Goal: Information Seeking & Learning: Compare options

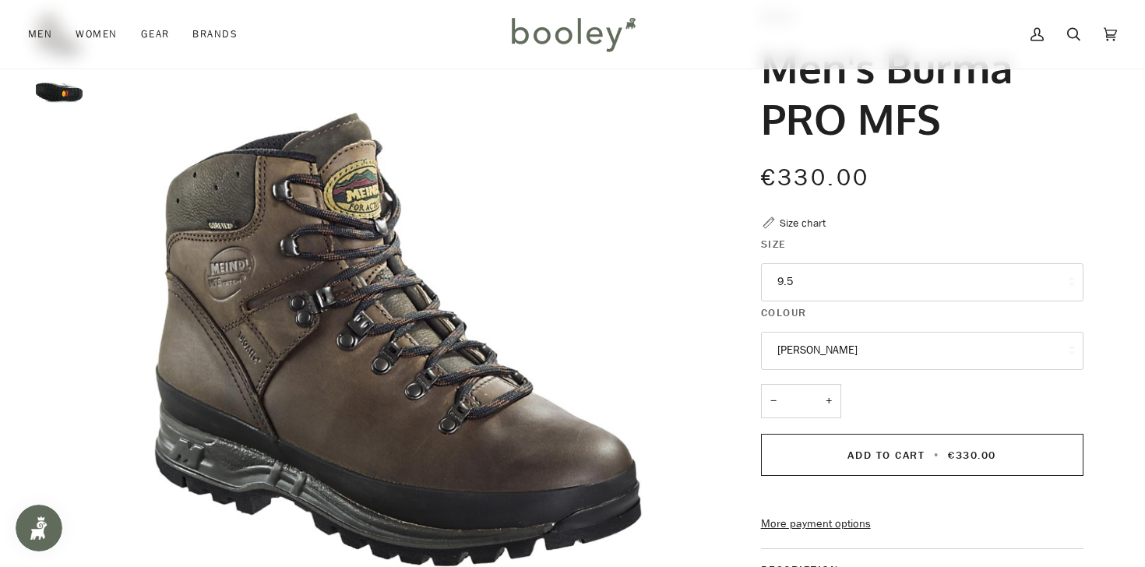
scroll to position [100, 0]
click at [805, 281] on button "9.5" at bounding box center [922, 283] width 322 height 38
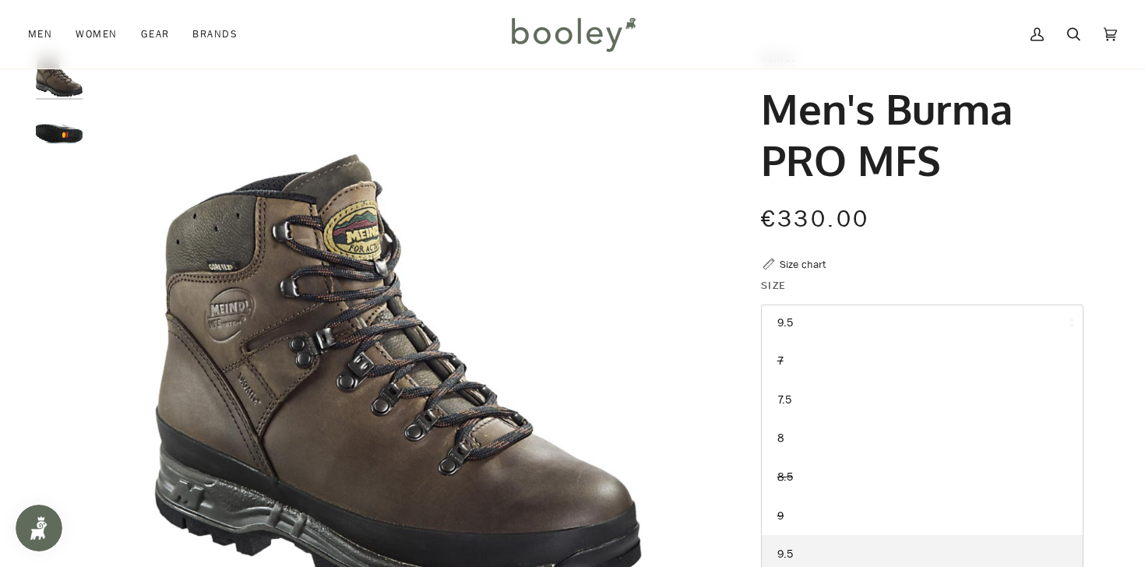
scroll to position [0, 0]
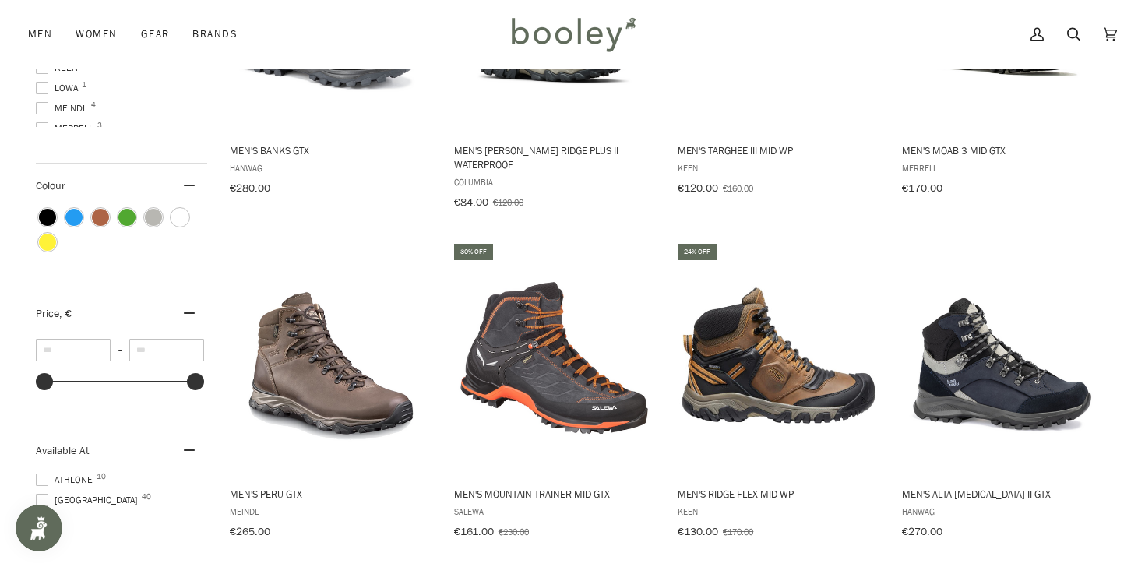
scroll to position [722, 0]
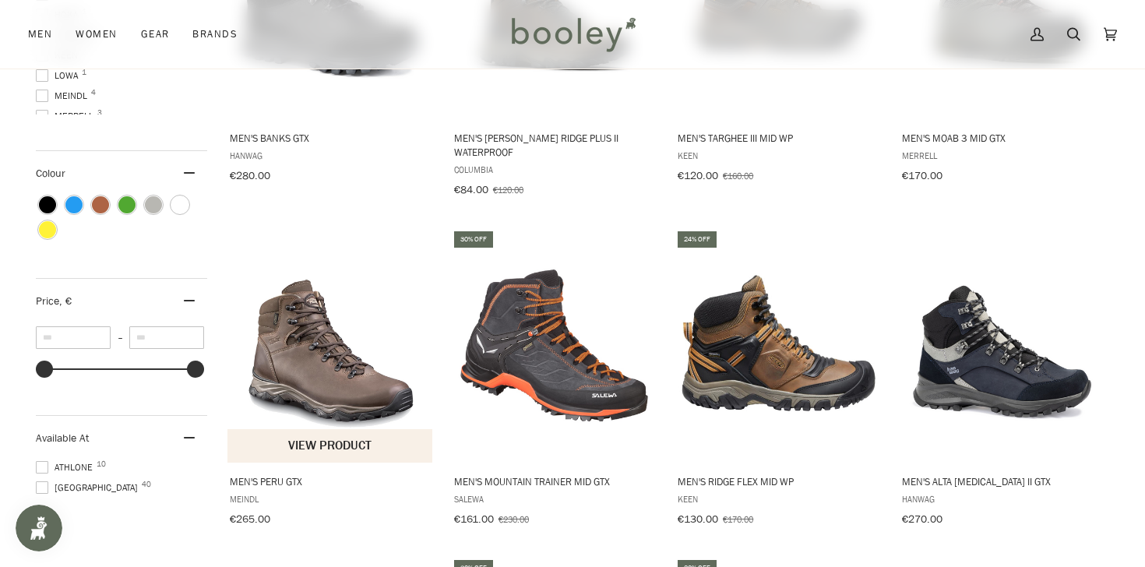
click at [327, 363] on img "Men's Peru GTX" at bounding box center [330, 345] width 206 height 206
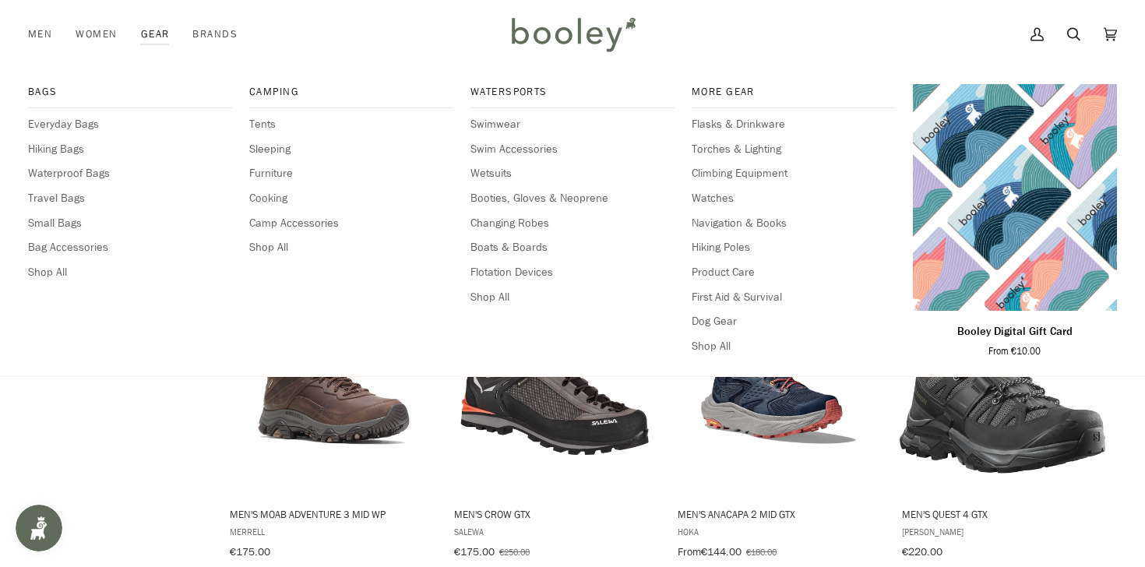
scroll to position [1024, 0]
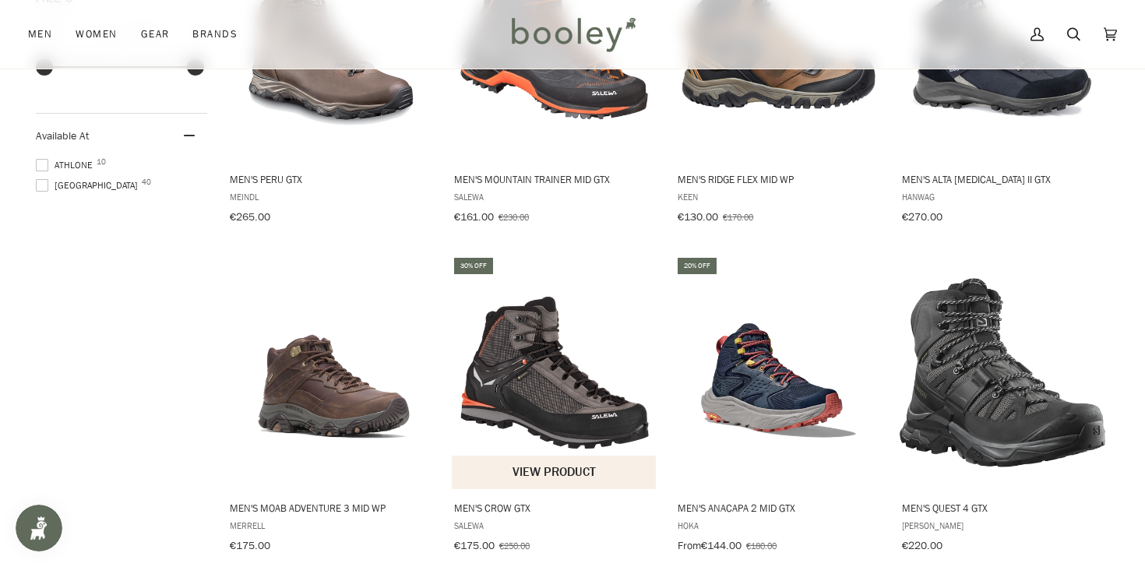
click at [527, 501] on span "Men's Crow GTX" at bounding box center [555, 508] width 202 height 14
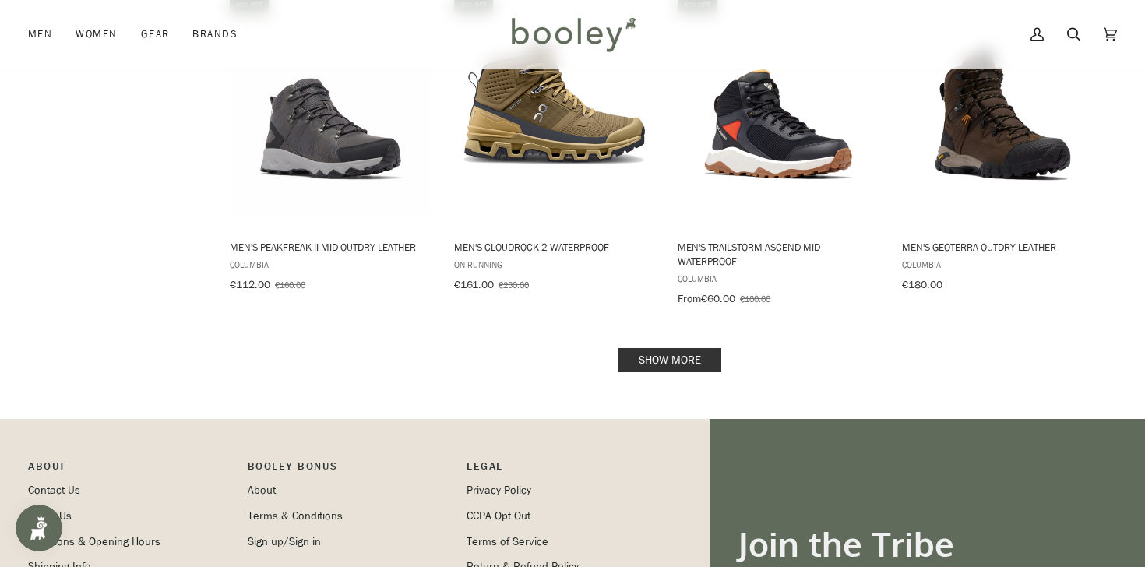
scroll to position [1619, 0]
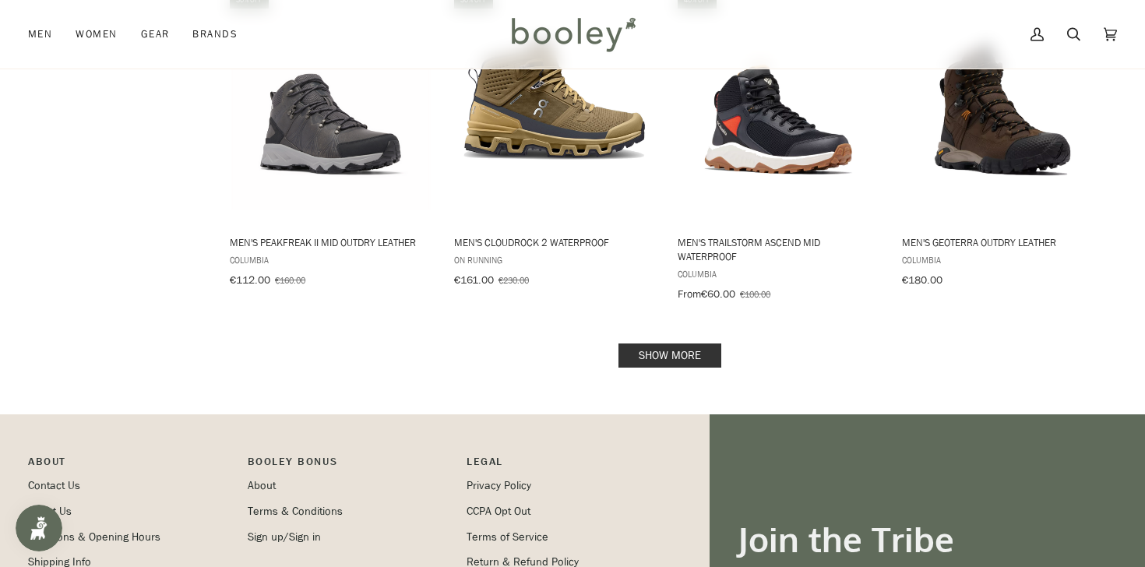
click at [654, 344] on link "Show more" at bounding box center [669, 356] width 103 height 24
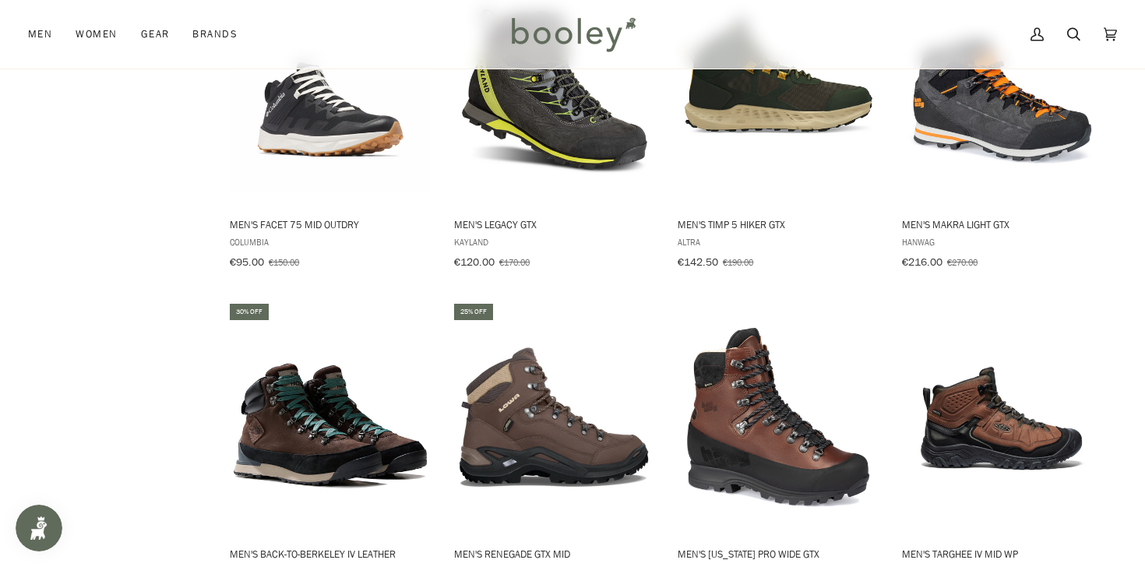
scroll to position [2651, 0]
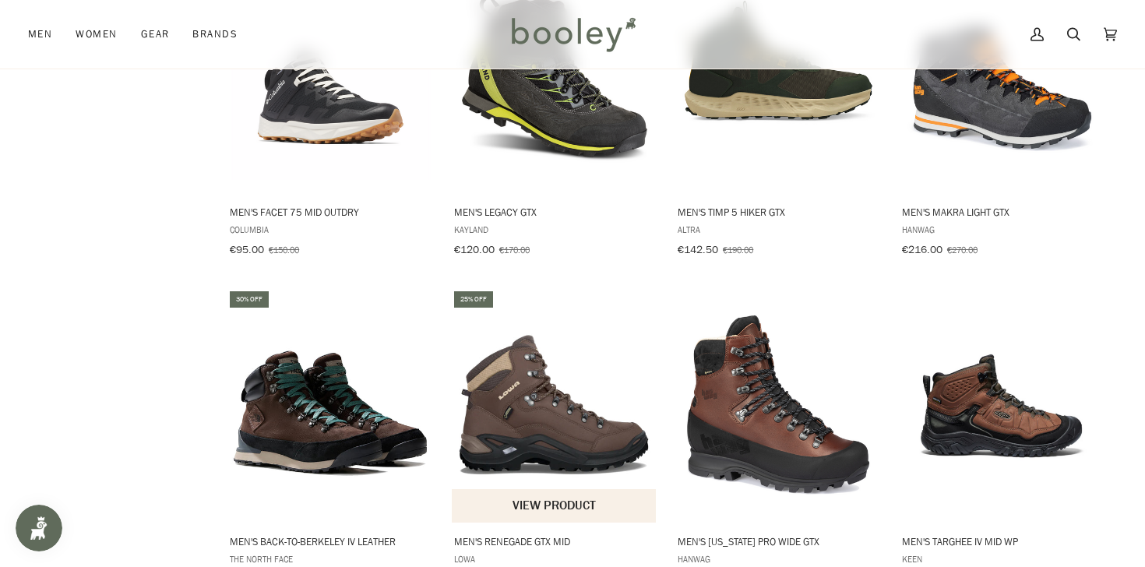
click at [557, 489] on button "View product" at bounding box center [554, 505] width 205 height 33
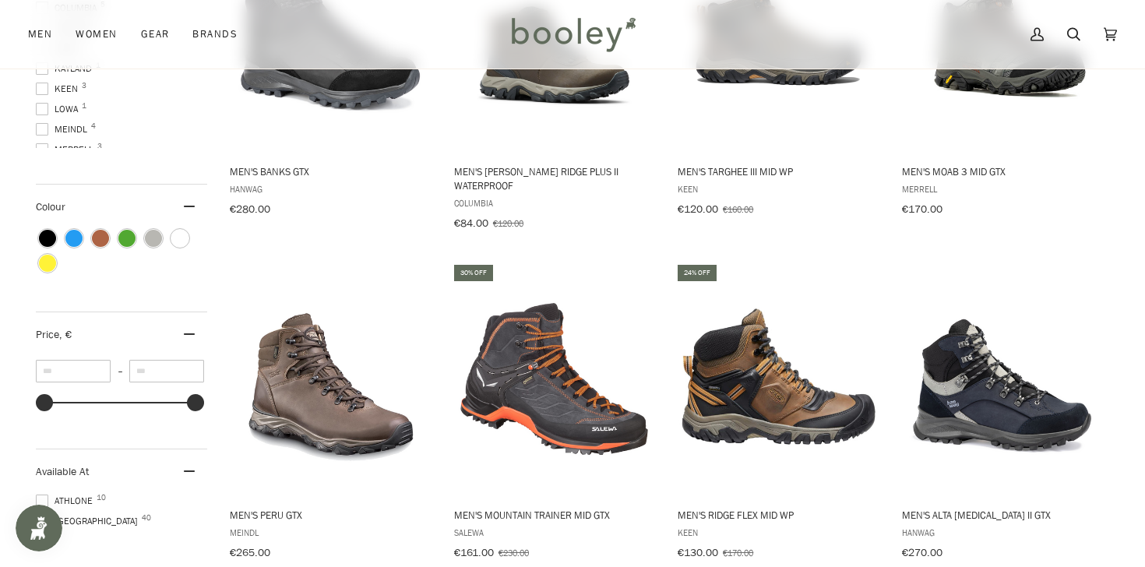
scroll to position [696, 0]
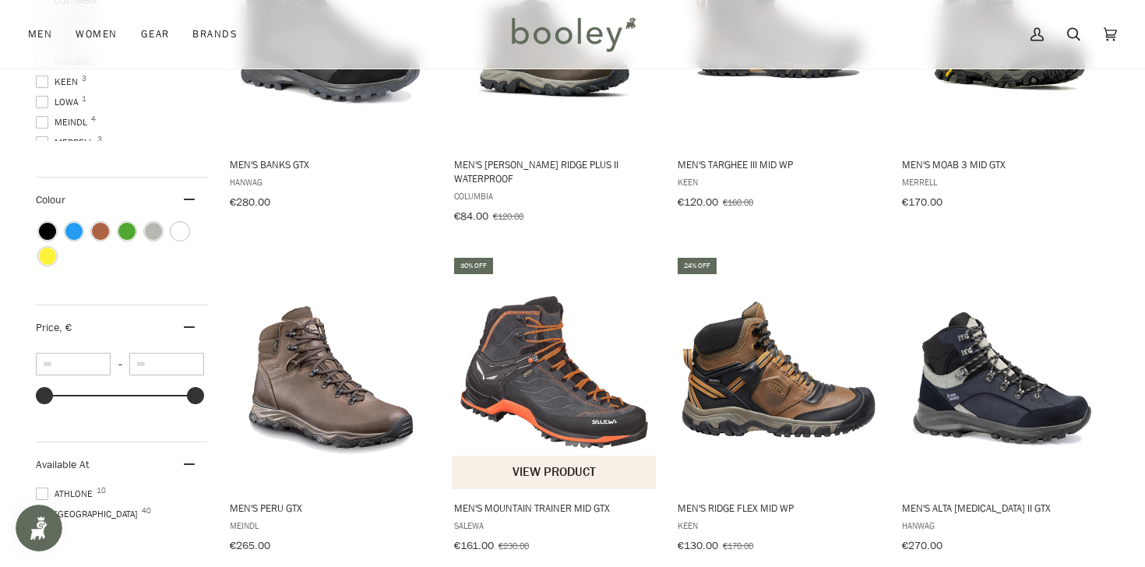
click at [544, 501] on span "Men's Mountain Trainer Mid GTX" at bounding box center [555, 508] width 202 height 14
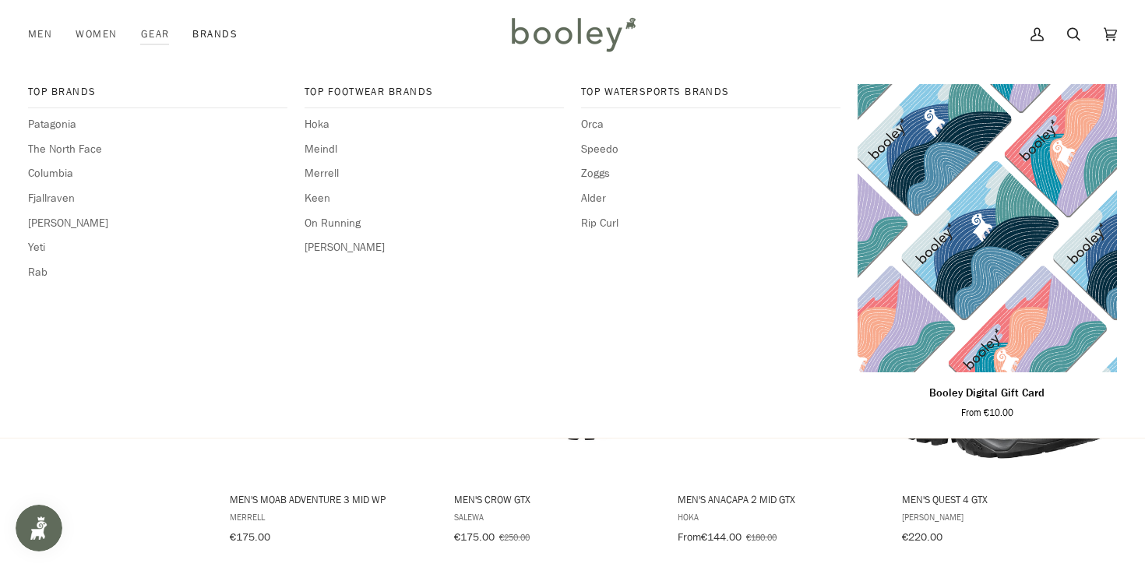
scroll to position [1036, 0]
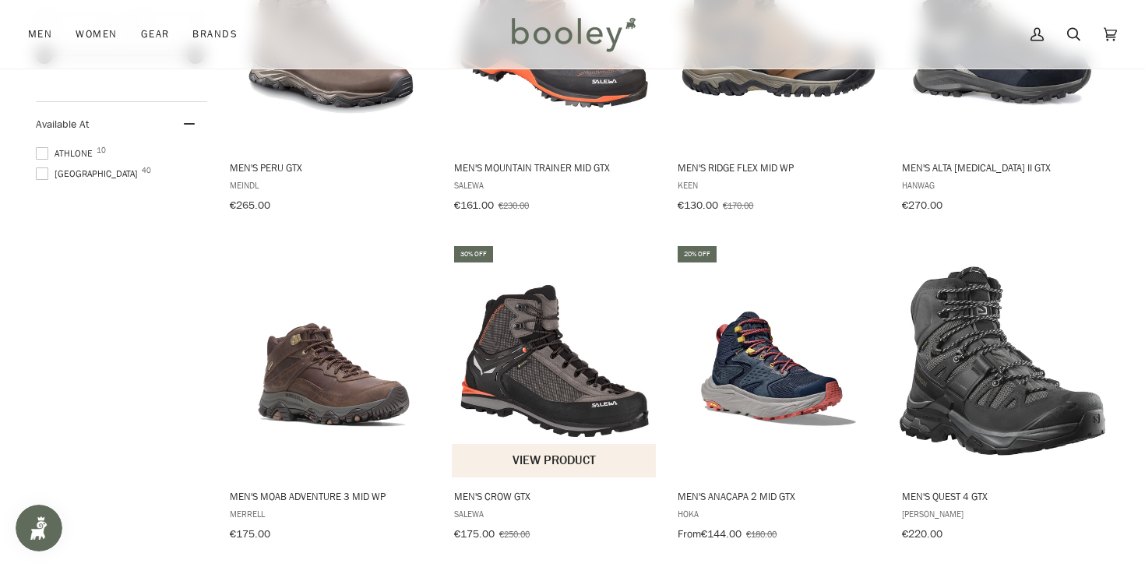
click at [484, 489] on span "Men's Crow GTX" at bounding box center [555, 496] width 202 height 14
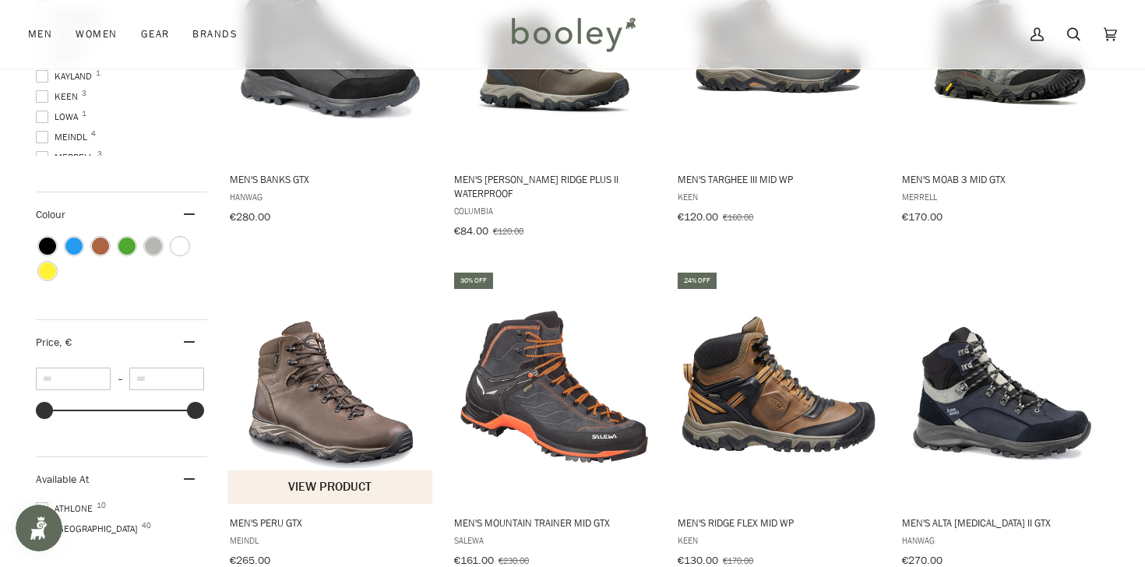
scroll to position [682, 0]
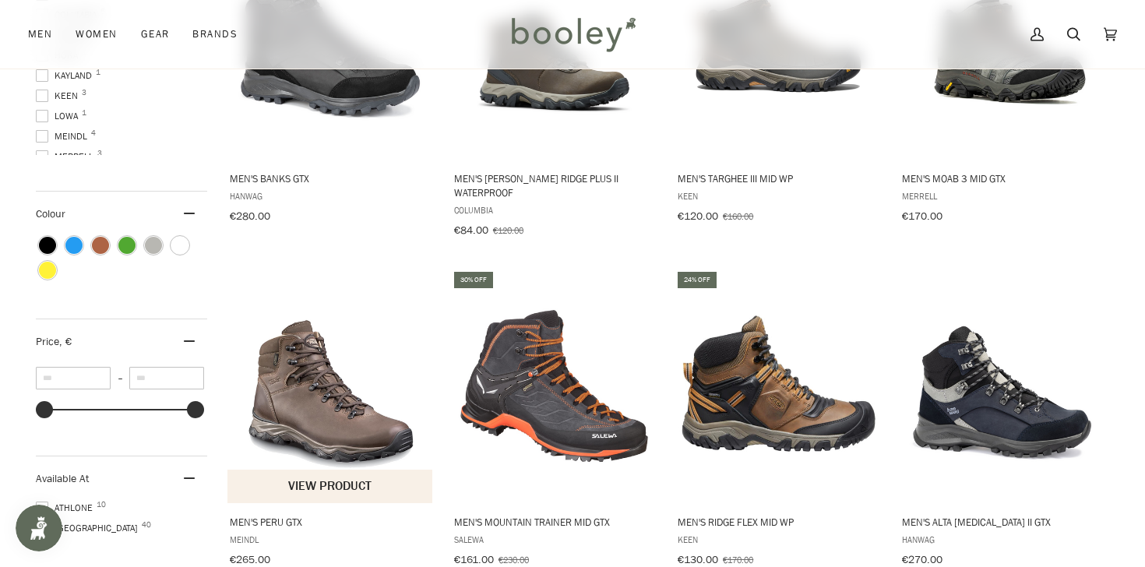
click at [377, 407] on img "Men's Peru GTX" at bounding box center [330, 386] width 206 height 206
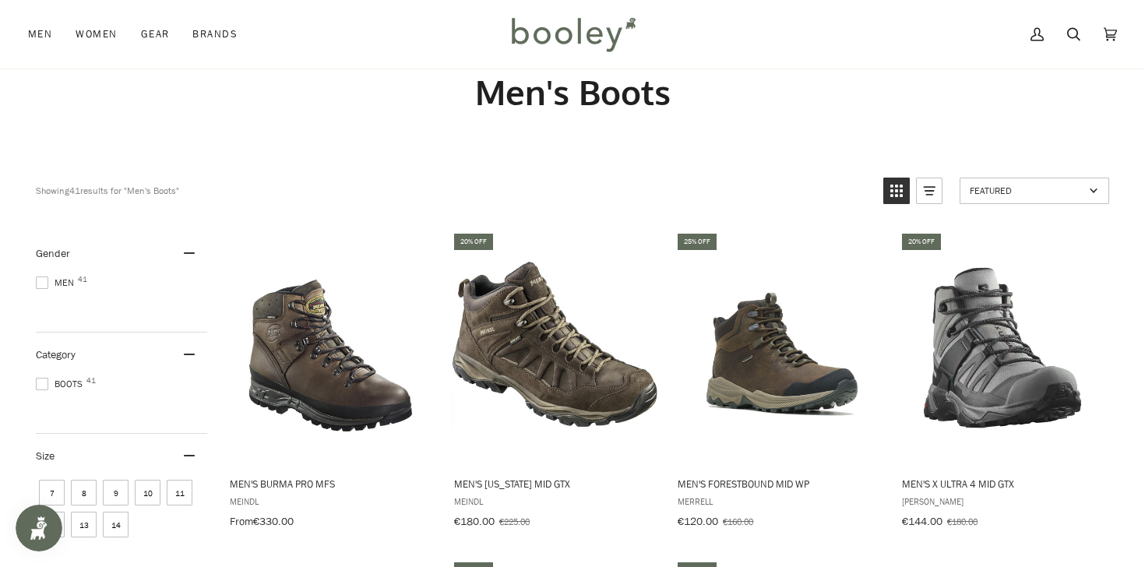
scroll to position [0, 0]
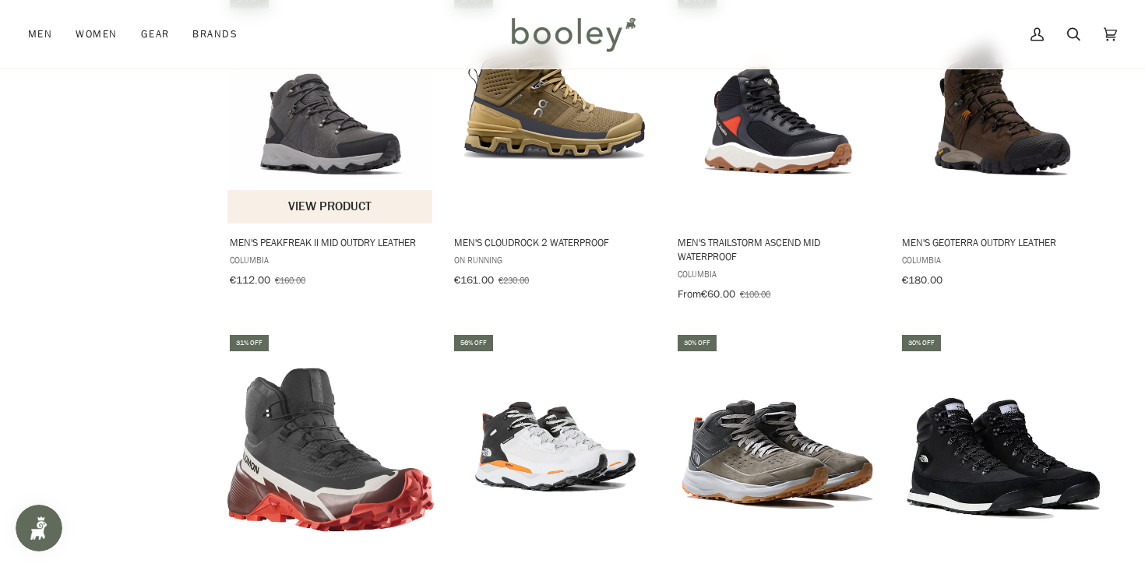
scroll to position [1608, 0]
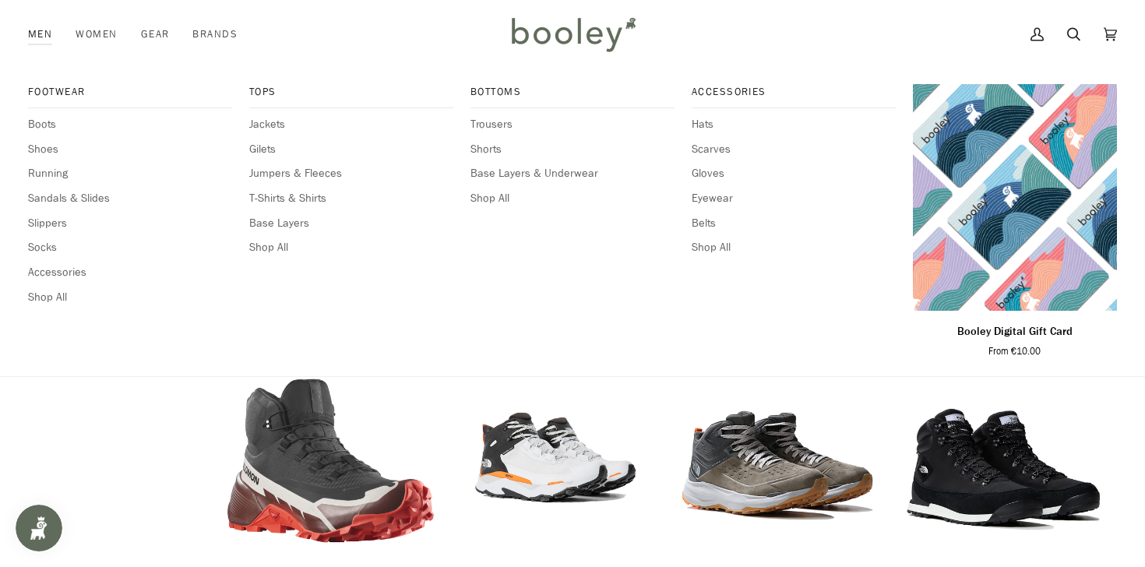
click at [43, 33] on link "Men" at bounding box center [46, 34] width 36 height 69
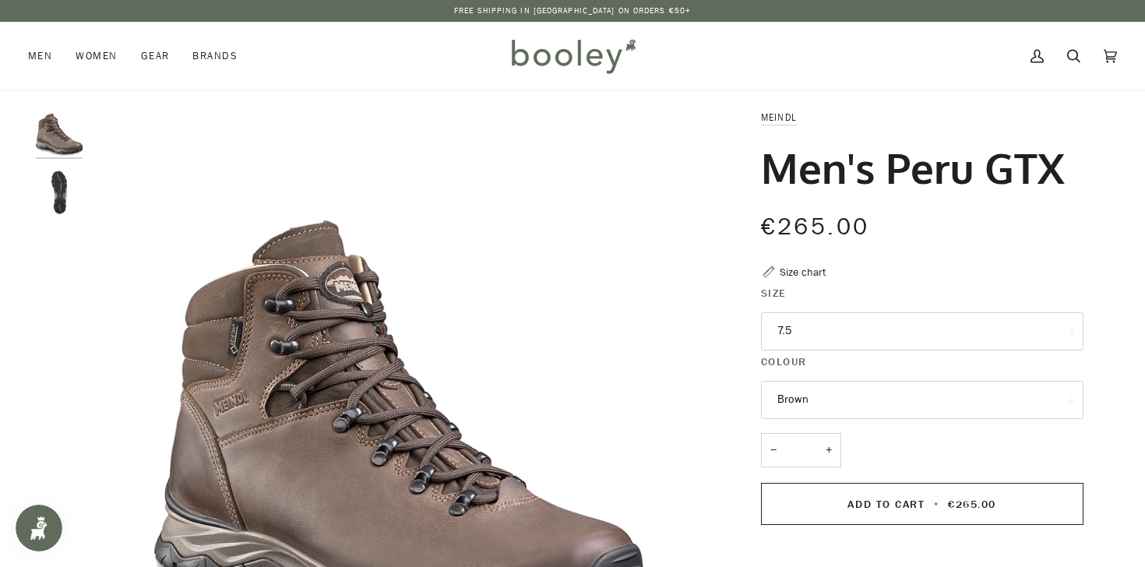
click at [780, 332] on button "7.5" at bounding box center [922, 331] width 322 height 38
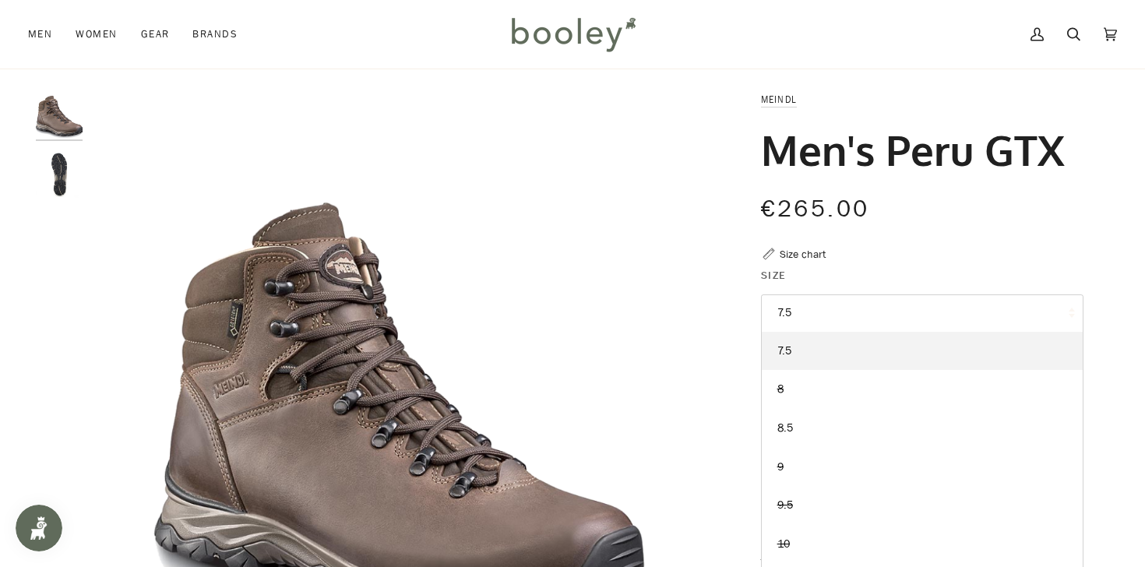
scroll to position [33, 0]
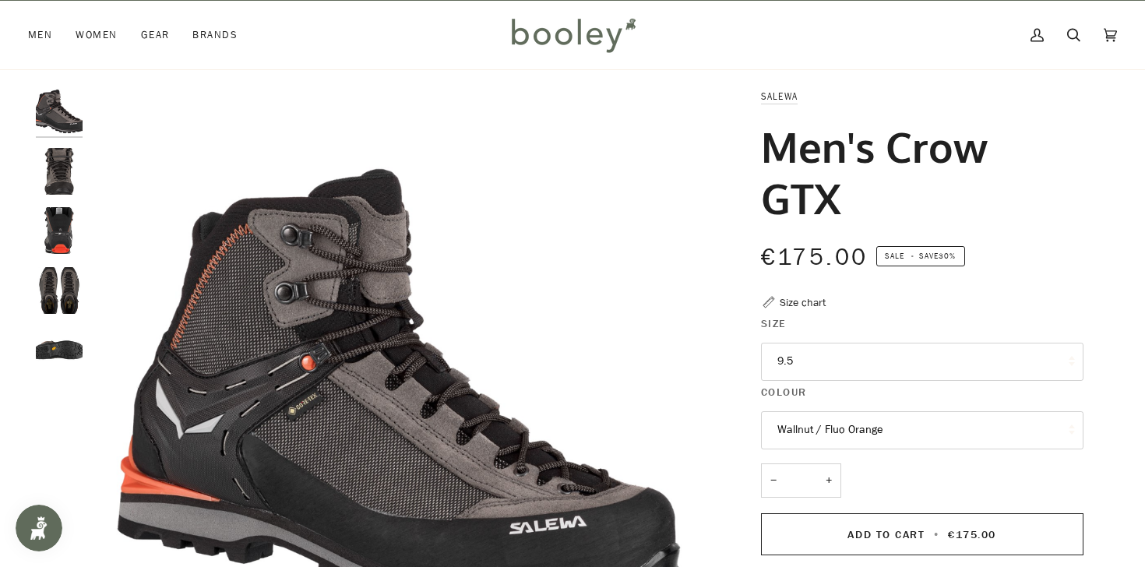
scroll to position [30, 0]
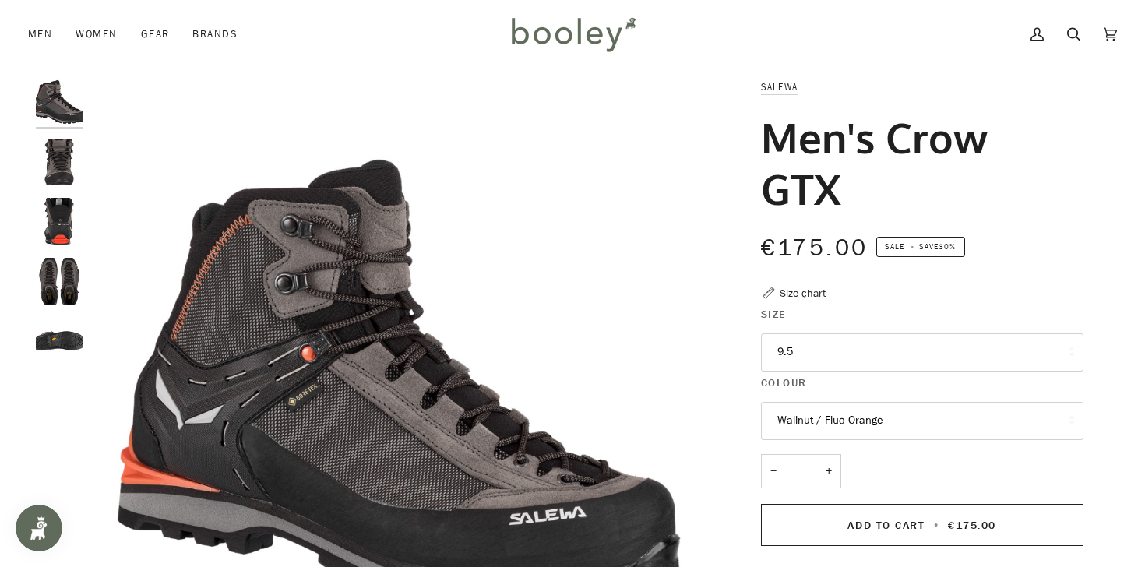
click at [85, 169] on div at bounding box center [63, 228] width 55 height 298
click at [67, 220] on img "Salewa Men's Crow GTX Wallnut / Fluo Orange - Booley Galway" at bounding box center [59, 221] width 47 height 47
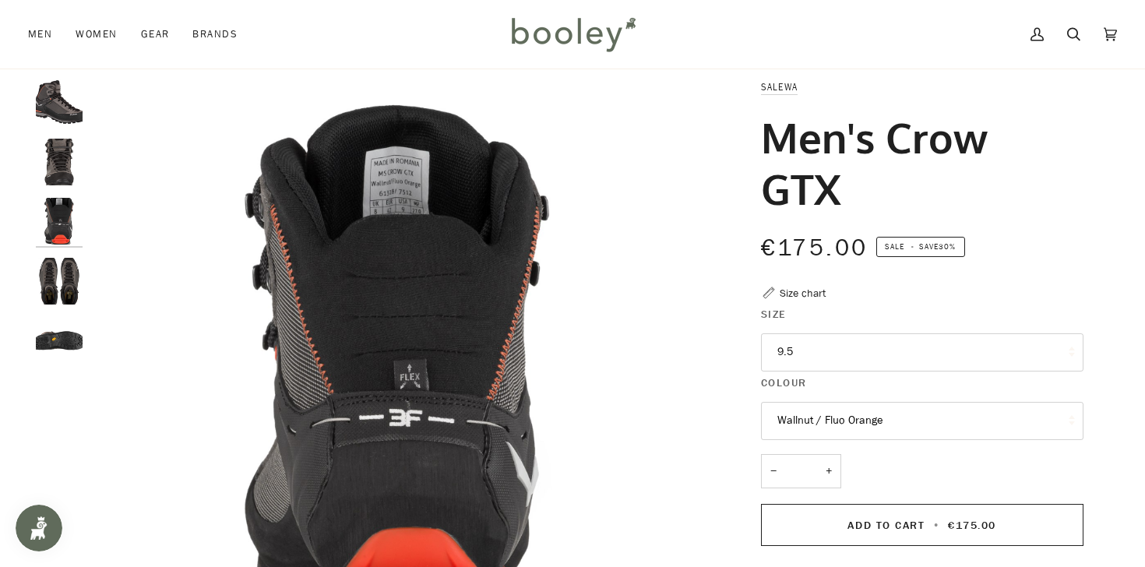
click at [77, 273] on img "Salewa Men's Crow GTX Wallnut / Fluo Orange - Booley Galway" at bounding box center [59, 281] width 47 height 47
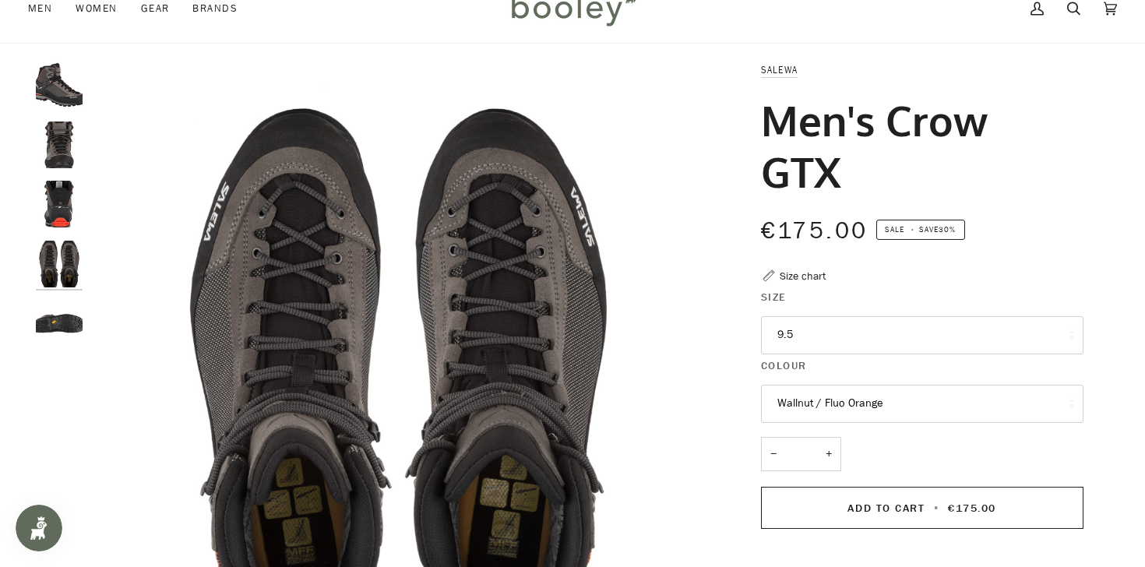
scroll to position [0, 0]
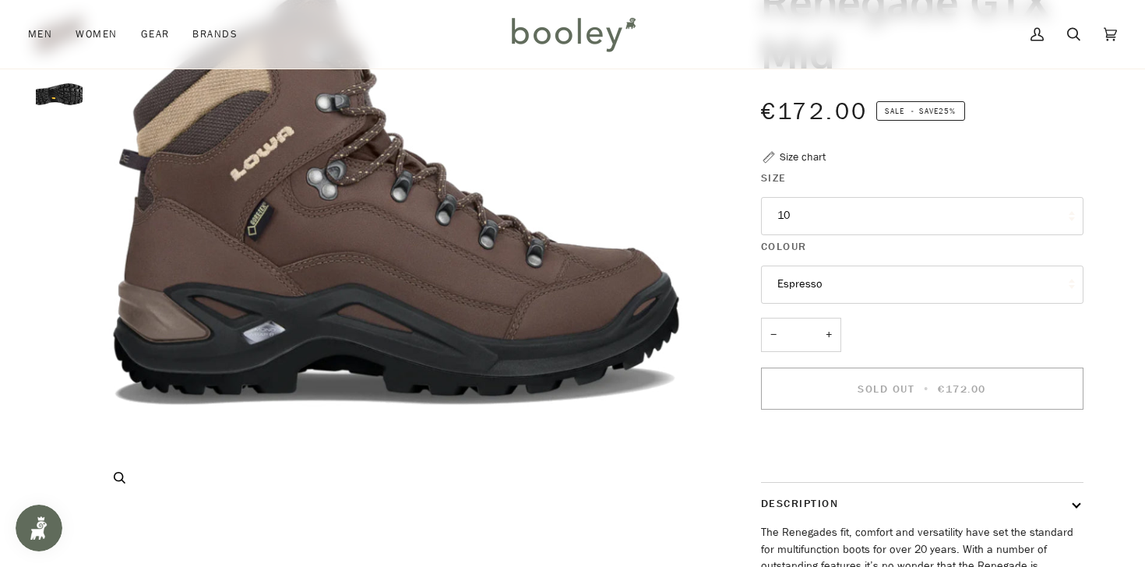
scroll to position [224, 0]
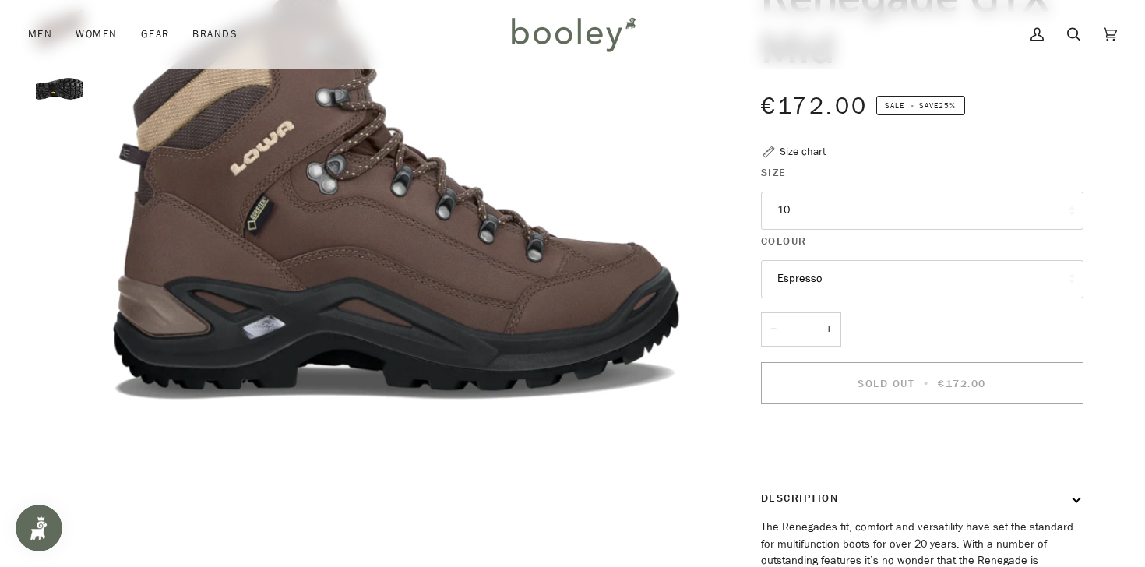
click at [805, 216] on button "10" at bounding box center [922, 211] width 322 height 38
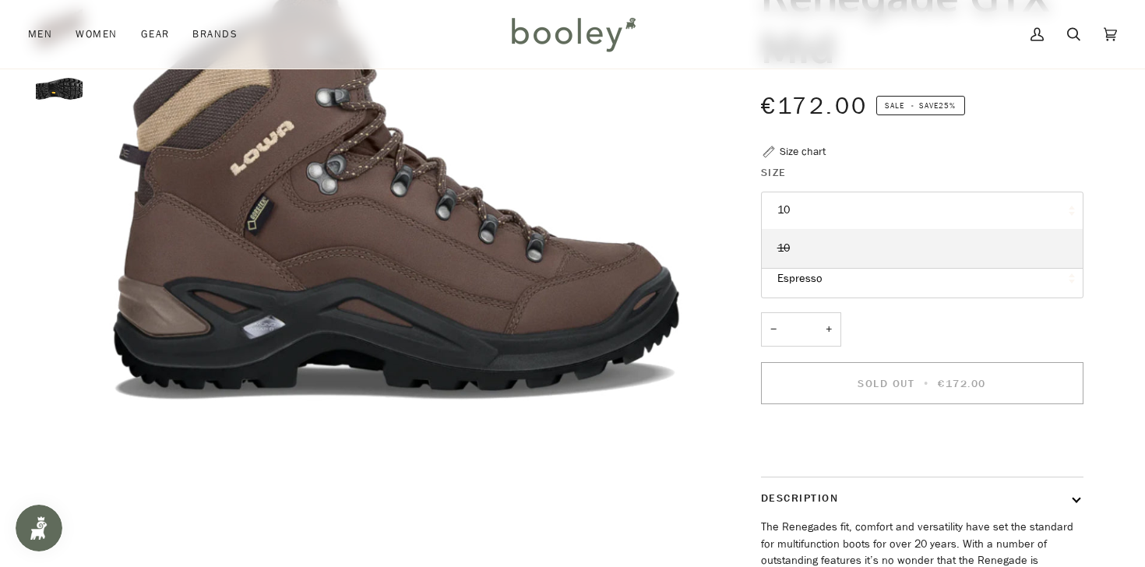
click at [835, 163] on div "Lowa Men's Renegade GTX Mid €172.00 Sale • Save 25% Size chart Size 10 10 *" at bounding box center [908, 321] width 351 height 872
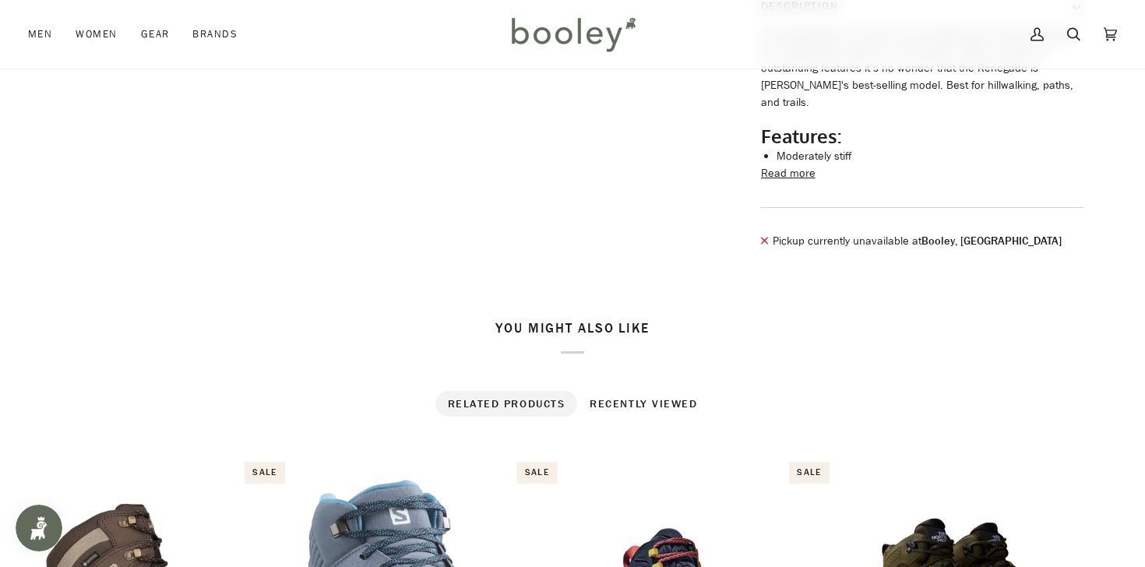
scroll to position [0, 0]
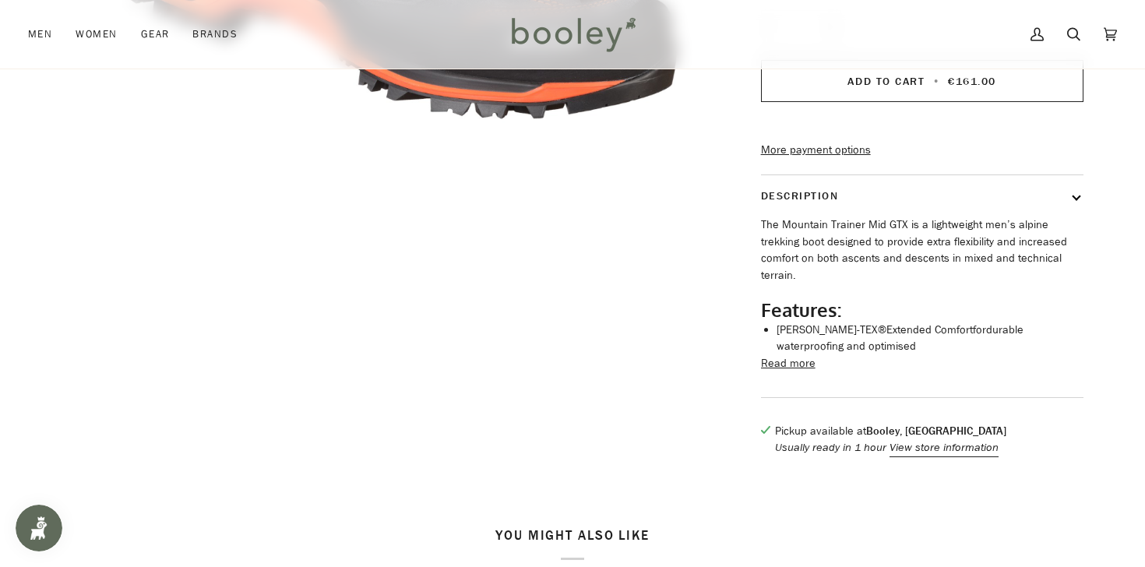
scroll to position [529, 0]
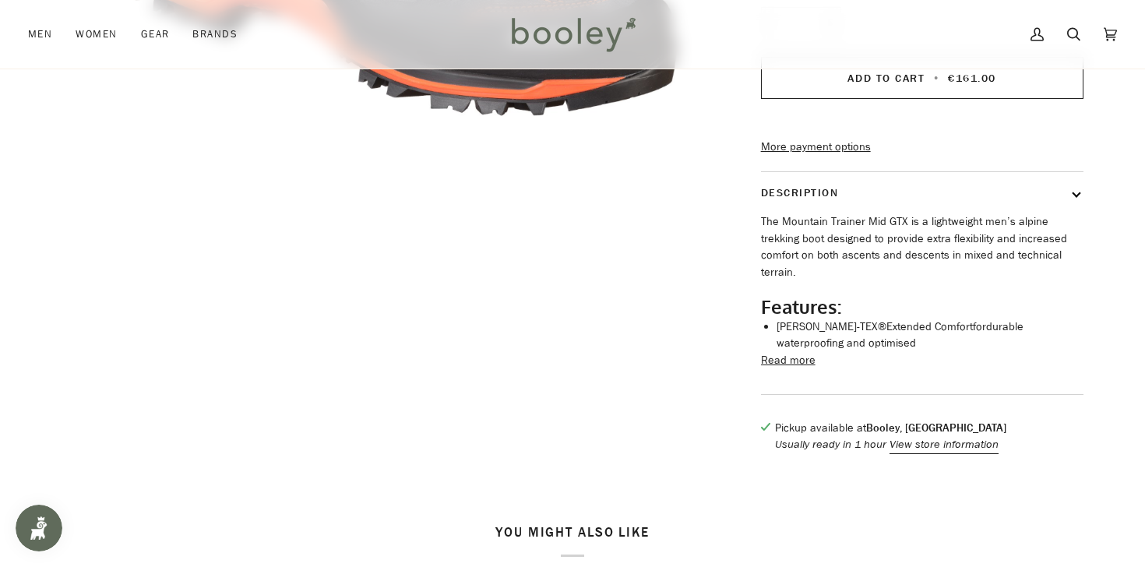
click at [793, 369] on button "Read more" at bounding box center [788, 360] width 55 height 17
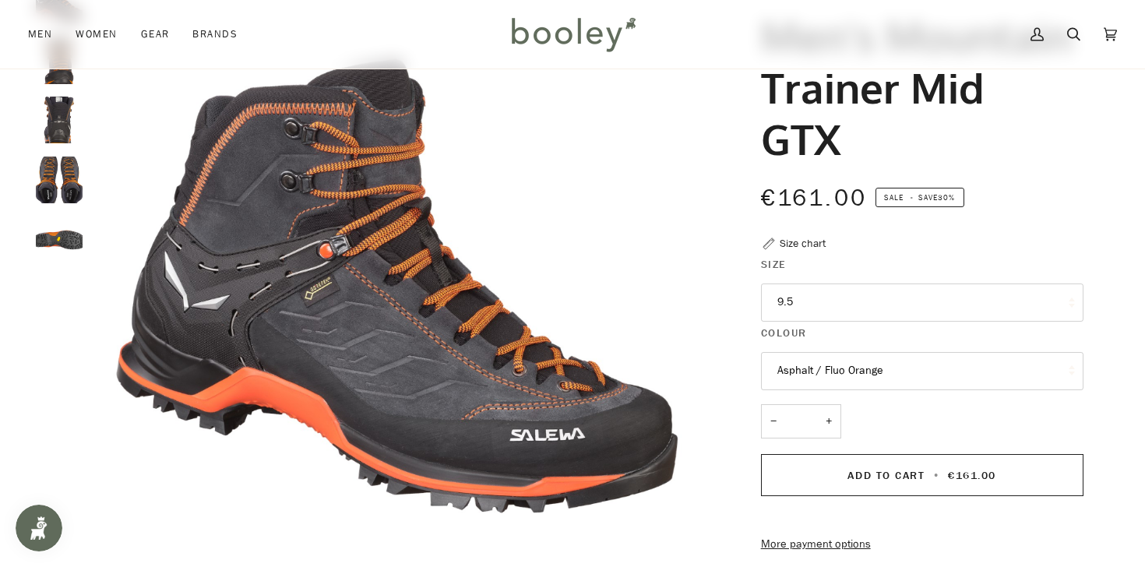
scroll to position [123, 0]
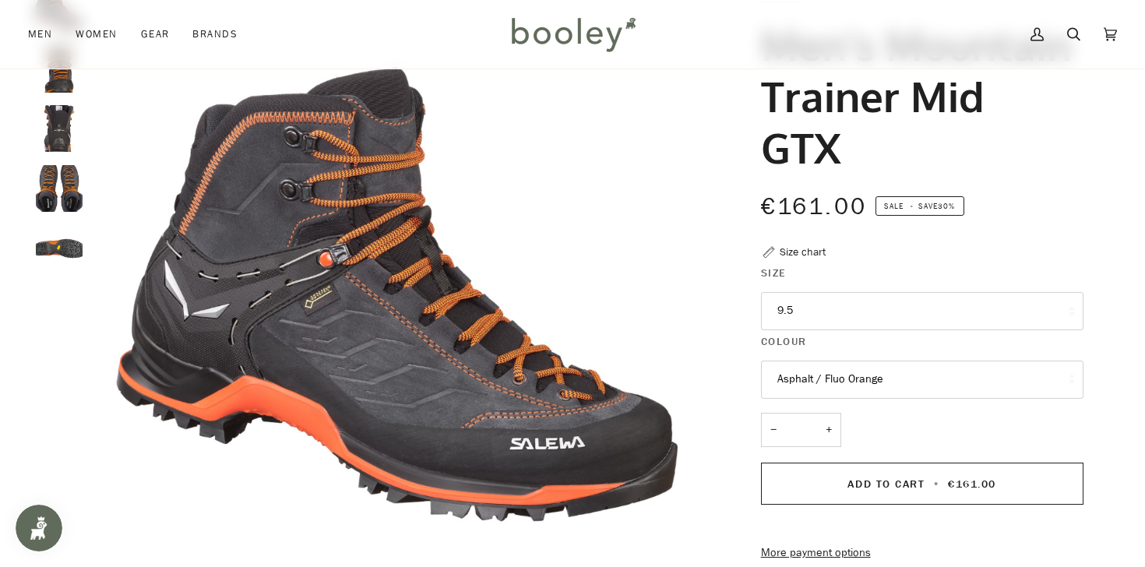
click at [791, 313] on button "9.5" at bounding box center [922, 311] width 322 height 38
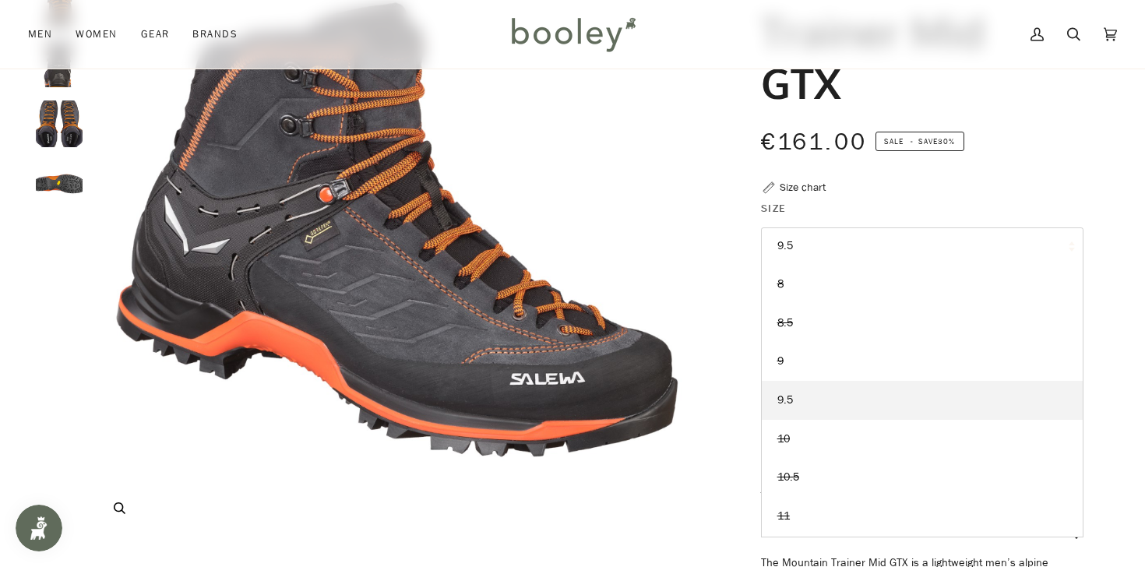
scroll to position [0, 0]
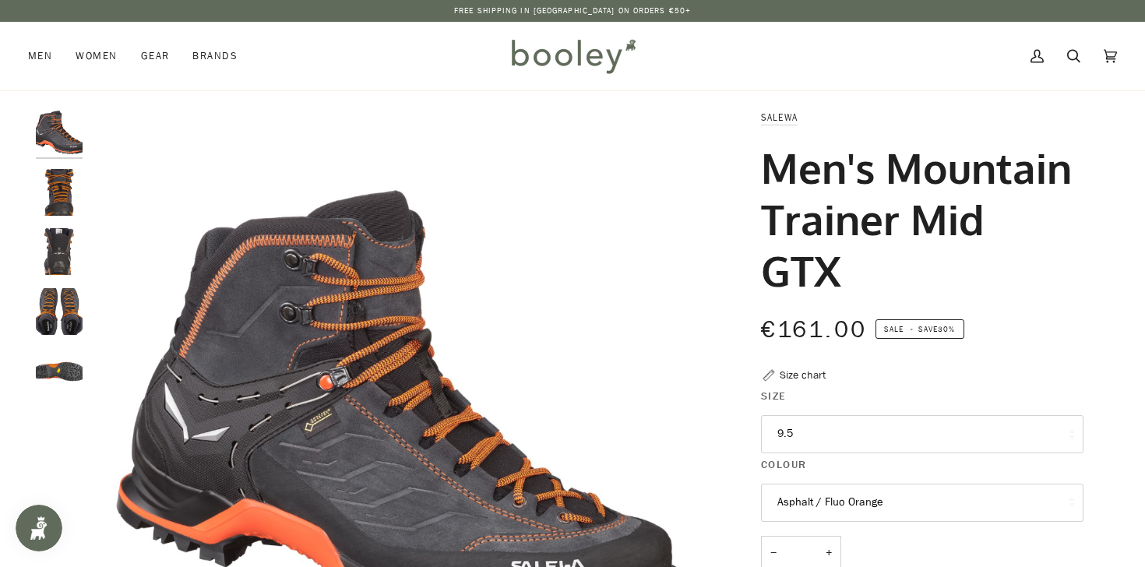
click at [51, 382] on img "Salewa Men's Mountain Trainer Mid GTX Asphalt / Fluo Orange - Booley Galway" at bounding box center [59, 371] width 47 height 47
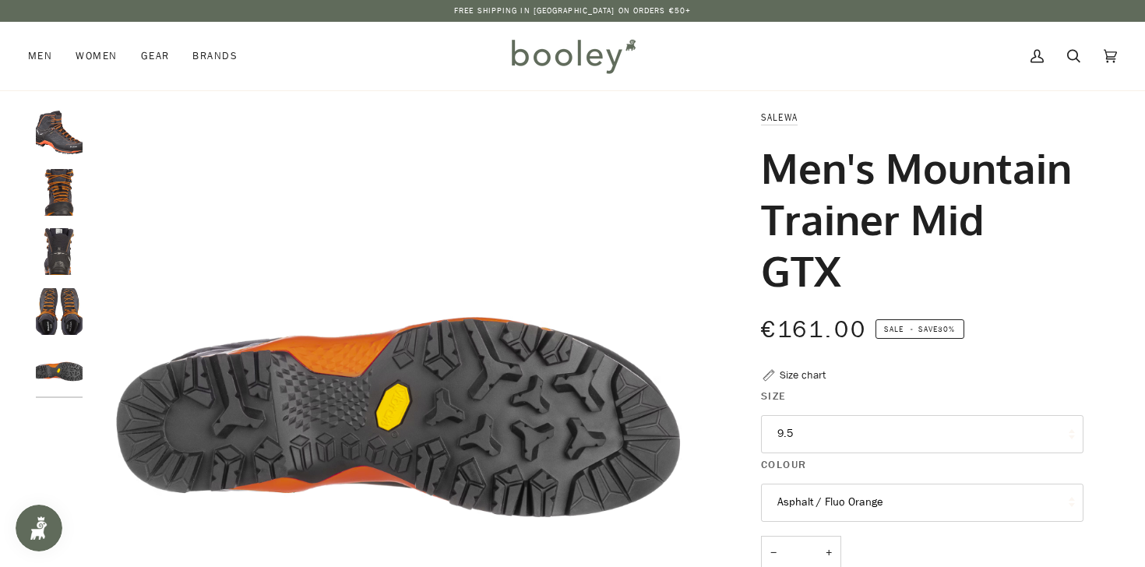
click at [49, 319] on img "Salewa Men's Mountain Trainer Mid GTX Asphalt / Fluo Orange - Booley Galway" at bounding box center [59, 311] width 47 height 47
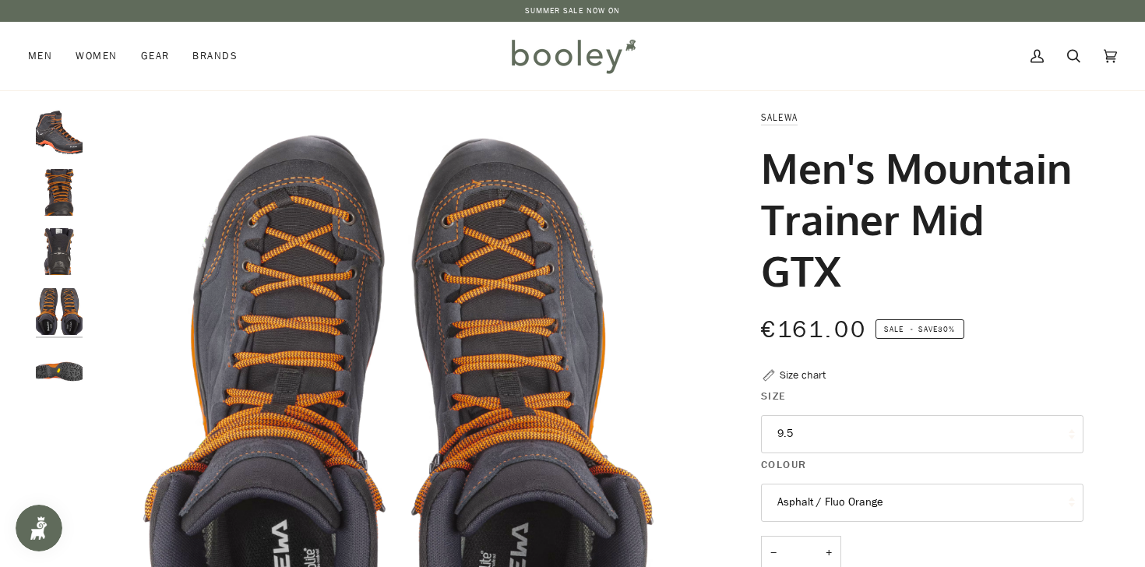
click at [60, 254] on img "Salewa Men's Mountain Trainer Mid GTX Asphalt / Fluo Orange - Booley Galway" at bounding box center [59, 251] width 47 height 47
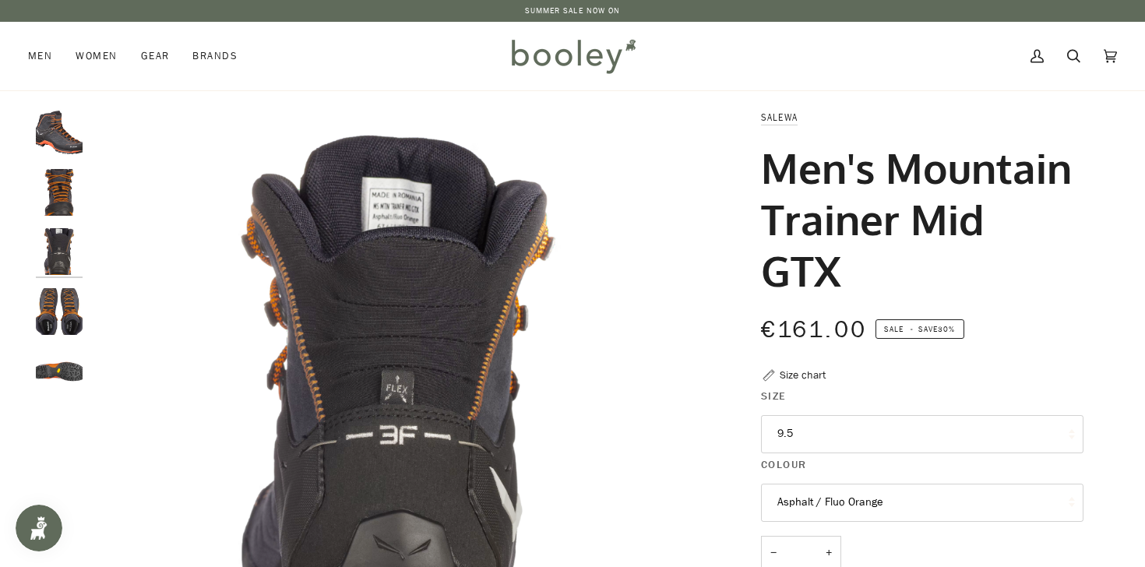
click at [58, 193] on img "Salewa Men's Mountain Trainer Mid GTX Asphalt / Fluo Orange - Booley Galway" at bounding box center [59, 192] width 47 height 47
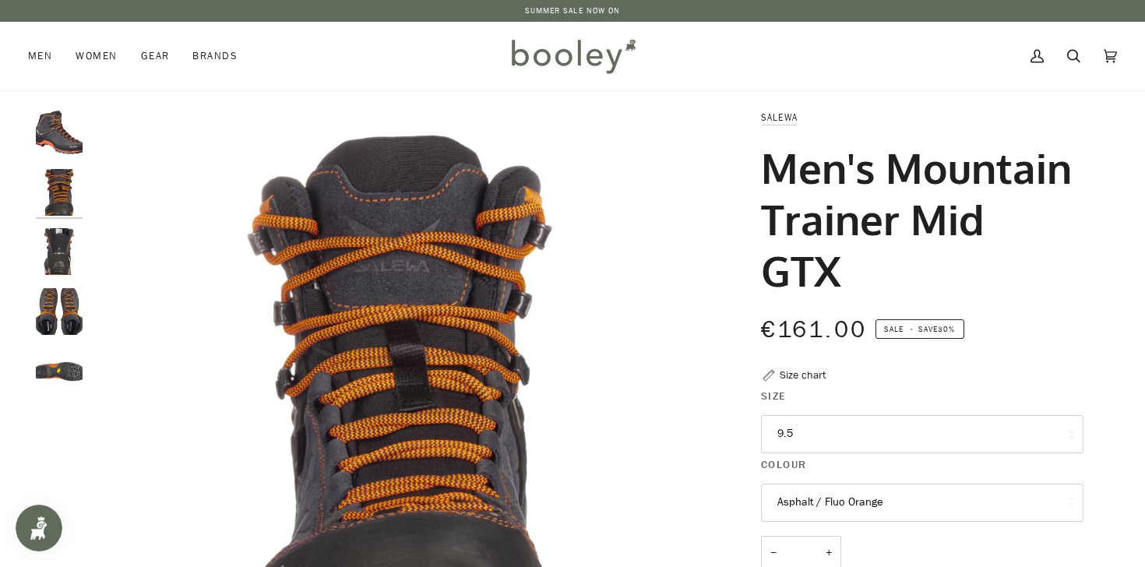
click at [64, 145] on img "Salewa Men's Mountain Trainer Mid GTX Asphalt / Fluo Orange - Booley Galway" at bounding box center [59, 132] width 47 height 47
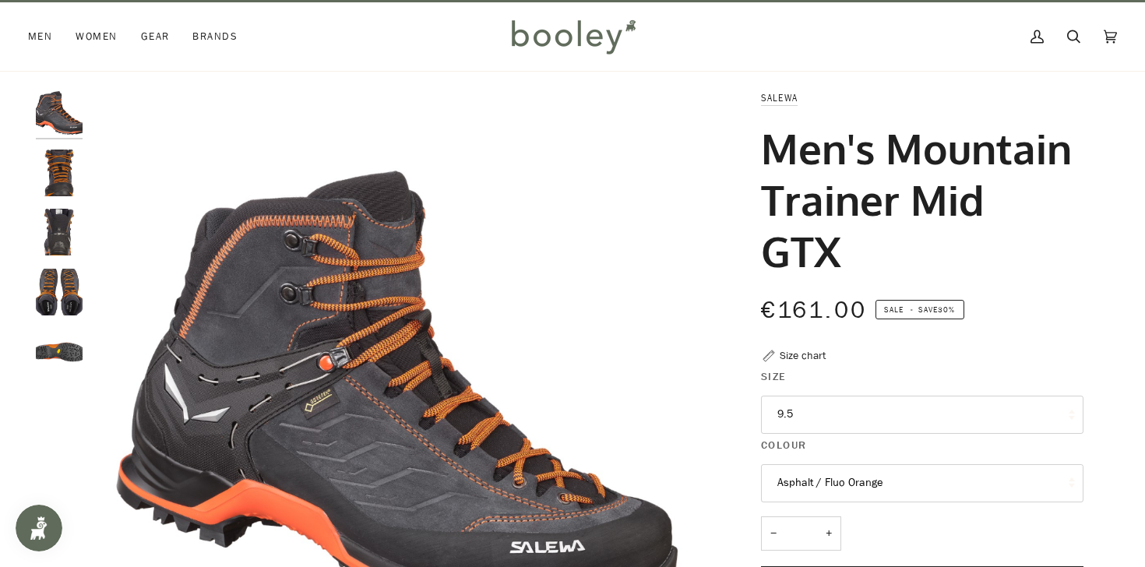
scroll to position [33, 0]
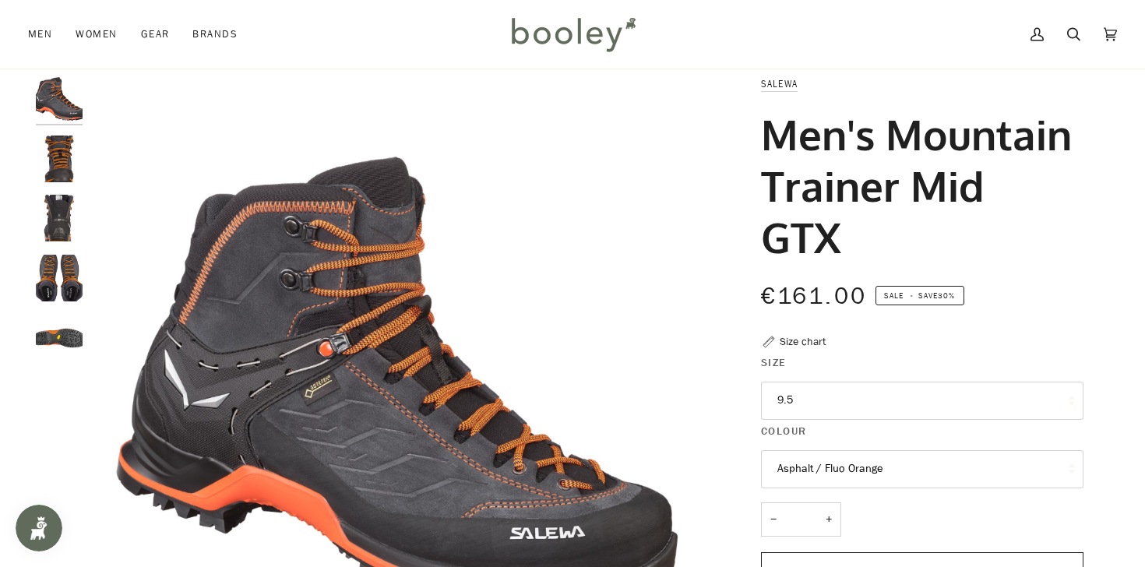
click at [813, 340] on div "Size chart" at bounding box center [803, 341] width 46 height 16
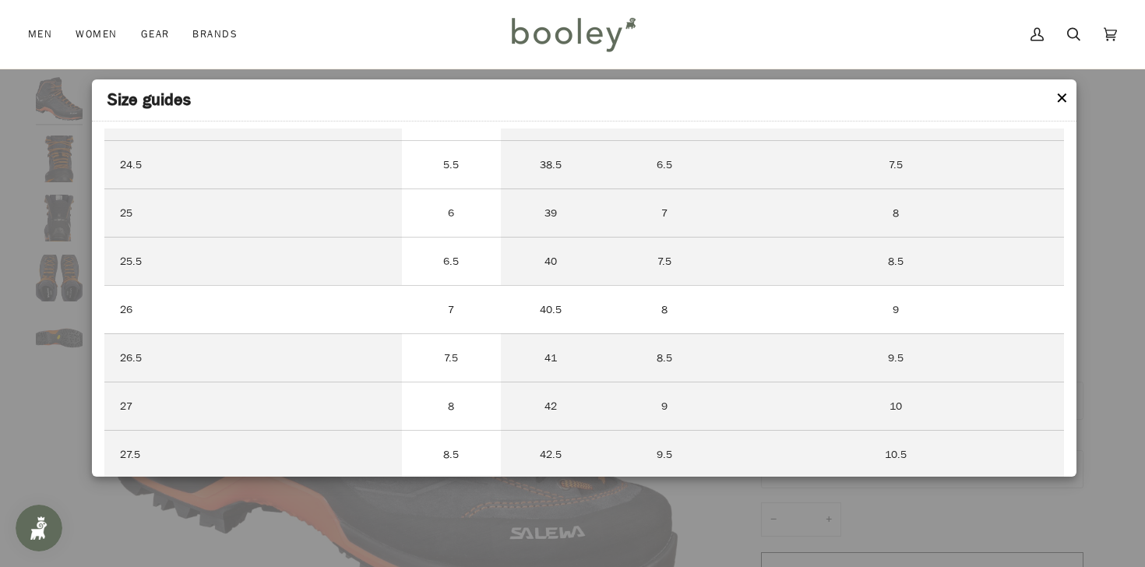
scroll to position [0, 0]
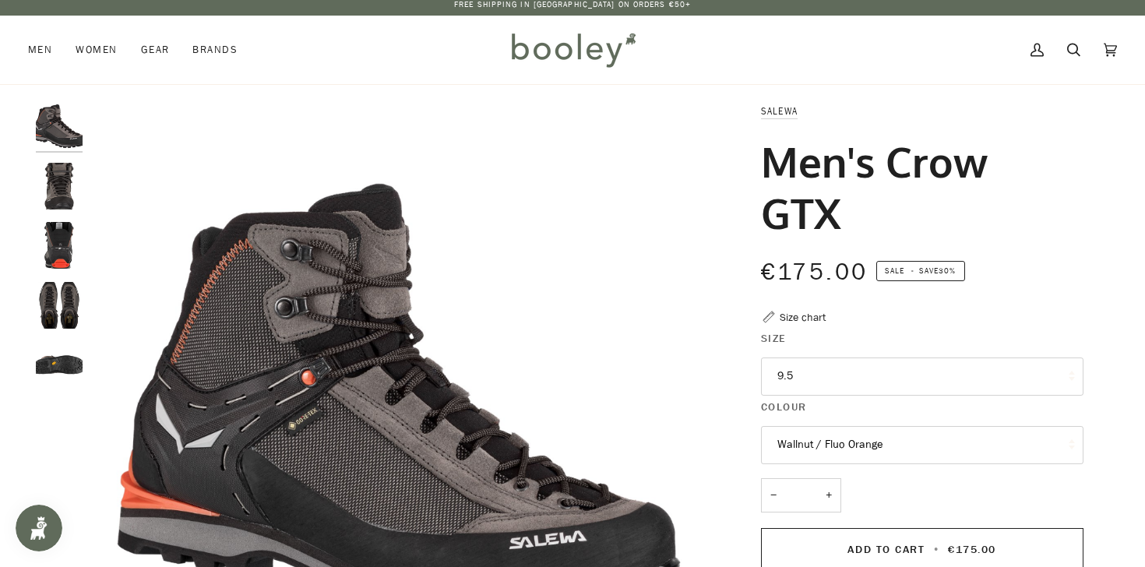
scroll to position [3, 0]
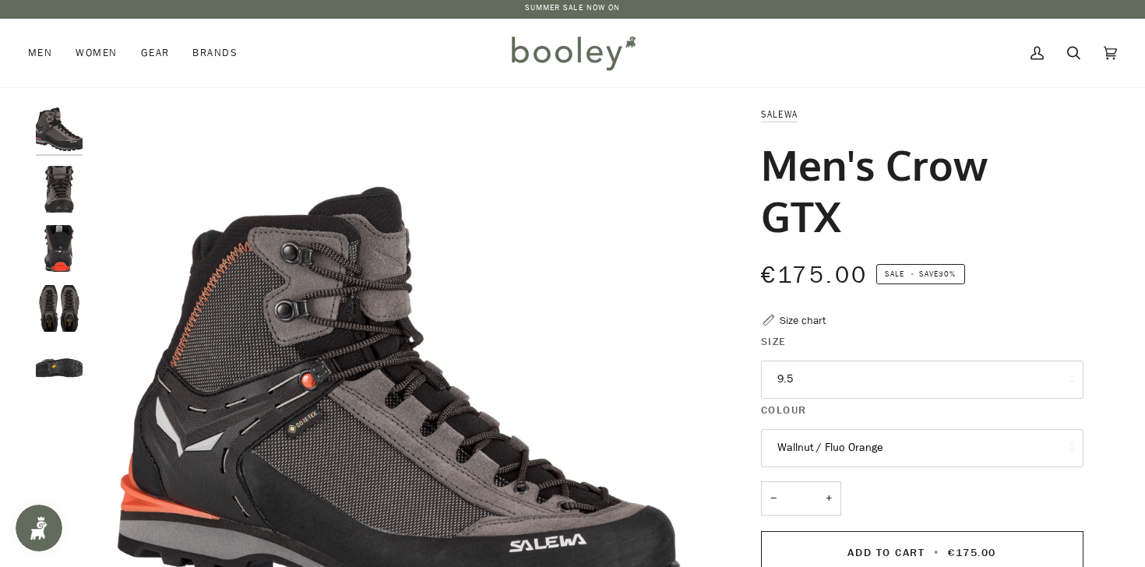
click at [797, 371] on button "9.5" at bounding box center [922, 380] width 322 height 38
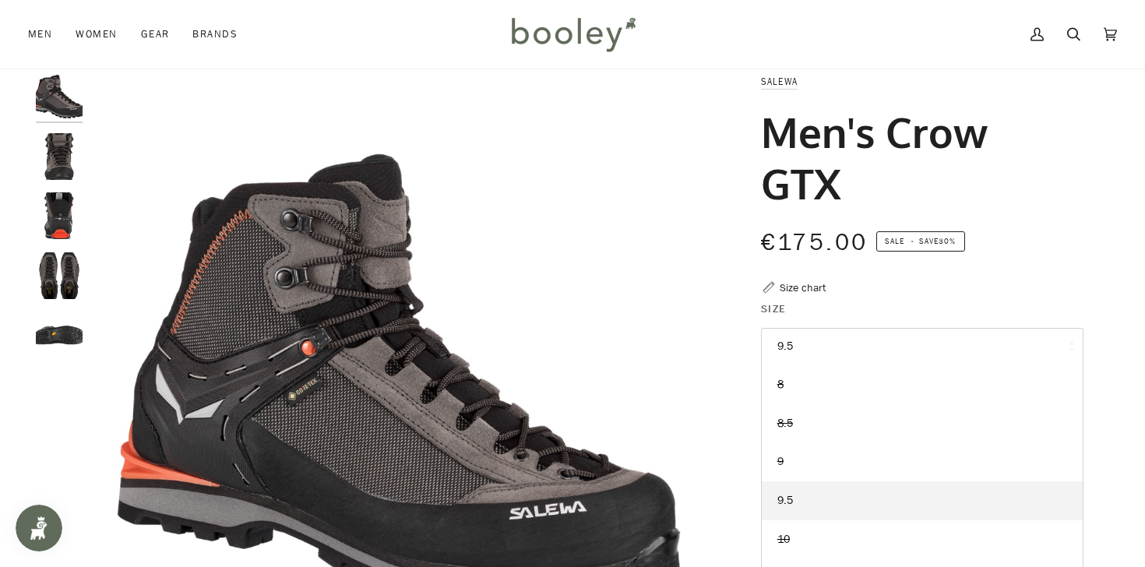
scroll to position [0, 0]
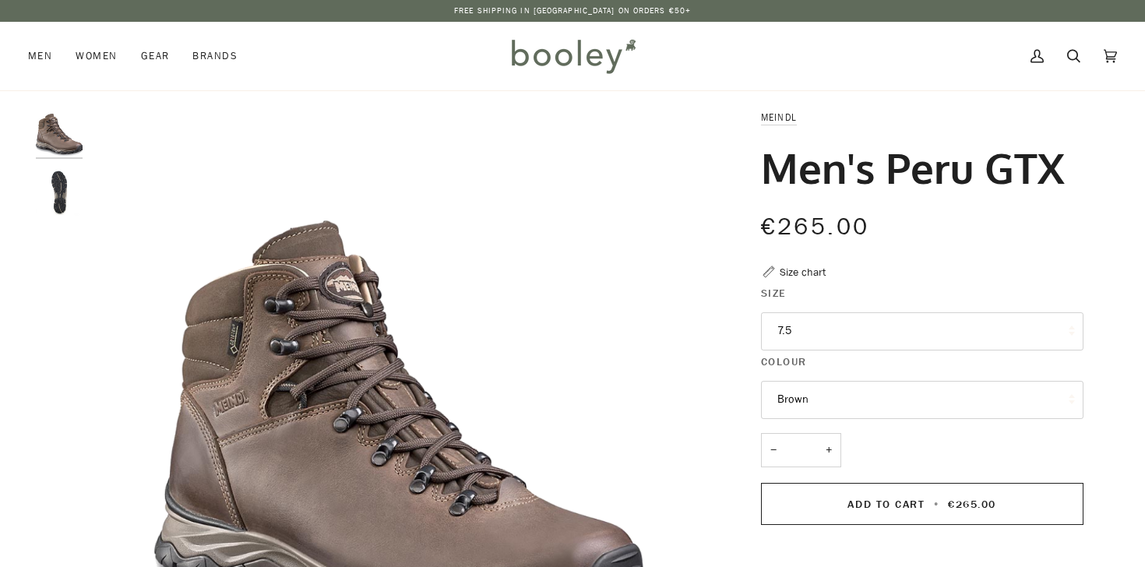
click at [787, 331] on button "7.5" at bounding box center [922, 331] width 322 height 38
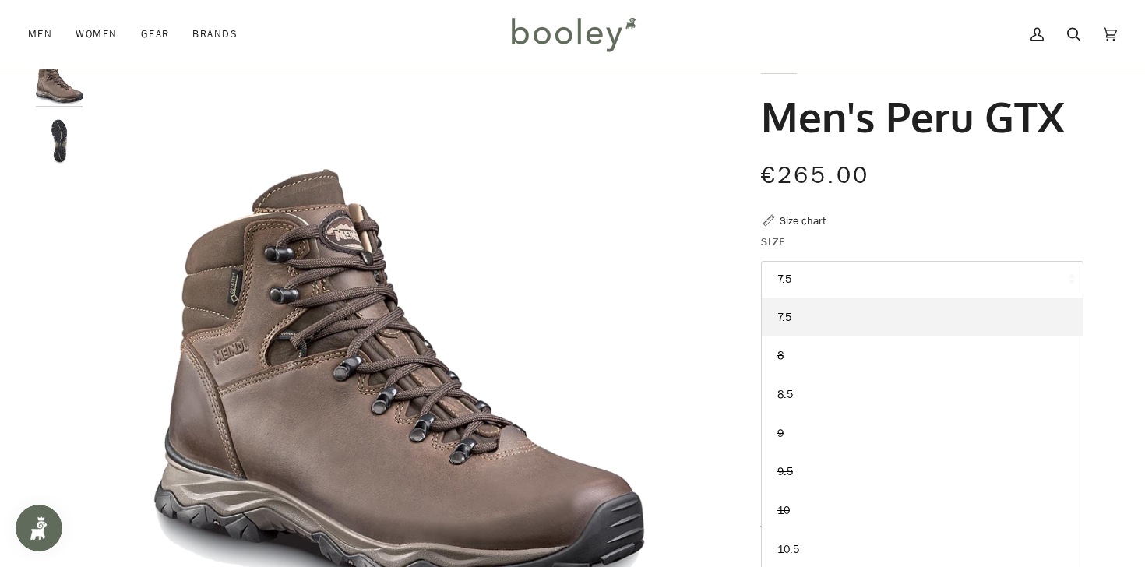
scroll to position [47, 0]
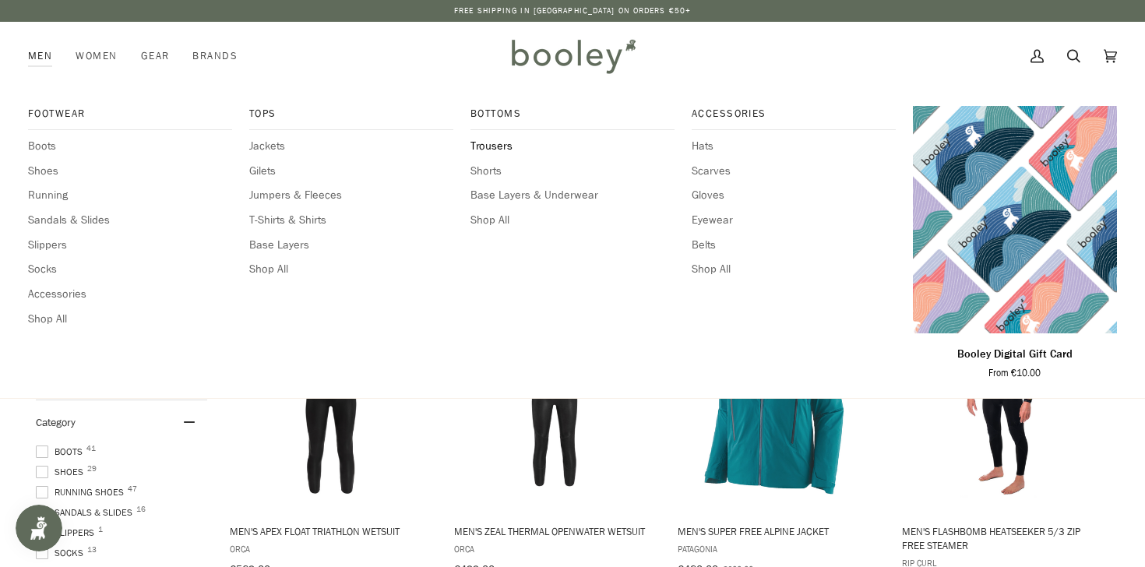
click at [499, 146] on span "Trousers" at bounding box center [572, 146] width 204 height 17
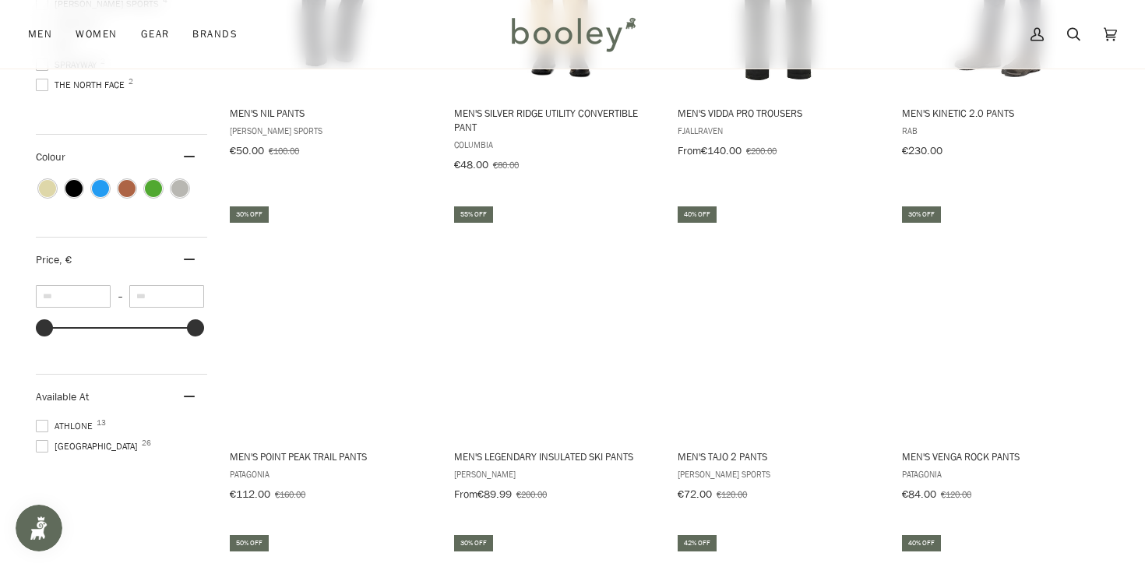
scroll to position [746, 0]
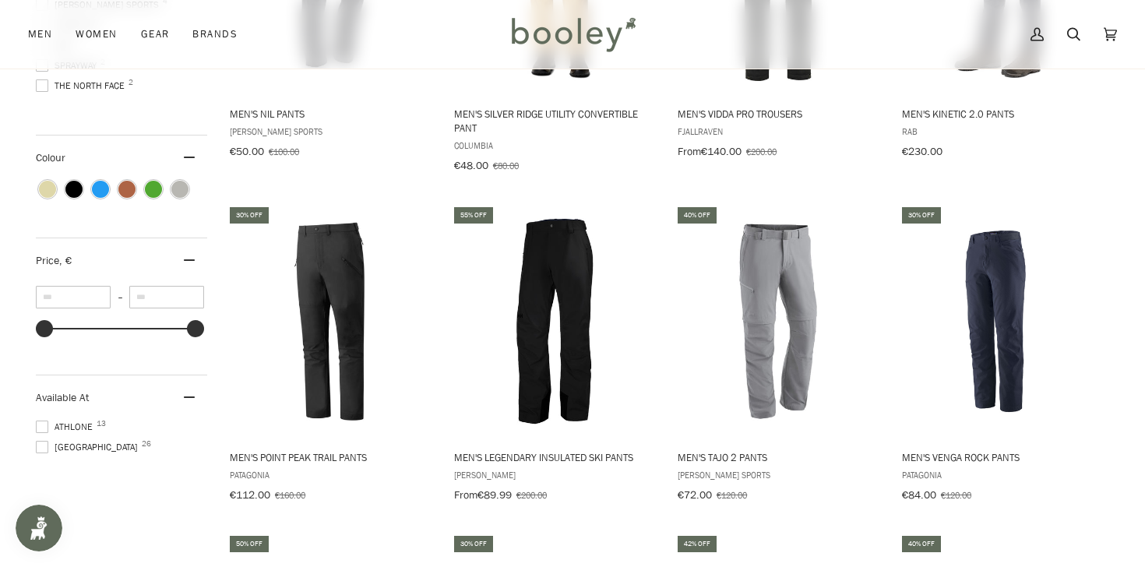
click at [44, 441] on span at bounding box center [42, 447] width 12 height 12
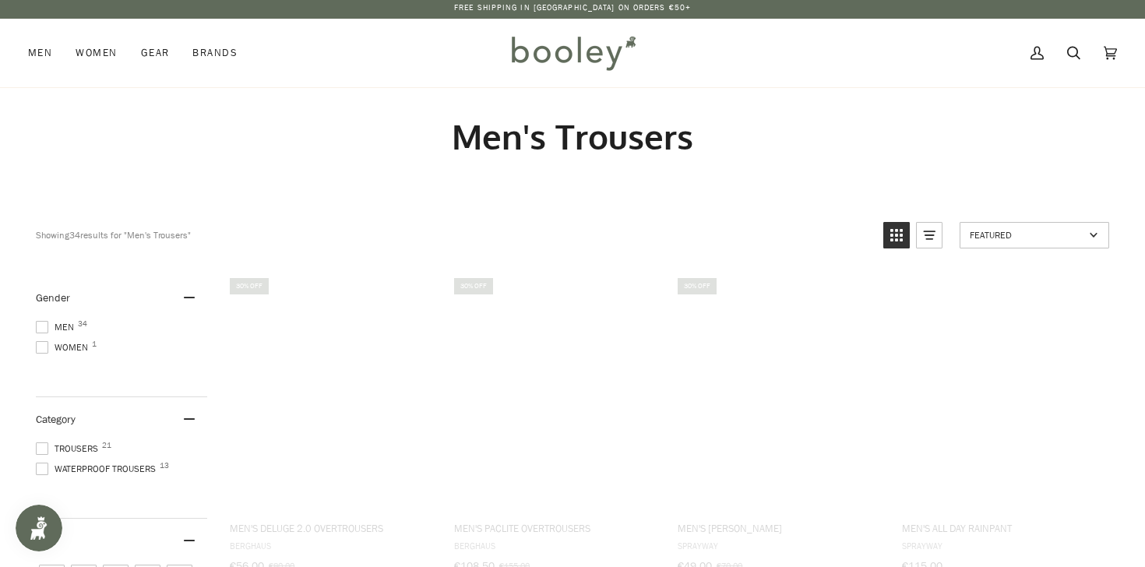
scroll to position [2, 0]
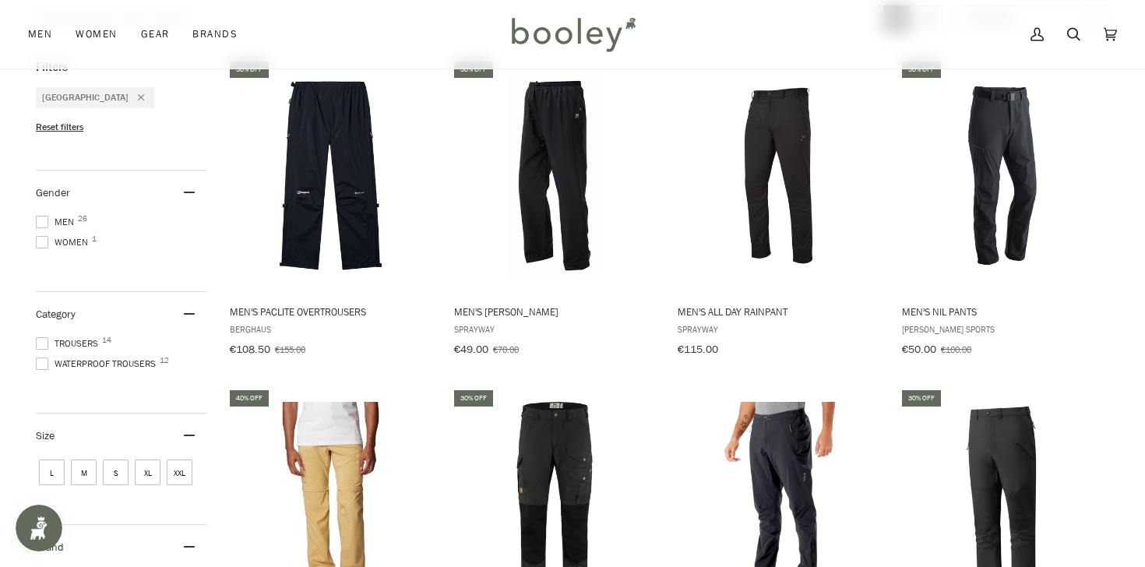
scroll to position [213, 0]
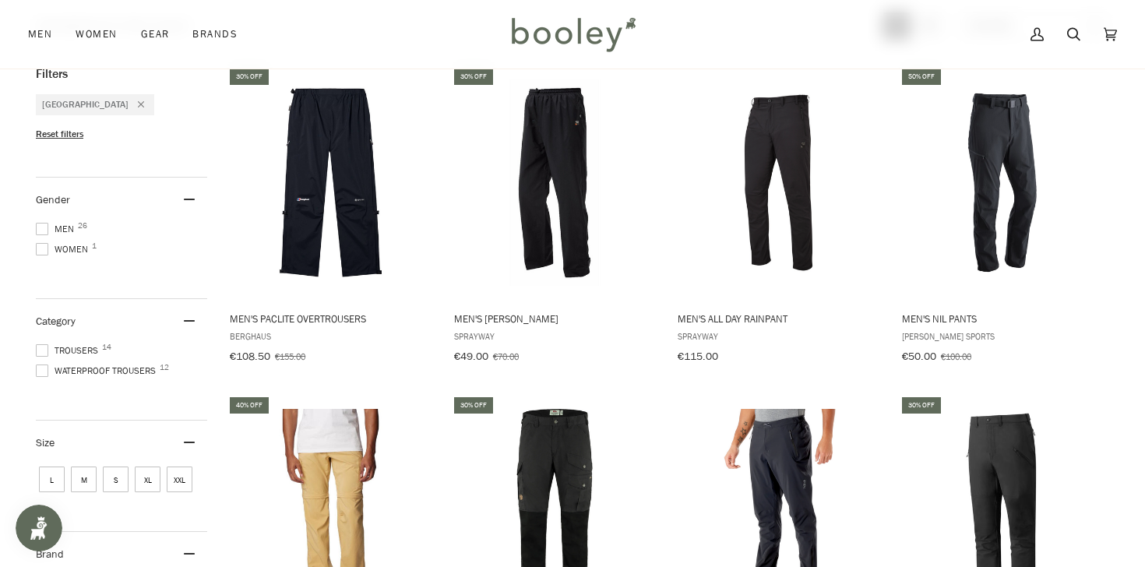
click at [44, 223] on span at bounding box center [42, 229] width 12 height 12
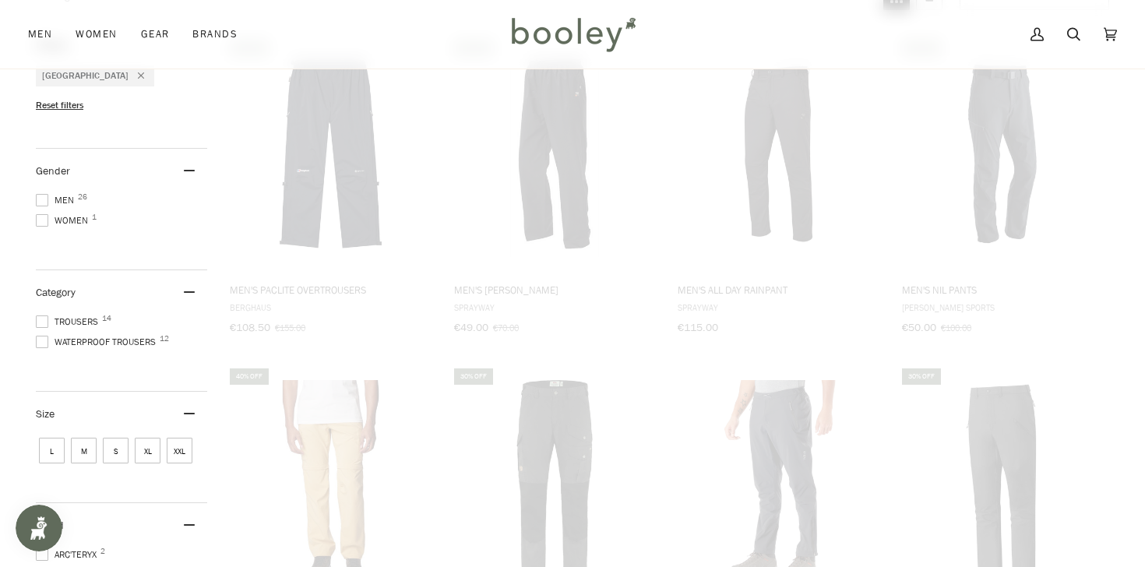
scroll to position [245, 0]
click at [44, 338] on span at bounding box center [42, 339] width 12 height 12
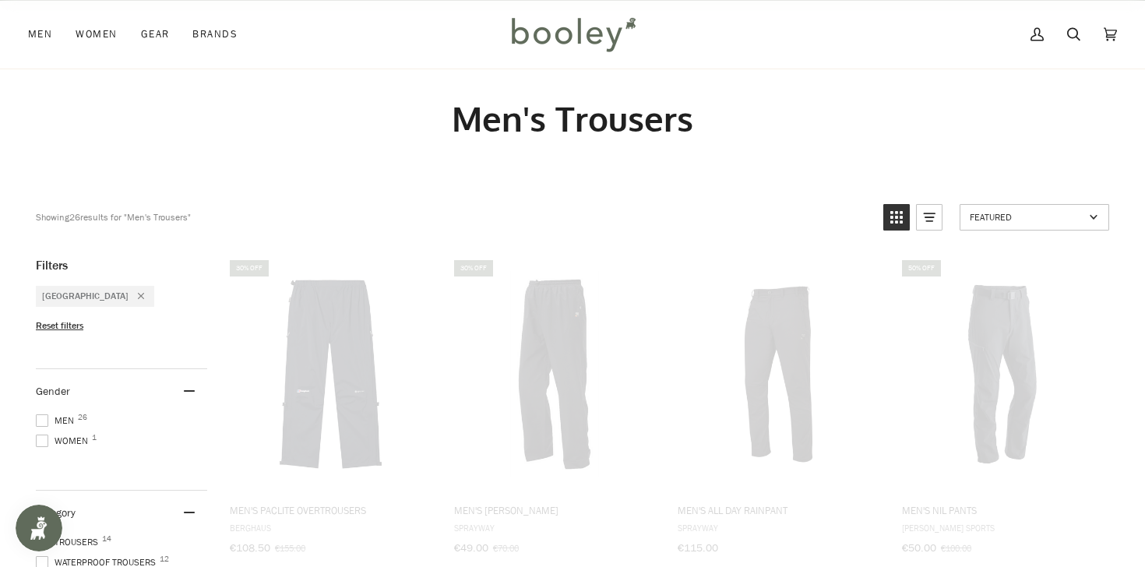
scroll to position [0, 0]
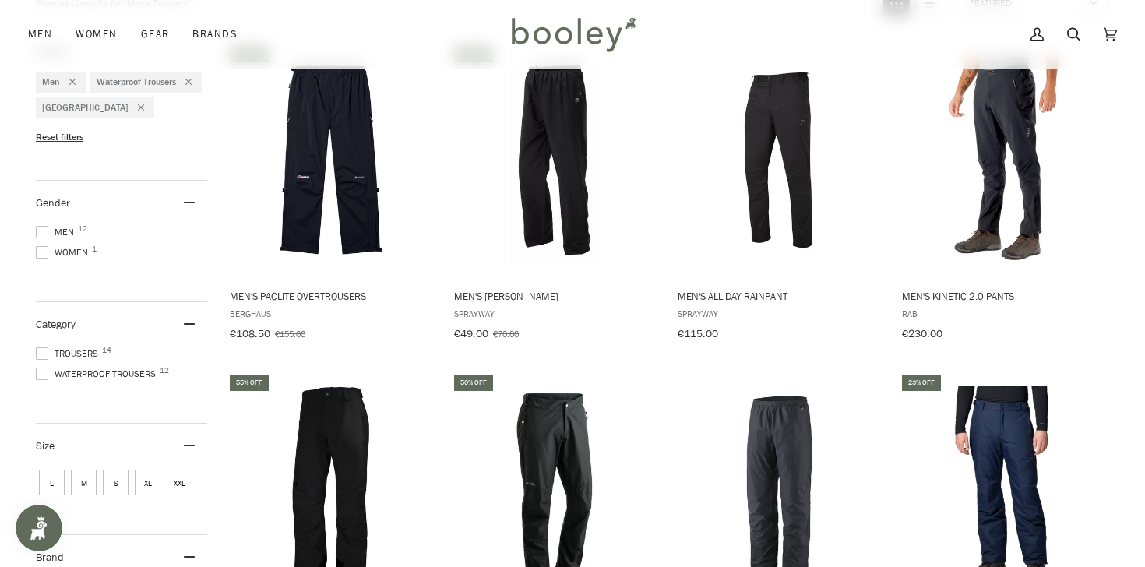
scroll to position [194, 0]
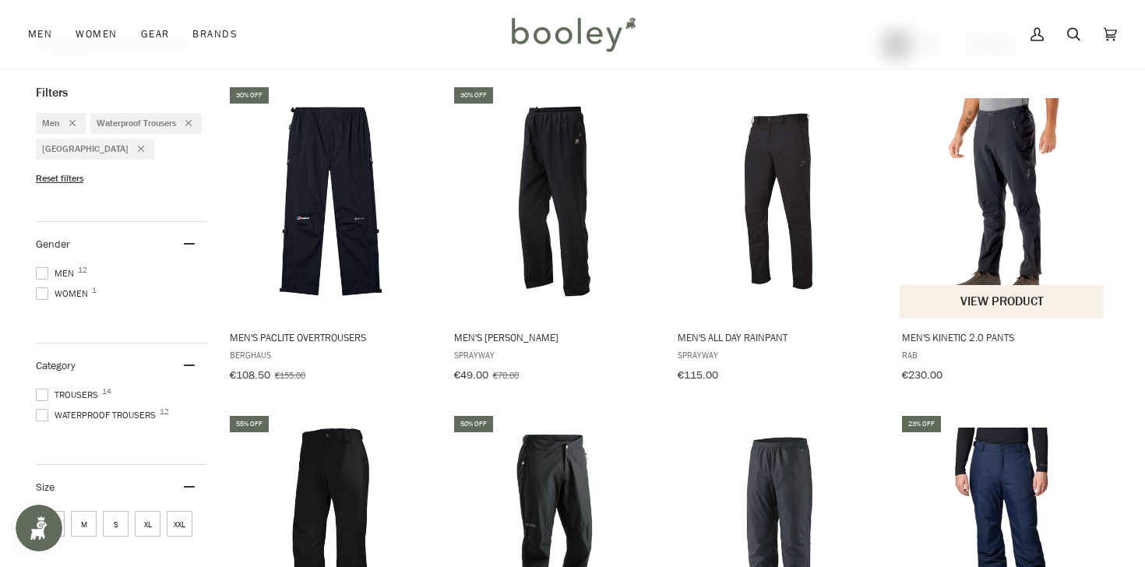
click at [974, 338] on span "Men's Kinetic 2.0 Pants" at bounding box center [1003, 337] width 202 height 14
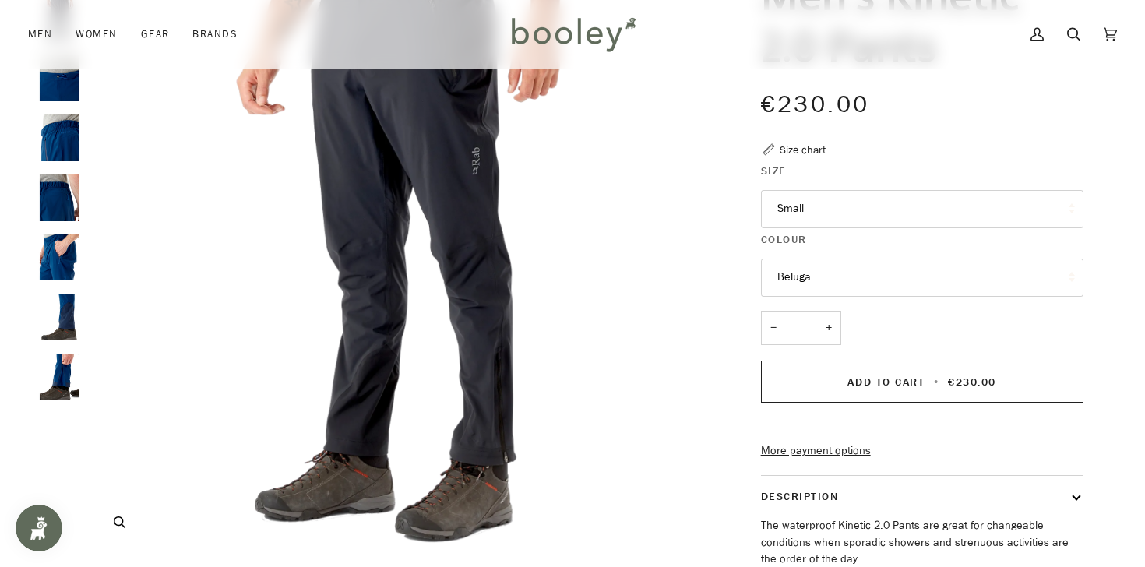
scroll to position [174, 0]
click at [802, 274] on button "Beluga" at bounding box center [922, 277] width 322 height 38
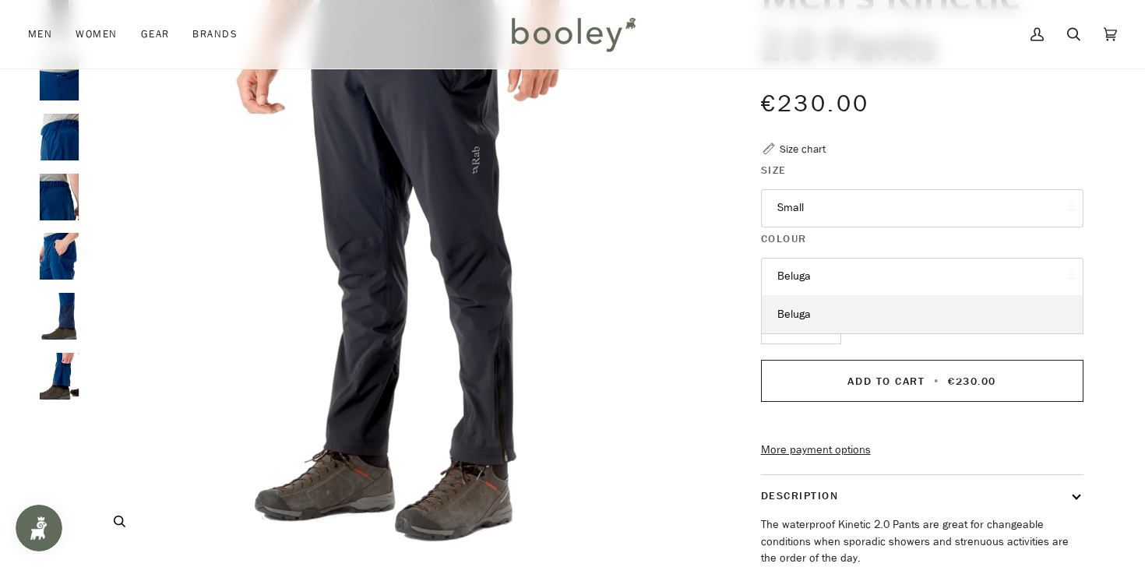
click at [650, 229] on img "Rab Men's Kinetic 2.0 Pants Beluga - Booley Galway" at bounding box center [398, 243] width 616 height 616
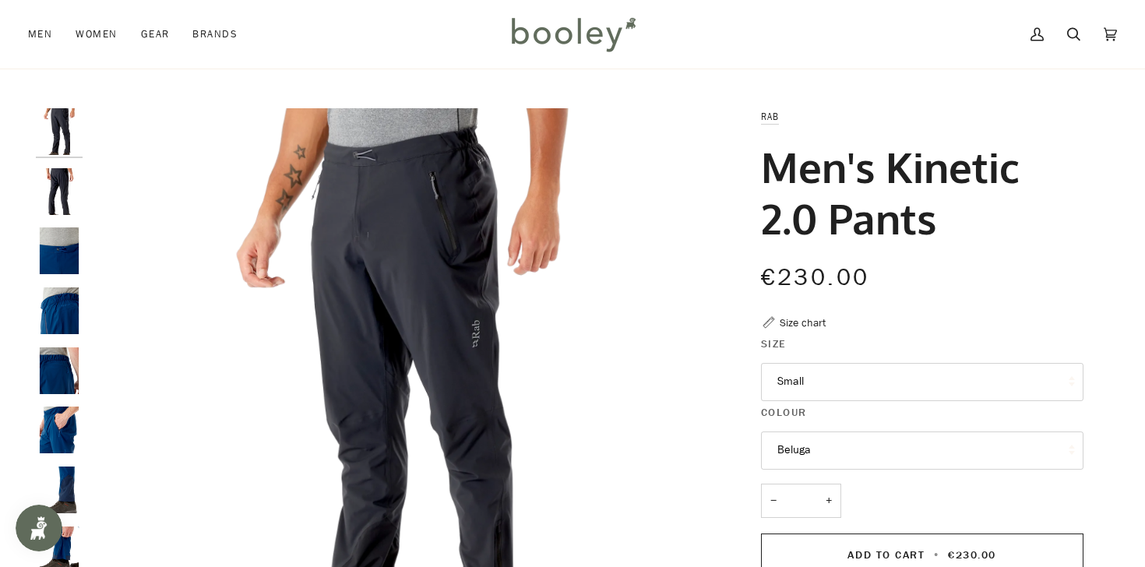
scroll to position [0, 0]
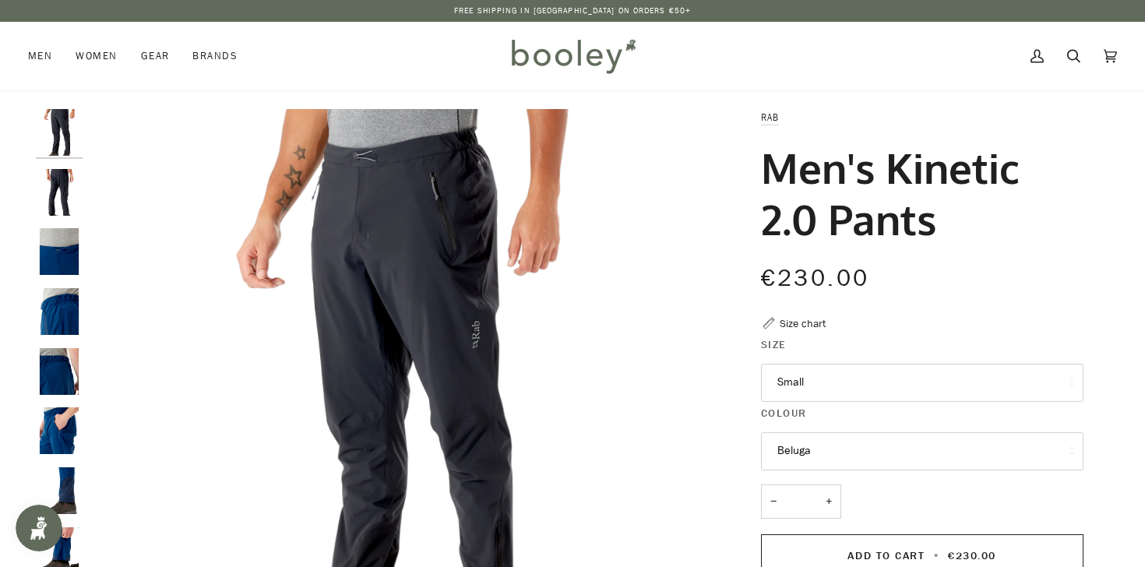
click at [72, 195] on img "Rab Men's Kinetic 2.0 Pants Beluga - Booley Galway" at bounding box center [59, 192] width 47 height 47
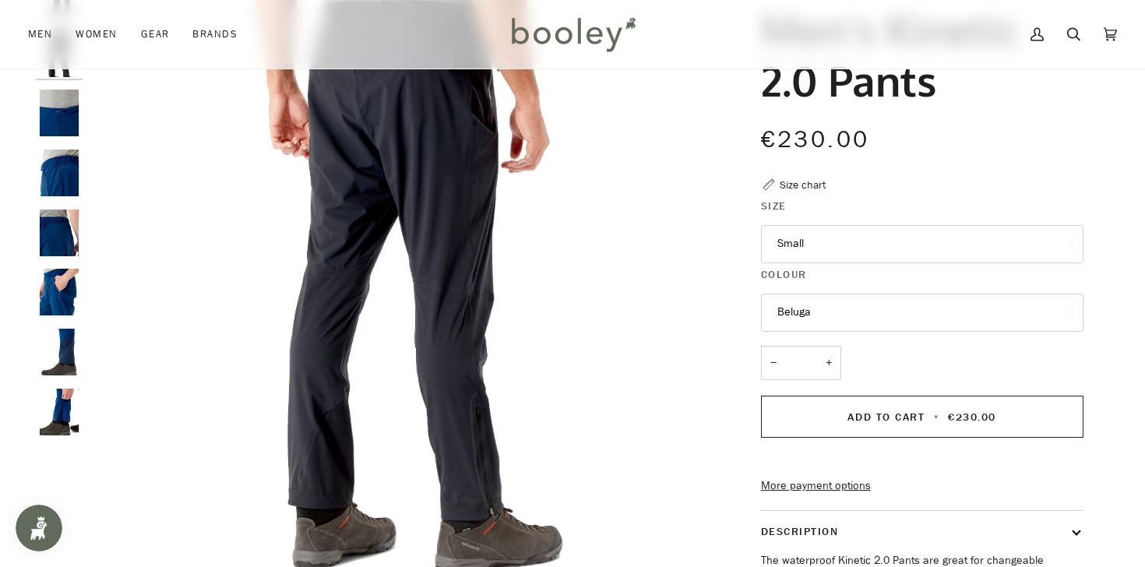
scroll to position [135, 0]
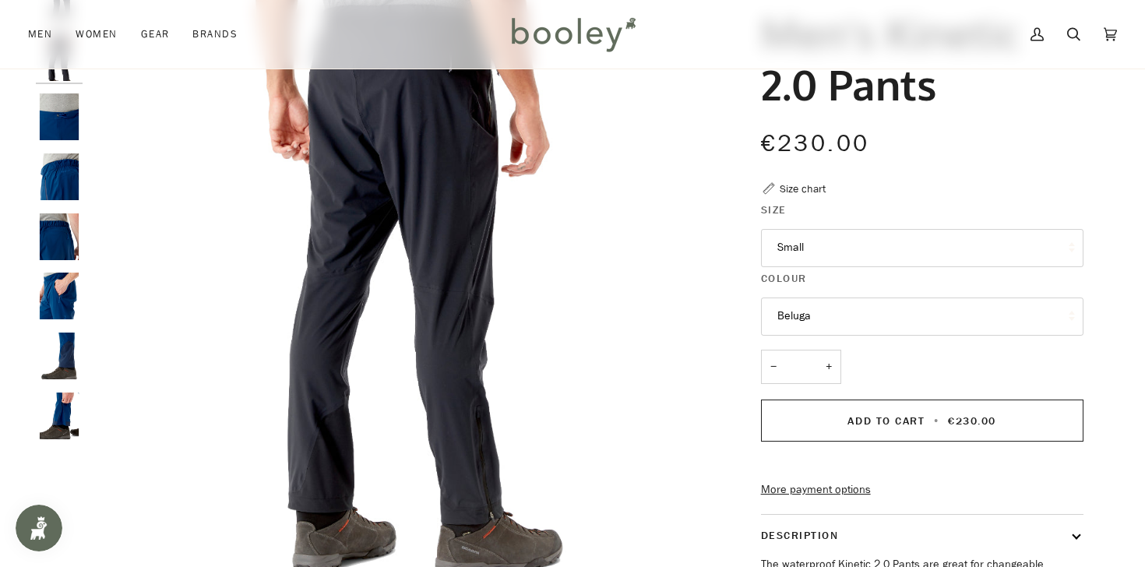
click at [62, 174] on img "Rab Men's Kinetic 2.0 Pants - Booley Galway" at bounding box center [59, 176] width 47 height 47
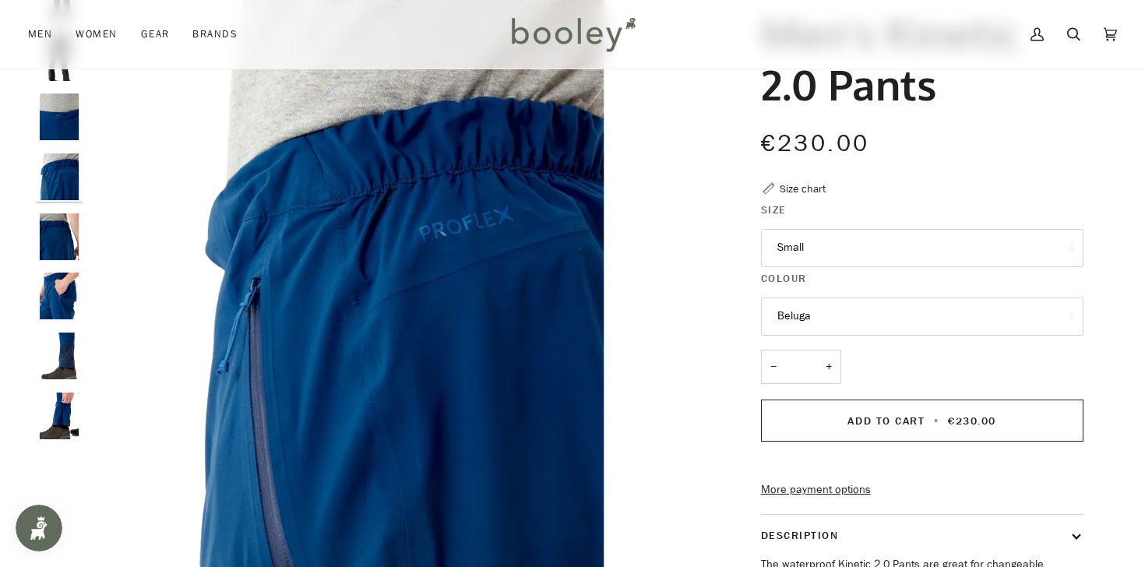
click at [62, 207] on div at bounding box center [63, 212] width 55 height 477
click at [63, 235] on img "Rab Men's Kinetic 2.0 Pants - Booley Galway" at bounding box center [59, 236] width 47 height 47
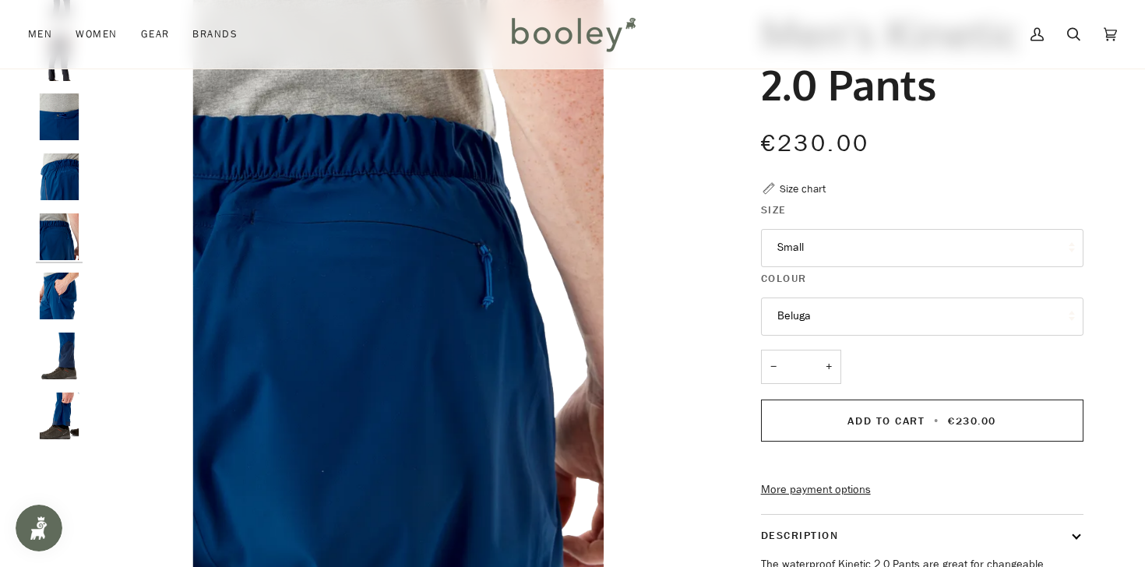
click at [72, 302] on img "Rab Men's Kinetic 2.0 Pants - Booley Galway" at bounding box center [59, 296] width 47 height 47
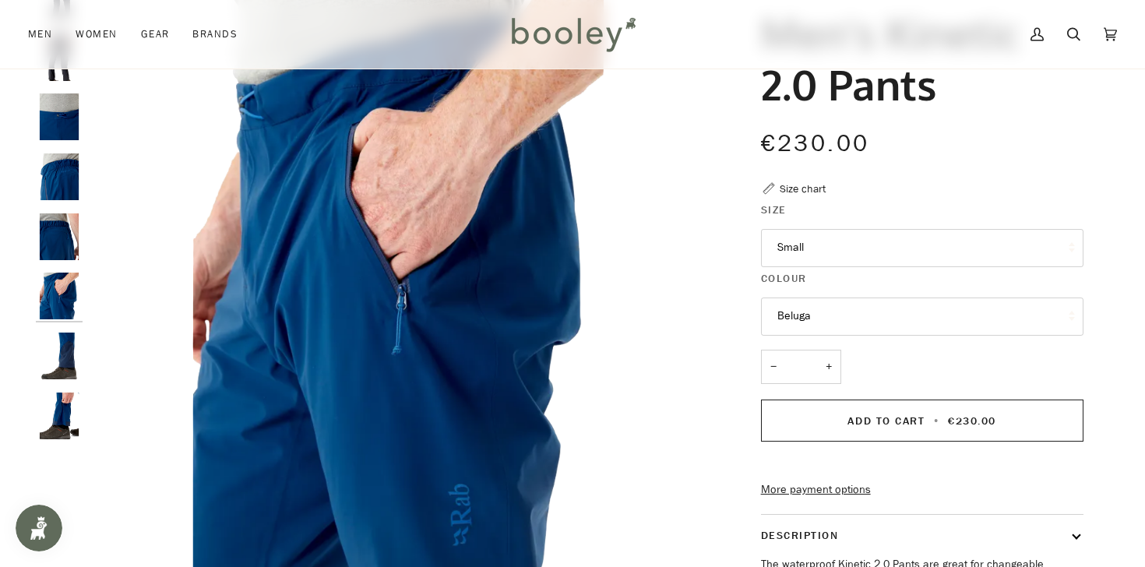
click at [66, 365] on img "Rab Men's Kinetic 2.0 Pants - Booley Galway" at bounding box center [59, 356] width 47 height 47
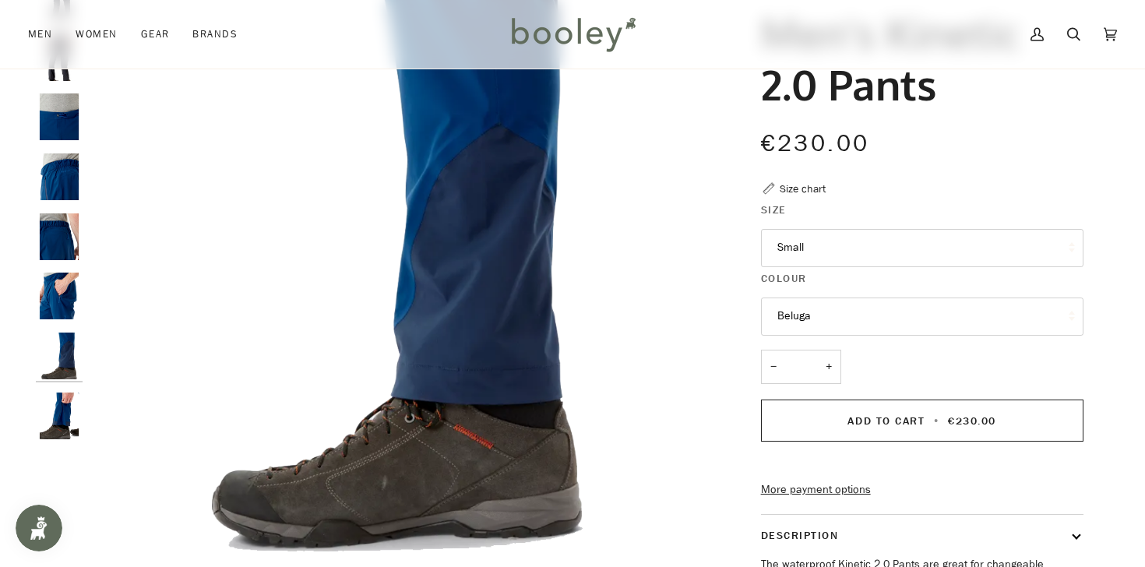
click at [65, 357] on img "Rab Men's Kinetic 2.0 Pants - Booley Galway" at bounding box center [59, 356] width 47 height 47
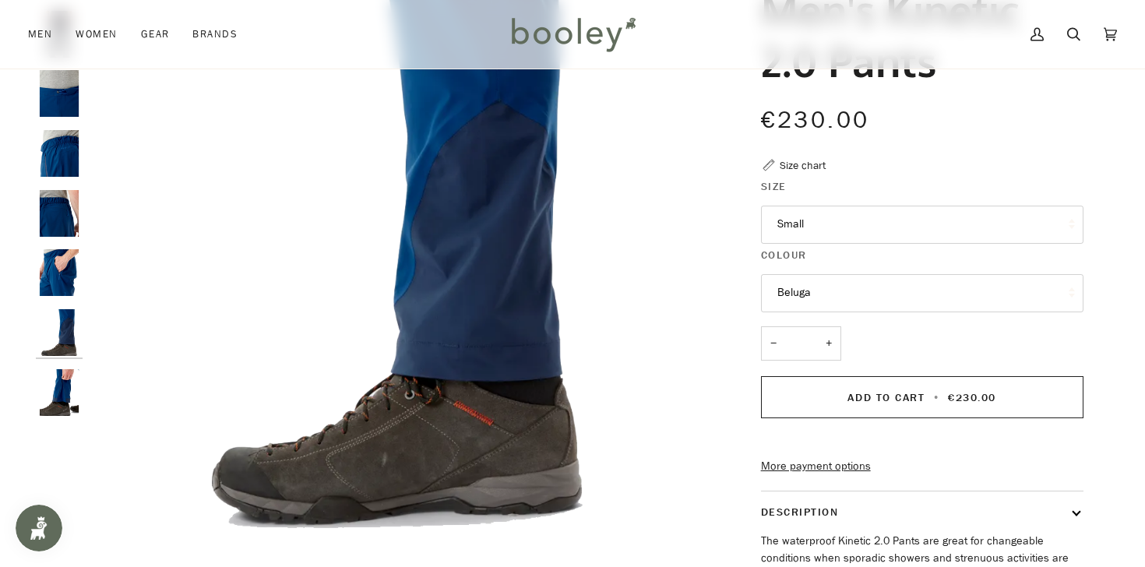
scroll to position [162, 0]
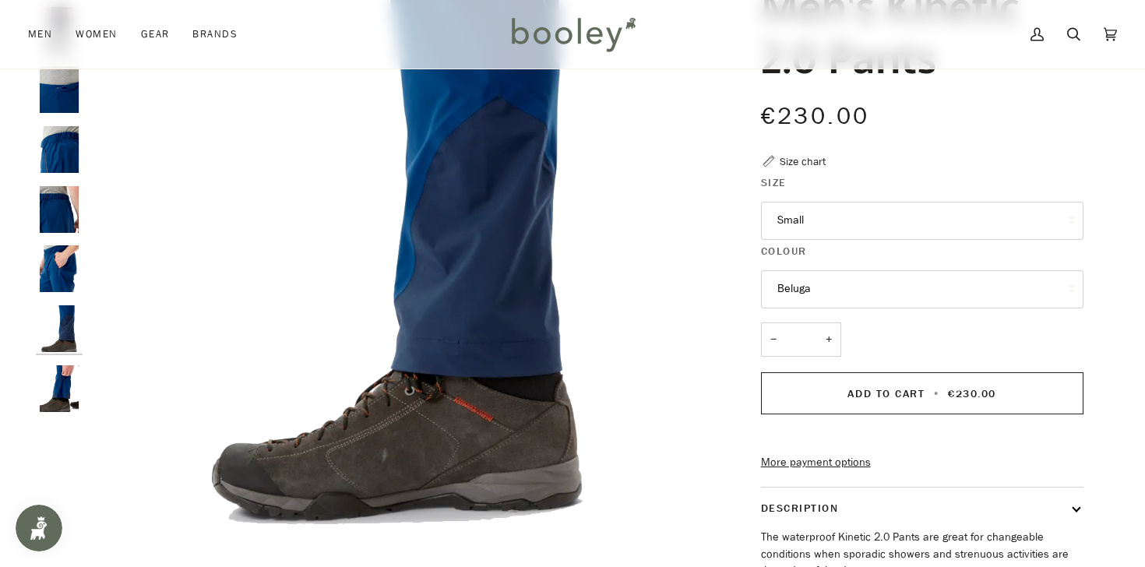
click at [64, 401] on img "Rab Men's Kinetic 2.0 Pants - Booley Galway" at bounding box center [59, 388] width 47 height 47
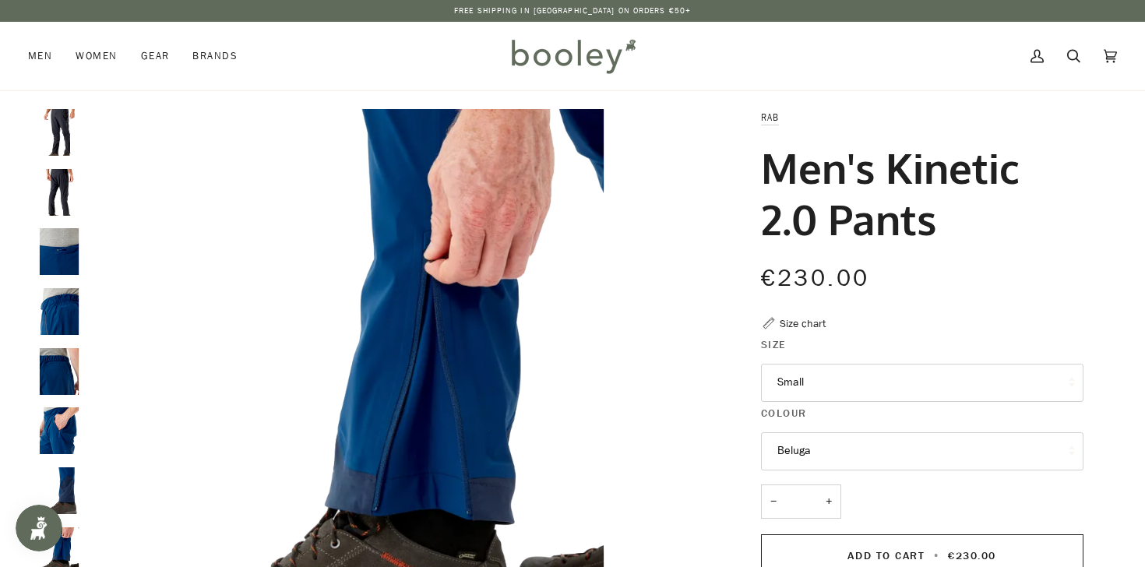
scroll to position [0, 0]
click at [53, 126] on img "Rab Men's Kinetic 2.0 Pants Beluga - Booley Galway" at bounding box center [59, 132] width 47 height 47
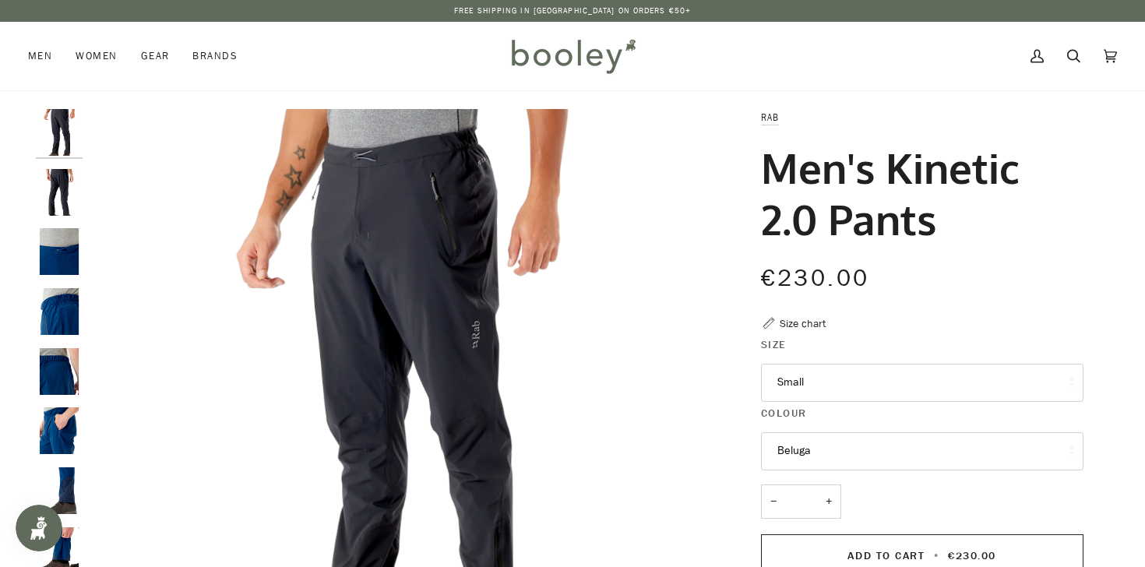
click at [69, 192] on img "Rab Men's Kinetic 2.0 Pants Beluga - Booley Galway" at bounding box center [59, 192] width 47 height 47
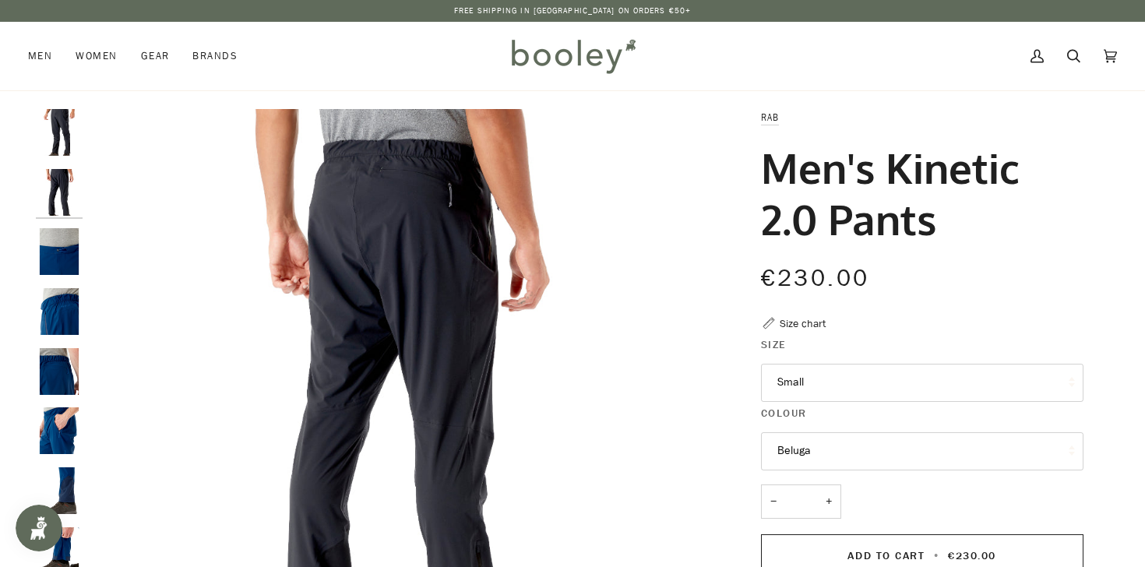
click at [65, 256] on img "Rab Men's Kinetic 2.0 Pants - Booley Galway" at bounding box center [59, 251] width 47 height 47
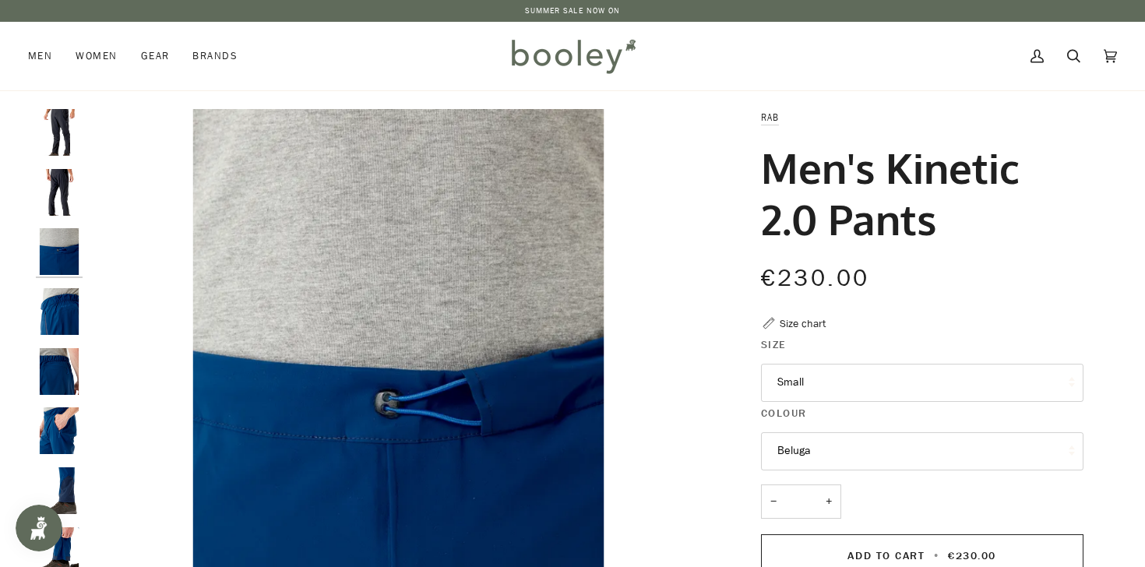
click at [61, 308] on img "Rab Men's Kinetic 2.0 Pants - Booley Galway" at bounding box center [59, 311] width 47 height 47
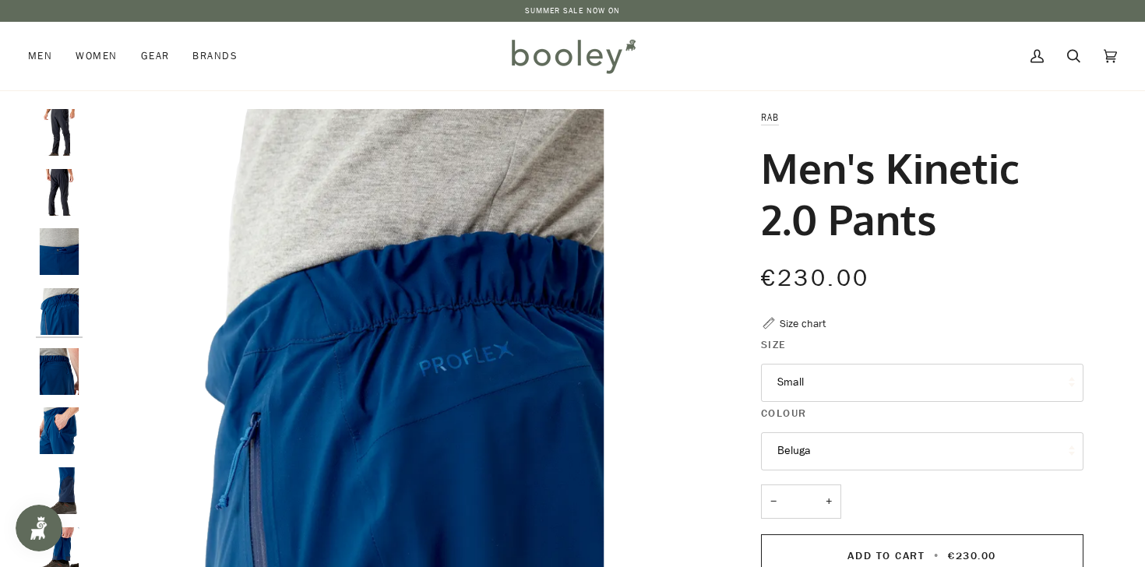
click at [55, 349] on img "Rab Men's Kinetic 2.0 Pants - Booley Galway" at bounding box center [59, 371] width 47 height 47
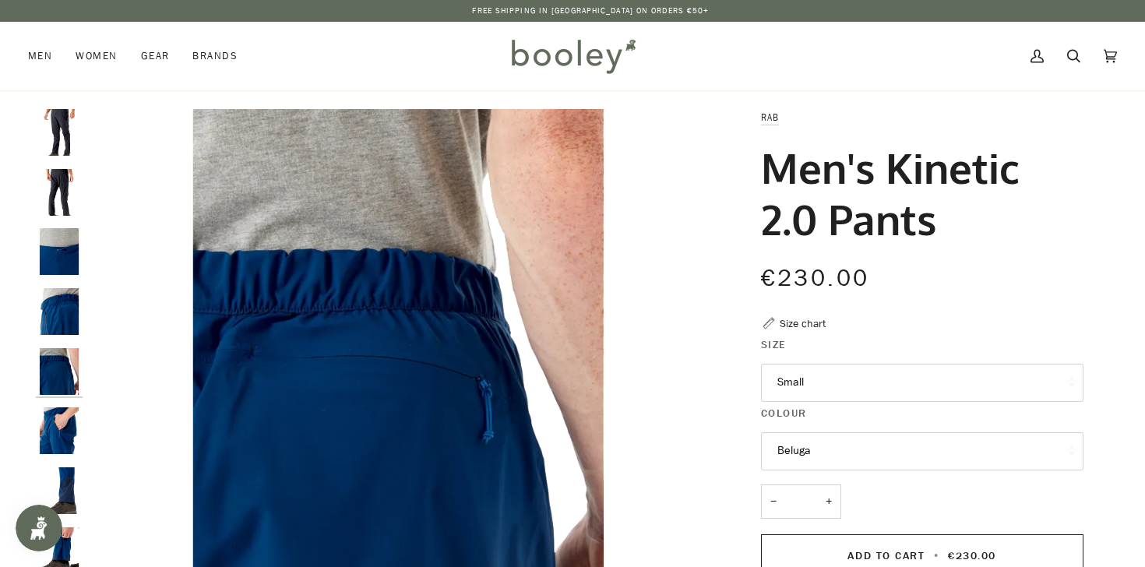
click at [66, 435] on img "Rab Men's Kinetic 2.0 Pants - Booley Galway" at bounding box center [59, 430] width 47 height 47
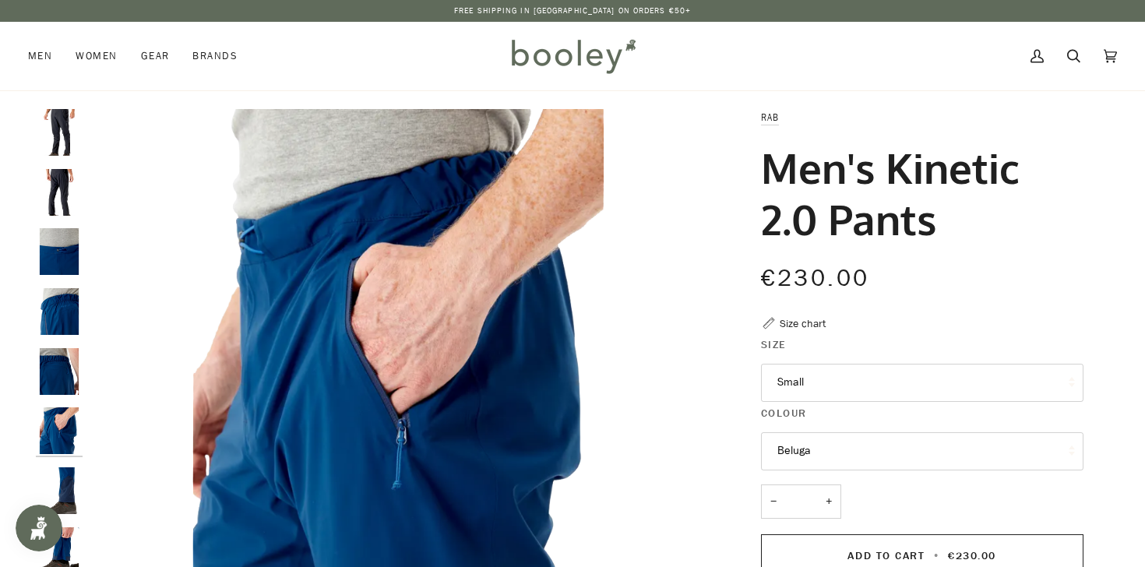
click at [67, 473] on img "Rab Men's Kinetic 2.0 Pants - Booley Galway" at bounding box center [59, 490] width 47 height 47
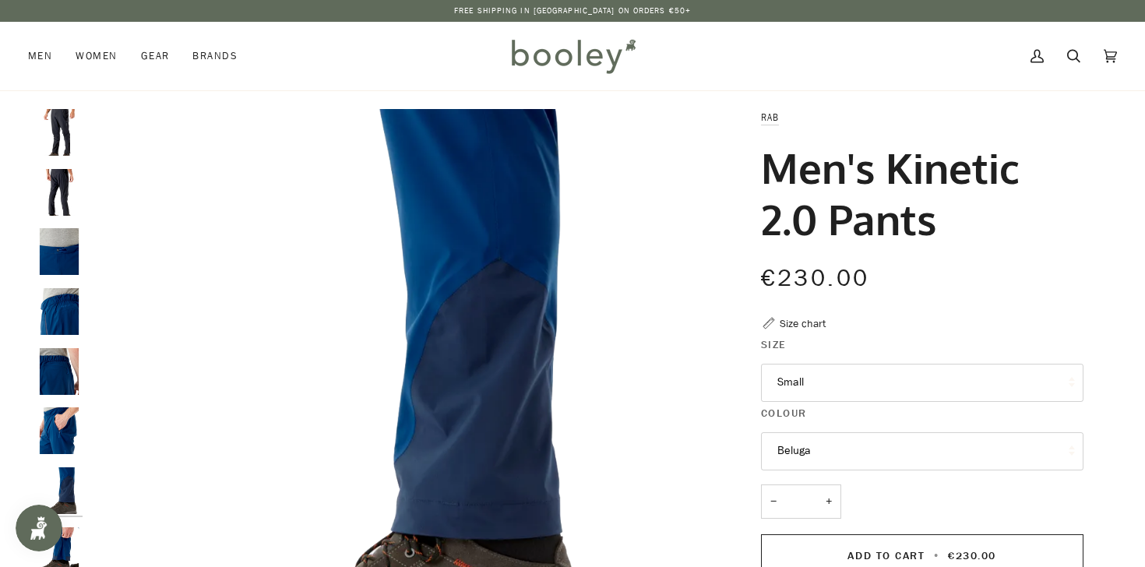
click at [780, 390] on button "Small" at bounding box center [922, 383] width 322 height 38
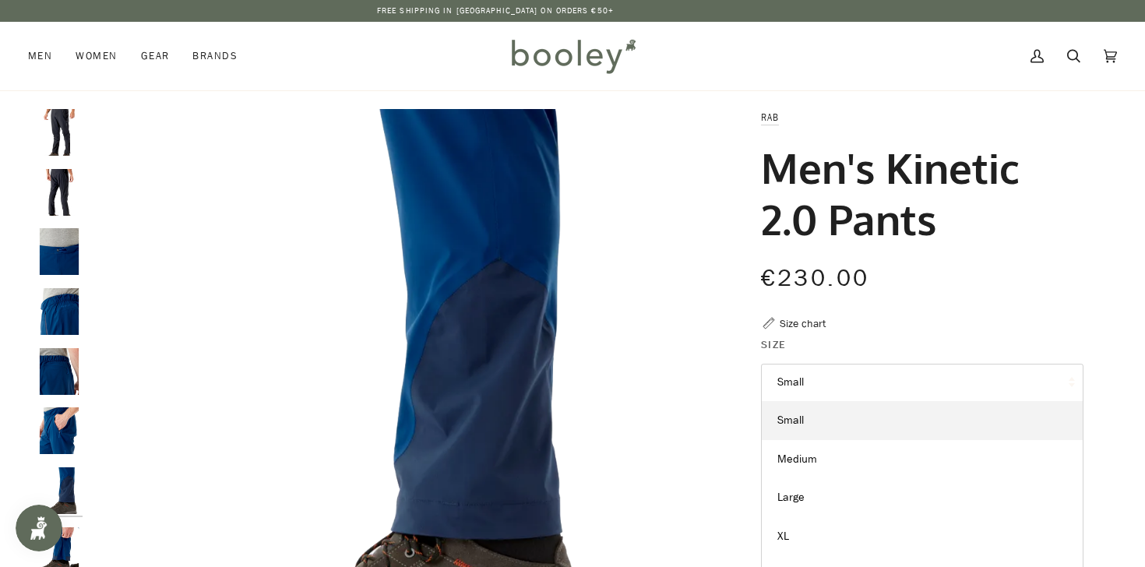
click at [635, 298] on img "Rab Men's Kinetic 2.0 Pants - Booley Galway" at bounding box center [398, 417] width 616 height 616
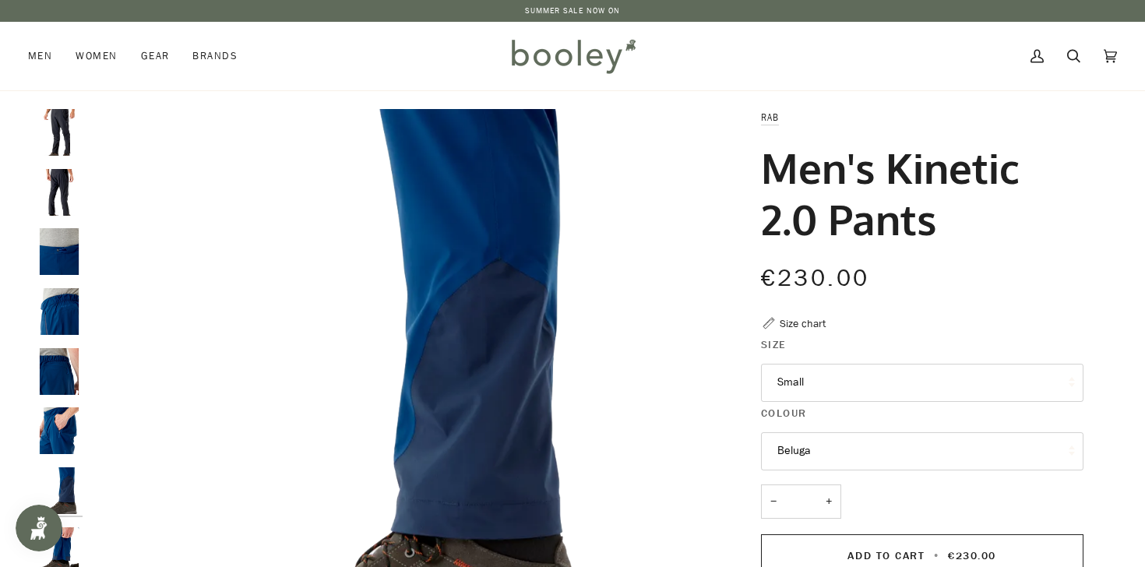
click at [791, 320] on div "Size chart" at bounding box center [803, 323] width 46 height 16
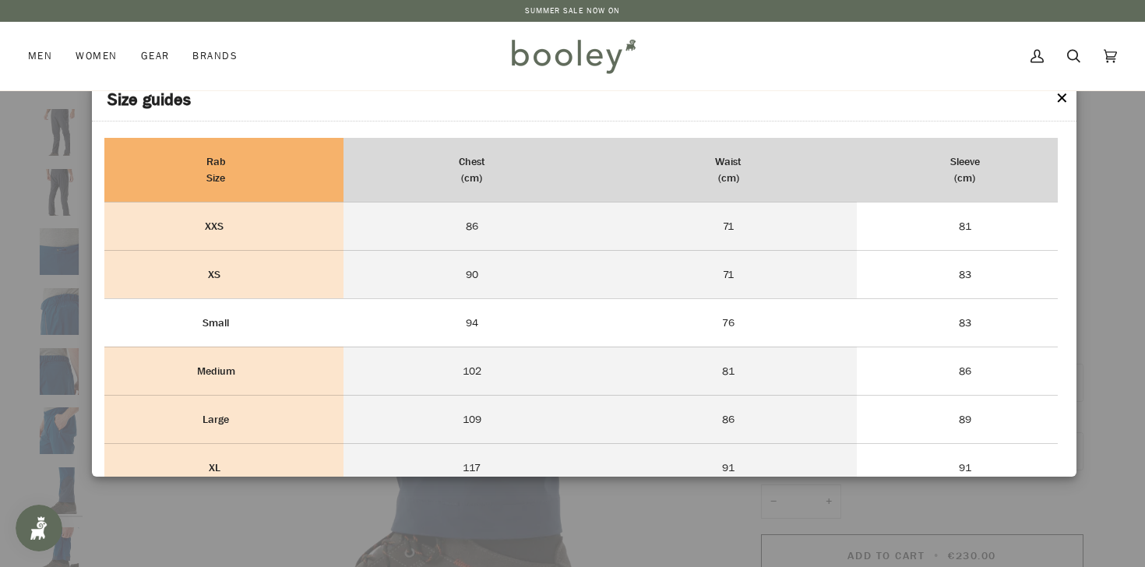
scroll to position [74, 0]
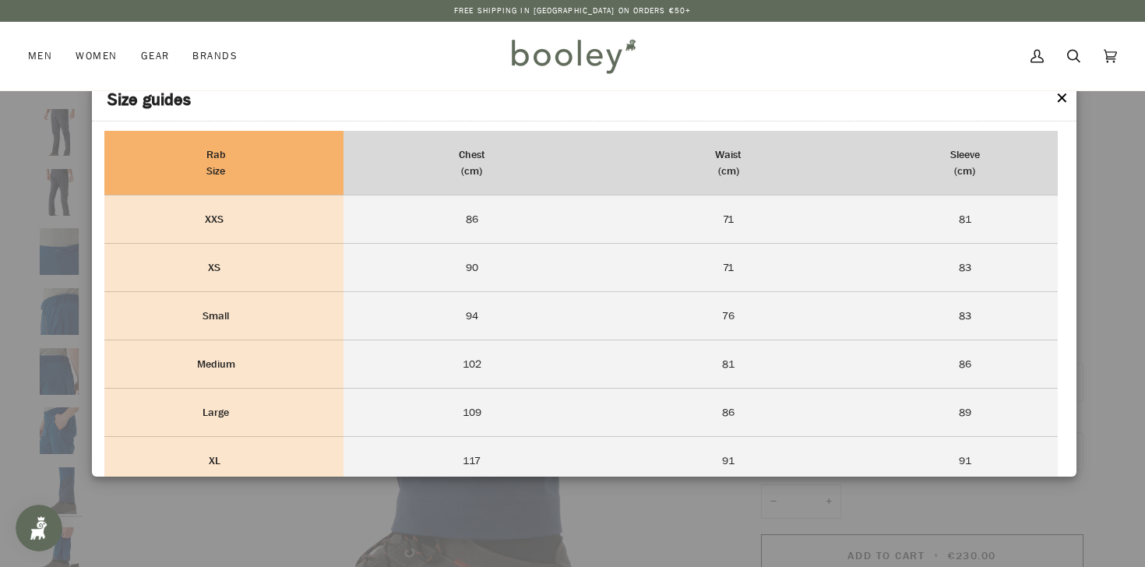
click at [1056, 99] on button "✕" at bounding box center [1061, 98] width 13 height 23
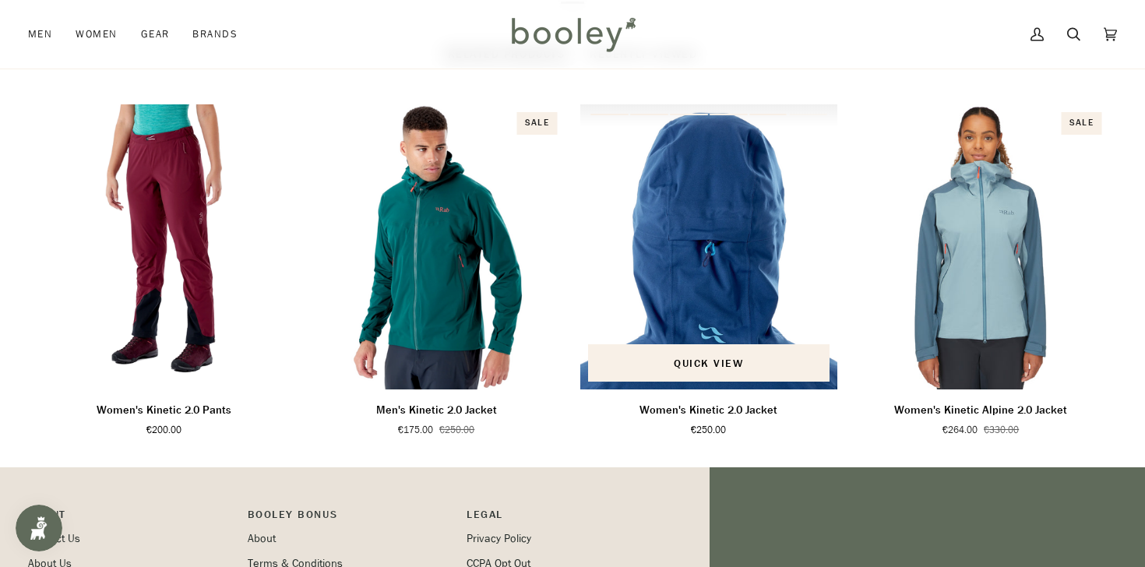
scroll to position [1051, 0]
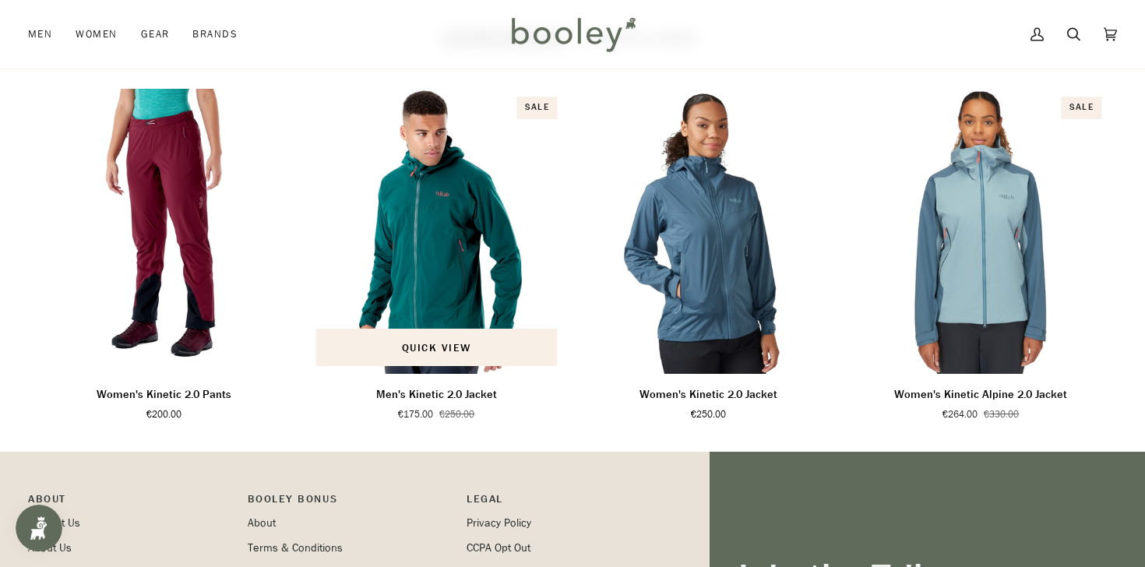
click at [471, 403] on p "Men's Kinetic 2.0 Jacket" at bounding box center [436, 394] width 121 height 17
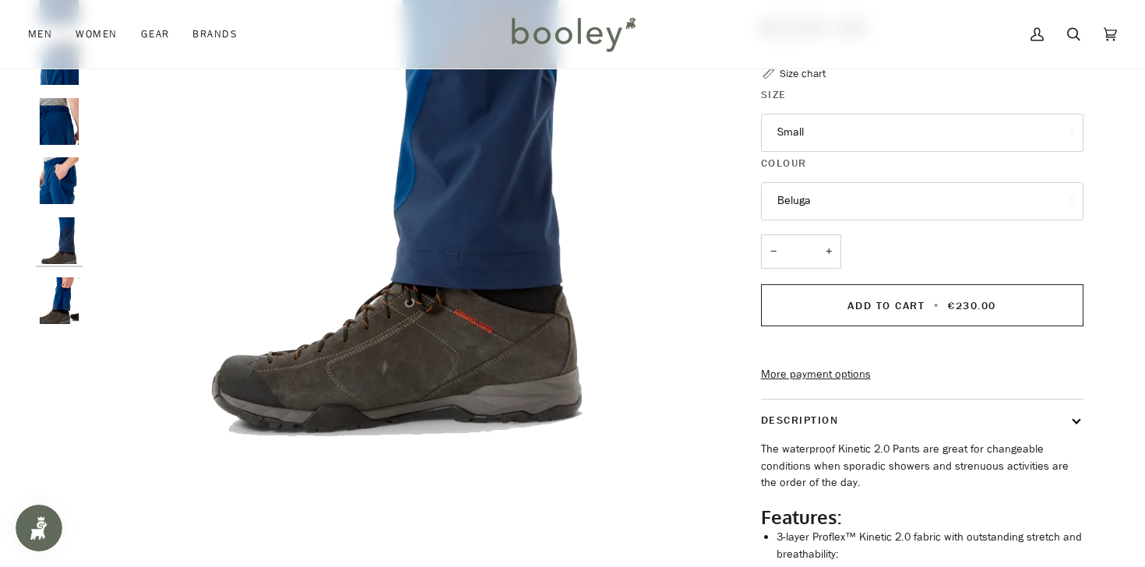
scroll to position [0, 0]
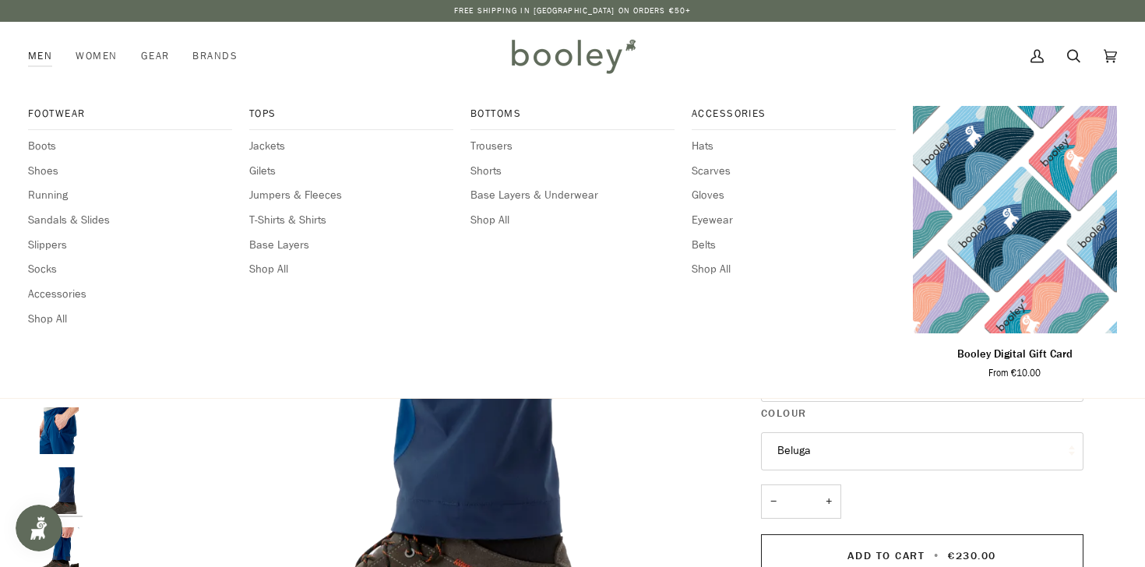
click at [49, 52] on link "Men" at bounding box center [46, 56] width 36 height 69
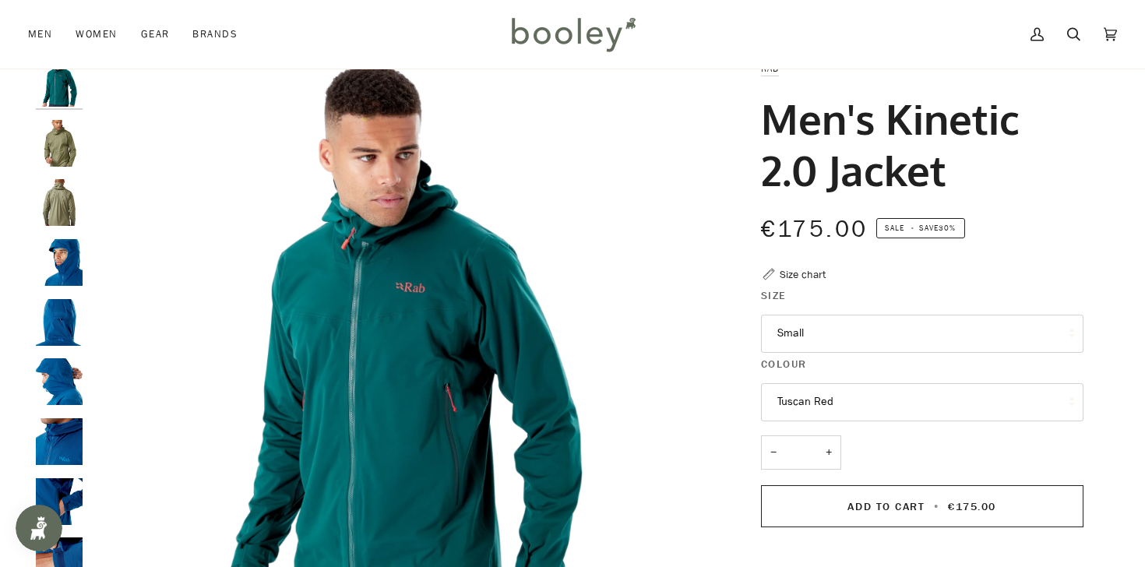
scroll to position [54, 0]
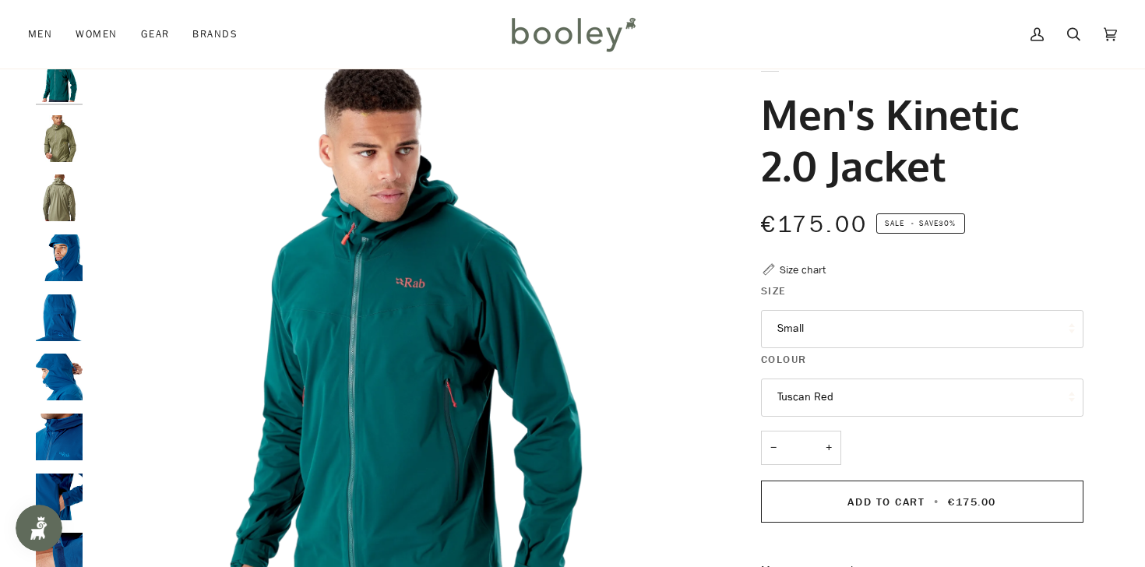
click at [75, 266] on img "Rab Men's Kinetic 2.0 Jacket - Booley Galway" at bounding box center [59, 257] width 47 height 47
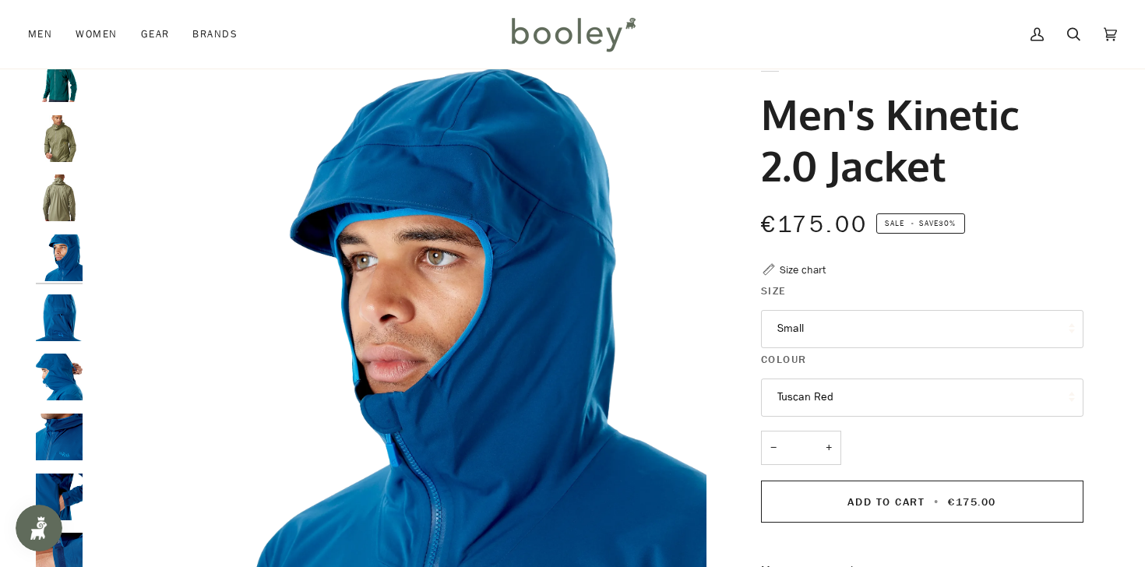
click at [71, 292] on div at bounding box center [63, 363] width 55 height 616
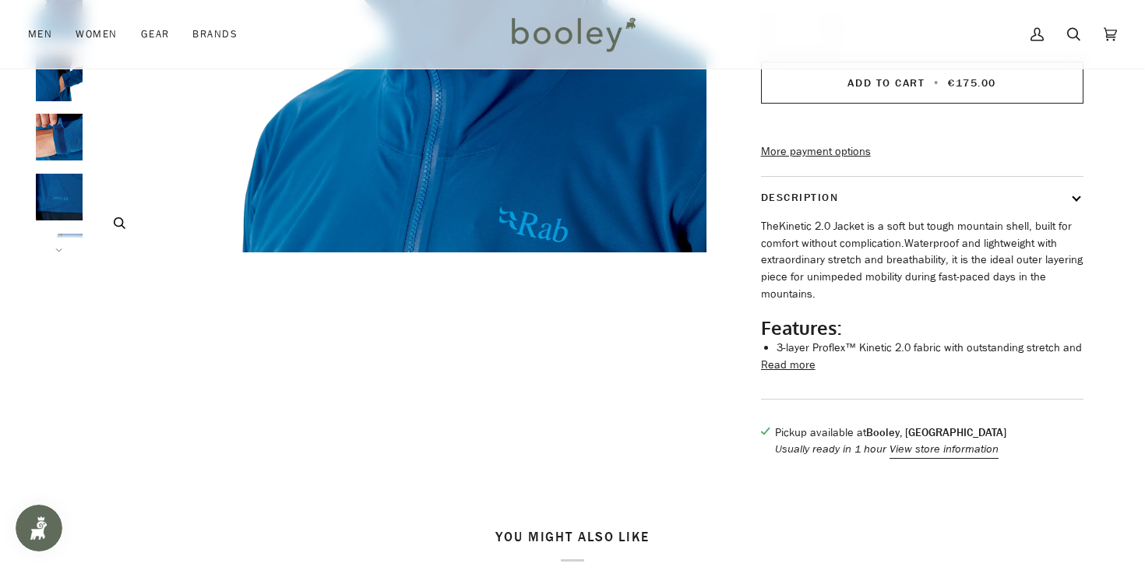
scroll to position [484, 0]
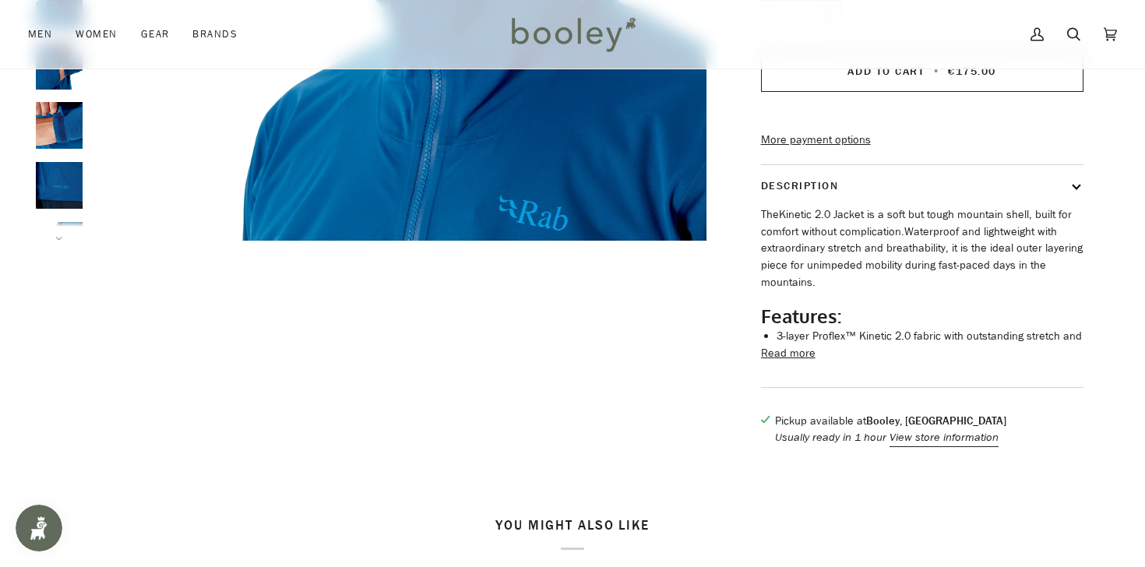
click at [779, 362] on button "Read more" at bounding box center [788, 353] width 55 height 17
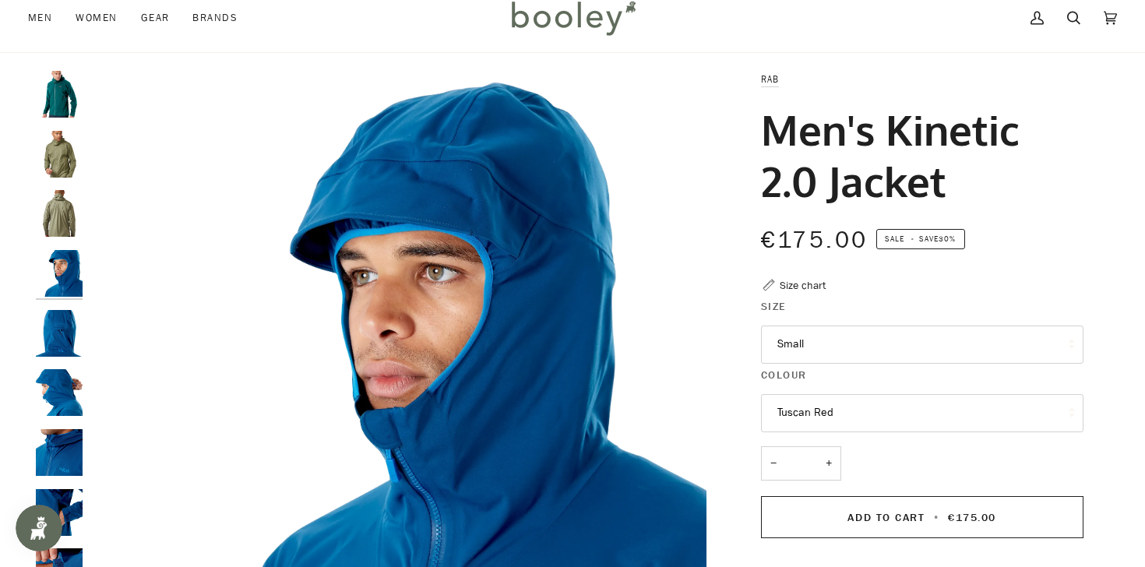
scroll to position [0, 0]
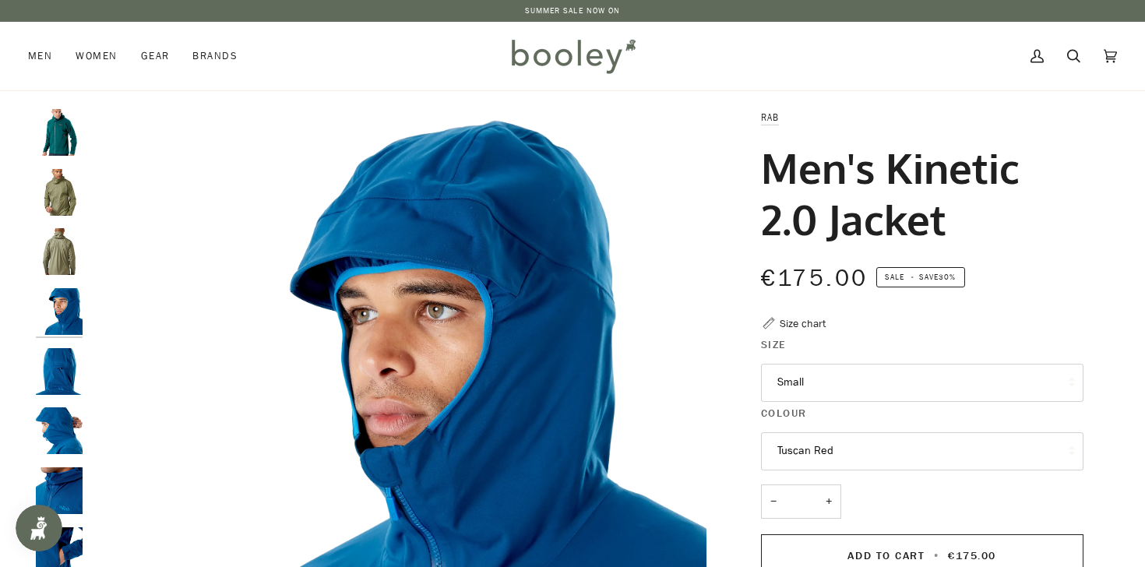
click at [860, 450] on button "Tuscan Red" at bounding box center [922, 451] width 322 height 38
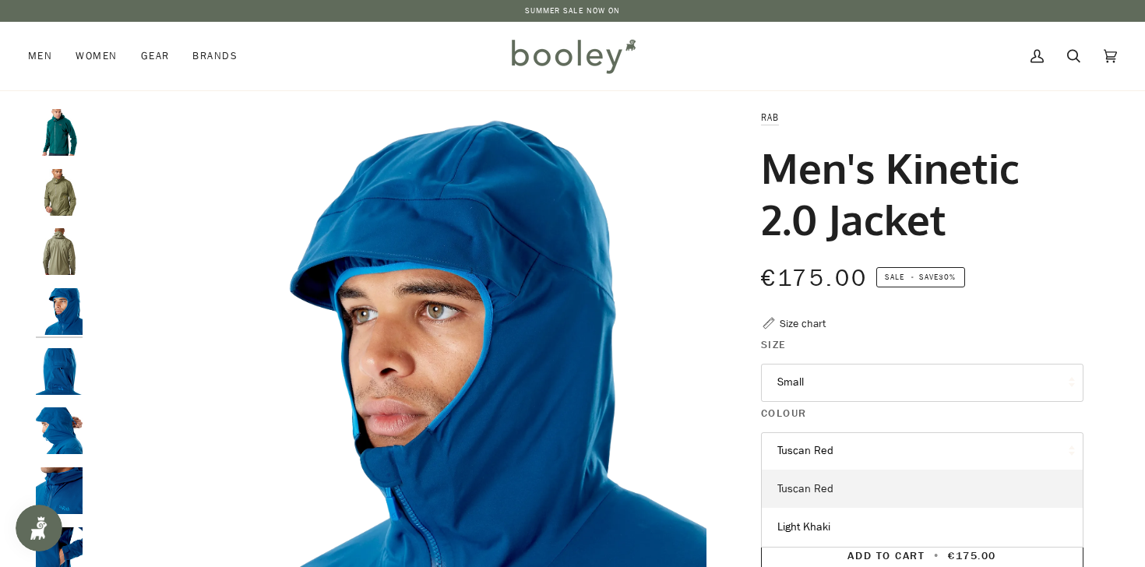
scroll to position [19, 0]
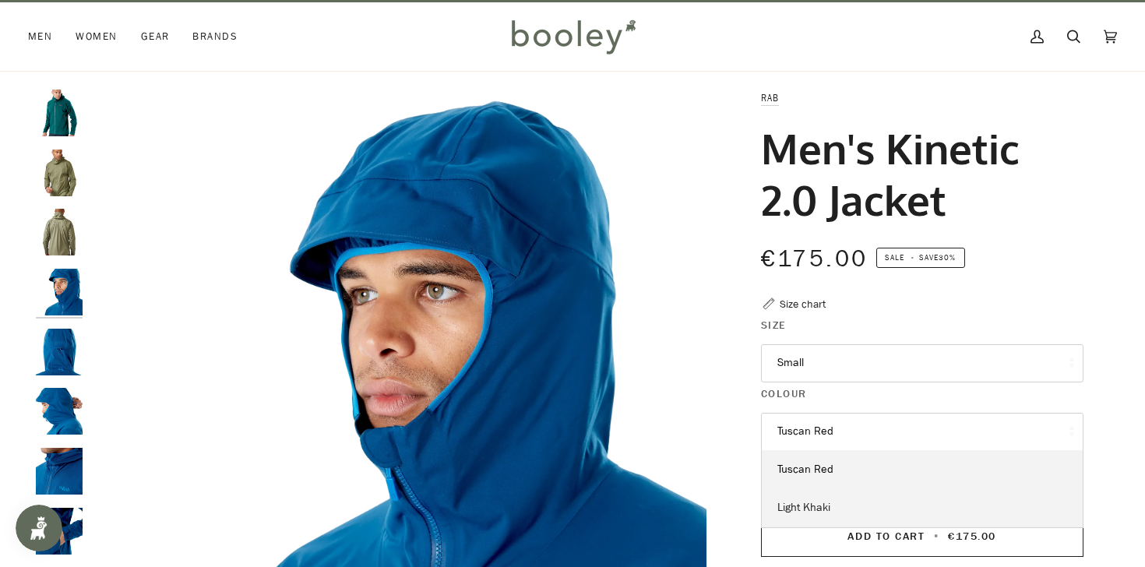
click at [817, 506] on span "Light Khaki" at bounding box center [803, 507] width 53 height 15
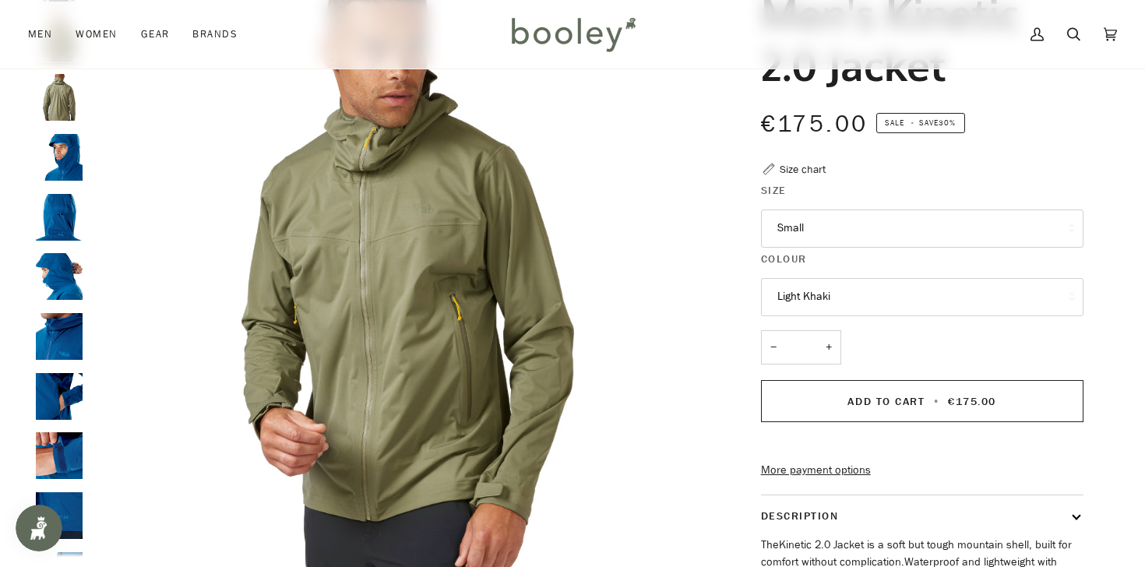
scroll to position [155, 0]
click at [875, 298] on button "Light Khaki" at bounding box center [922, 296] width 322 height 38
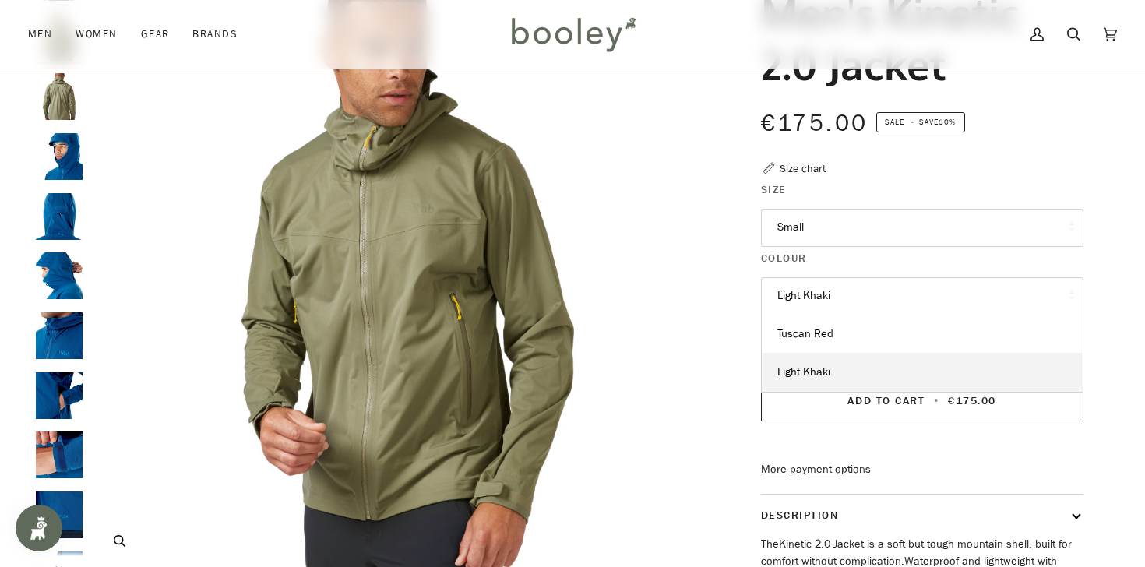
click at [657, 275] on img "Rab Men's Kinetic 2.0 Waterproof Jacket Light Khaki - Booley Galway" at bounding box center [398, 262] width 616 height 616
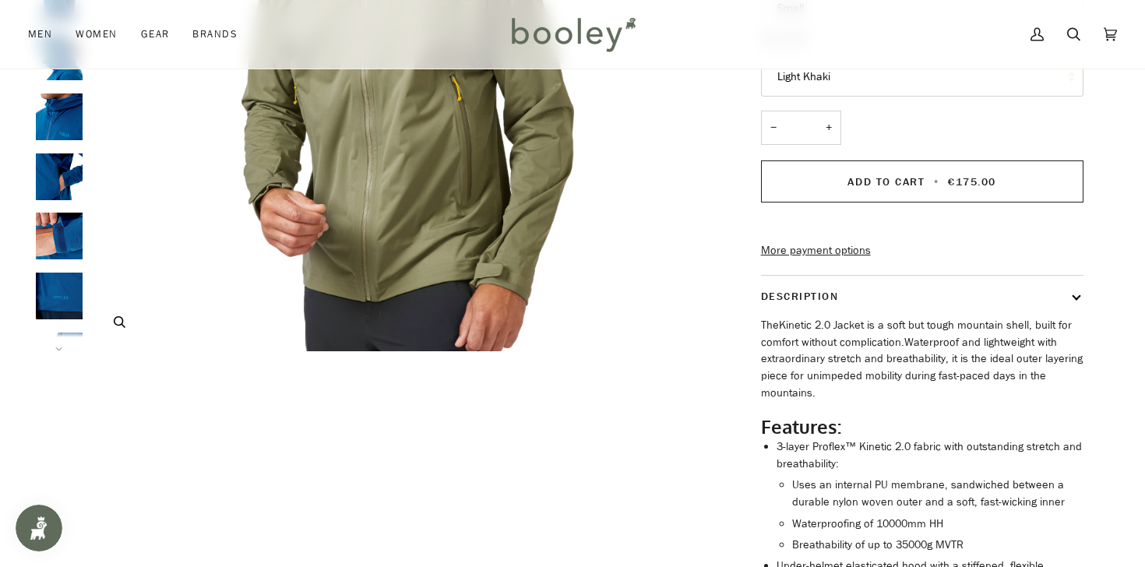
scroll to position [368, 0]
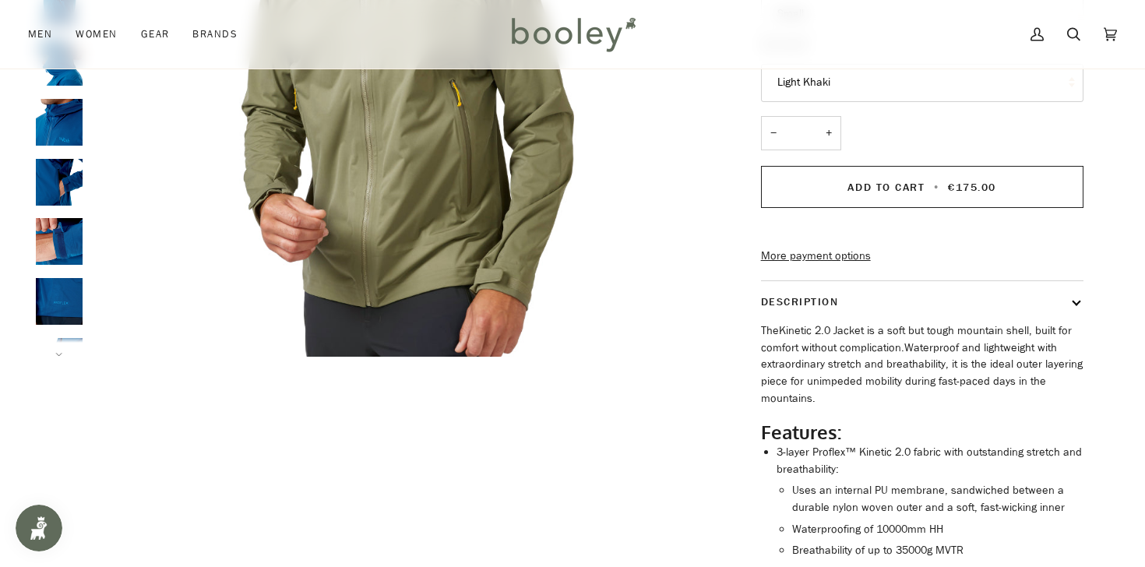
click at [58, 354] on icon at bounding box center [59, 355] width 8 height 4
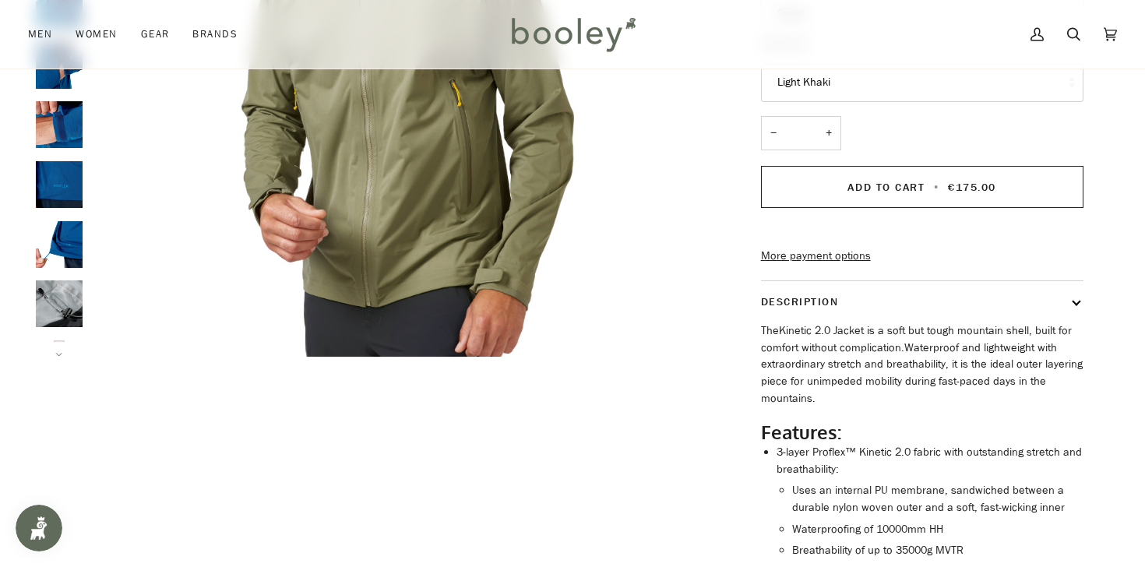
scroll to position [160, 0]
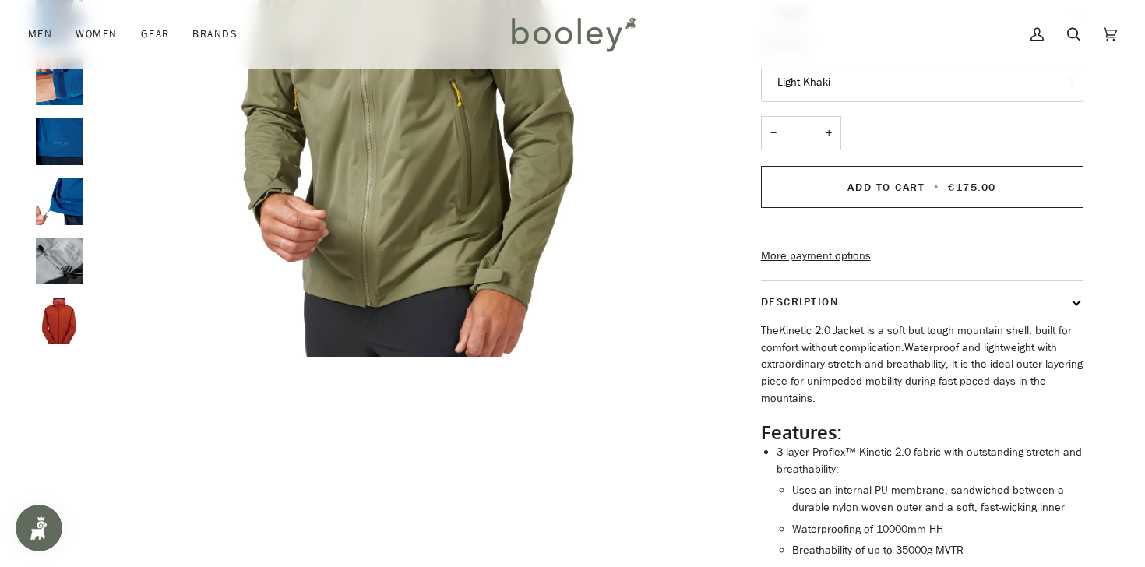
click at [59, 312] on img "Men's Kinetic 2.0 Jacket" at bounding box center [59, 321] width 47 height 47
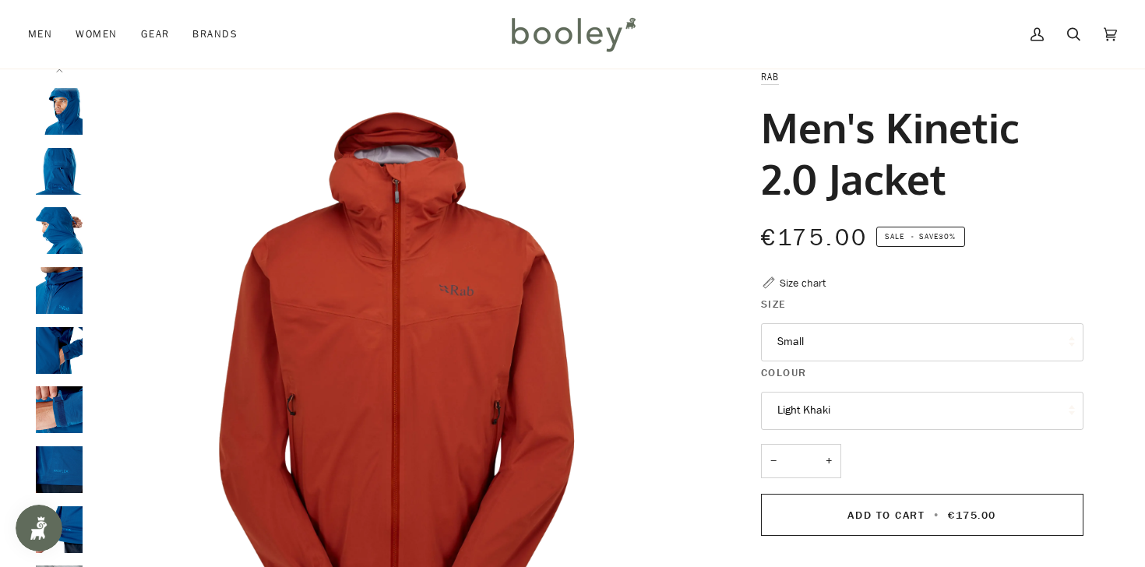
scroll to position [44, 0]
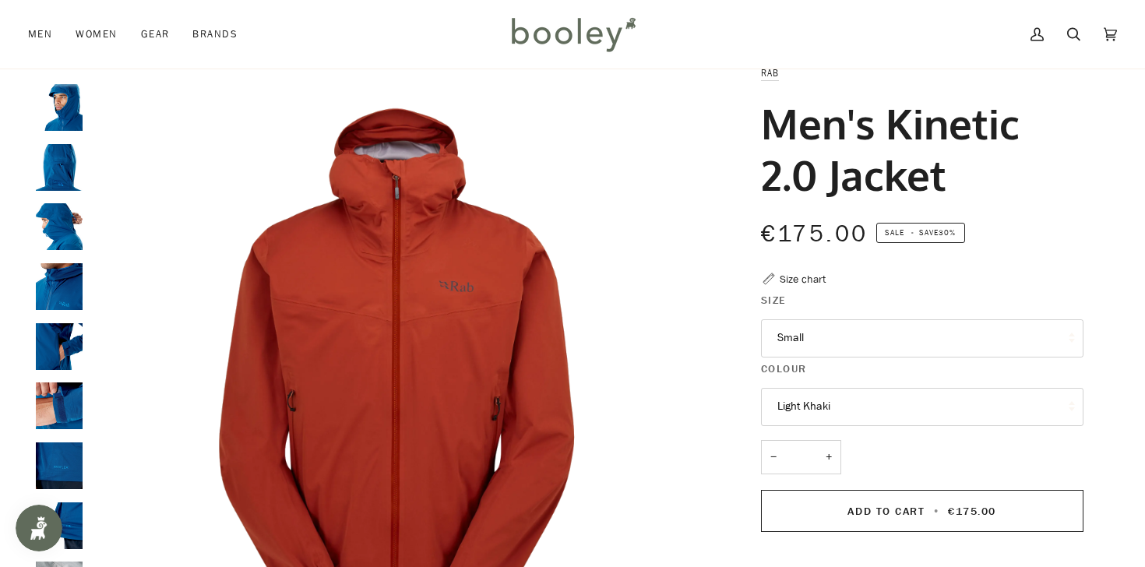
click at [72, 178] on img "Rab Men's Kinetic 2.0 Jacket - Booley Galway" at bounding box center [59, 167] width 47 height 47
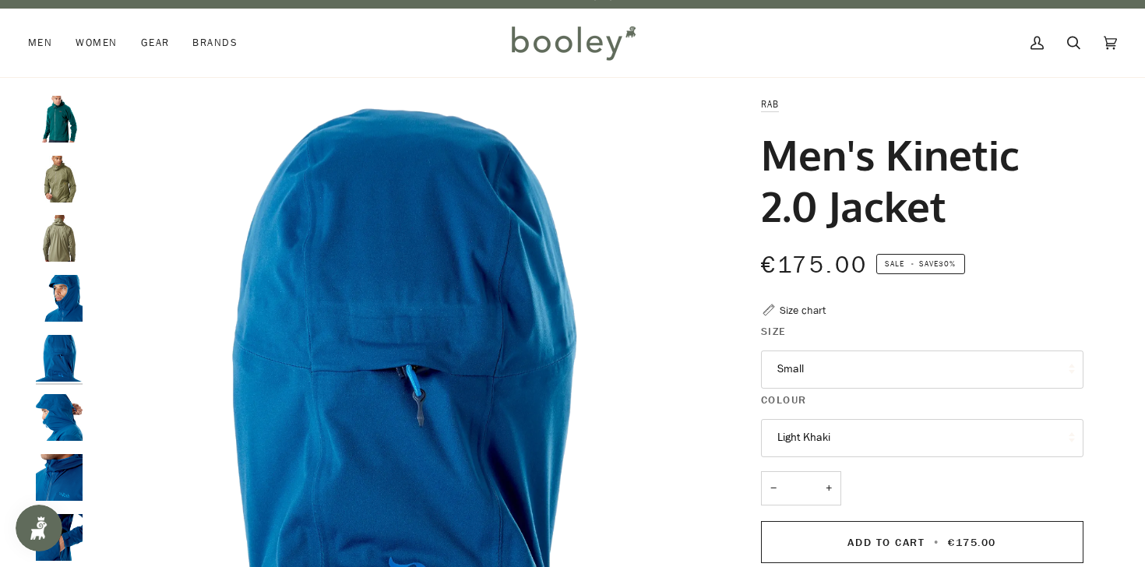
scroll to position [15, 0]
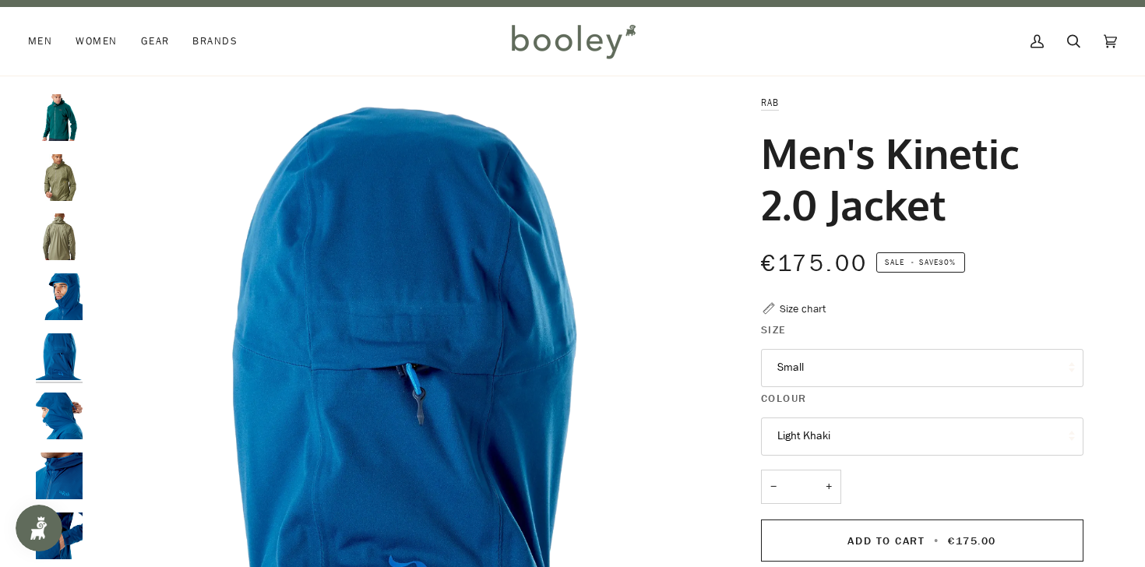
click at [56, 235] on img "Rab Men's Kinetic 2.0 Waterproof Jacket Light Khaki - Booley Galway" at bounding box center [59, 236] width 47 height 47
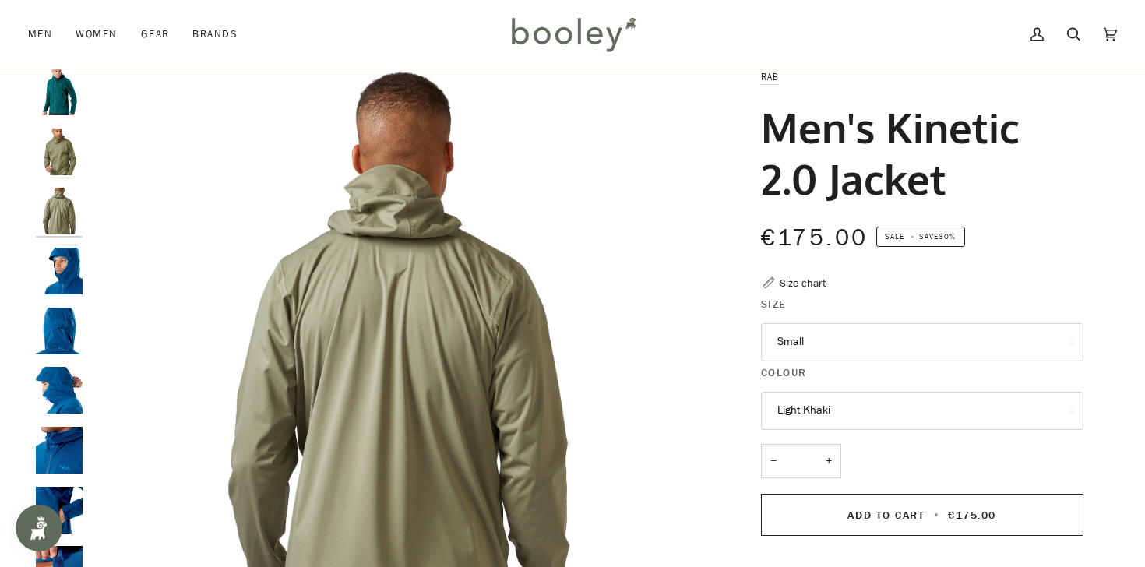
scroll to position [3, 0]
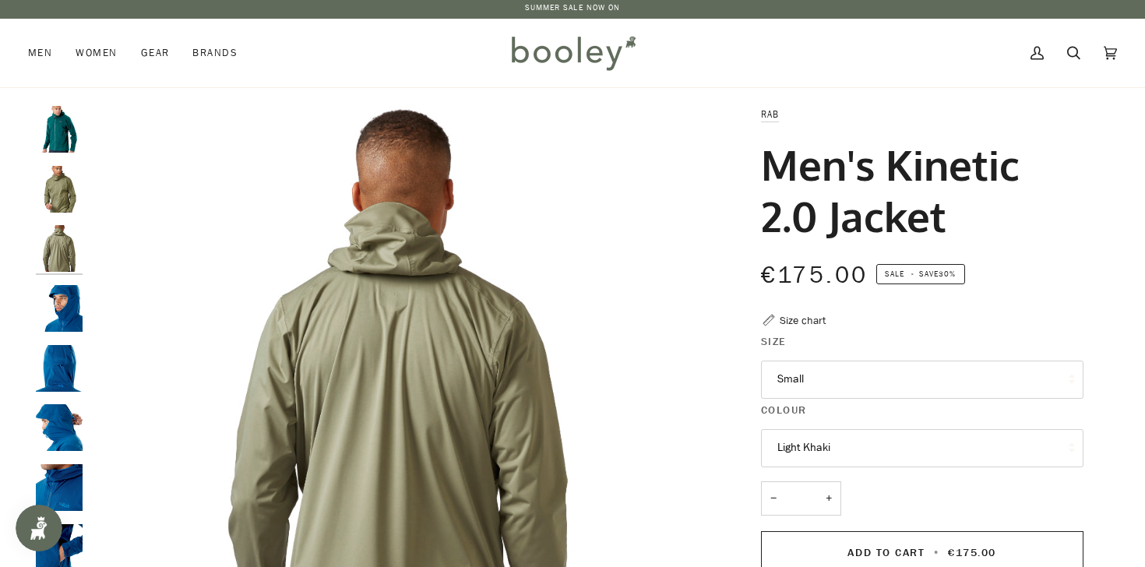
click at [48, 119] on img "Rab Men's Kinetic 2.0 Jacket Sherwood Green - Booley Galway" at bounding box center [59, 129] width 47 height 47
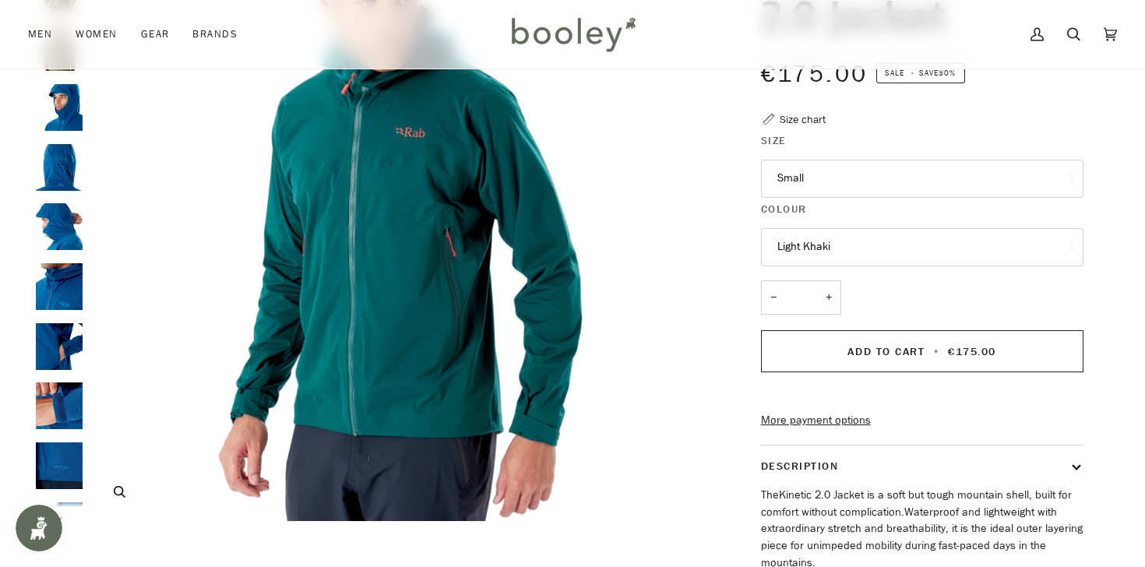
scroll to position [206, 0]
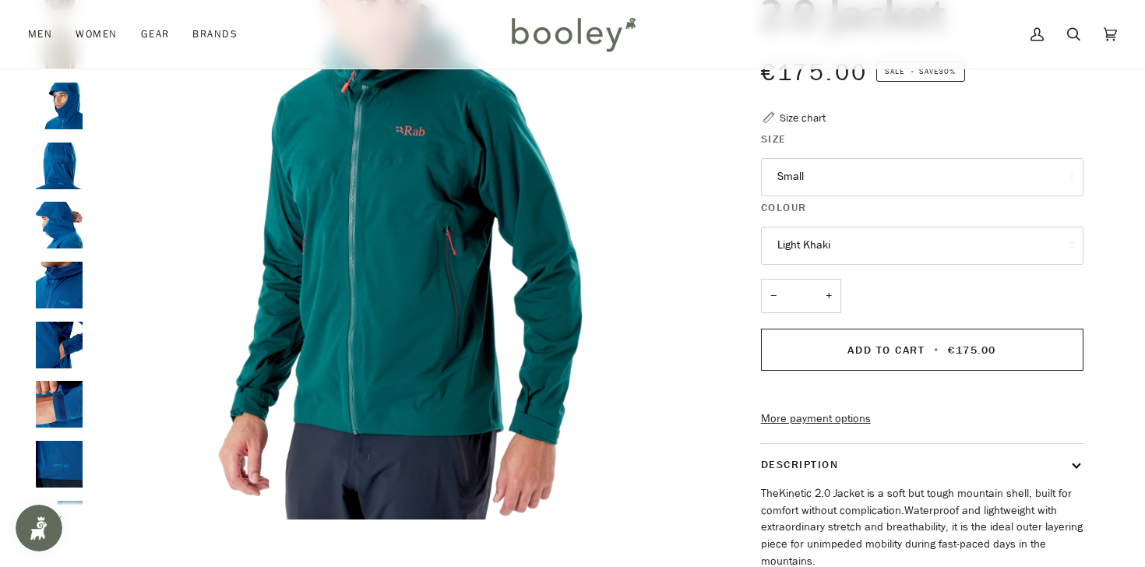
click at [809, 255] on button "Light Khaki" at bounding box center [922, 246] width 322 height 38
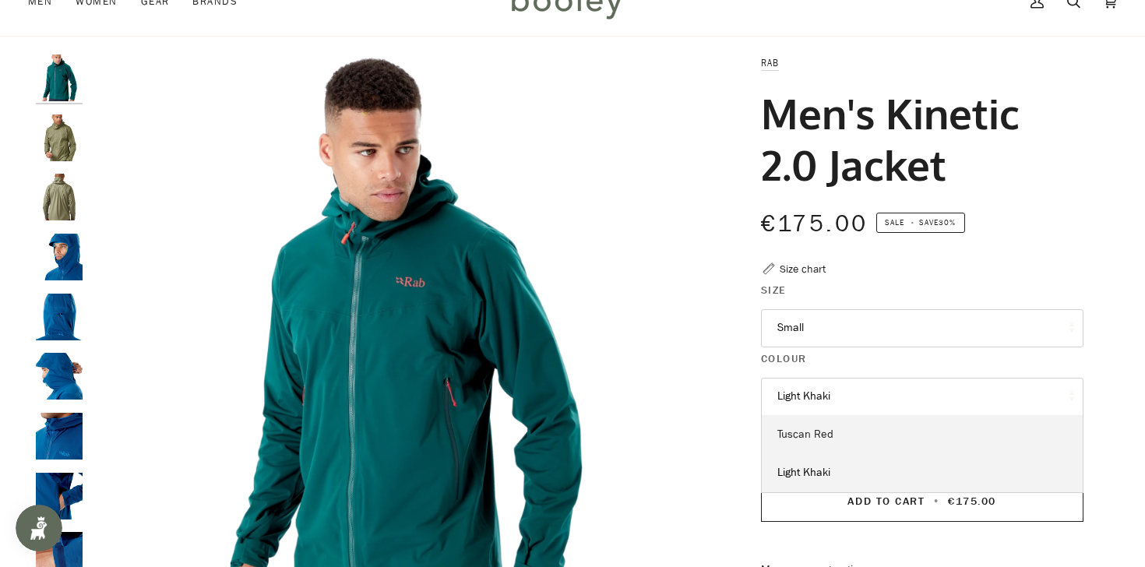
scroll to position [0, 0]
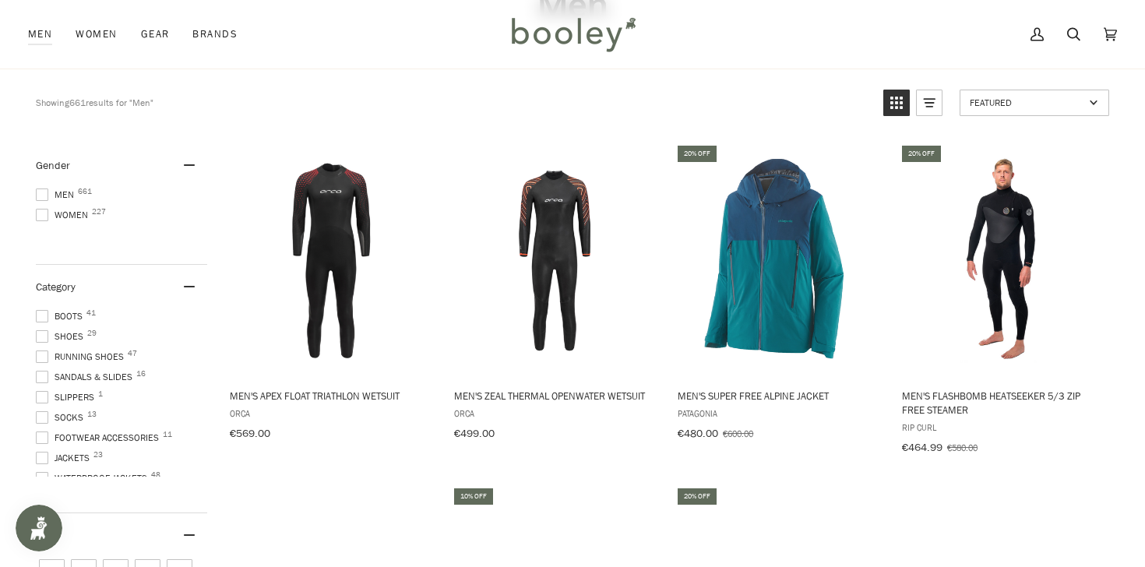
scroll to position [139, 0]
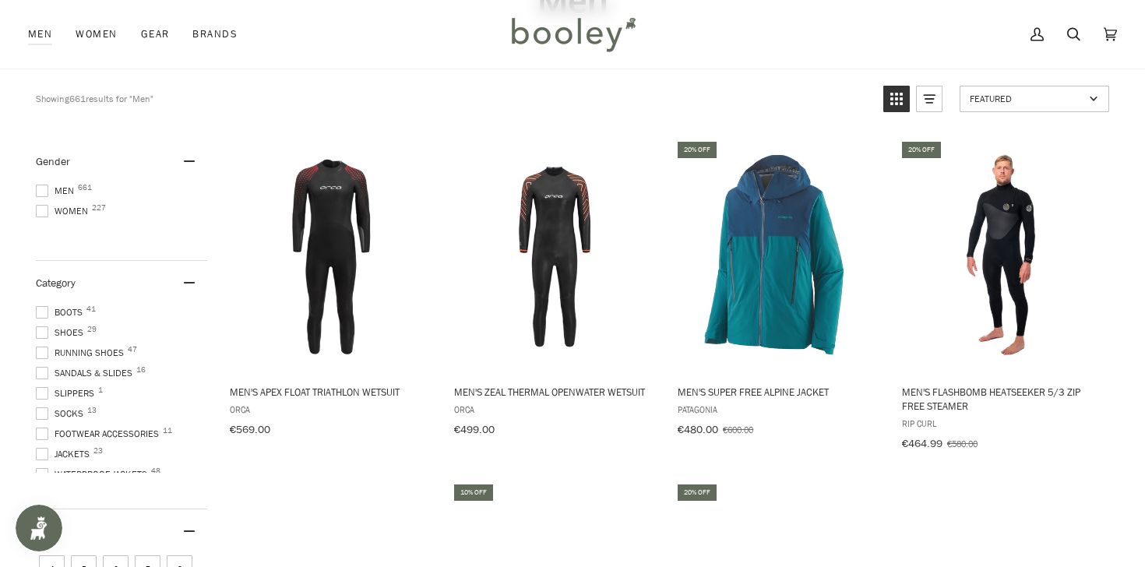
click at [36, 187] on span at bounding box center [42, 191] width 12 height 12
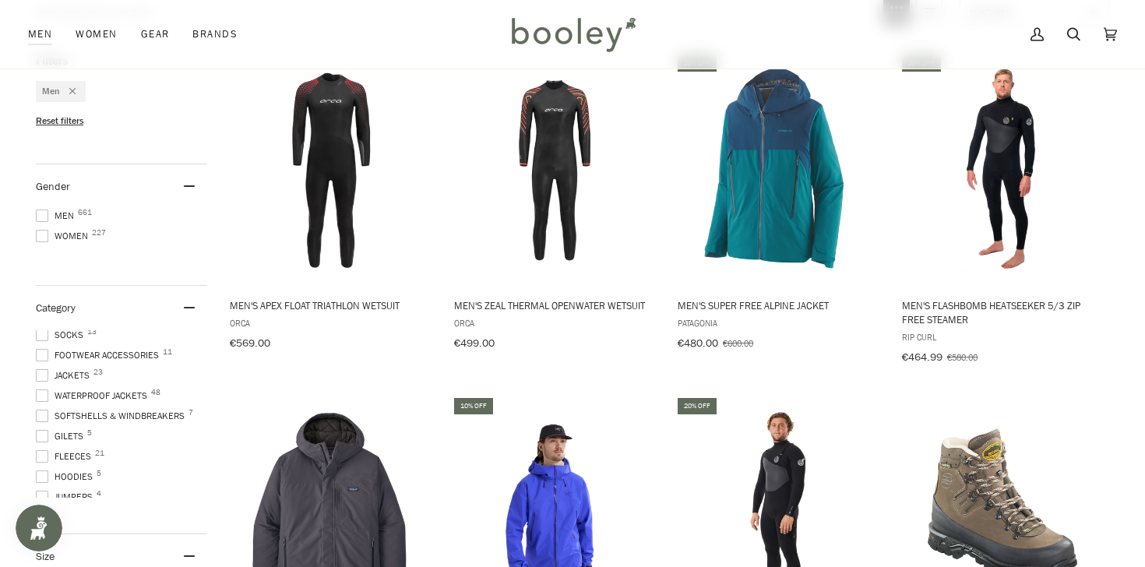
scroll to position [110, 0]
click at [48, 383] on span at bounding box center [42, 389] width 12 height 12
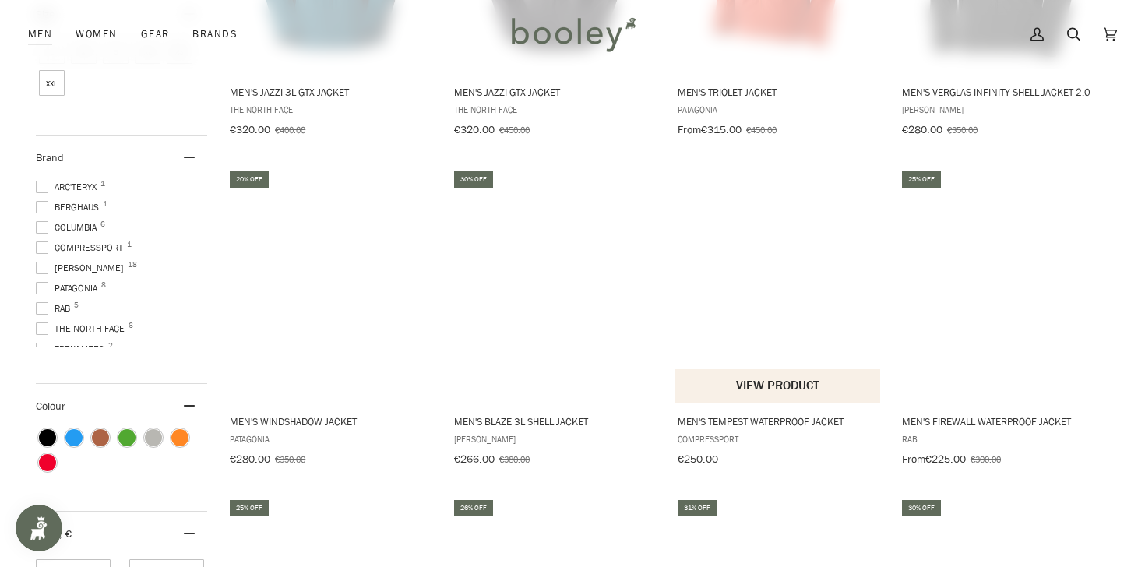
scroll to position [769, 0]
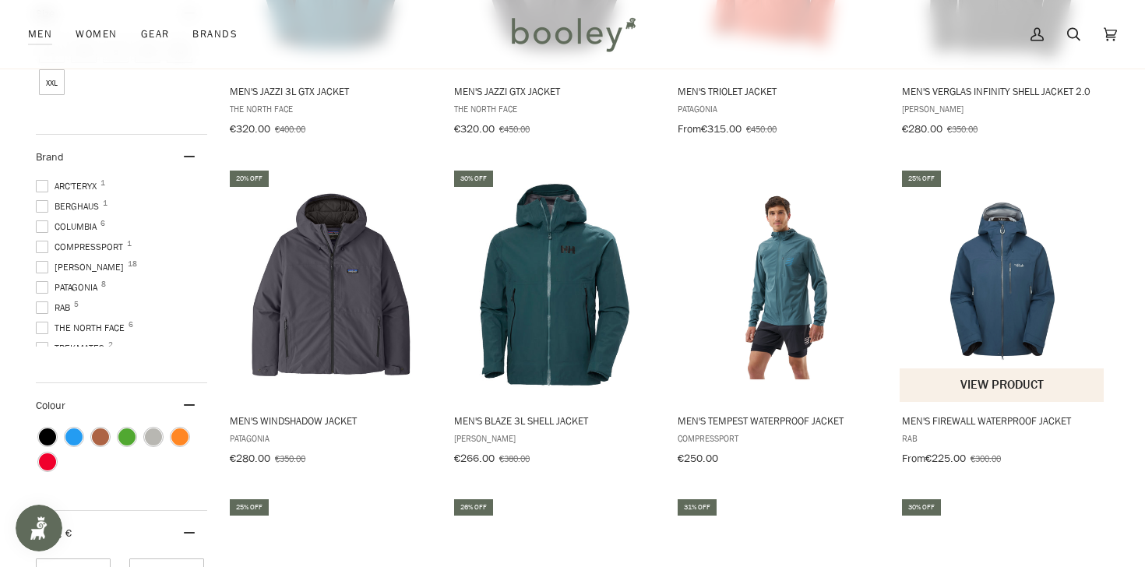
click at [1023, 301] on img "Men's Firewall Waterproof Jacket" at bounding box center [1003, 284] width 206 height 206
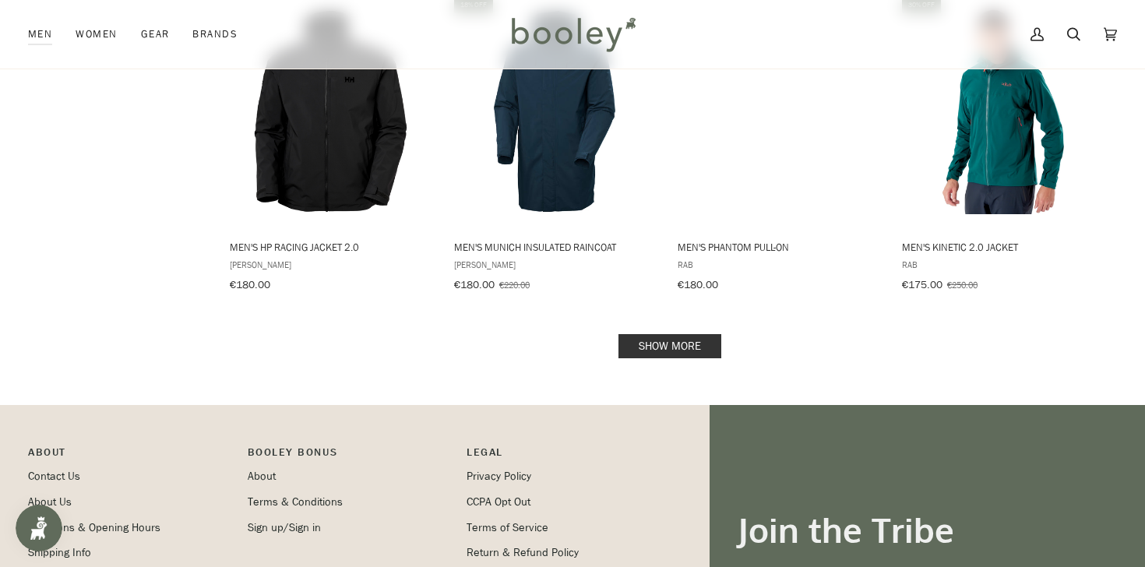
scroll to position [1601, 0]
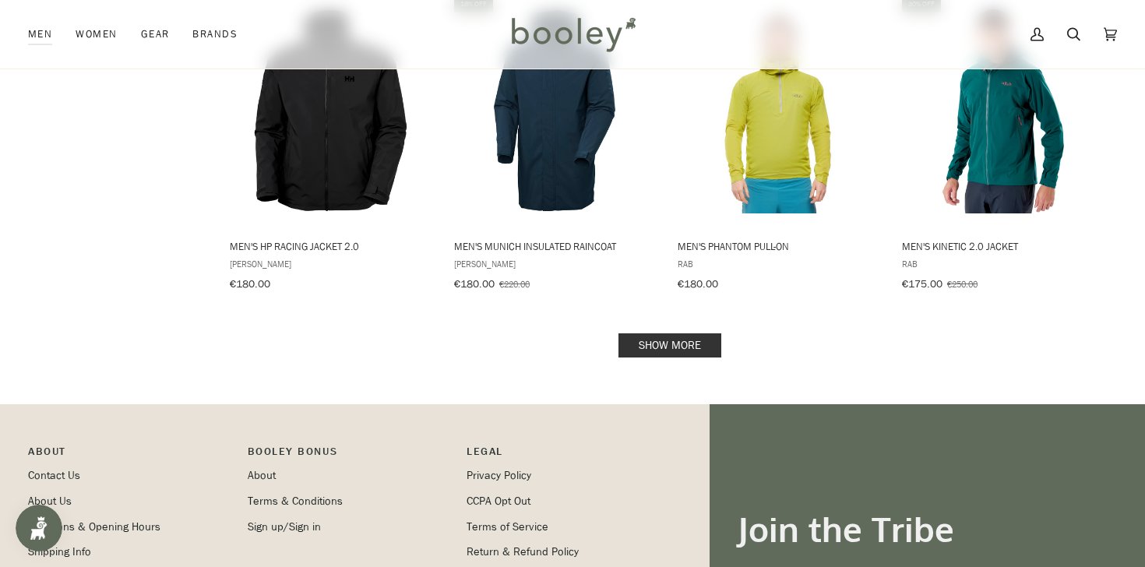
click at [675, 333] on link "Show more" at bounding box center [669, 345] width 103 height 24
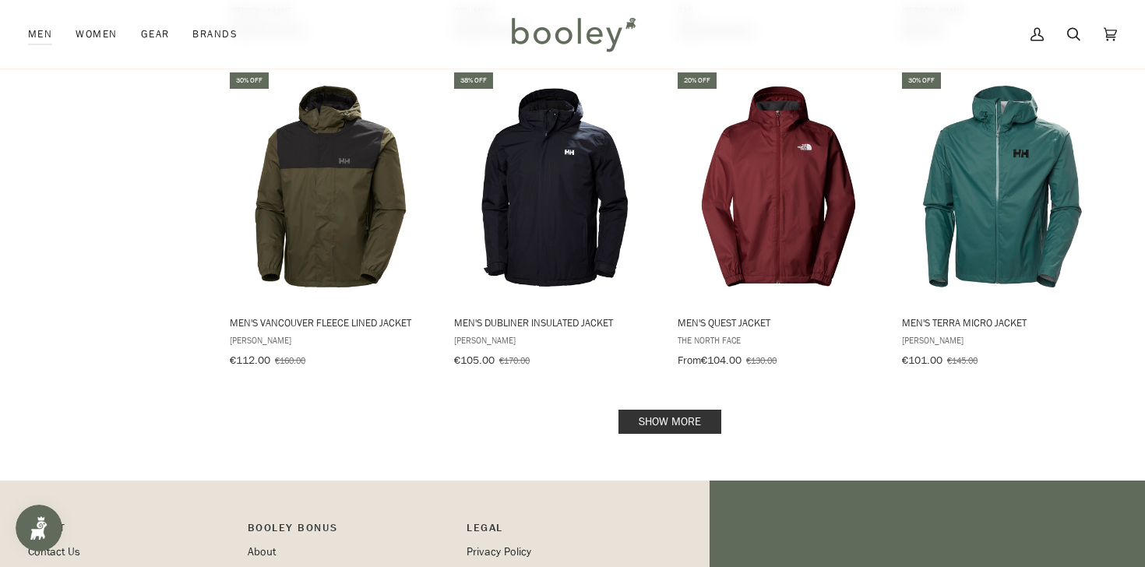
scroll to position [3247, 0]
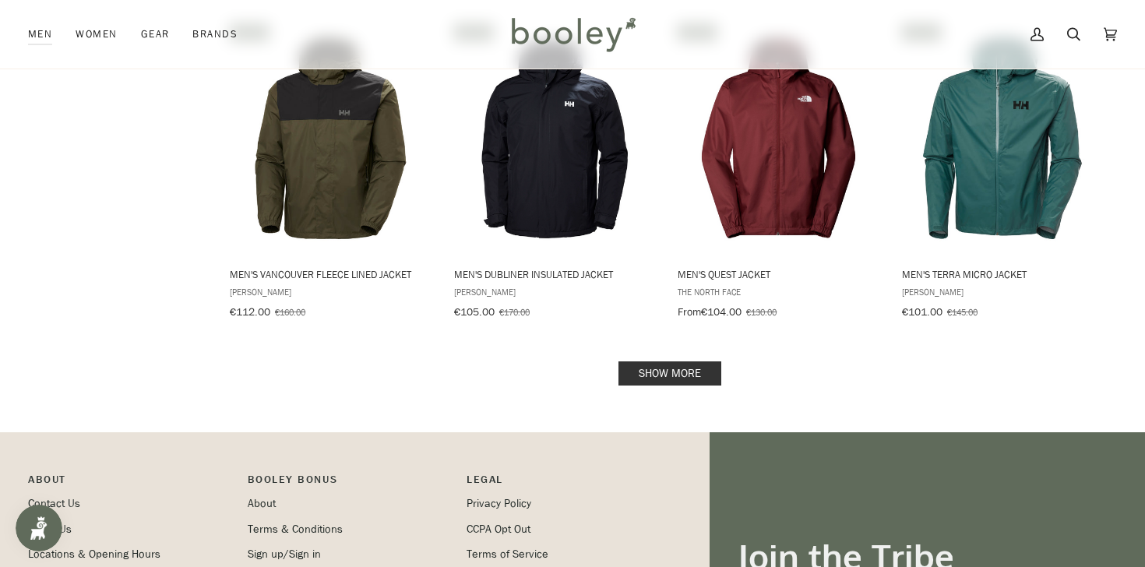
click at [661, 361] on link "Show more" at bounding box center [669, 373] width 103 height 24
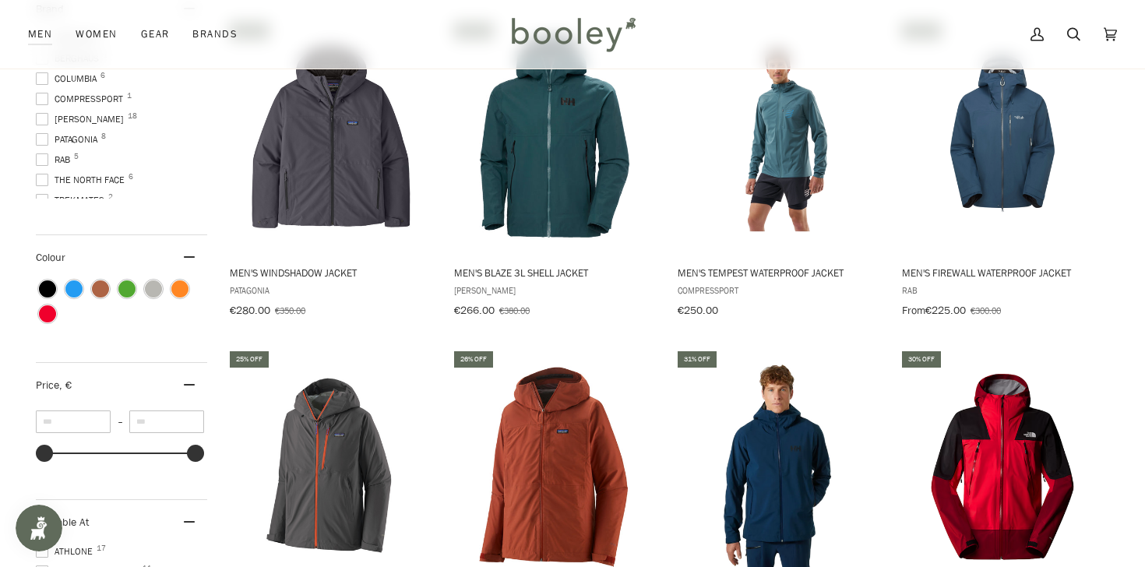
scroll to position [912, 0]
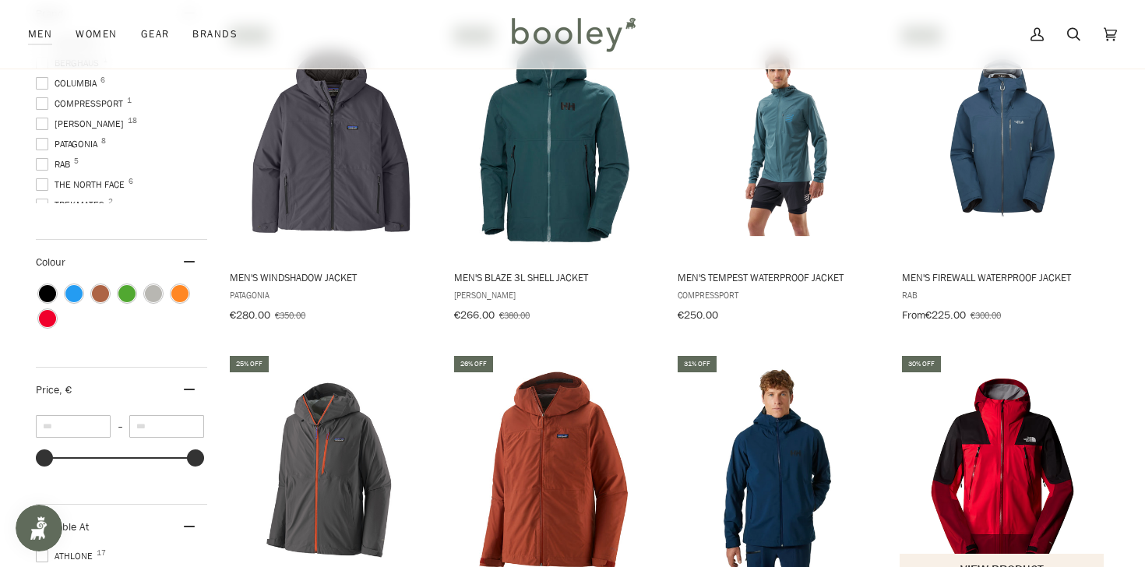
click at [953, 403] on img "Men's Signal 2.5L DryVent Jacket" at bounding box center [1003, 471] width 206 height 206
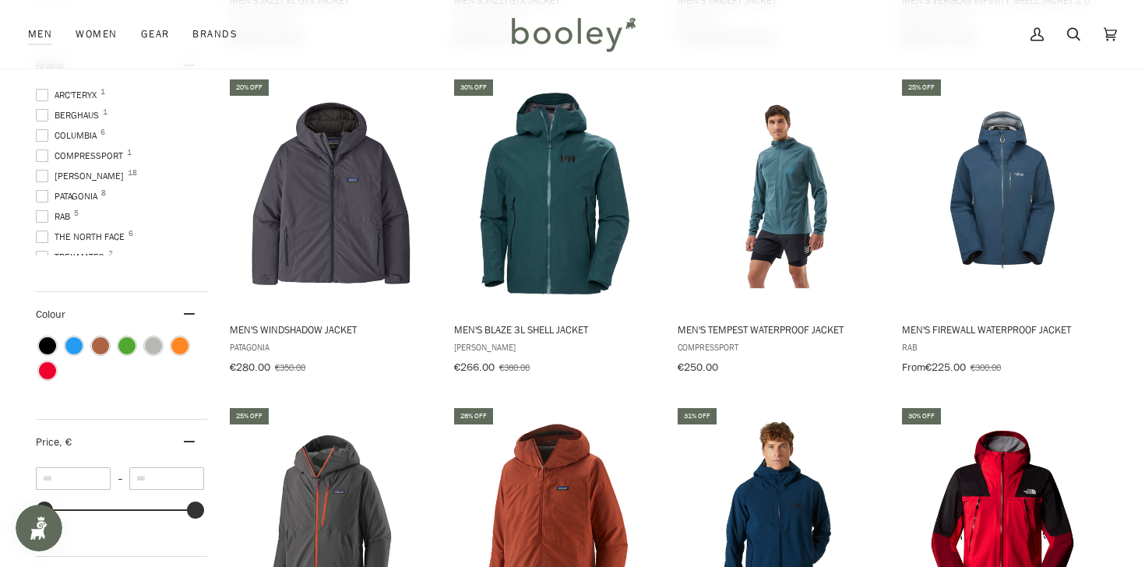
scroll to position [858, 0]
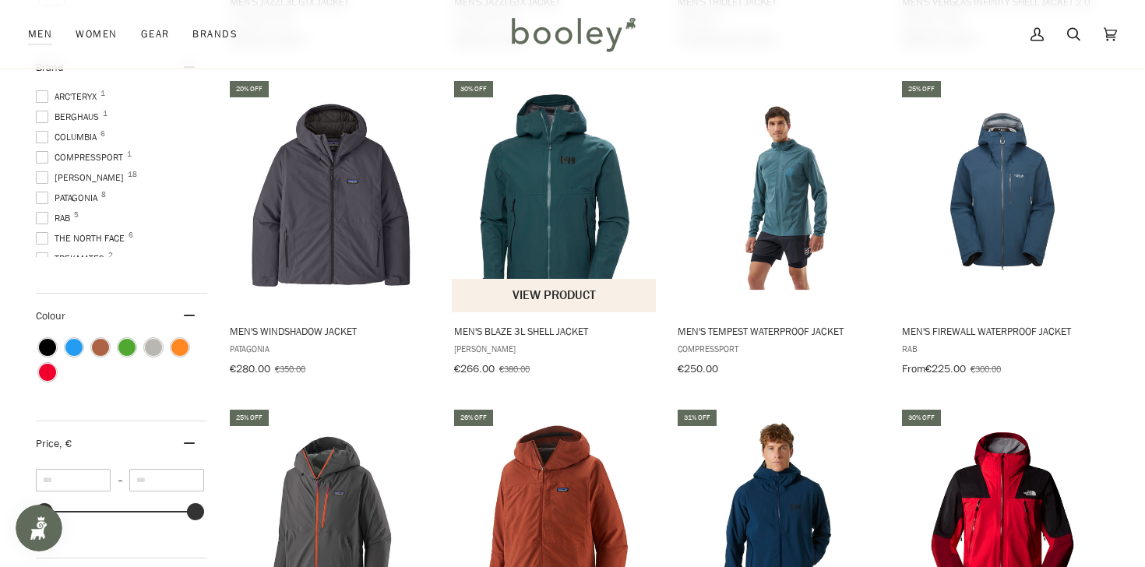
click at [510, 325] on span "Men's Blaze 3L Shell Jacket" at bounding box center [555, 331] width 202 height 14
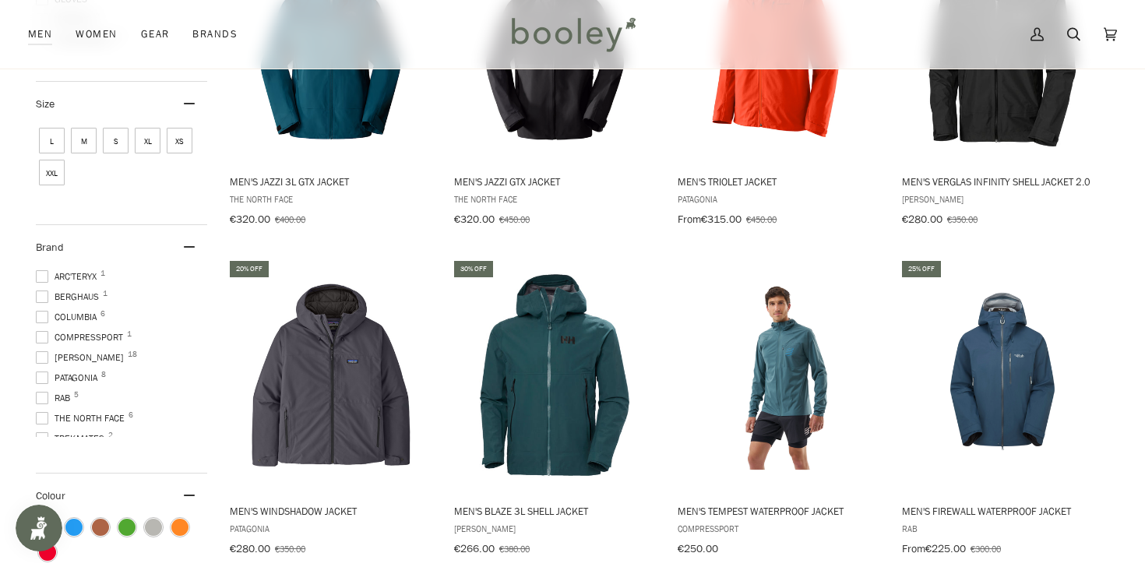
scroll to position [676, 0]
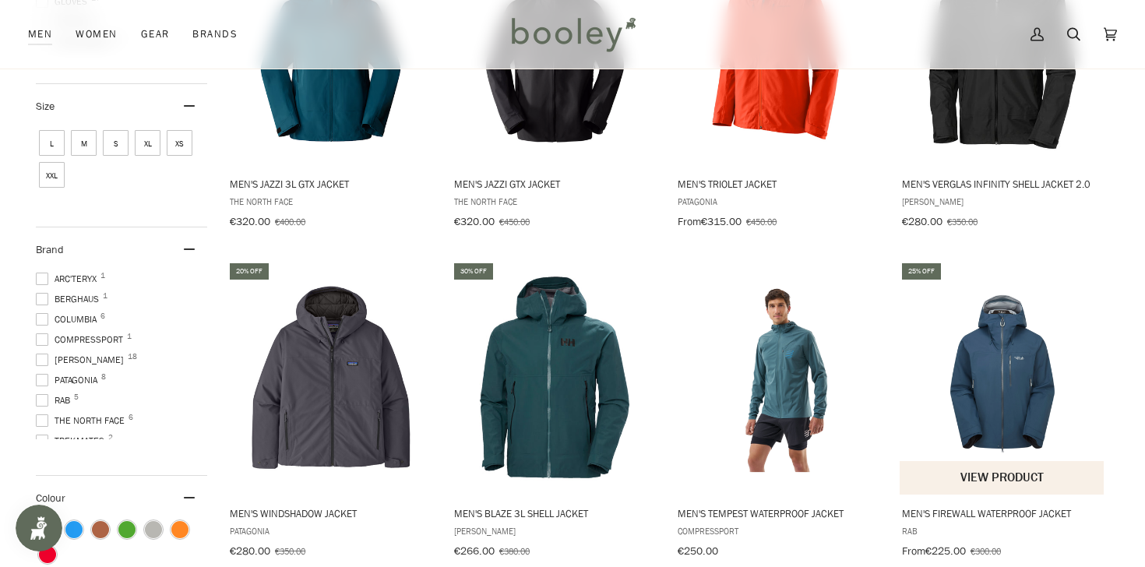
click at [962, 506] on span "Men's Firewall Waterproof Jacket" at bounding box center [1003, 513] width 202 height 14
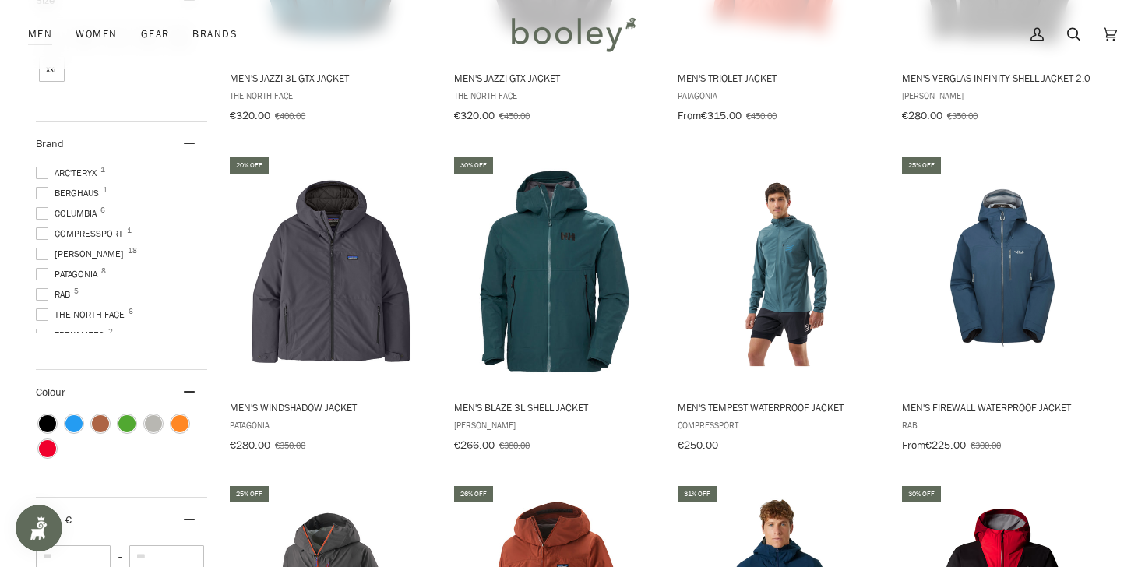
scroll to position [787, 0]
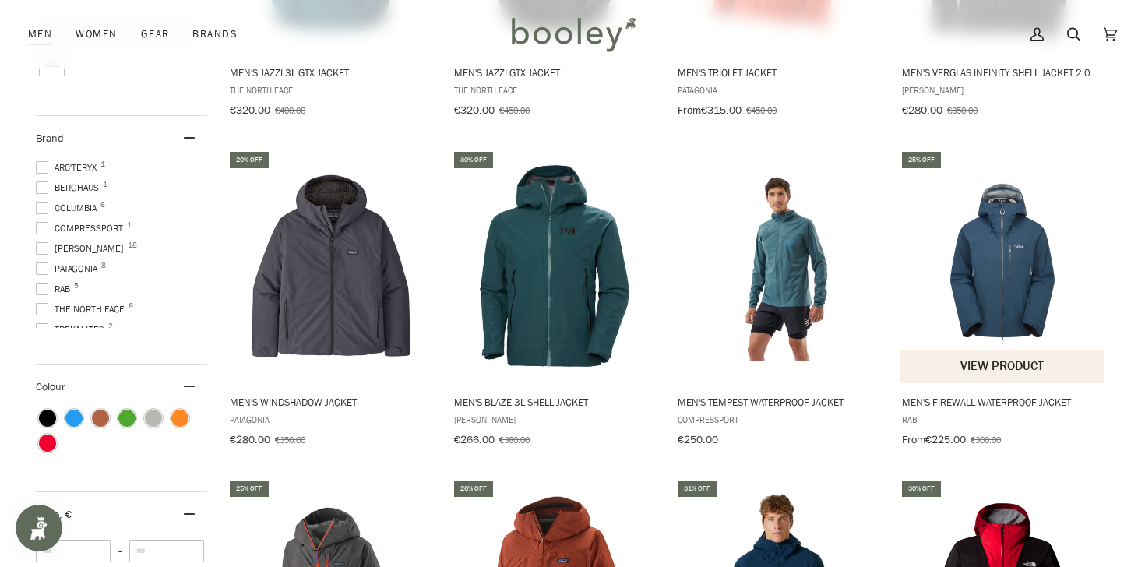
click at [1007, 357] on button "View product" at bounding box center [1002, 366] width 205 height 33
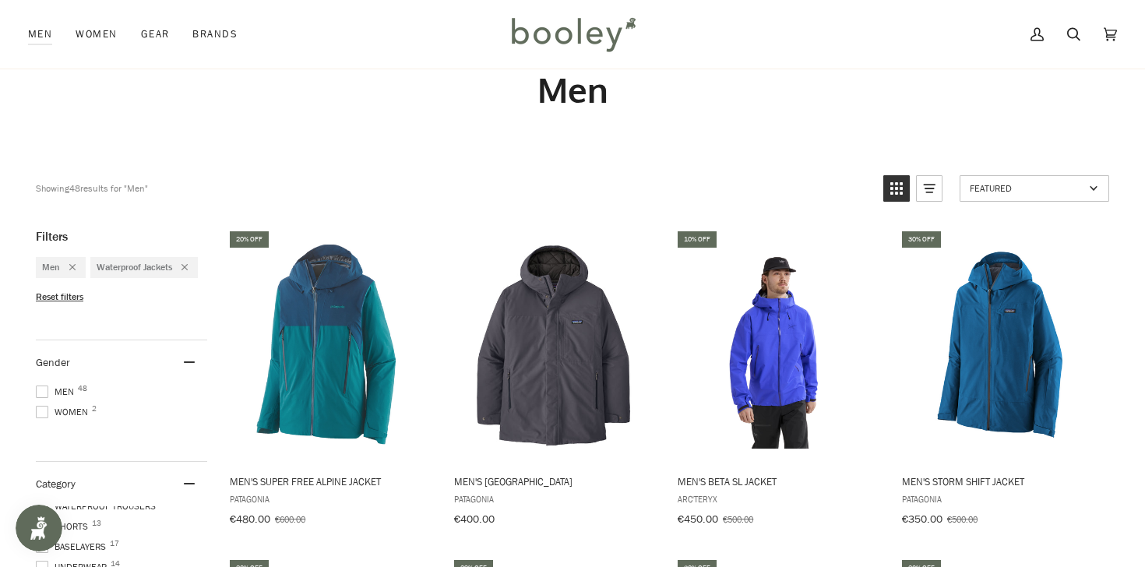
scroll to position [48, 0]
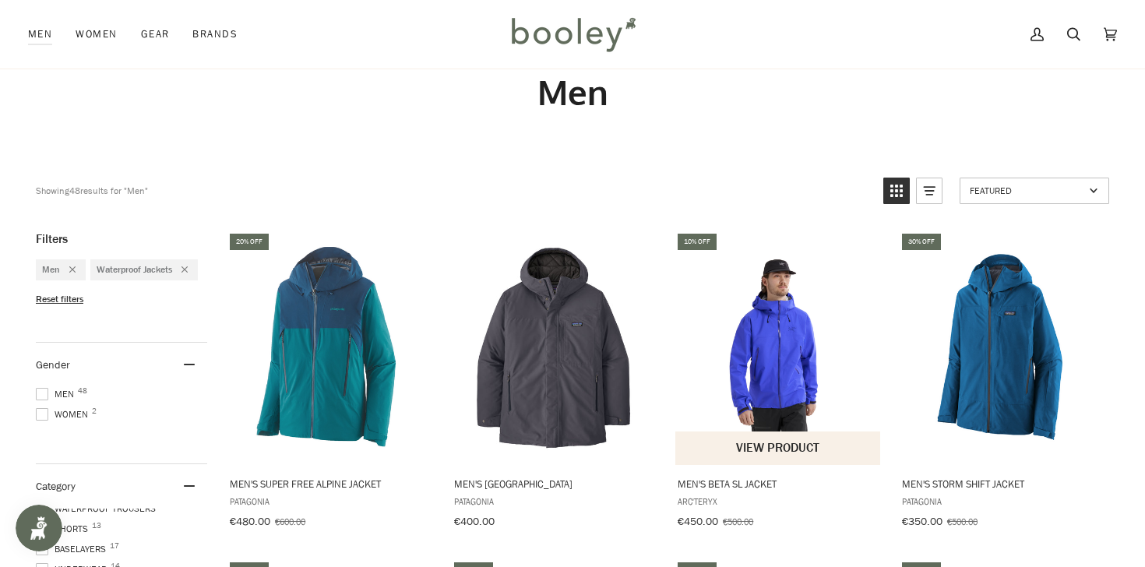
click at [713, 481] on span "Men's Beta SL Jacket" at bounding box center [779, 484] width 202 height 14
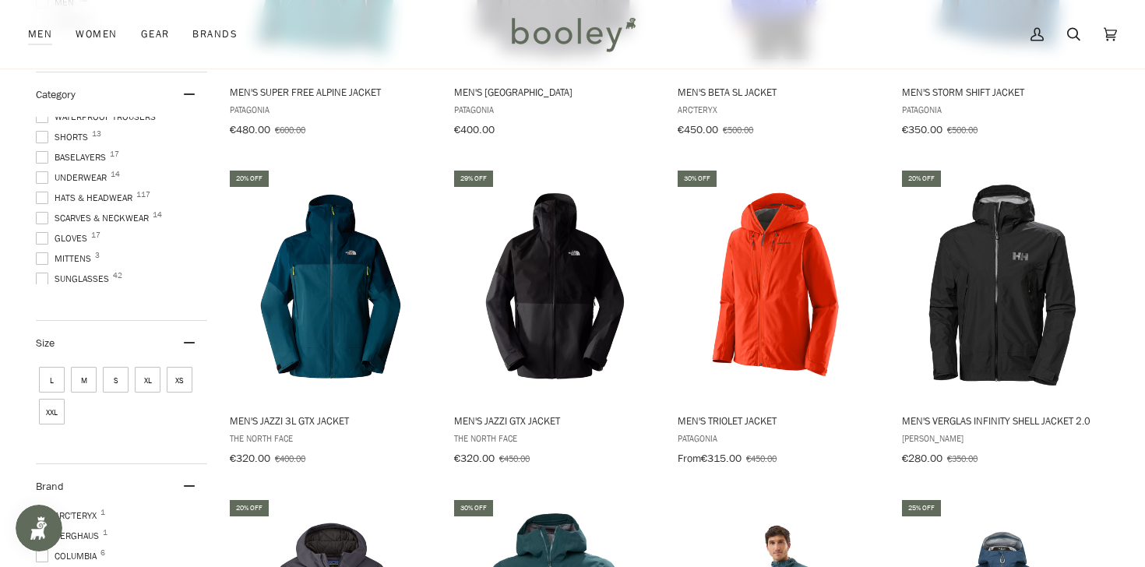
scroll to position [444, 0]
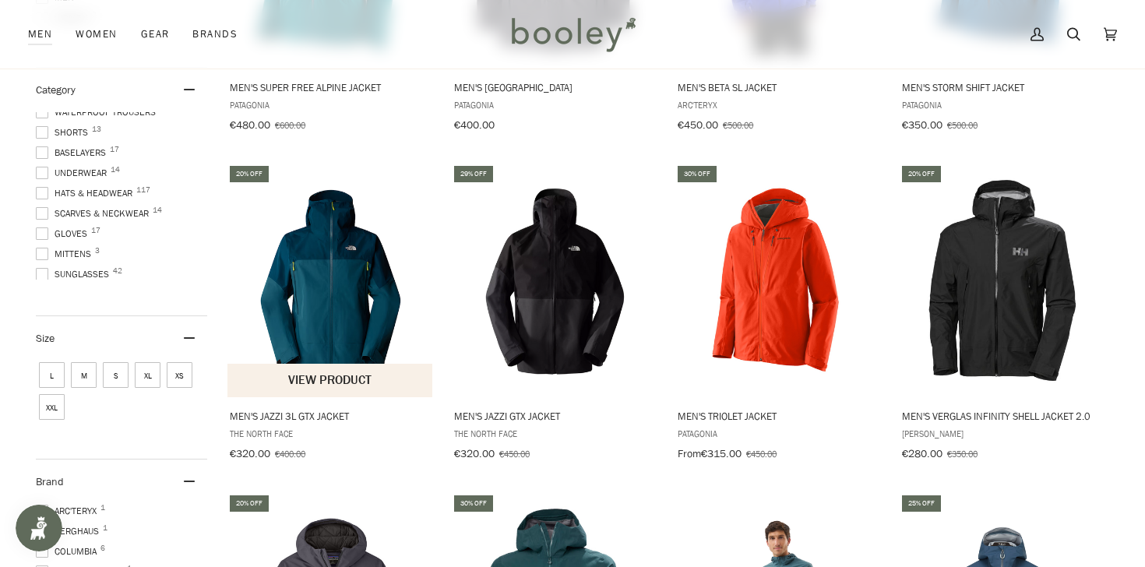
click at [284, 413] on span "Men's Jazzi 3L GTX Jacket" at bounding box center [331, 416] width 202 height 14
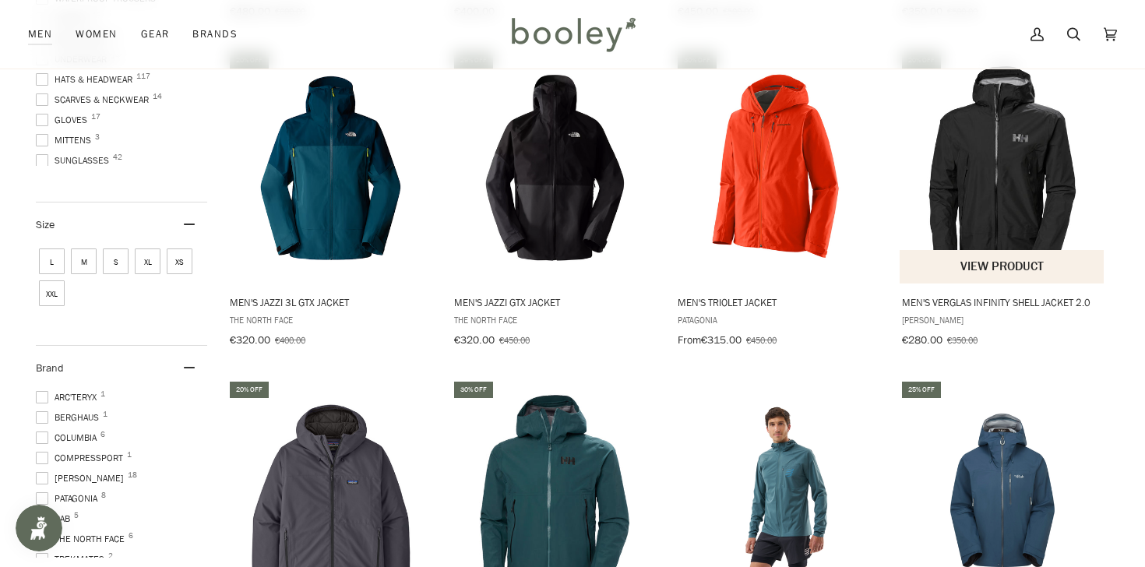
scroll to position [550, 0]
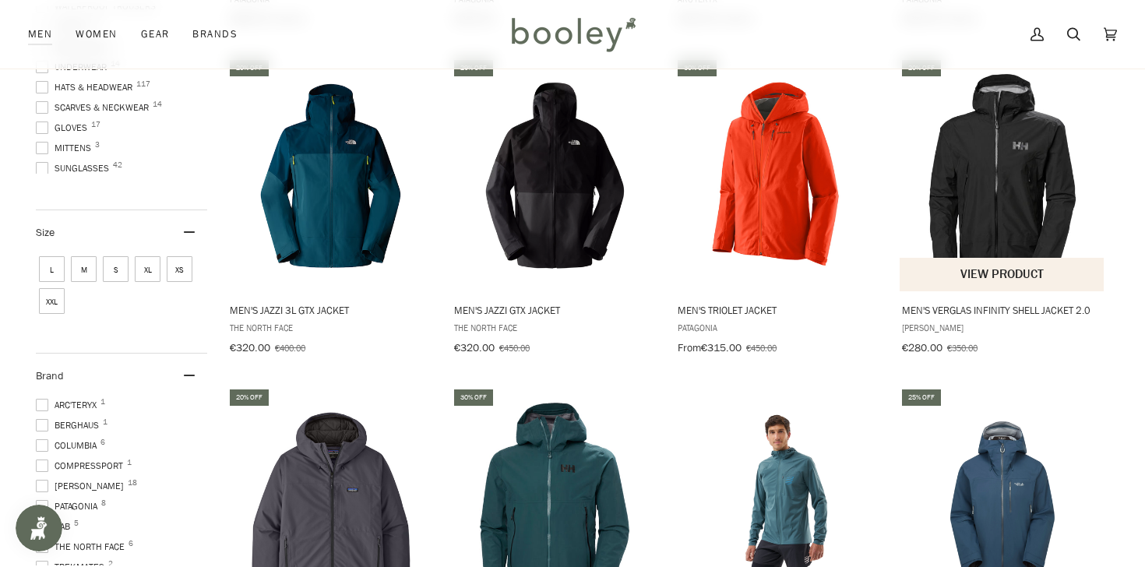
click at [978, 275] on button "View product" at bounding box center [1002, 274] width 205 height 33
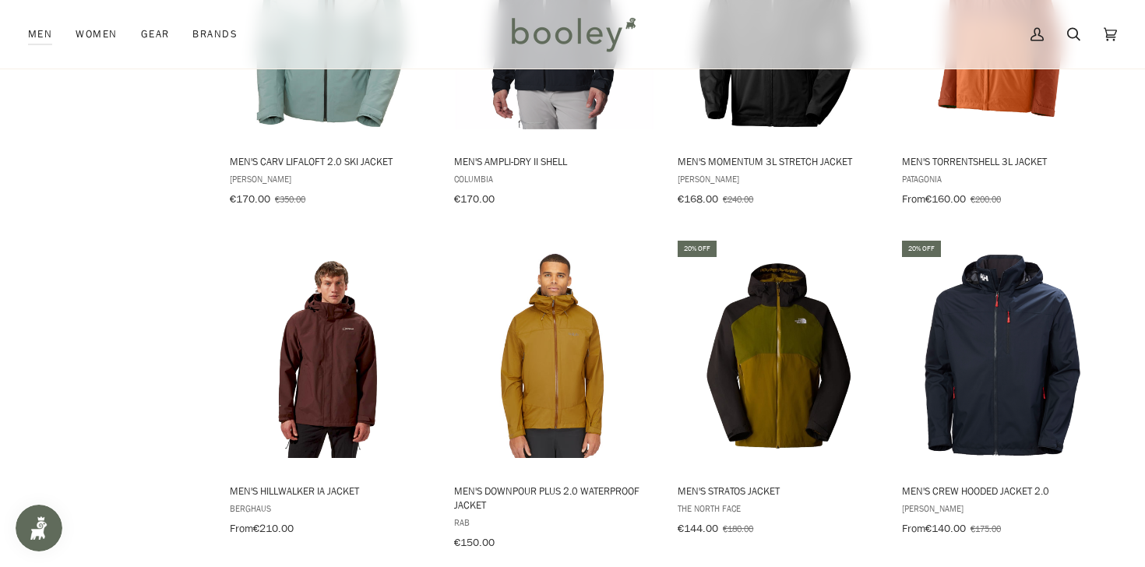
scroll to position [2023, 0]
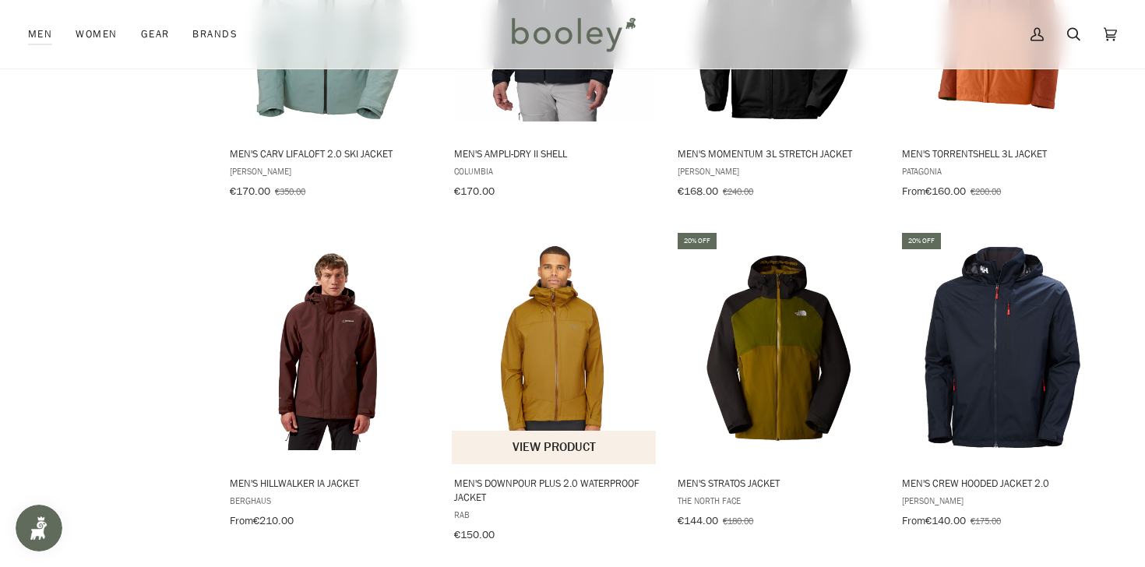
click at [573, 359] on img "Men's Downpour Plus 2.0 Waterproof Jacket" at bounding box center [555, 348] width 206 height 206
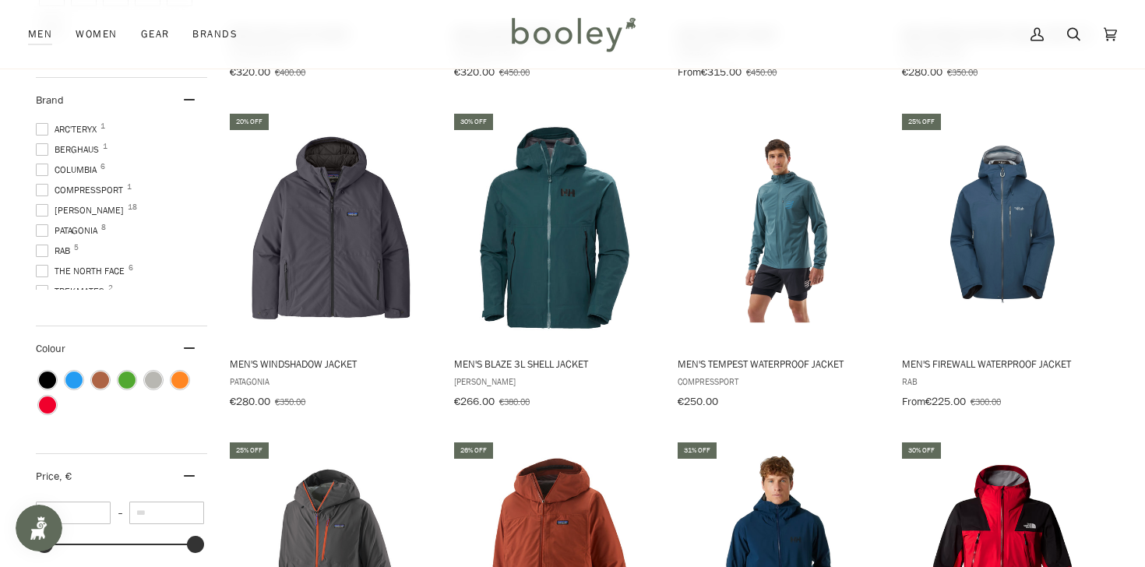
scroll to position [825, 0]
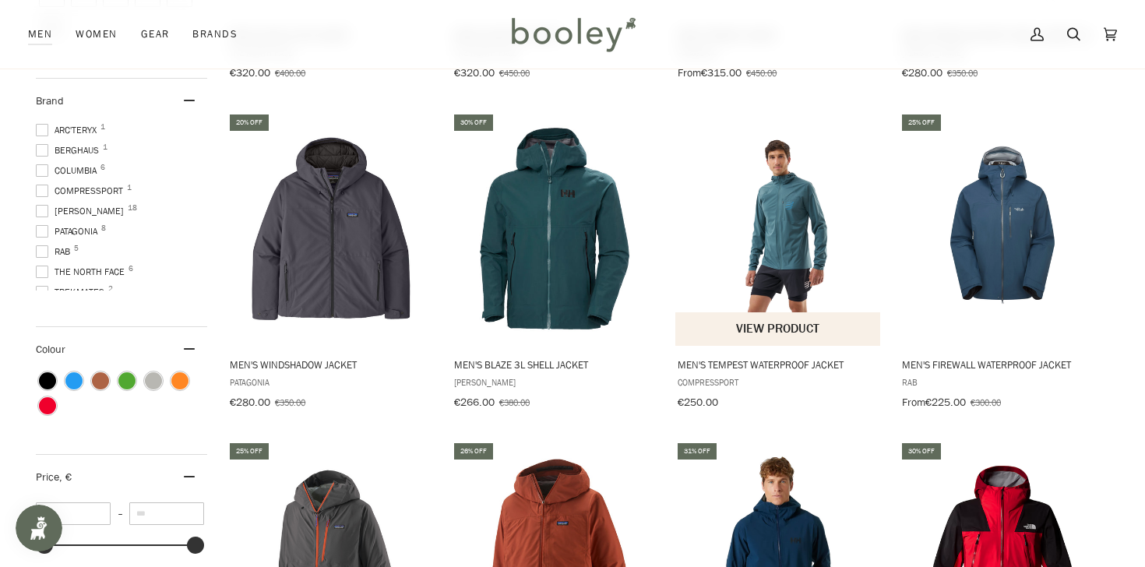
click at [754, 358] on span "Men's Tempest Waterproof Jacket" at bounding box center [779, 365] width 202 height 14
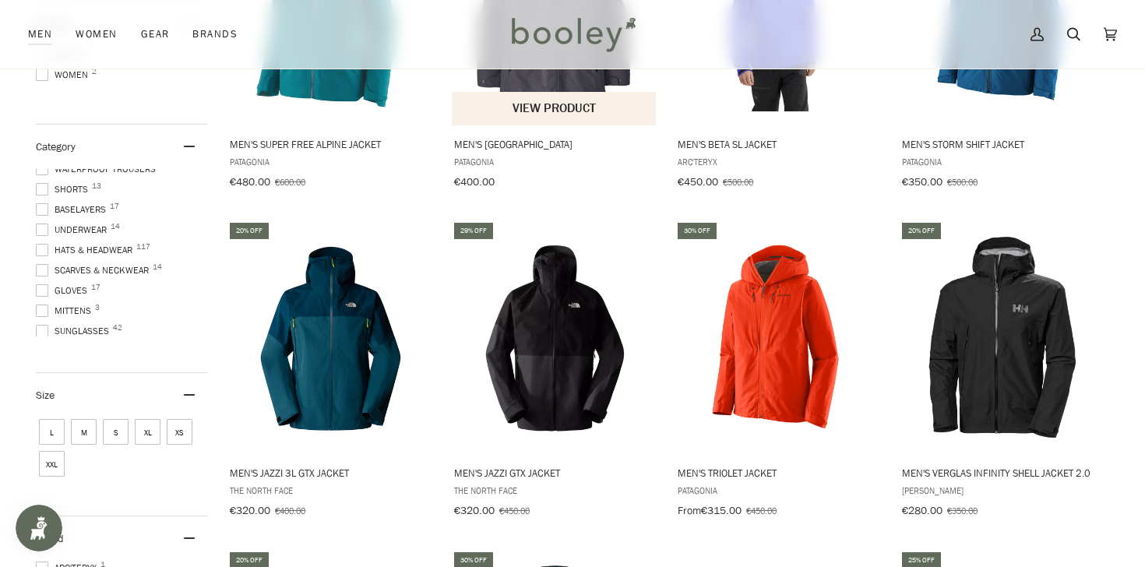
scroll to position [393, 0]
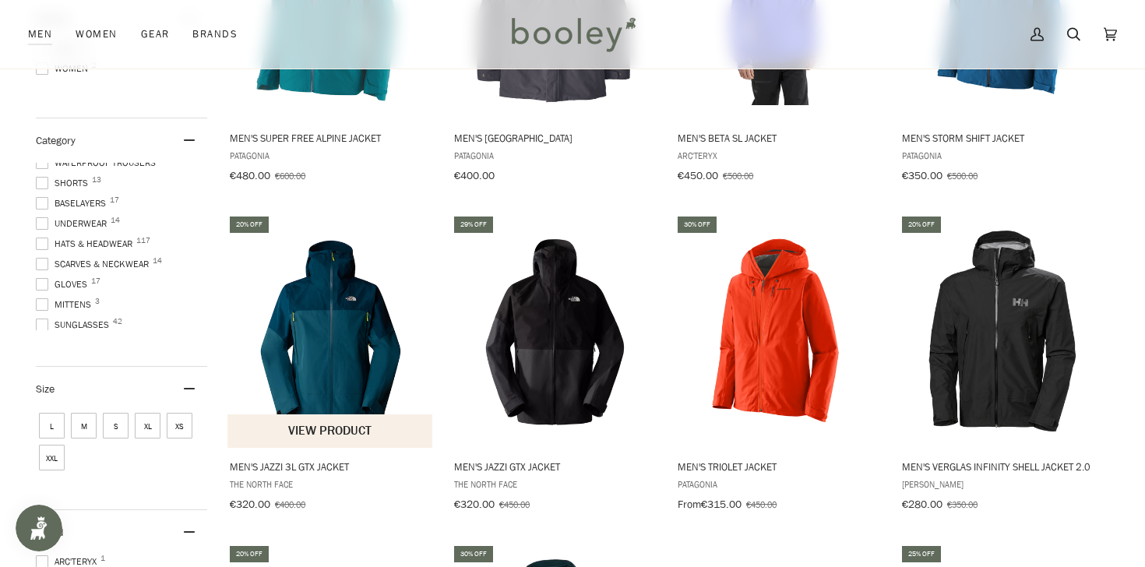
click at [291, 463] on span "Men's Jazzi 3L GTX Jacket" at bounding box center [331, 467] width 202 height 14
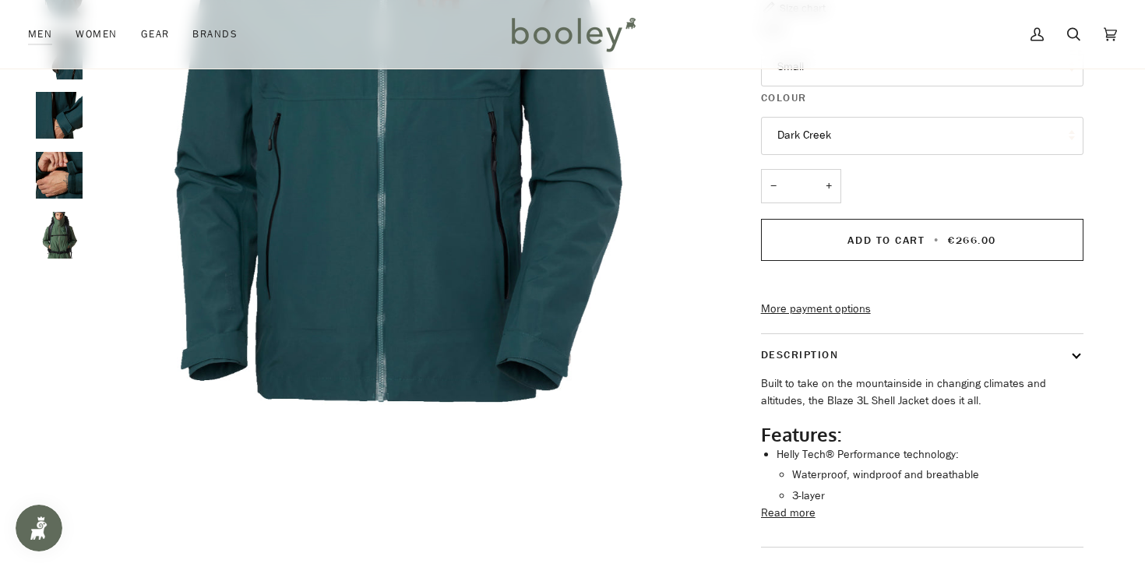
scroll to position [319, 0]
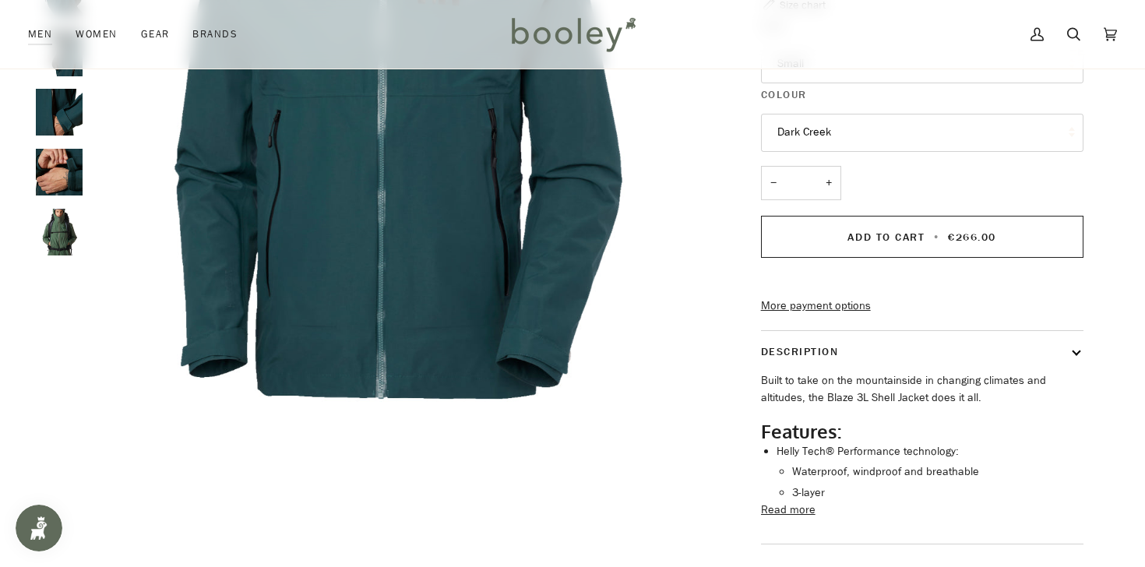
click at [780, 519] on button "Read more" at bounding box center [788, 510] width 55 height 17
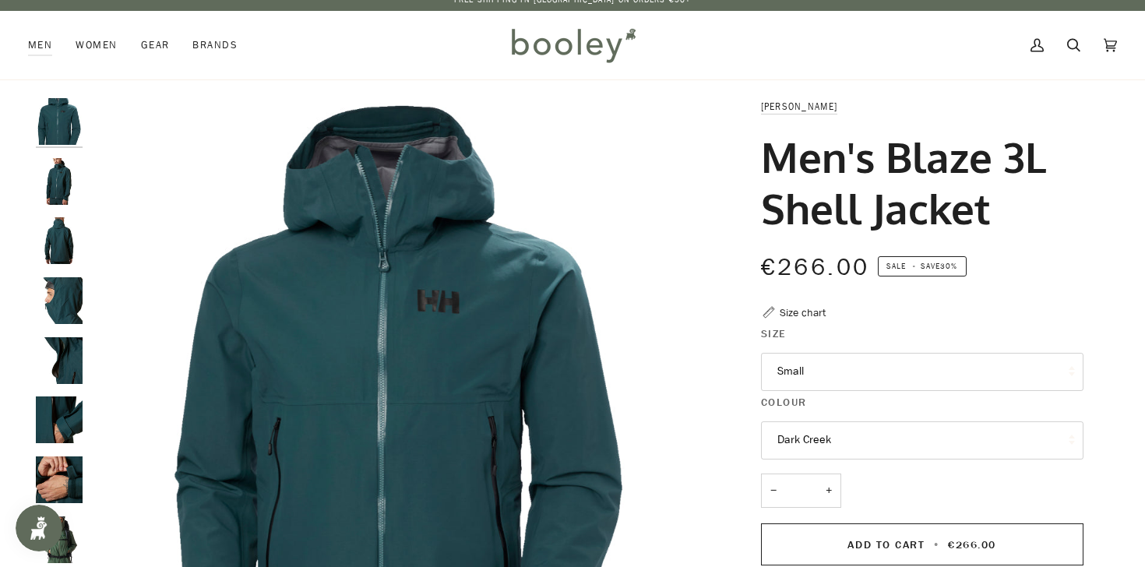
scroll to position [0, 0]
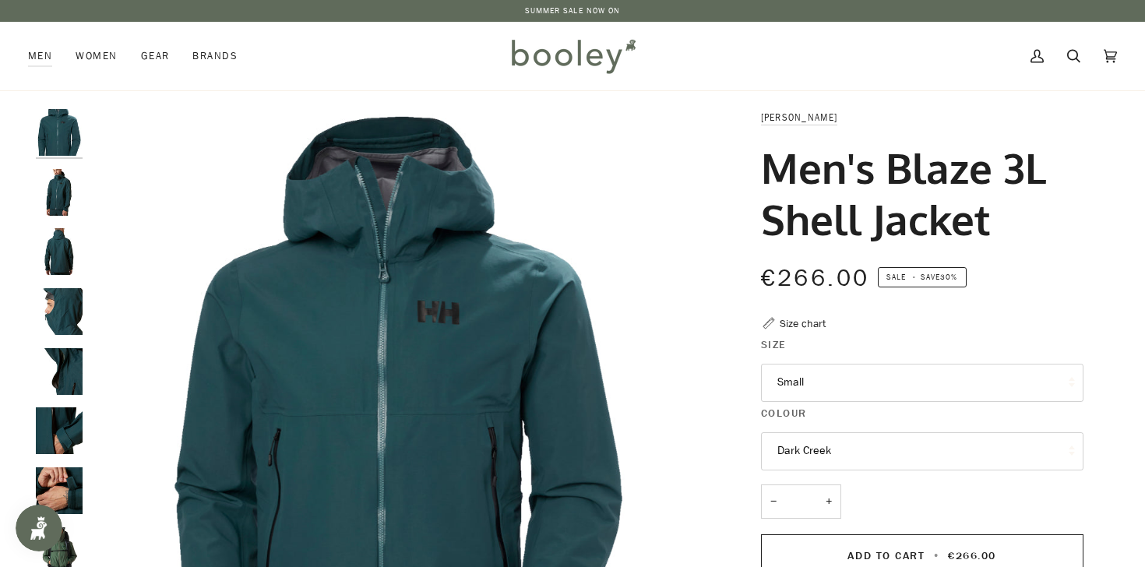
click at [440, 375] on img "Helly Hansen Men's Blaze 3L Shell Jacket Dark Creek - Booley Galway" at bounding box center [398, 417] width 616 height 616
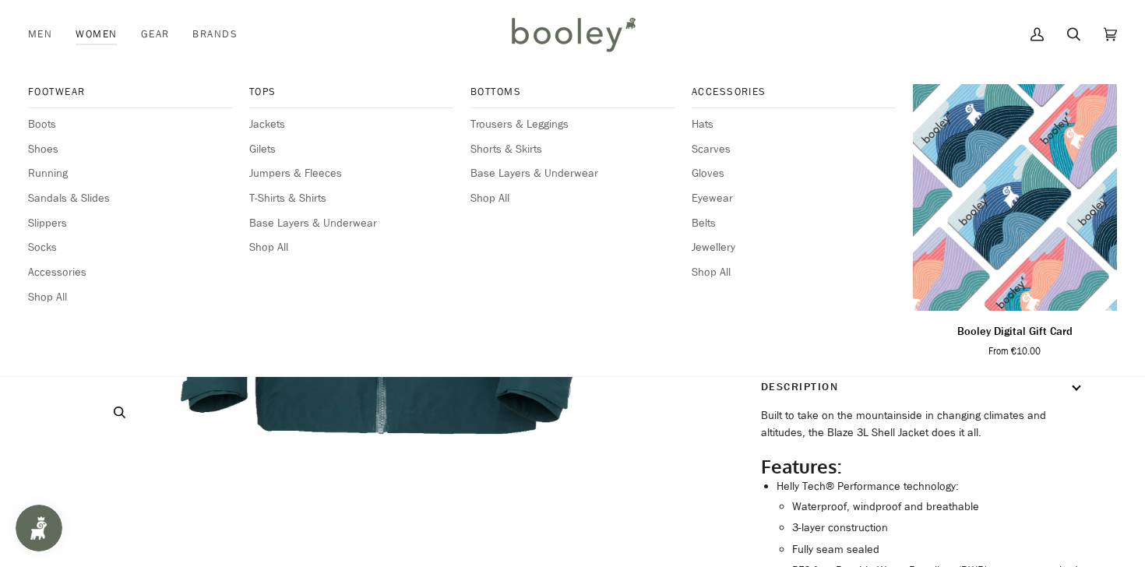
scroll to position [291, 0]
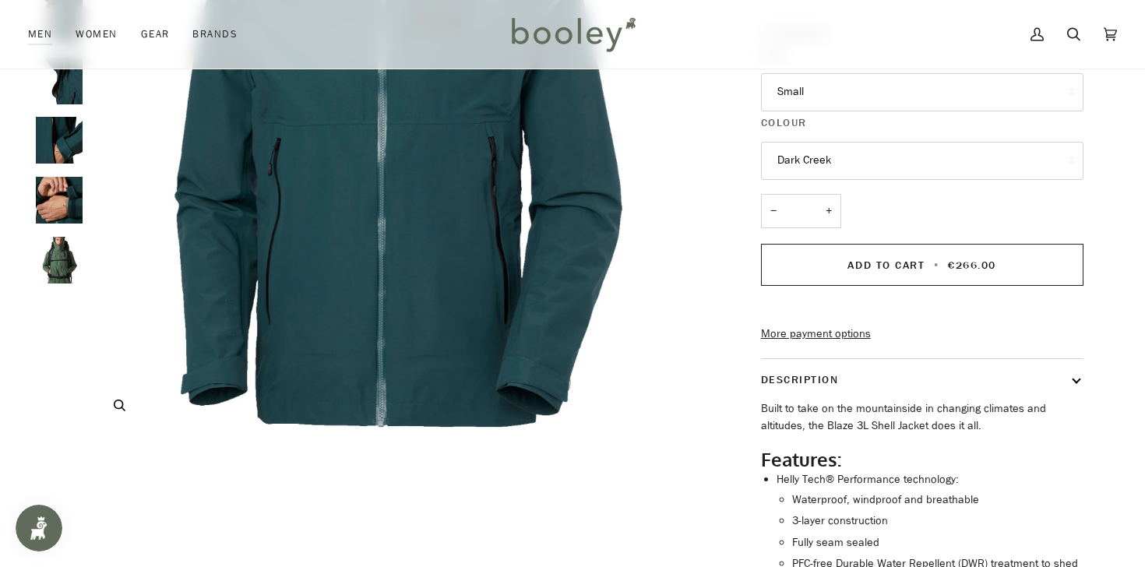
click at [123, 410] on icon "Helly Hansen Men's Blaze 3L Shell Jacket Dark Creek - Booley Galway" at bounding box center [120, 406] width 12 height 12
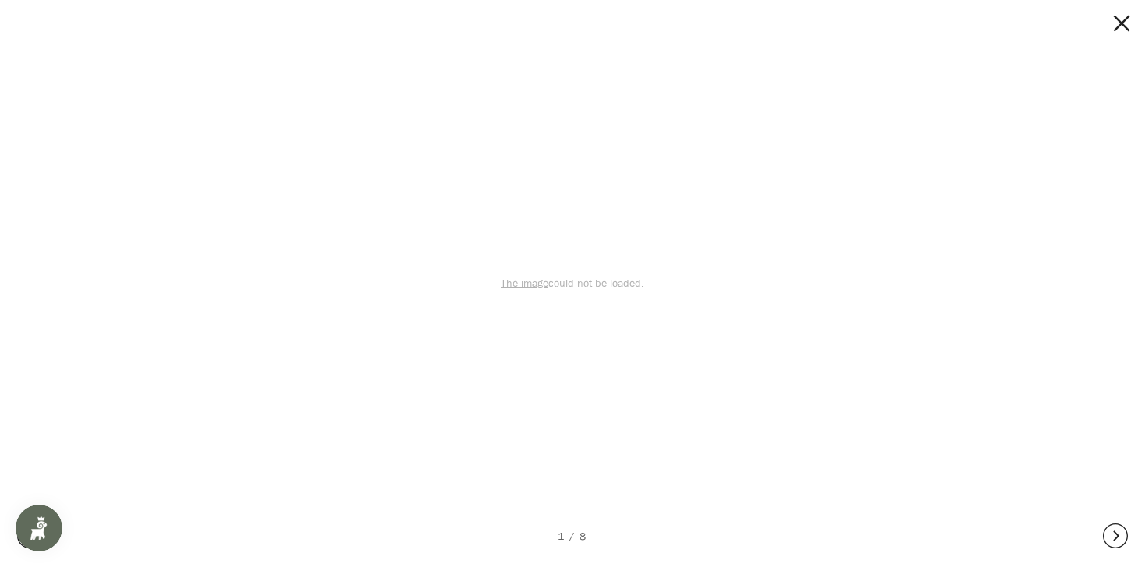
click at [1120, 21] on button at bounding box center [1107, 23] width 47 height 25
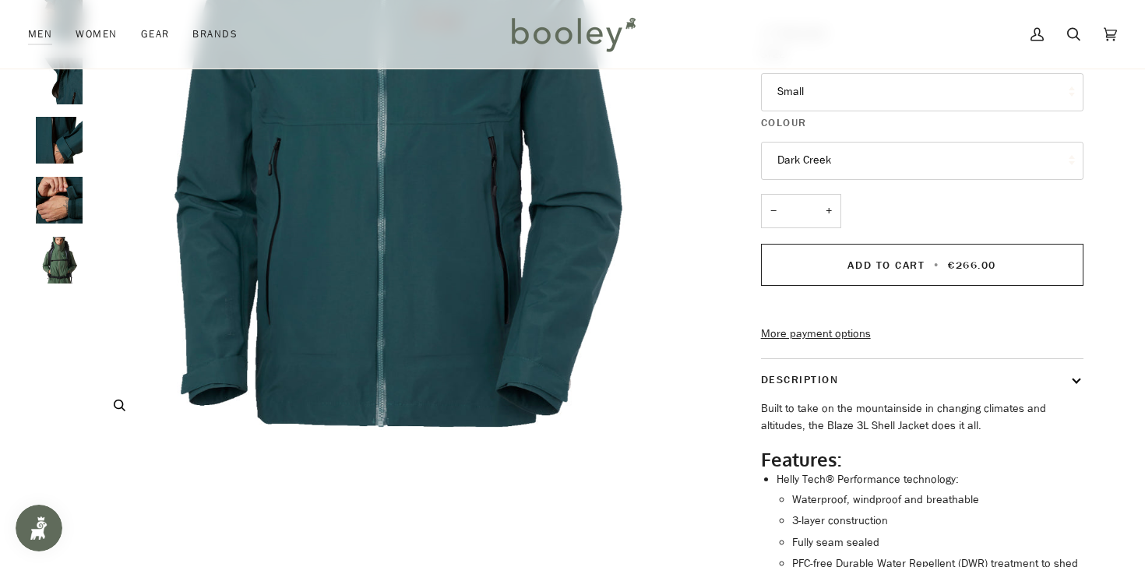
click at [390, 237] on img "Helly Hansen Men's Blaze 3L Shell Jacket Dark Creek - Booley Galway" at bounding box center [398, 127] width 616 height 616
click at [122, 414] on button "Zoom" at bounding box center [119, 405] width 27 height 27
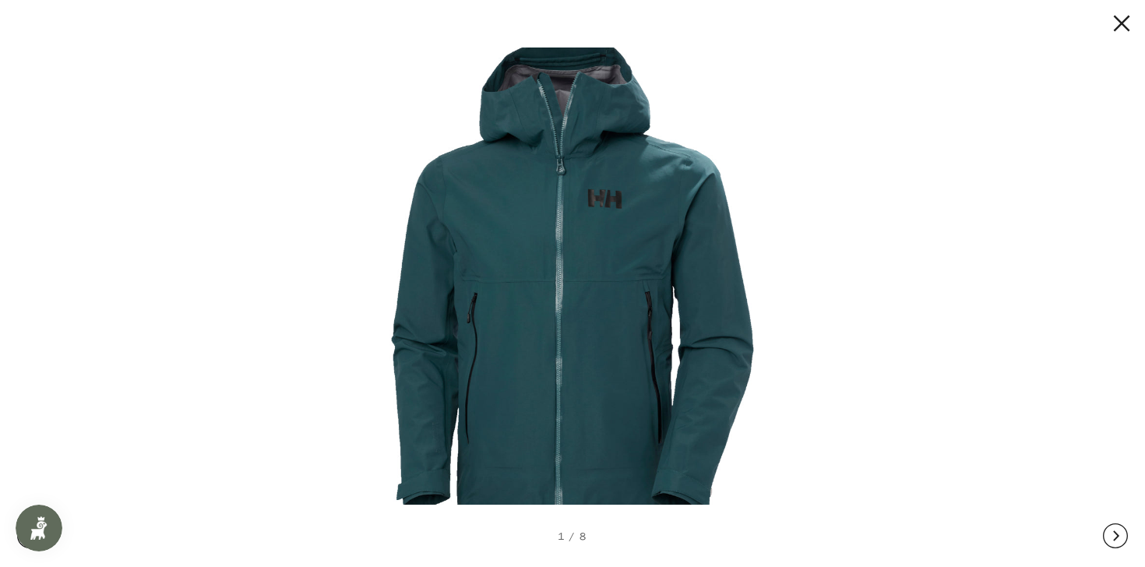
click at [1119, 533] on button at bounding box center [1115, 536] width 25 height 62
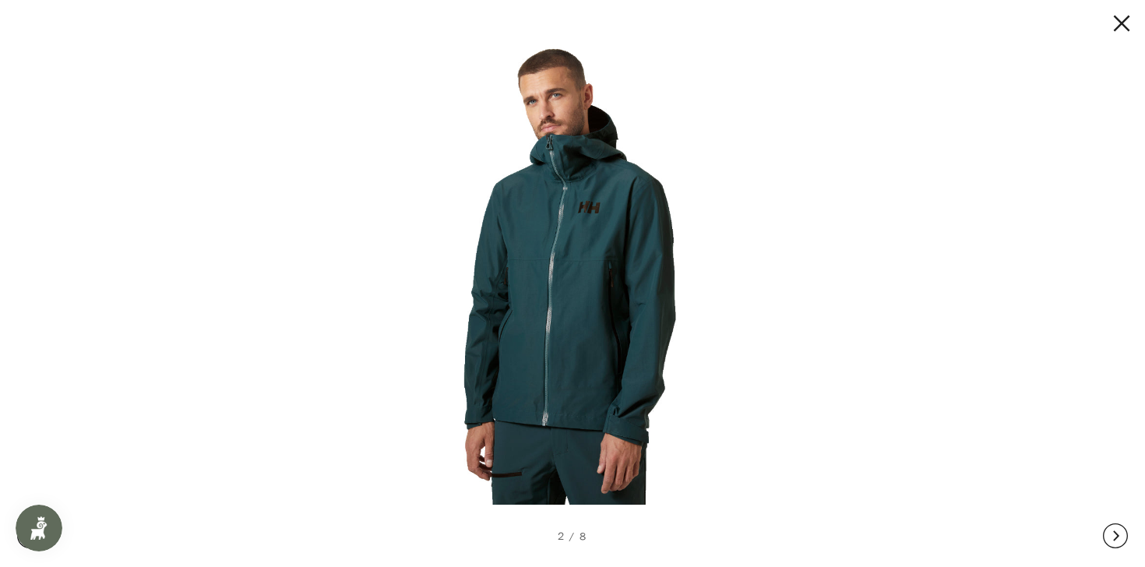
click at [1119, 533] on button at bounding box center [1115, 536] width 25 height 62
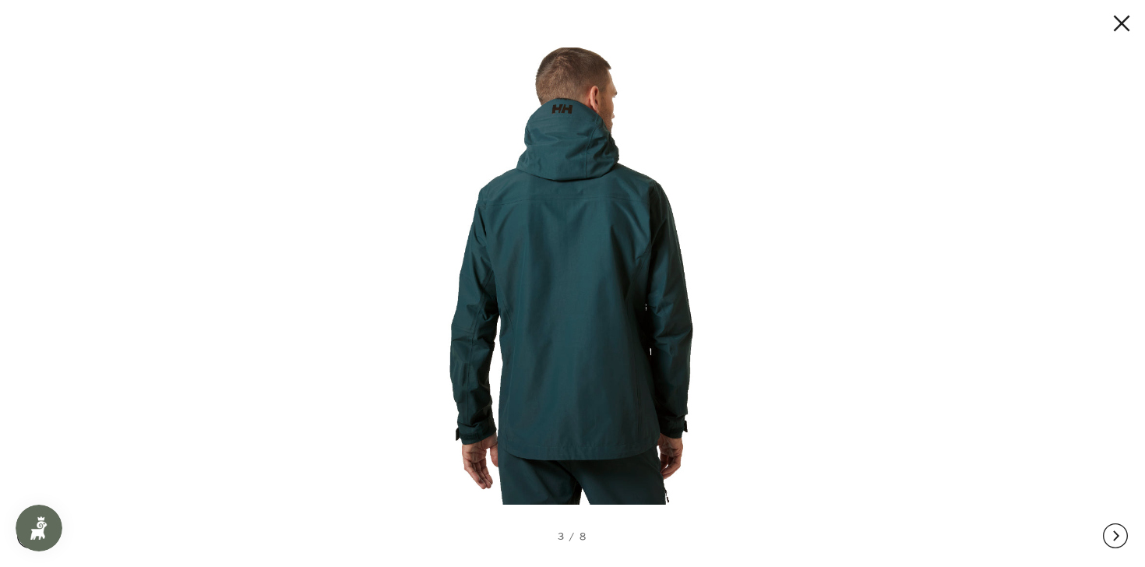
click at [1119, 533] on button at bounding box center [1115, 536] width 25 height 62
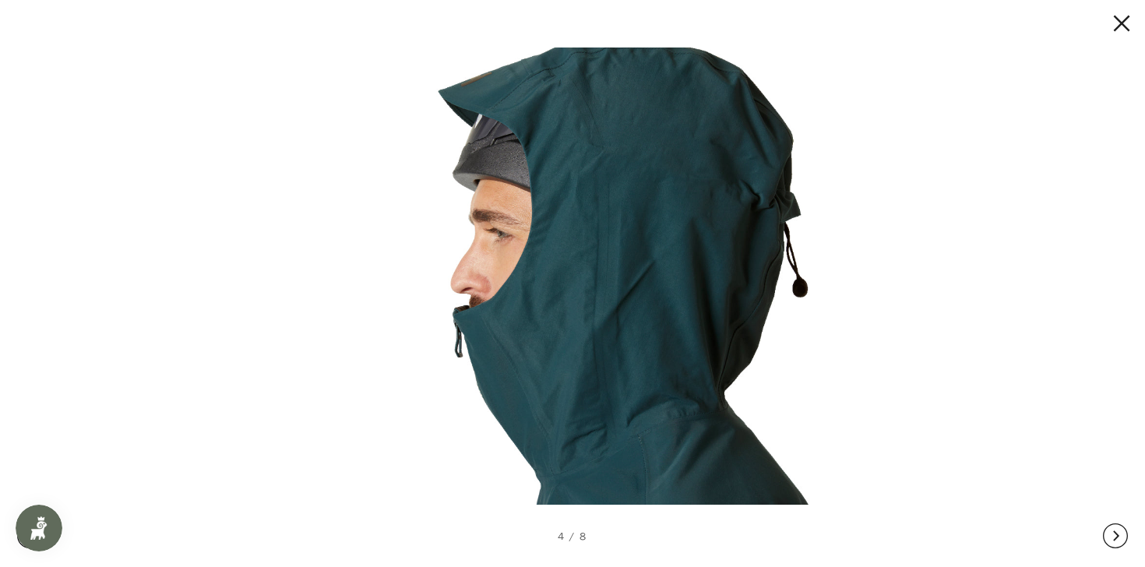
click at [1118, 534] on button at bounding box center [1115, 536] width 25 height 62
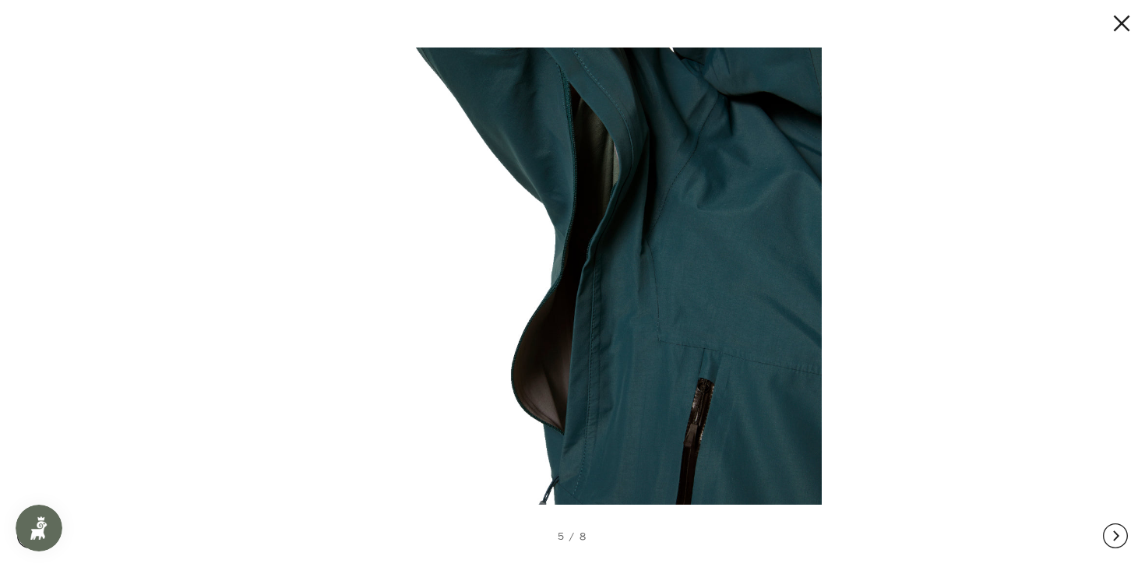
click at [1118, 534] on button at bounding box center [1115, 536] width 25 height 62
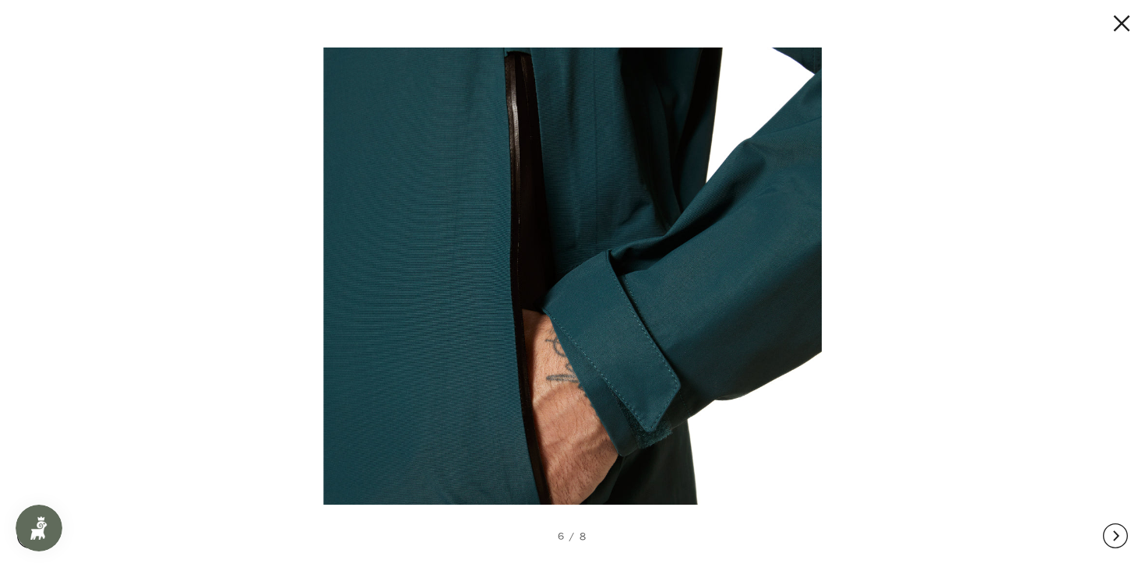
click at [1117, 534] on button at bounding box center [1115, 536] width 25 height 62
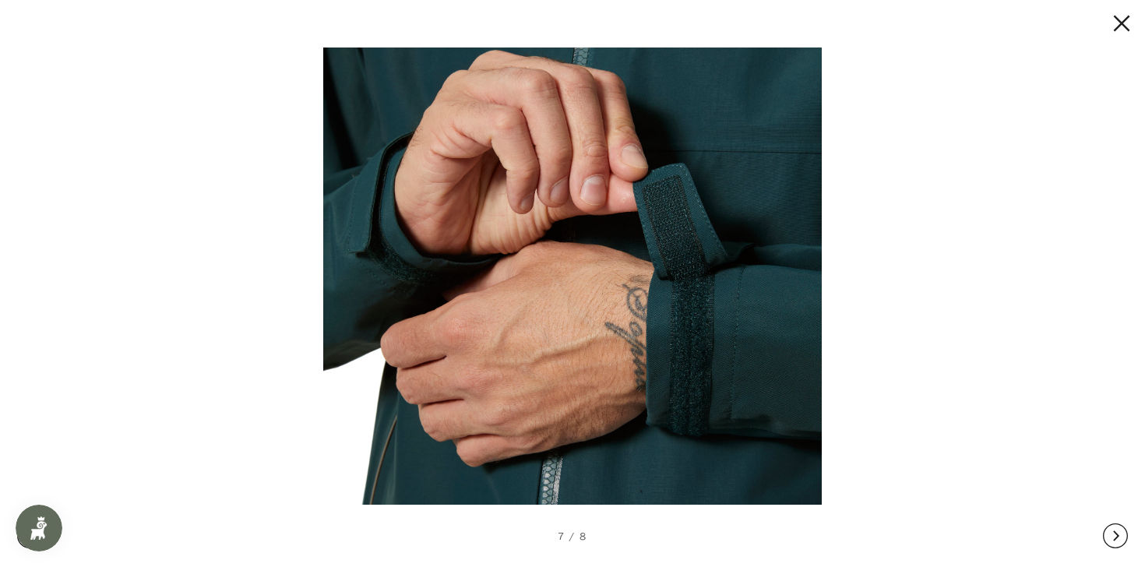
click at [1117, 534] on button at bounding box center [1115, 536] width 25 height 62
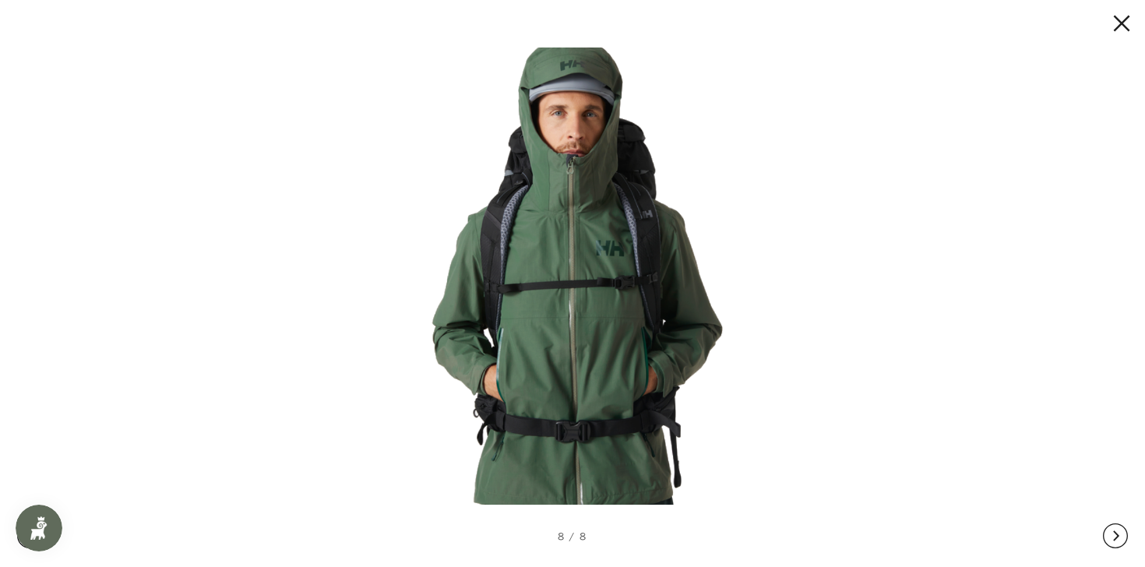
click at [1117, 534] on button at bounding box center [1115, 536] width 25 height 62
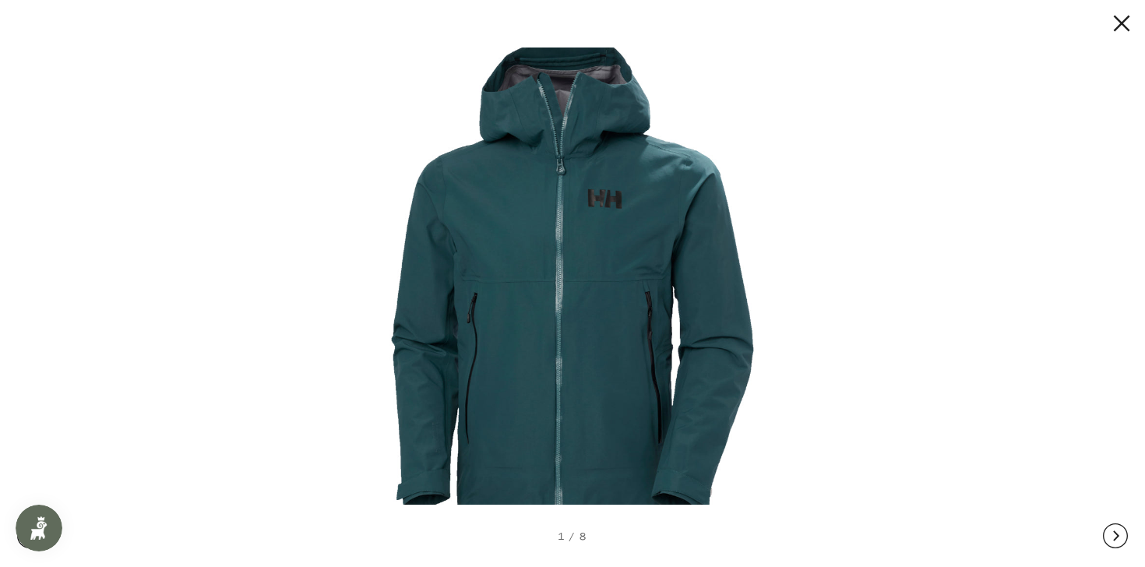
click at [1117, 534] on button at bounding box center [1115, 536] width 25 height 62
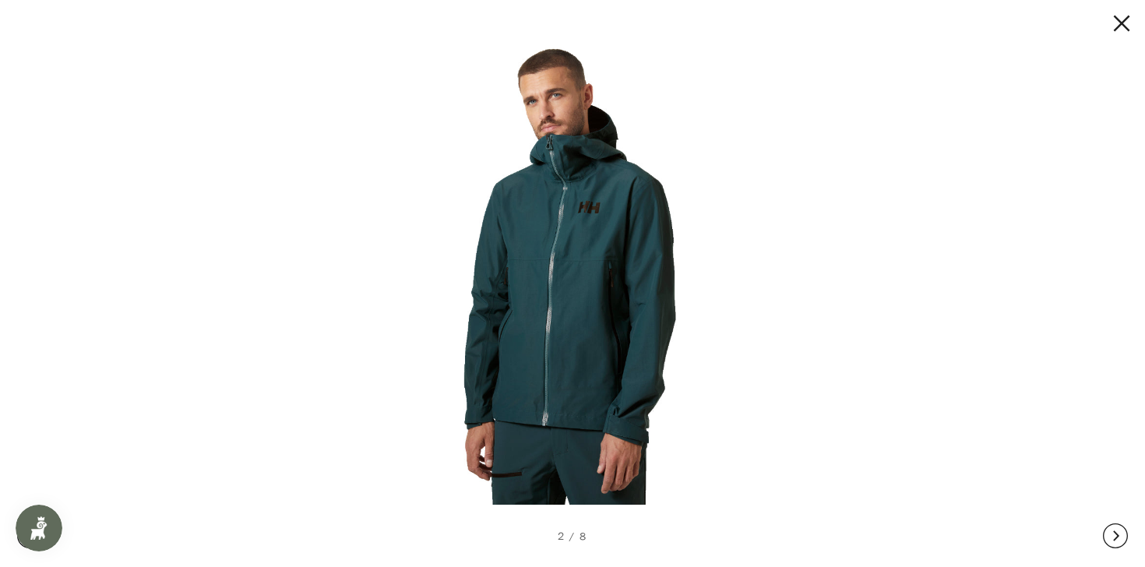
click at [1117, 534] on button at bounding box center [1115, 536] width 25 height 62
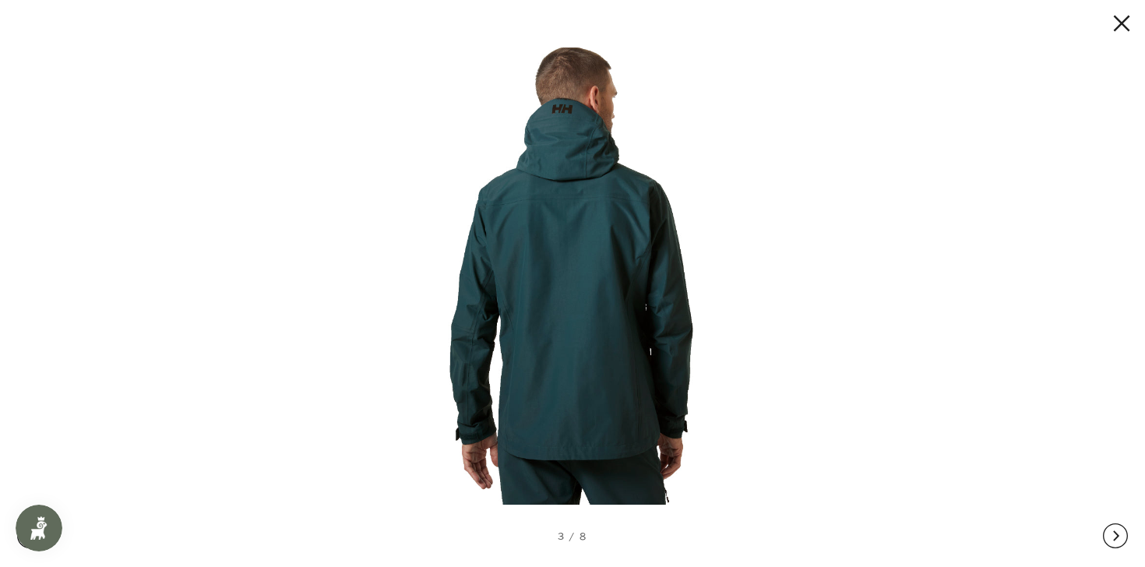
click at [1117, 534] on button at bounding box center [1115, 536] width 25 height 62
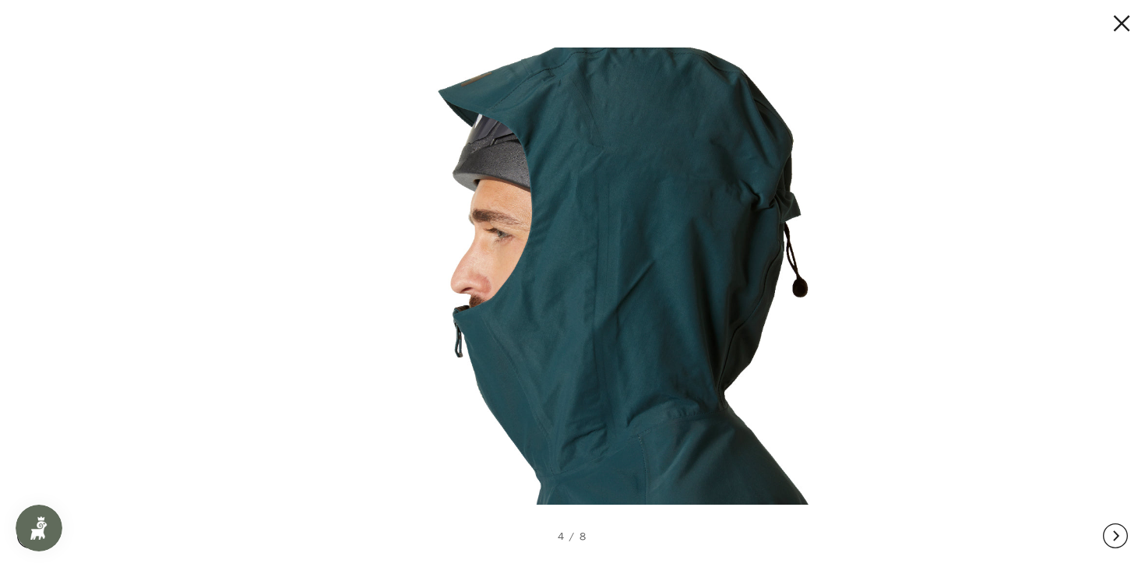
click at [1117, 534] on button at bounding box center [1115, 536] width 25 height 62
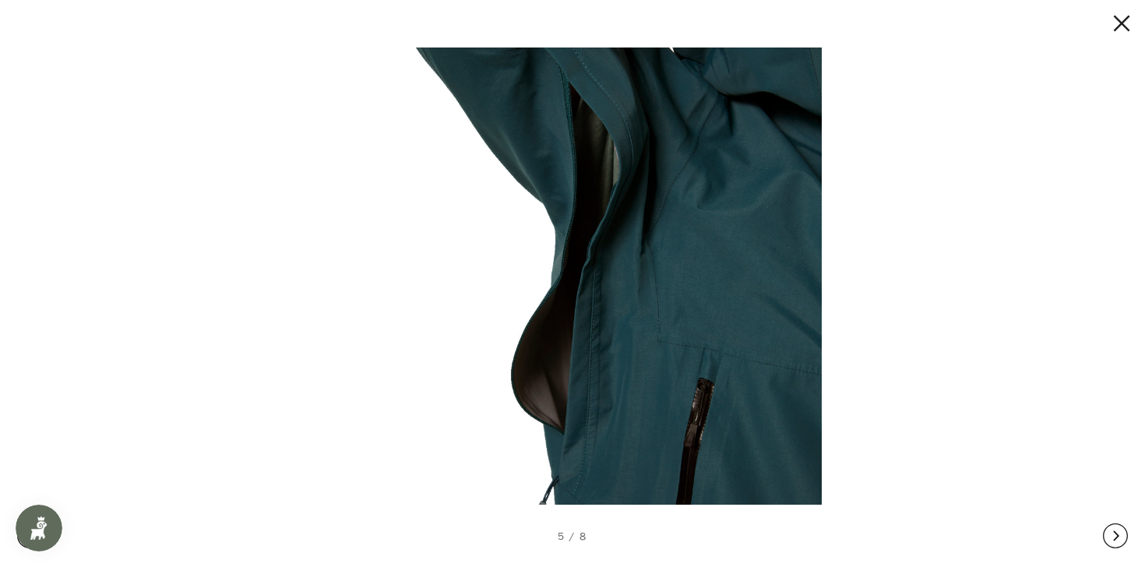
click at [1117, 534] on button at bounding box center [1115, 536] width 25 height 62
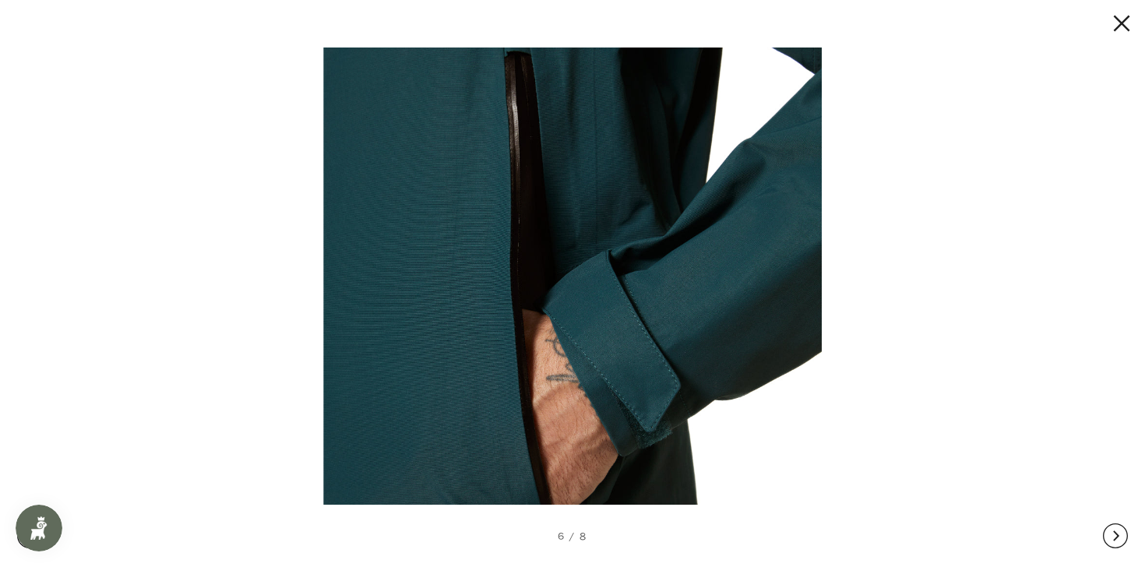
click at [1117, 534] on button at bounding box center [1115, 536] width 25 height 62
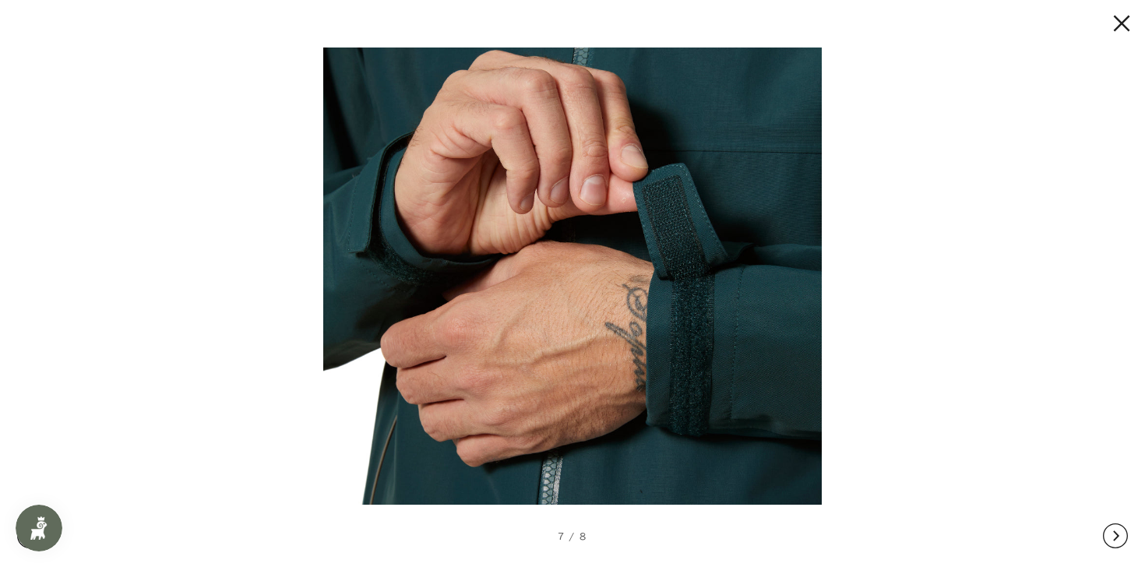
click at [1119, 26] on button at bounding box center [1107, 23] width 47 height 25
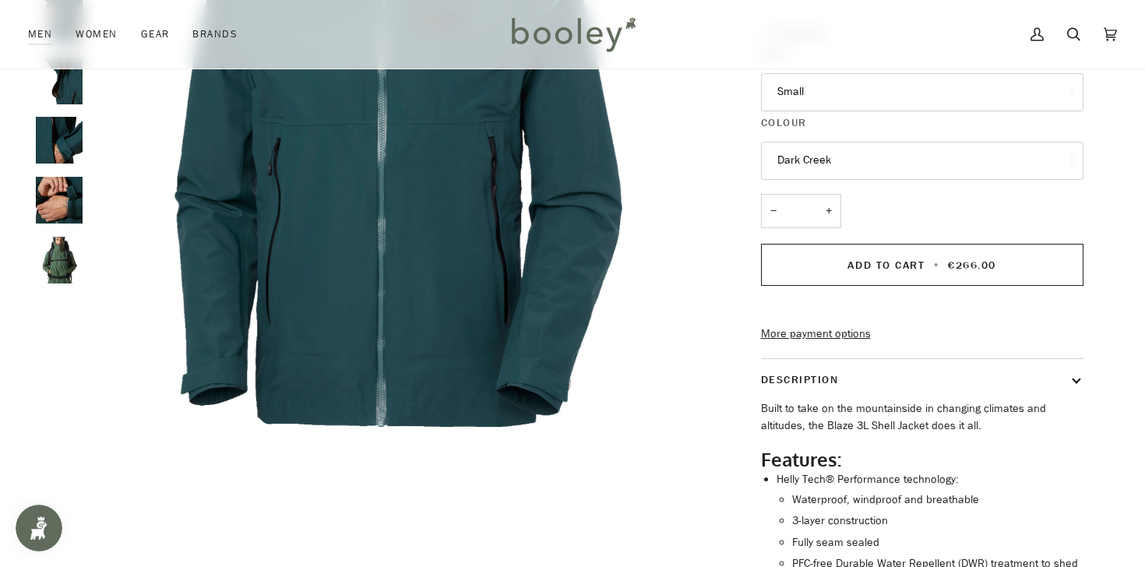
click at [845, 145] on button "Dark Creek" at bounding box center [922, 161] width 322 height 38
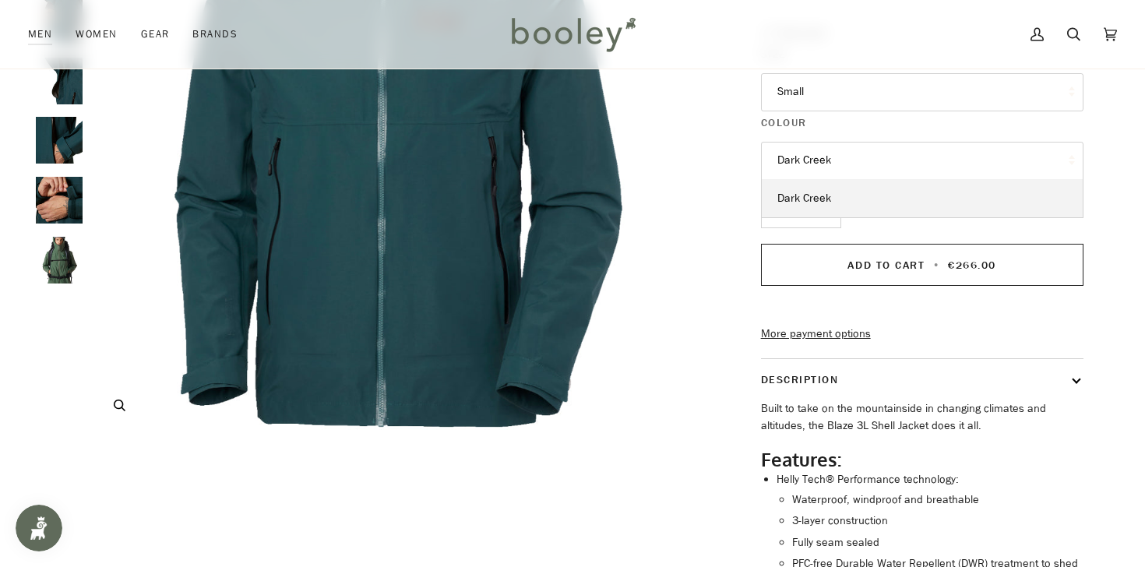
click at [675, 219] on img "Helly Hansen Men's Blaze 3L Shell Jacket Dark Creek - Booley Galway" at bounding box center [398, 127] width 616 height 616
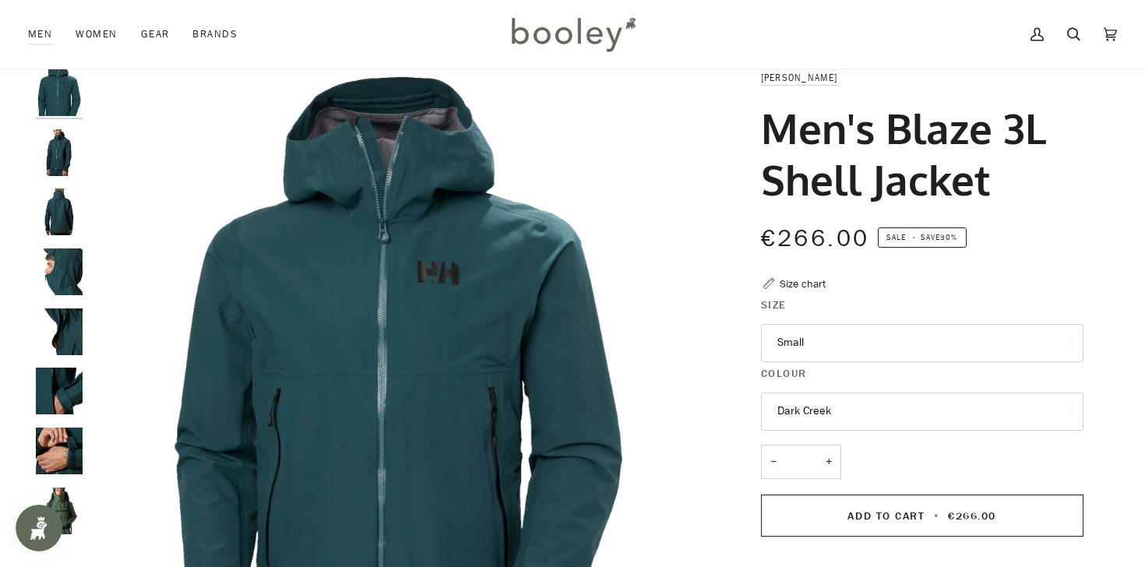
scroll to position [0, 0]
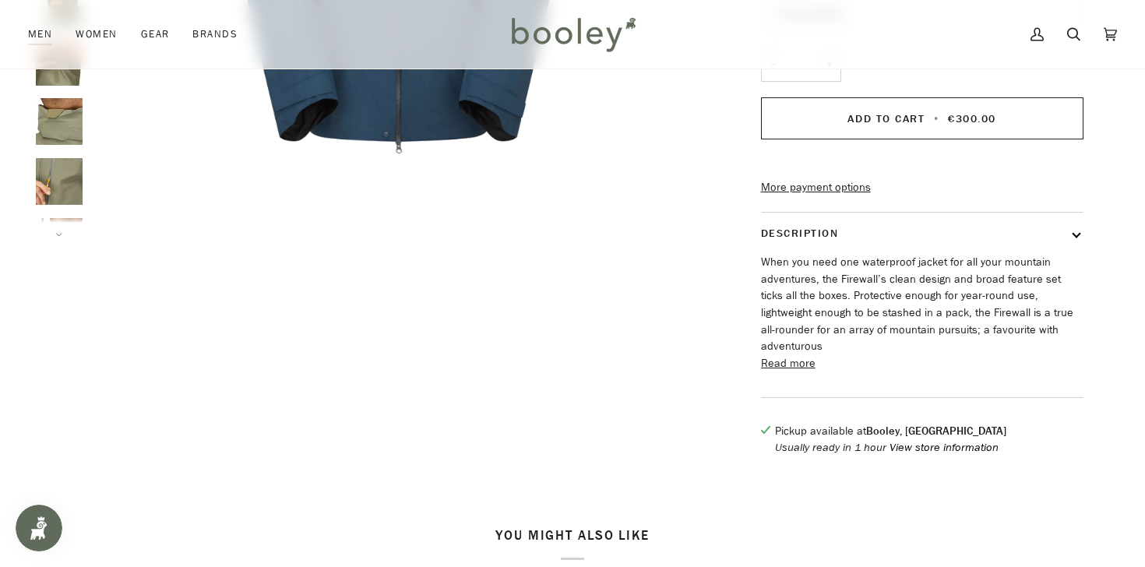
scroll to position [474, 0]
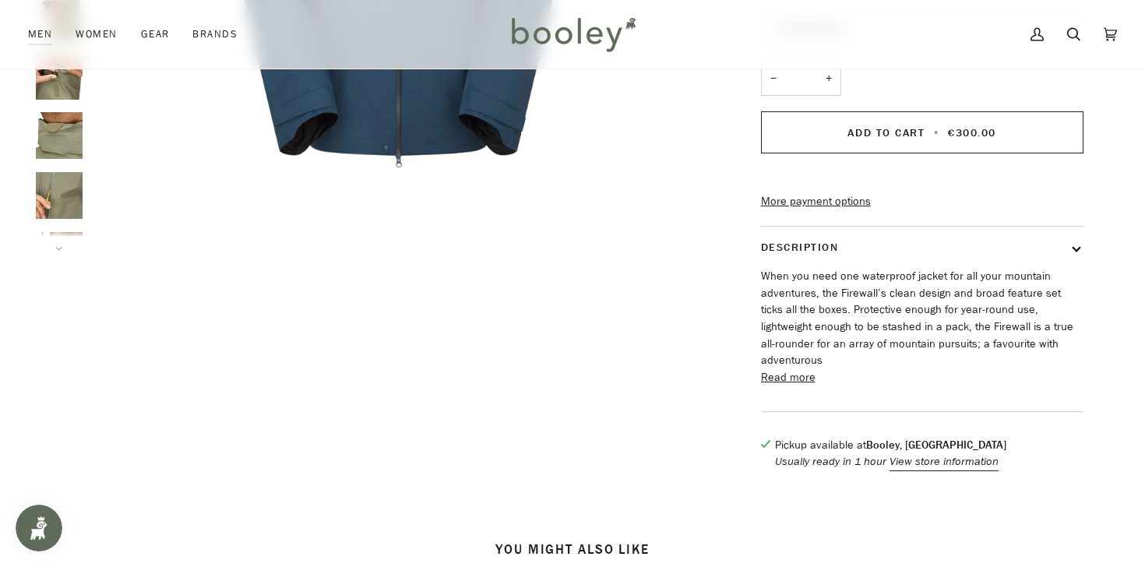
click at [1075, 268] on button "Description" at bounding box center [922, 247] width 322 height 41
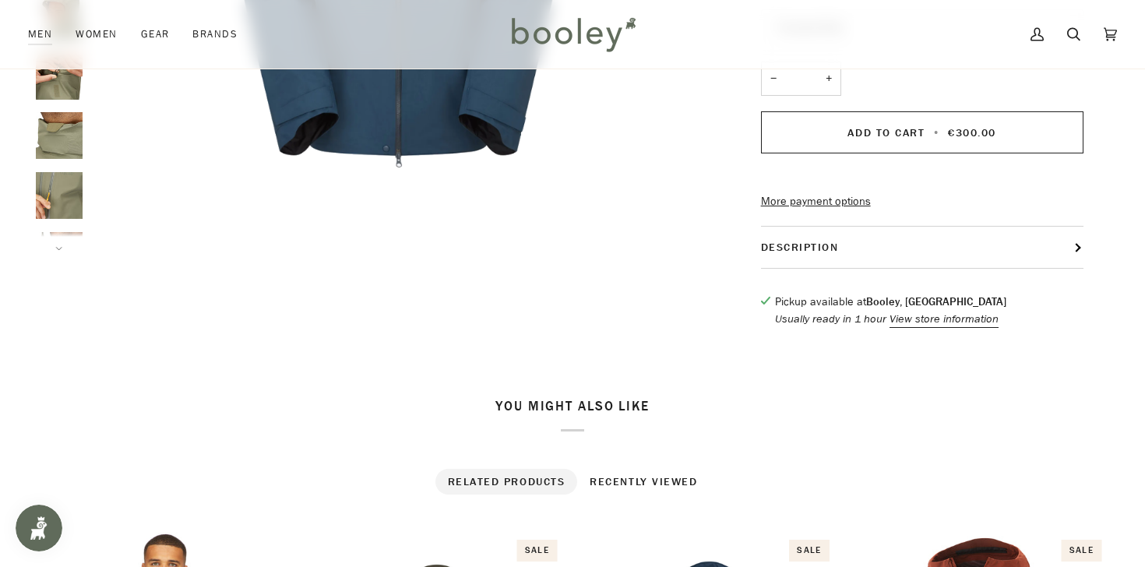
click at [1075, 268] on button "Description" at bounding box center [922, 247] width 322 height 41
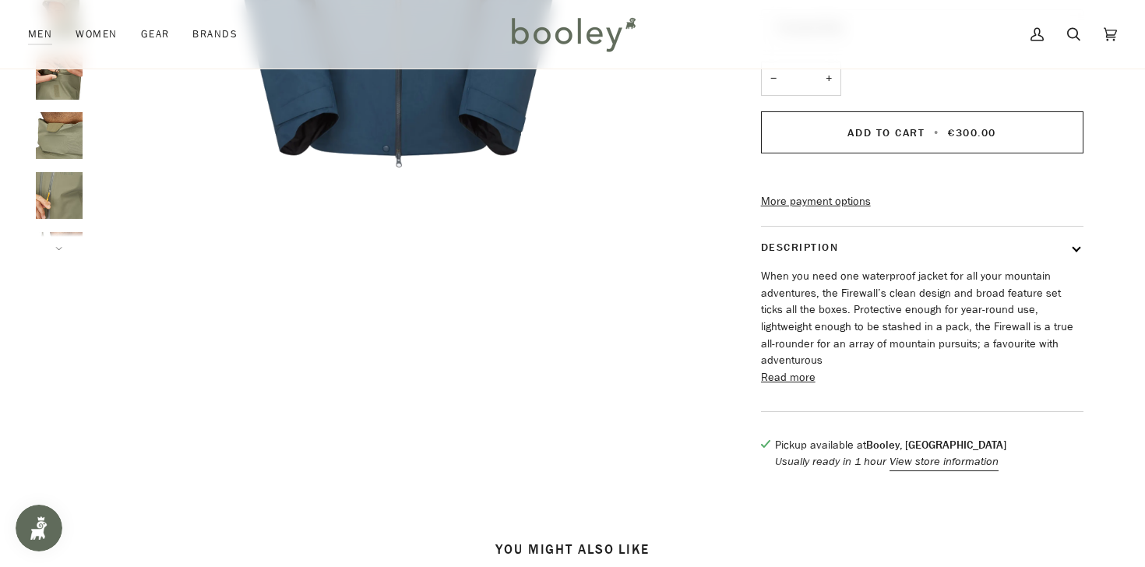
click at [790, 385] on button "Read more" at bounding box center [788, 377] width 55 height 17
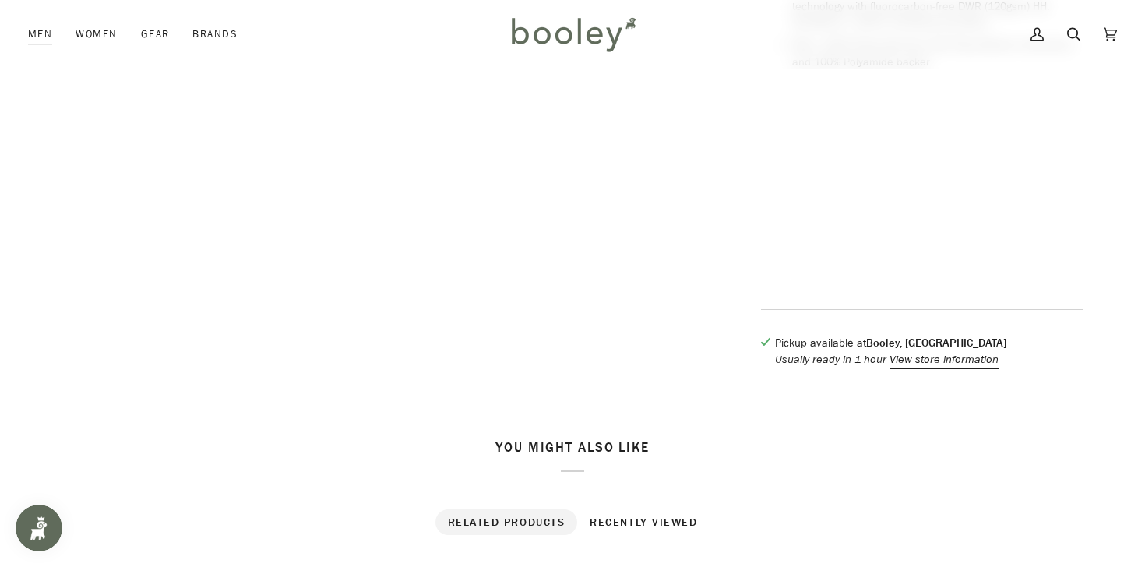
scroll to position [1586, 0]
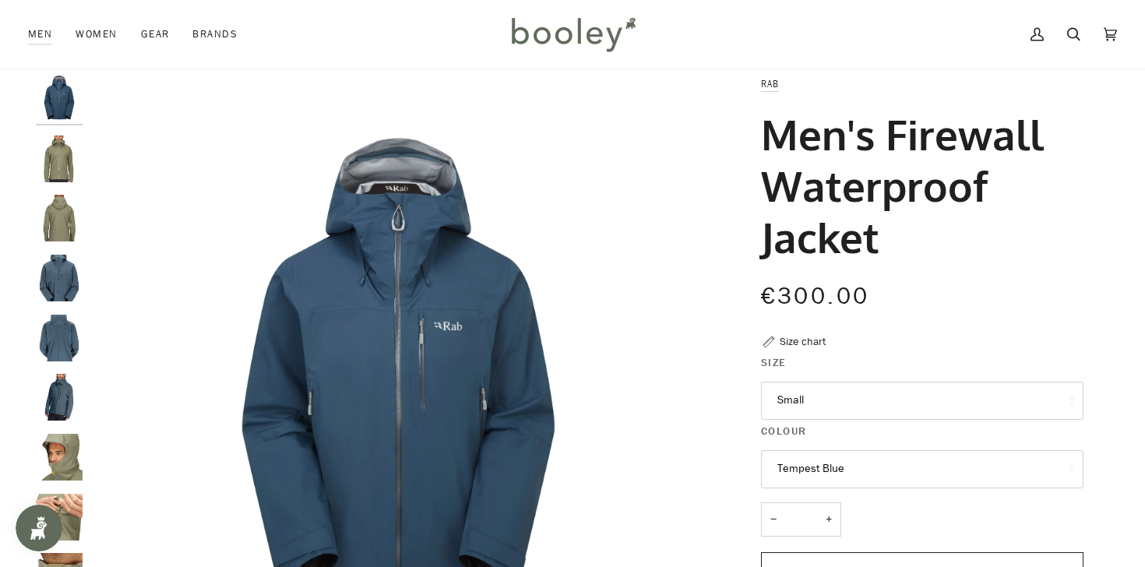
scroll to position [0, 0]
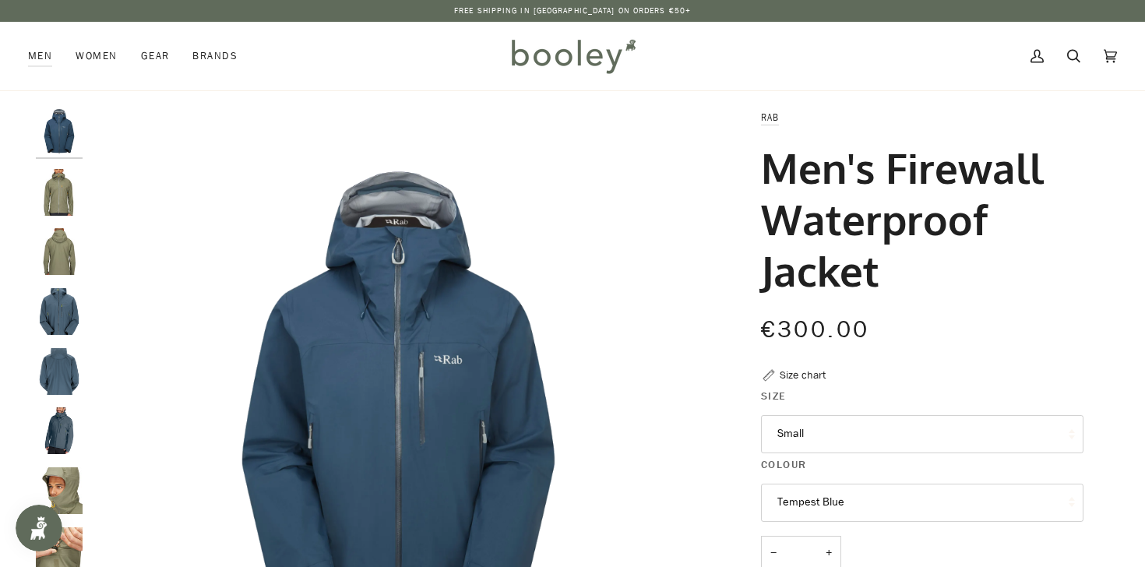
click at [821, 502] on button "Tempest Blue" at bounding box center [922, 503] width 322 height 38
click at [825, 439] on button "Small" at bounding box center [922, 434] width 322 height 38
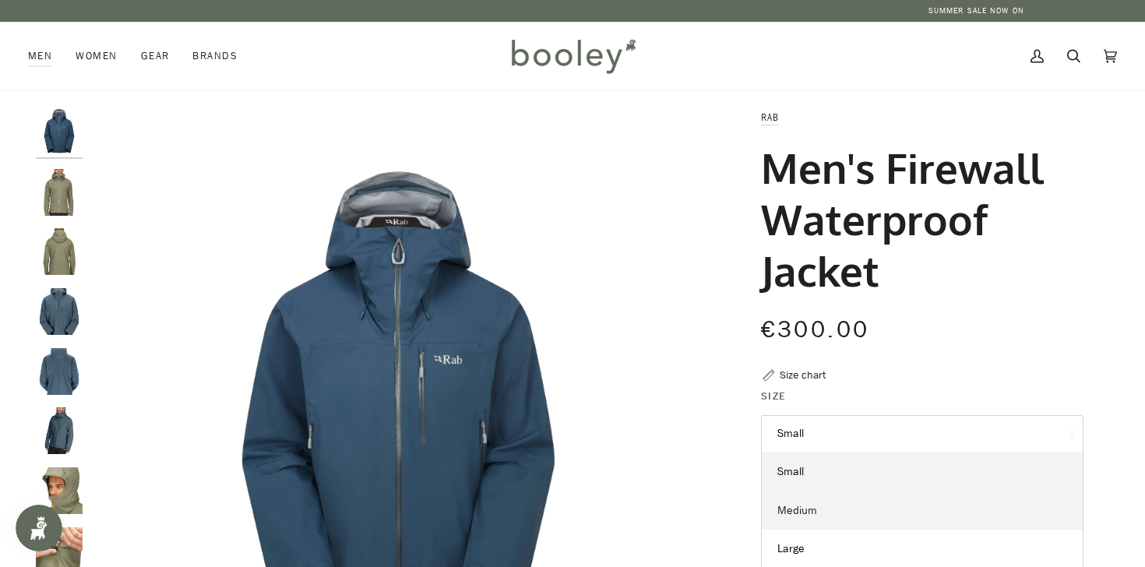
click at [806, 506] on span "Medium" at bounding box center [797, 510] width 40 height 15
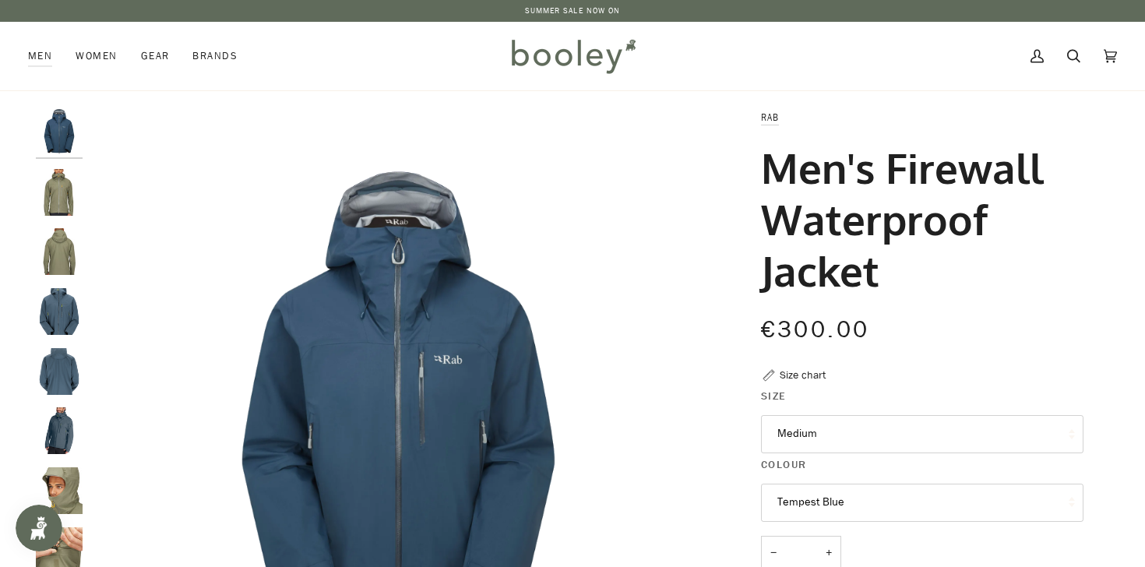
click at [825, 433] on button "Medium" at bounding box center [922, 434] width 322 height 38
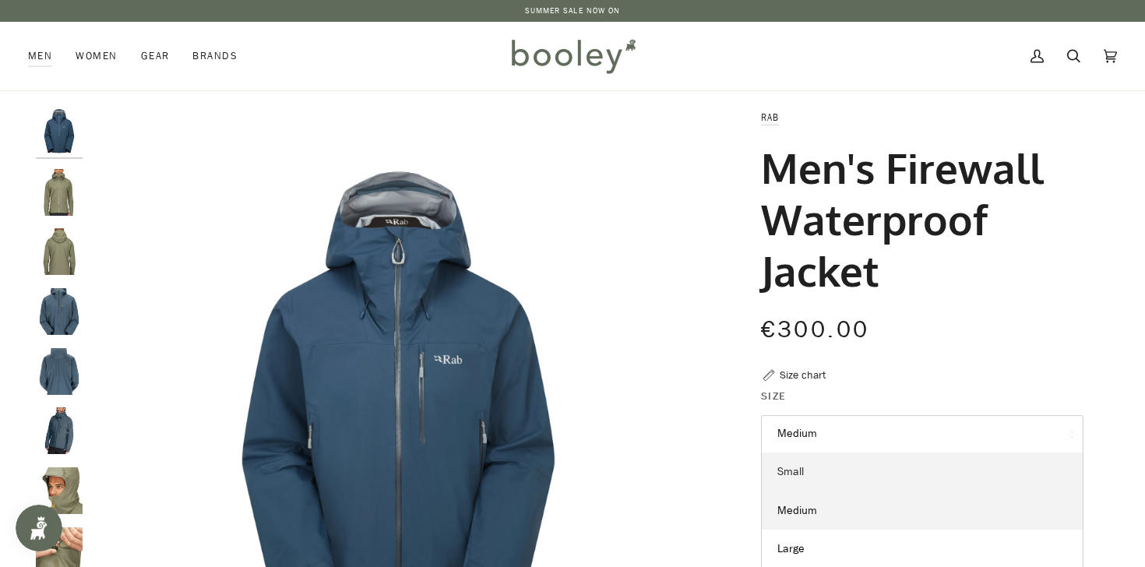
click at [796, 473] on span "Small" at bounding box center [790, 471] width 26 height 15
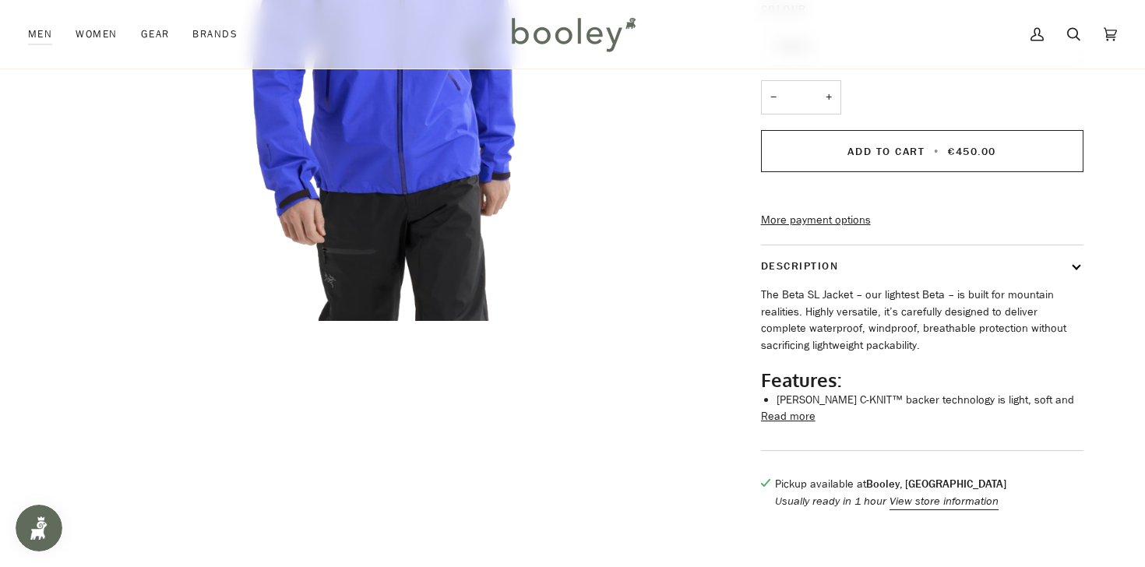
scroll to position [408, 0]
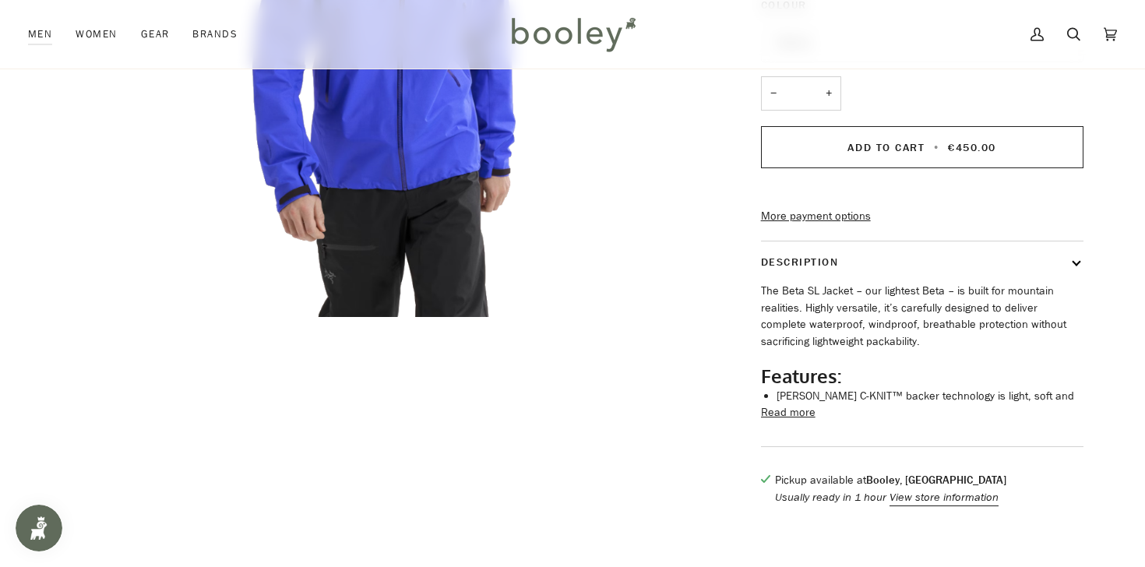
click at [798, 421] on button "Read more" at bounding box center [788, 412] width 55 height 17
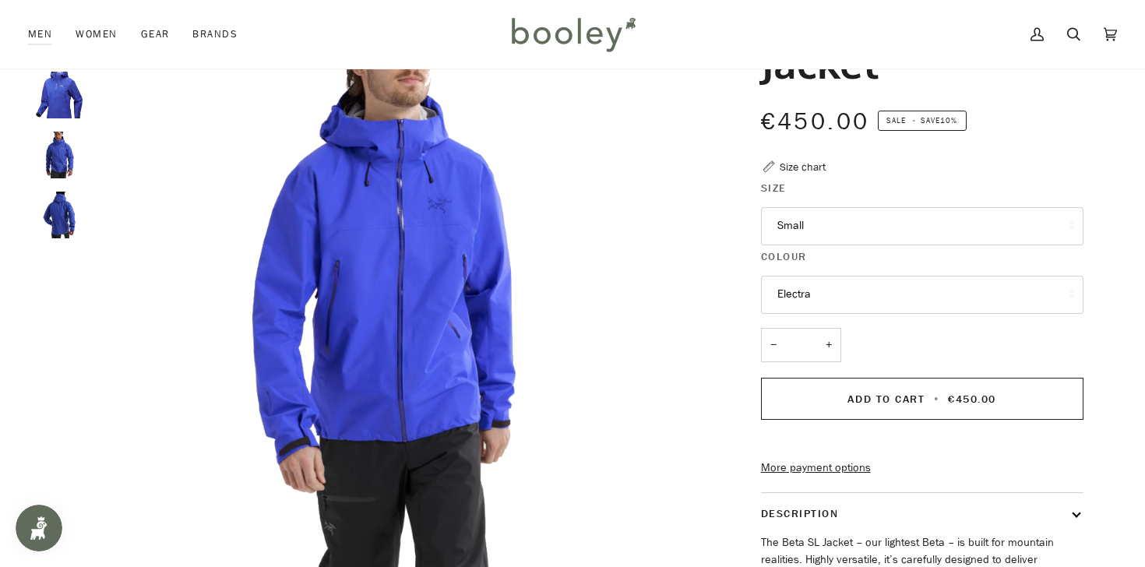
scroll to position [0, 0]
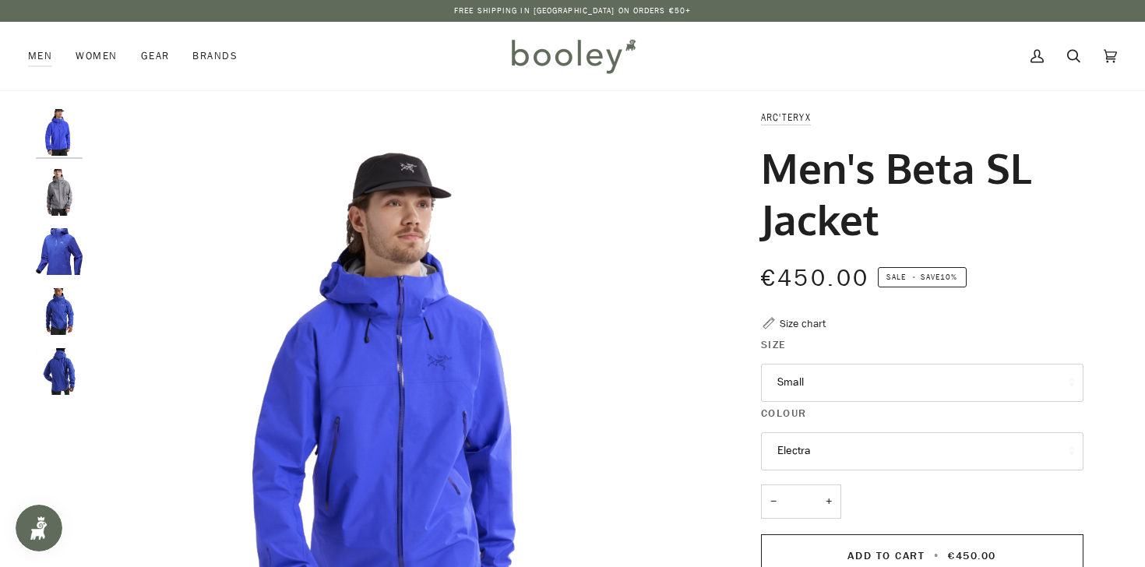
click at [55, 376] on img "Arc'teryx Men's Beta SL Jacket Vitality - Booley Galway" at bounding box center [59, 371] width 47 height 47
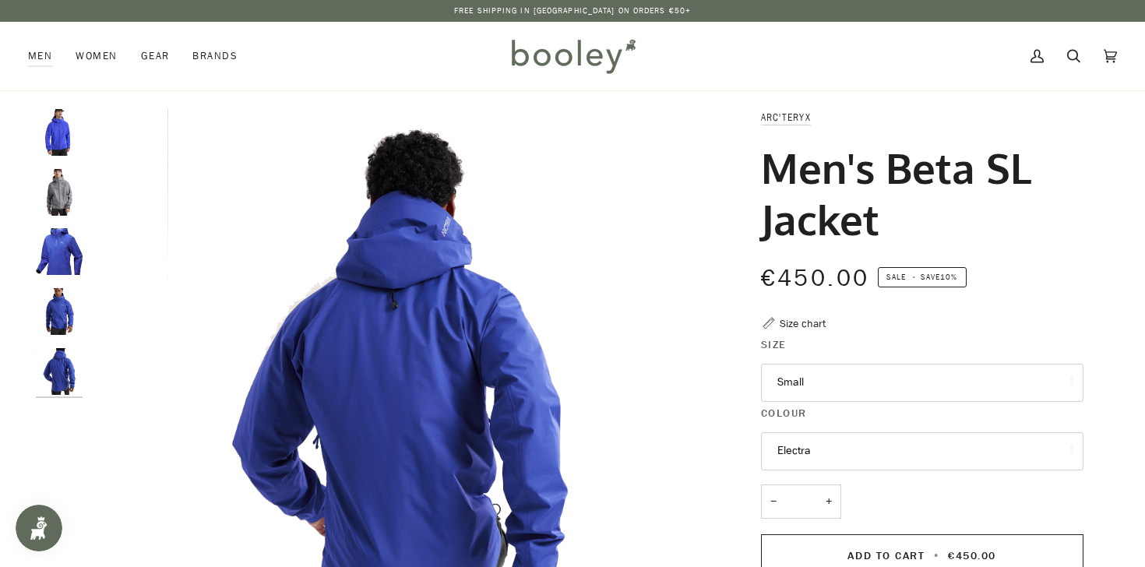
click at [61, 312] on img "Arc'teryx Men's Beta SL Jacket Vitality - Booley Galway" at bounding box center [59, 311] width 47 height 47
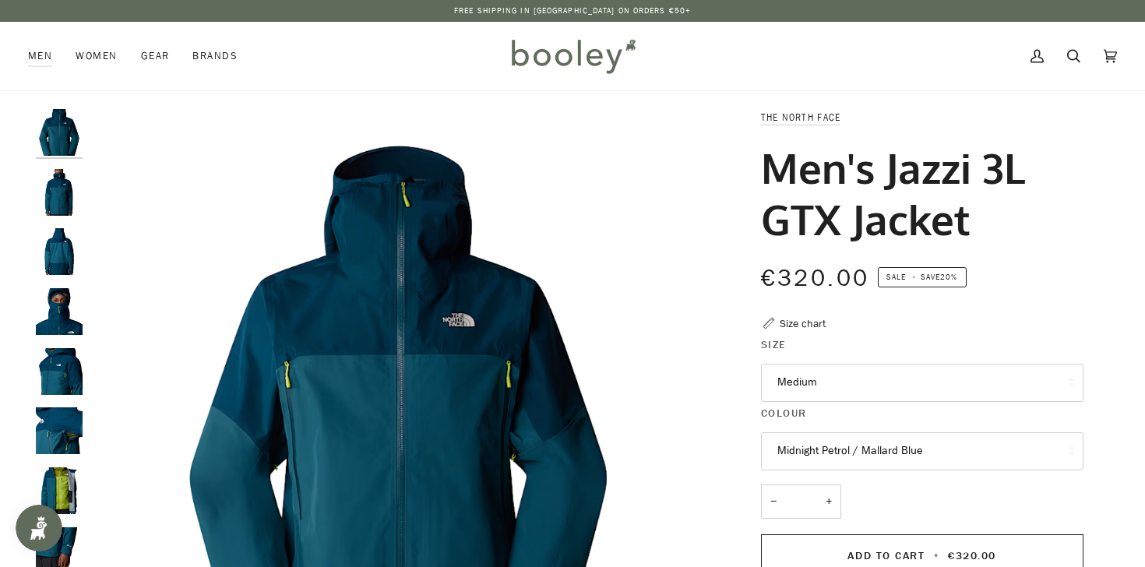
click at [812, 387] on button "Medium" at bounding box center [922, 383] width 322 height 38
click at [601, 265] on img "The North Face Men's Jazzi 3L GTX Jacket Midnight Petrol / Mallard Blue - Boole…" at bounding box center [398, 417] width 616 height 616
click at [65, 195] on img "The North Face Men's Jazzi 3L GTX Jacket Midnight Petrol / Mallard Blue - Boole…" at bounding box center [59, 192] width 47 height 47
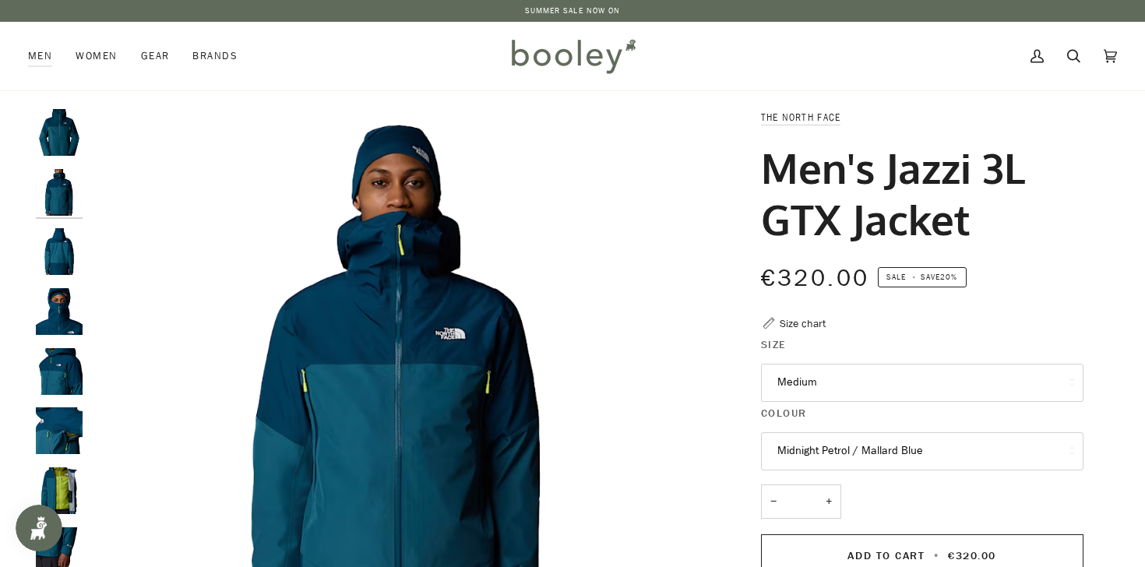
click at [65, 234] on img "The North Face Men's Jazzi 3L GTX Jacket Midnight Petrol / Mallard Blue - Boole…" at bounding box center [59, 251] width 47 height 47
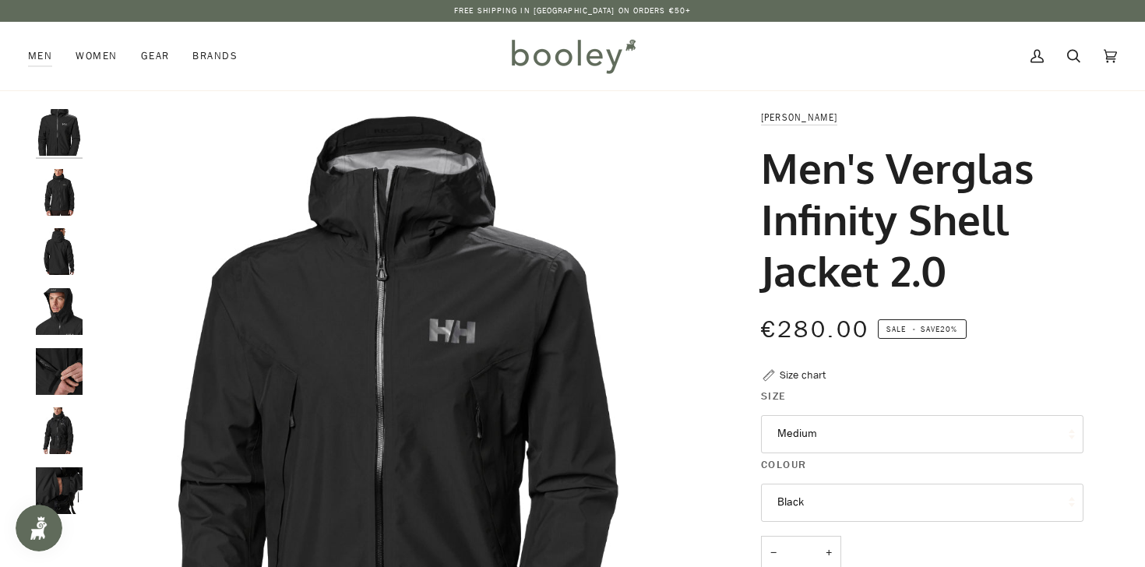
click at [787, 491] on button "Black" at bounding box center [922, 503] width 322 height 38
click at [816, 434] on button "Medium" at bounding box center [922, 434] width 322 height 38
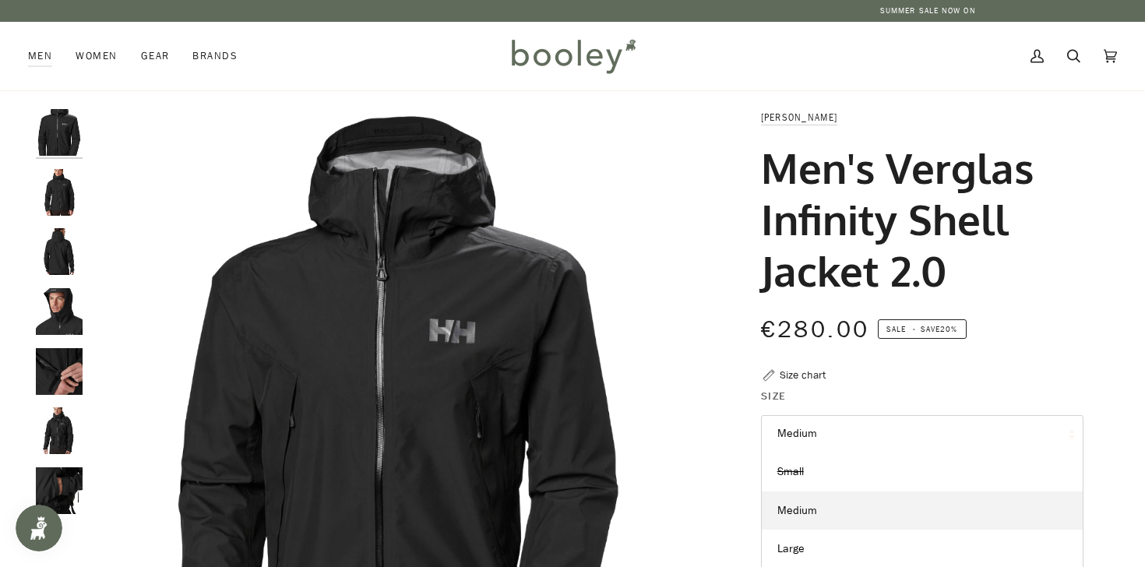
click at [816, 434] on button "Medium" at bounding box center [922, 434] width 322 height 38
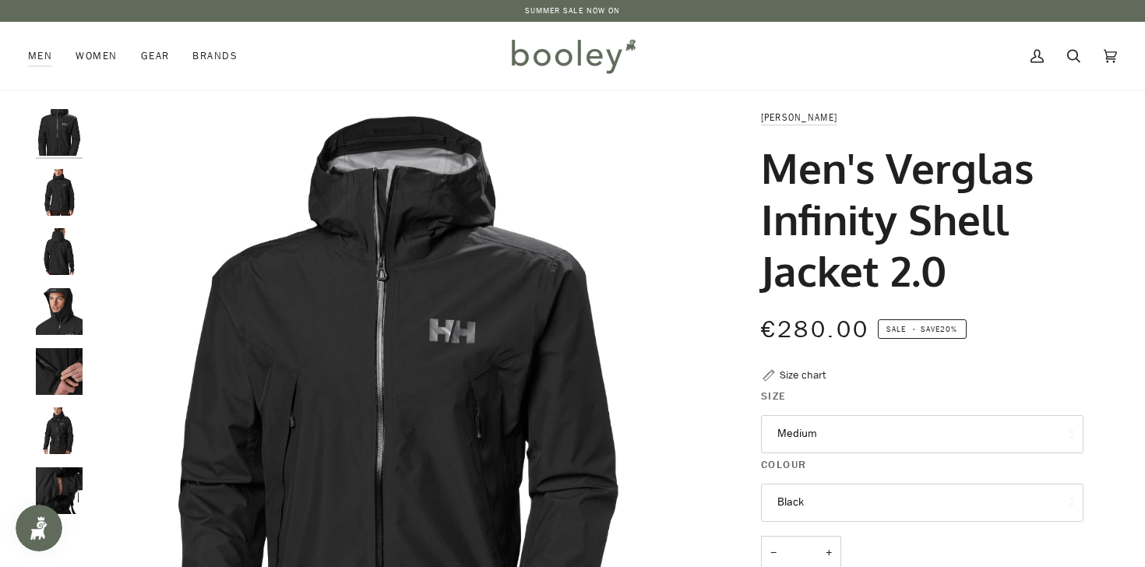
click at [816, 432] on button "Medium" at bounding box center [922, 434] width 322 height 38
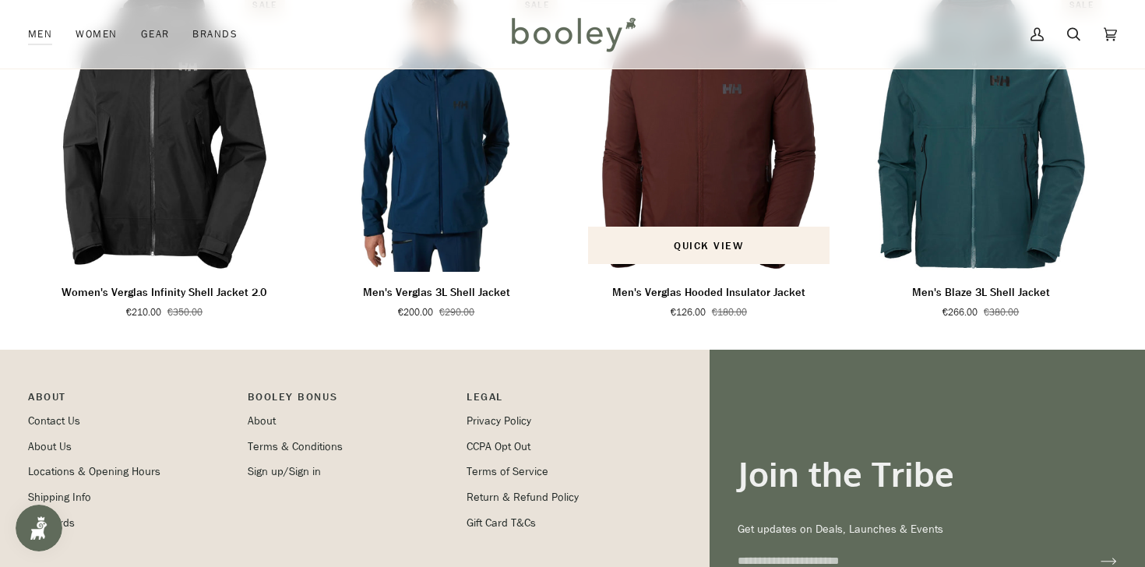
scroll to position [1220, 0]
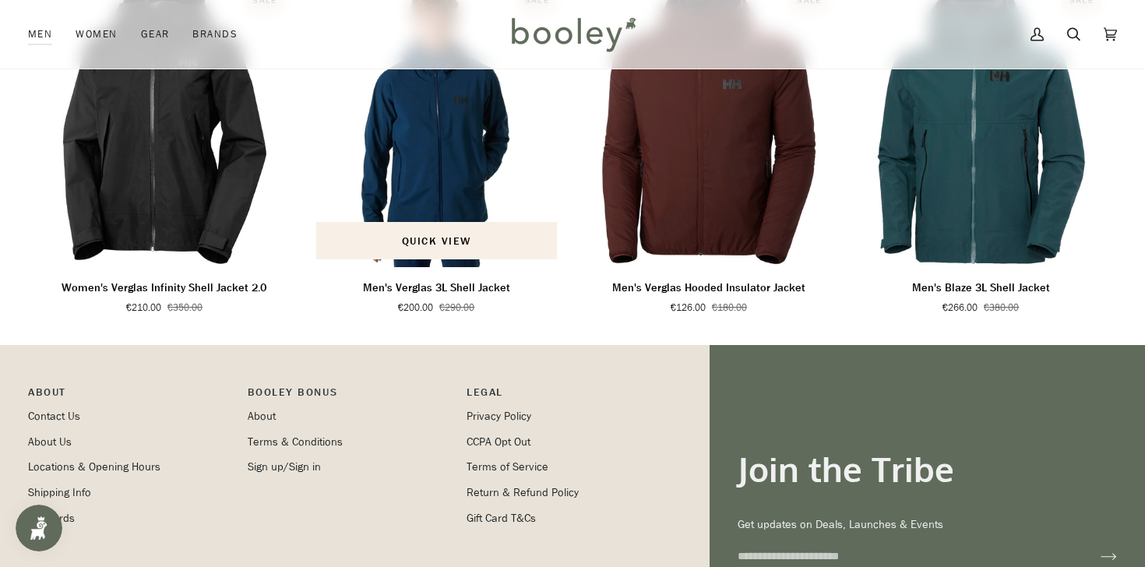
click at [441, 292] on p "Men's Verglas 3L Shell Jacket" at bounding box center [436, 288] width 147 height 17
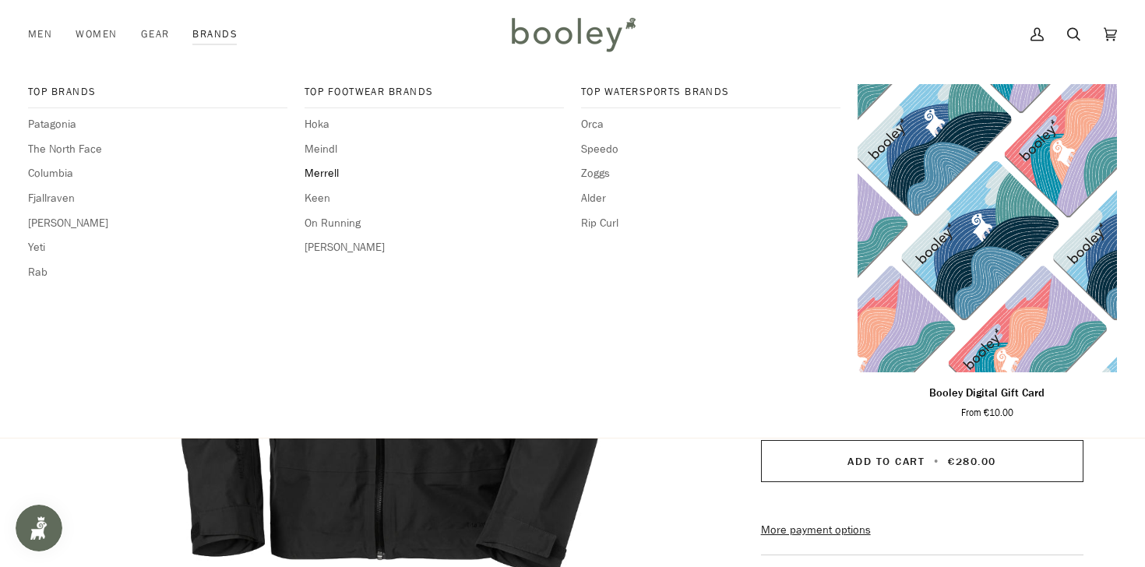
scroll to position [0, 0]
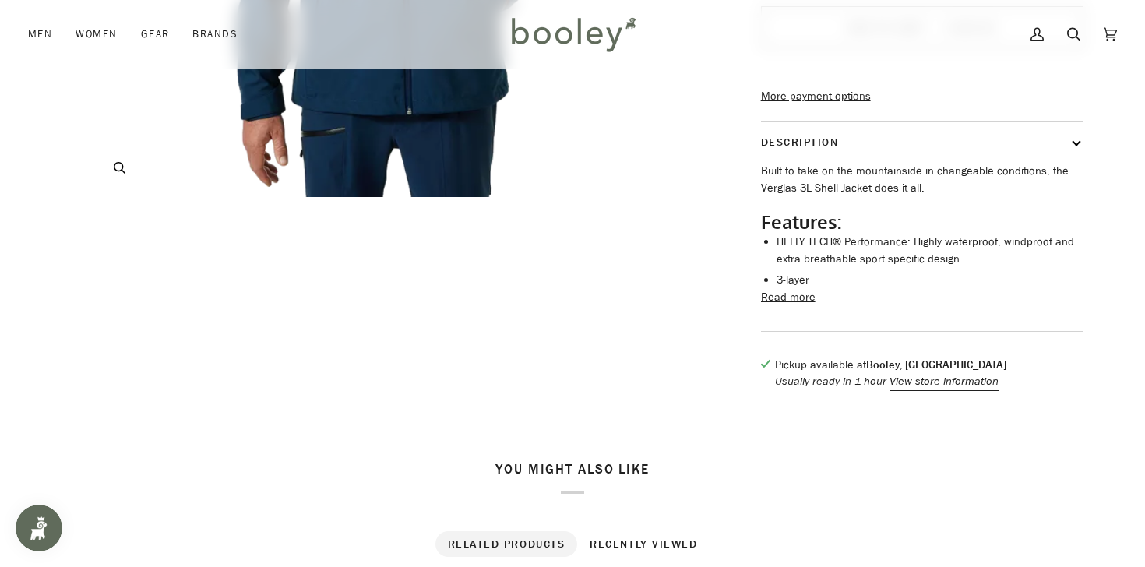
scroll to position [529, 0]
click at [779, 305] on button "Read more" at bounding box center [788, 296] width 55 height 17
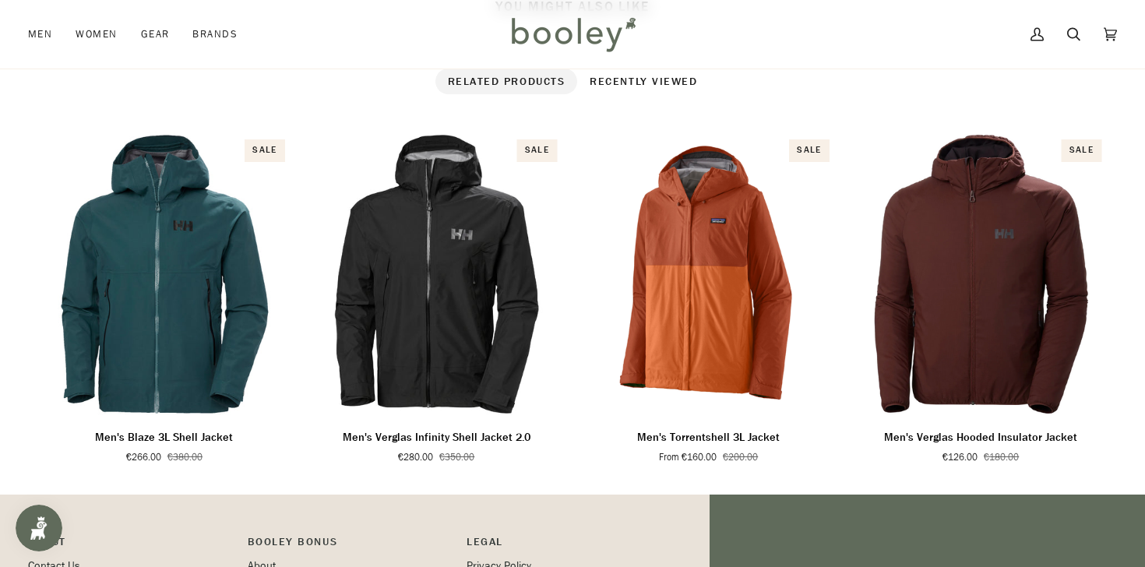
scroll to position [1245, 0]
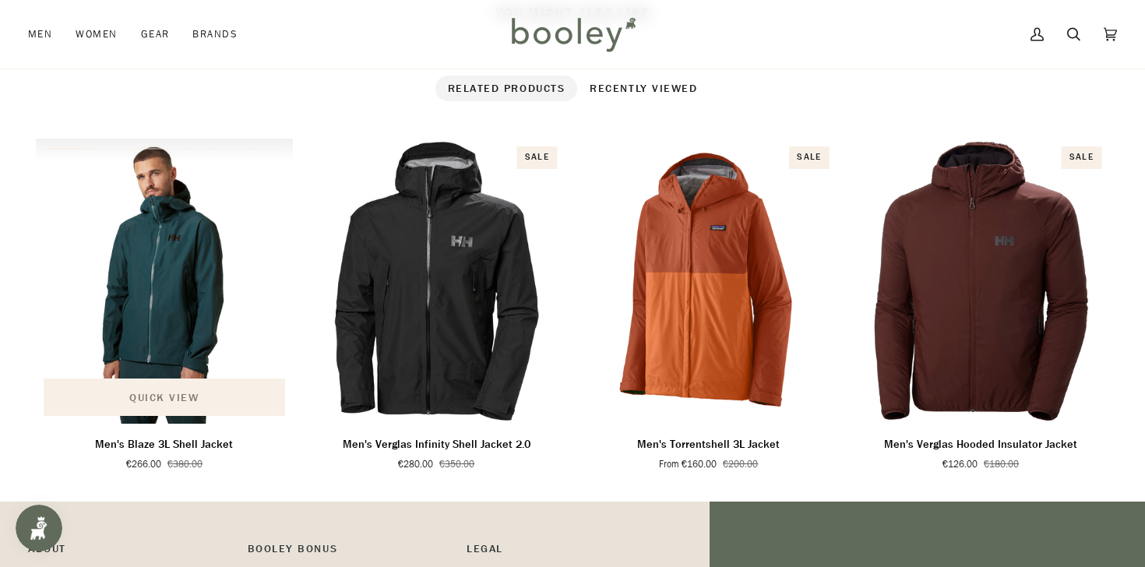
click at [193, 416] on button "Quick view" at bounding box center [164, 397] width 241 height 37
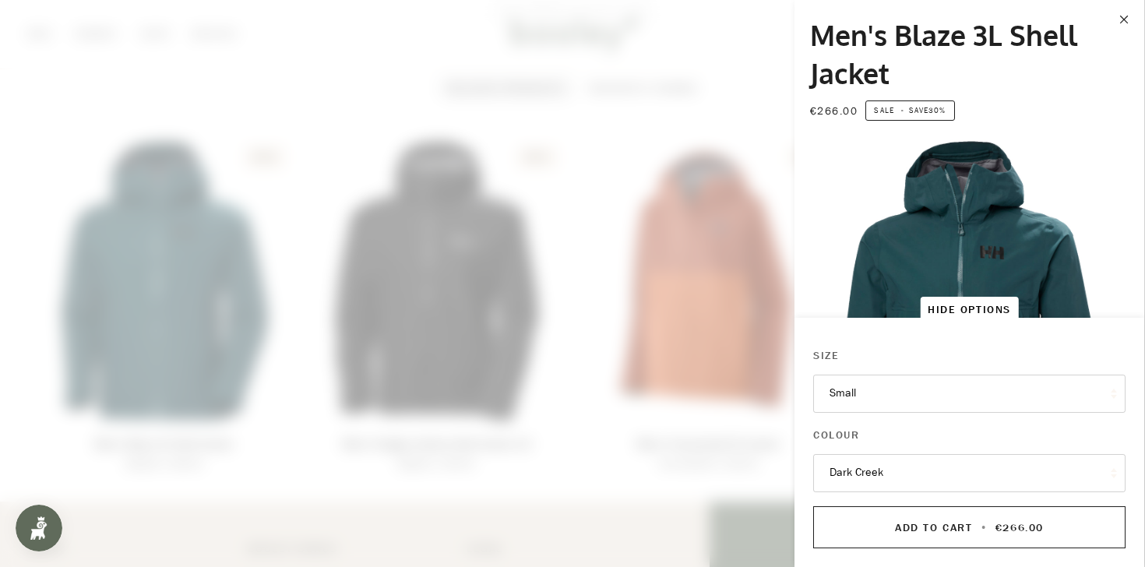
click at [929, 234] on img "Helly Hansen Men's Blaze 3L Shell Jacket Dark Creek - Booley Galway" at bounding box center [969, 312] width 350 height 350
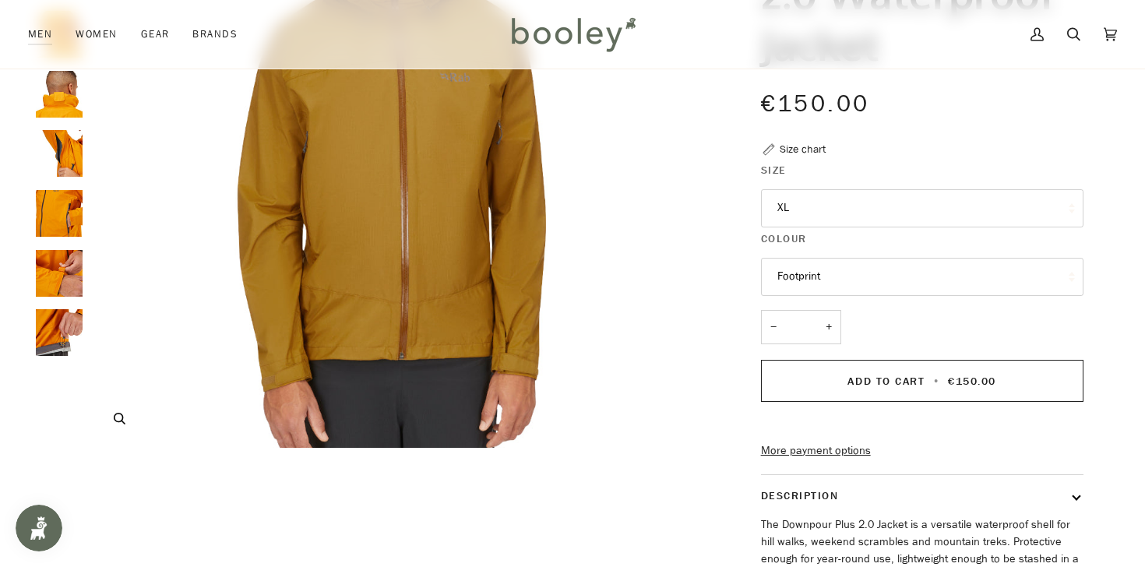
scroll to position [273, 0]
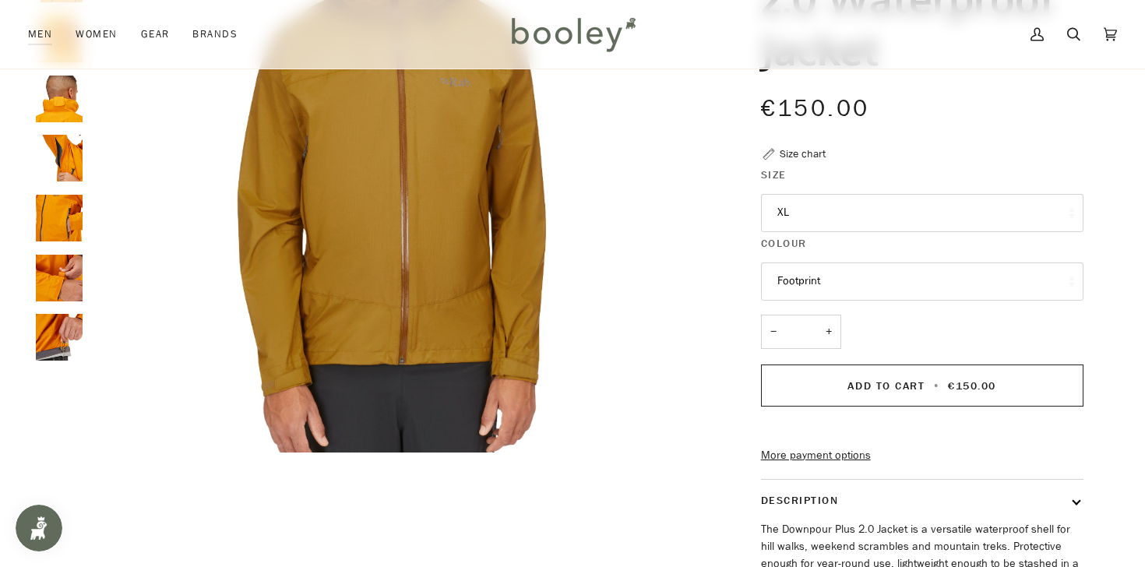
click at [796, 217] on button "XL" at bounding box center [922, 213] width 322 height 38
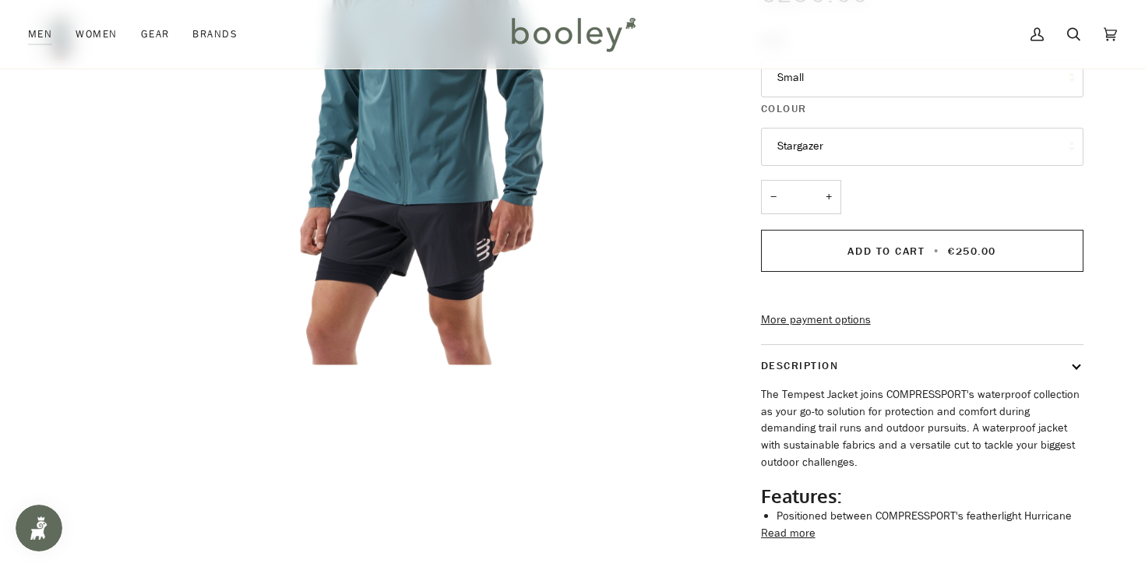
scroll to position [350, 0]
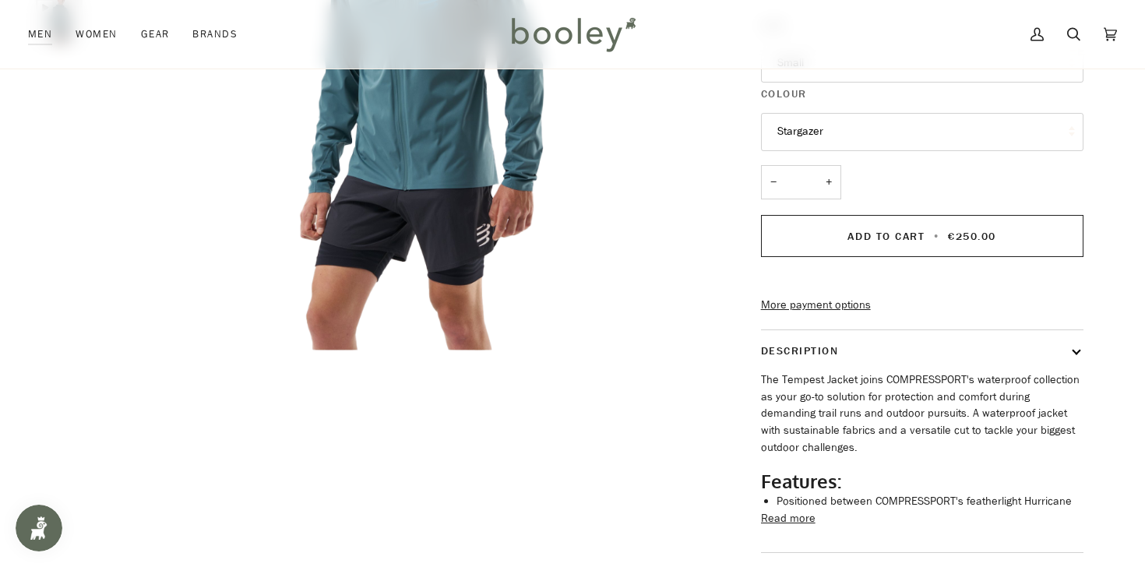
click at [795, 526] on button "Read more" at bounding box center [788, 518] width 55 height 17
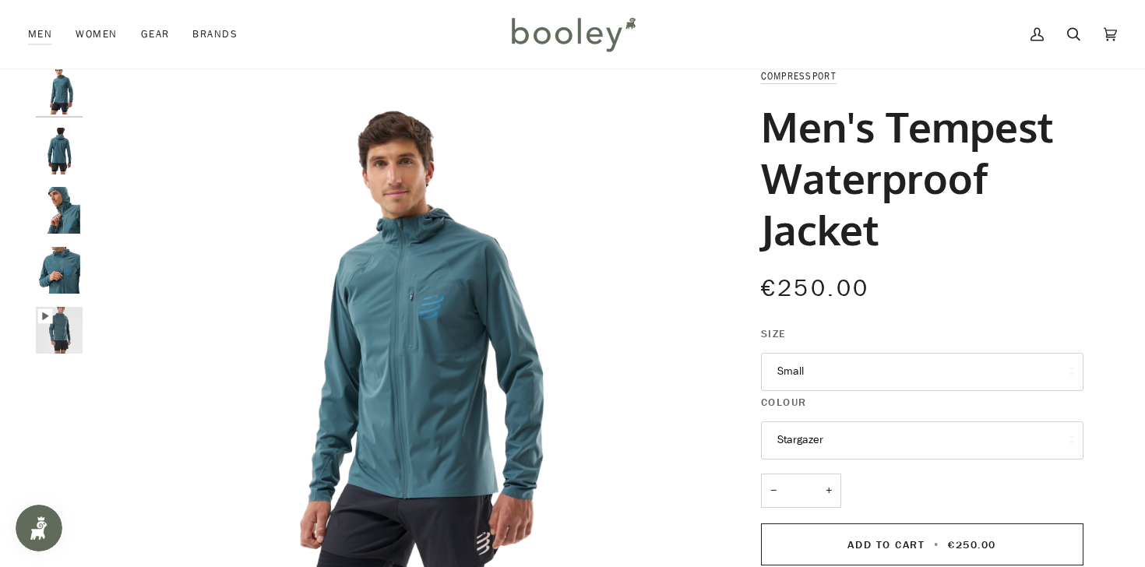
scroll to position [0, 0]
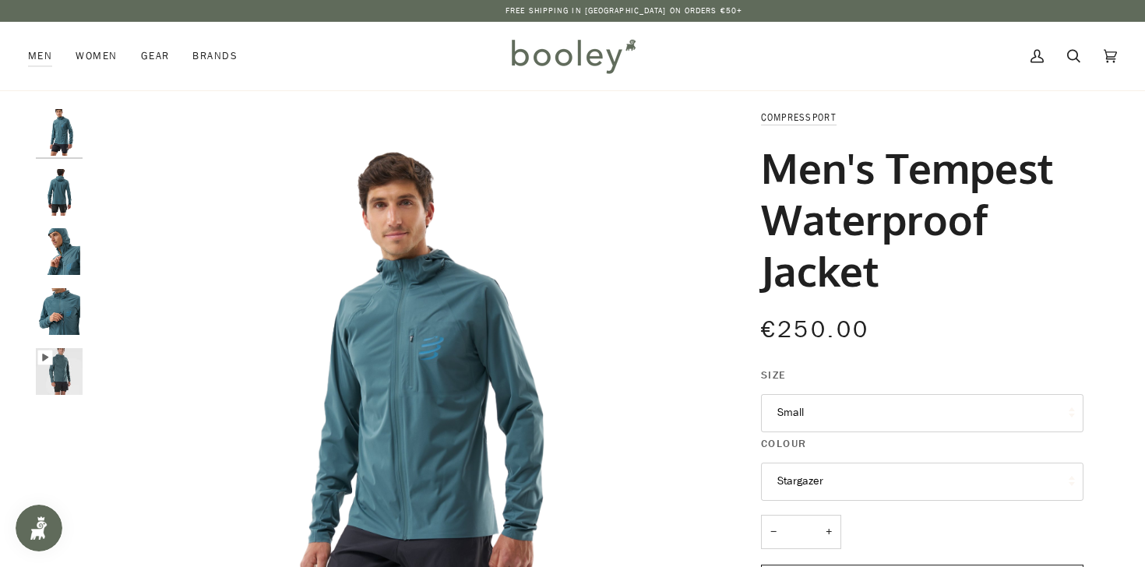
click at [792, 480] on button "Stargazer" at bounding box center [922, 482] width 322 height 38
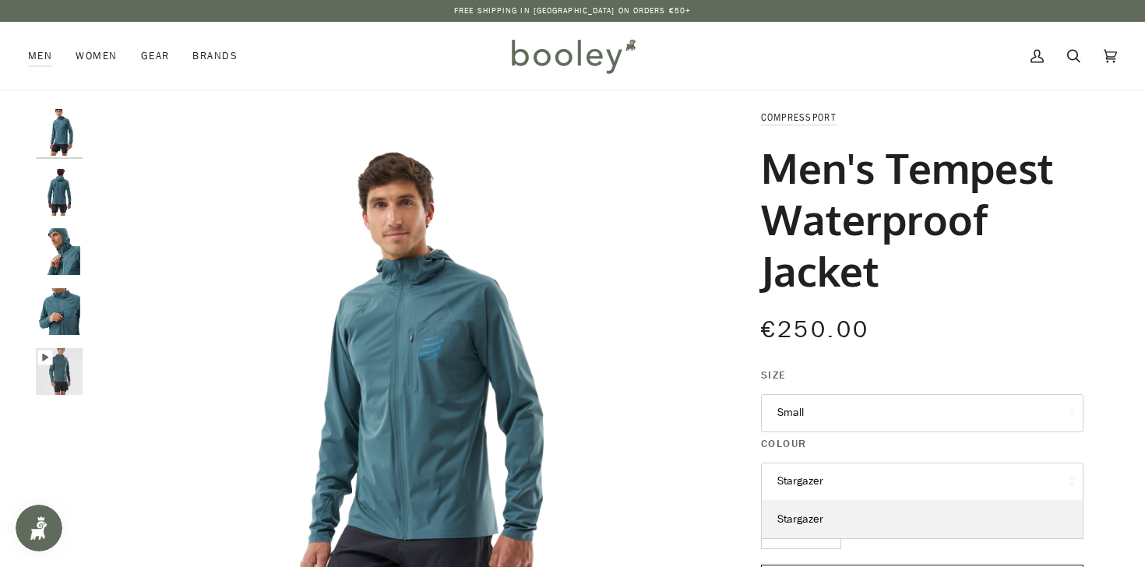
click at [565, 322] on img "COMPRESSPORT Men's Tempest Waterproof Jacket Stargazer - Booley Galway" at bounding box center [398, 417] width 616 height 616
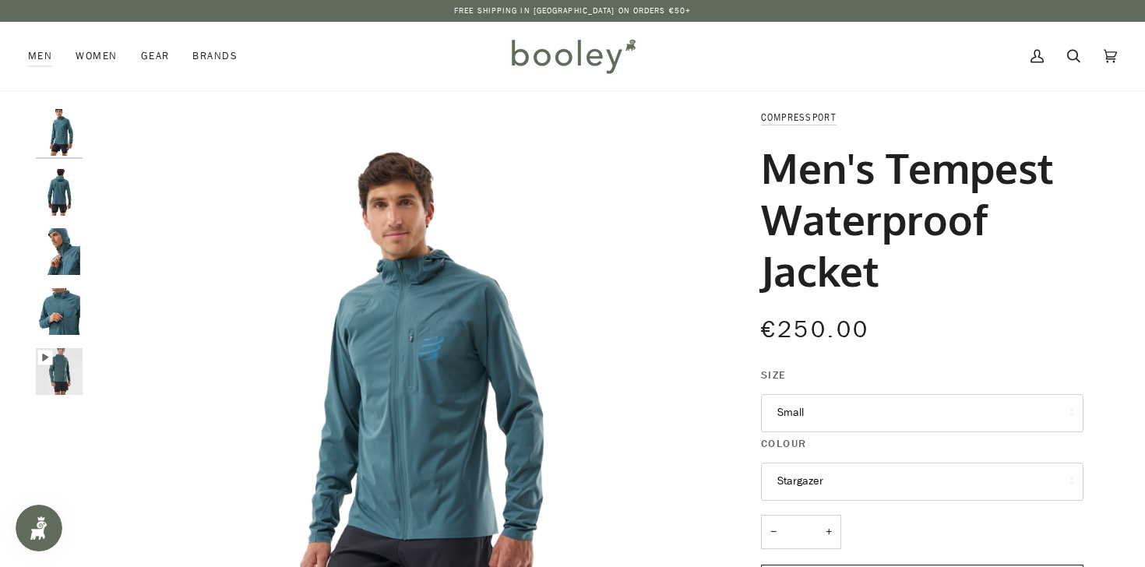
click at [48, 367] on img "COMPRESSPORT Men's Tempest Waterproof Jacket Stargazer - Booley Galway" at bounding box center [59, 371] width 47 height 47
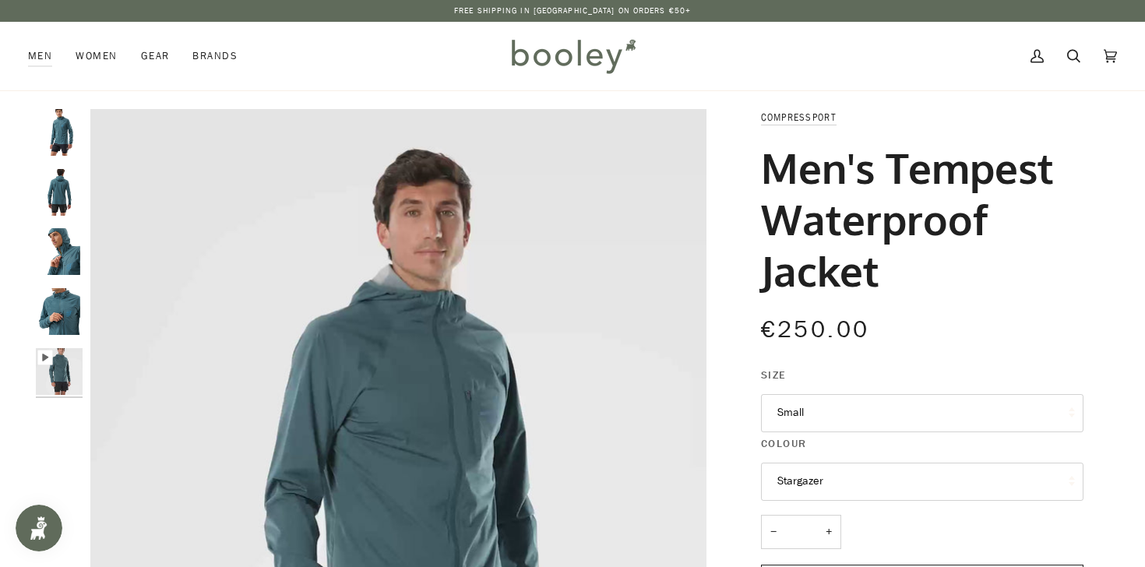
click at [400, 511] on div "Pause Play % buffered 00:00 Unmute Mute Exit fullscreen Enter fullscreen Play" at bounding box center [398, 508] width 616 height 799
click at [638, 456] on div "COMPRESSPORT Men's Tempest Waterproof Jacket Stargazer - Booley Galway" at bounding box center [398, 508] width 616 height 799
type input "*****"
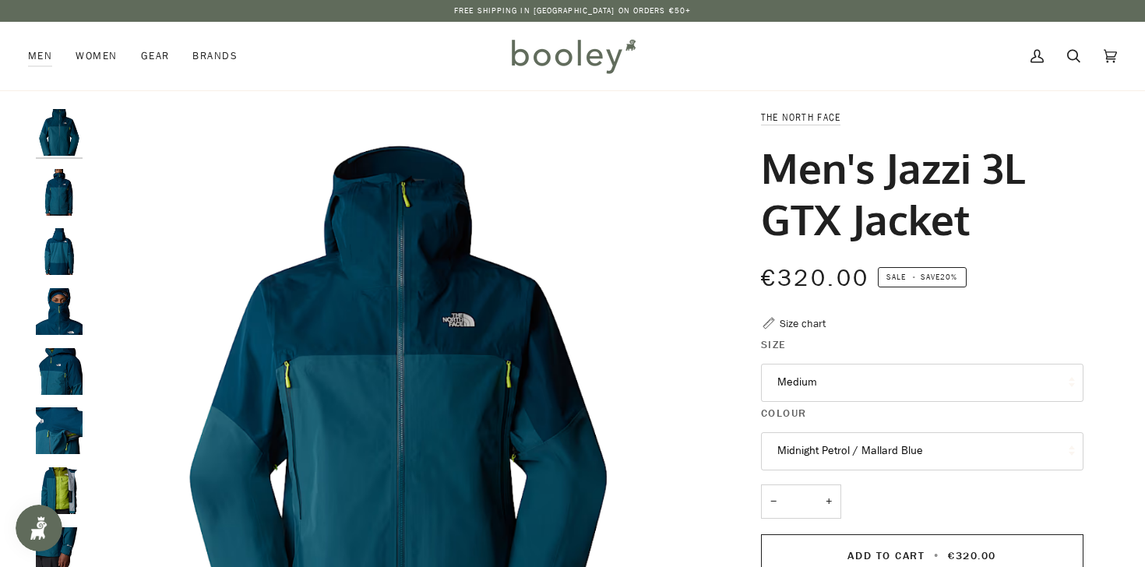
click at [800, 374] on button "Medium" at bounding box center [922, 383] width 322 height 38
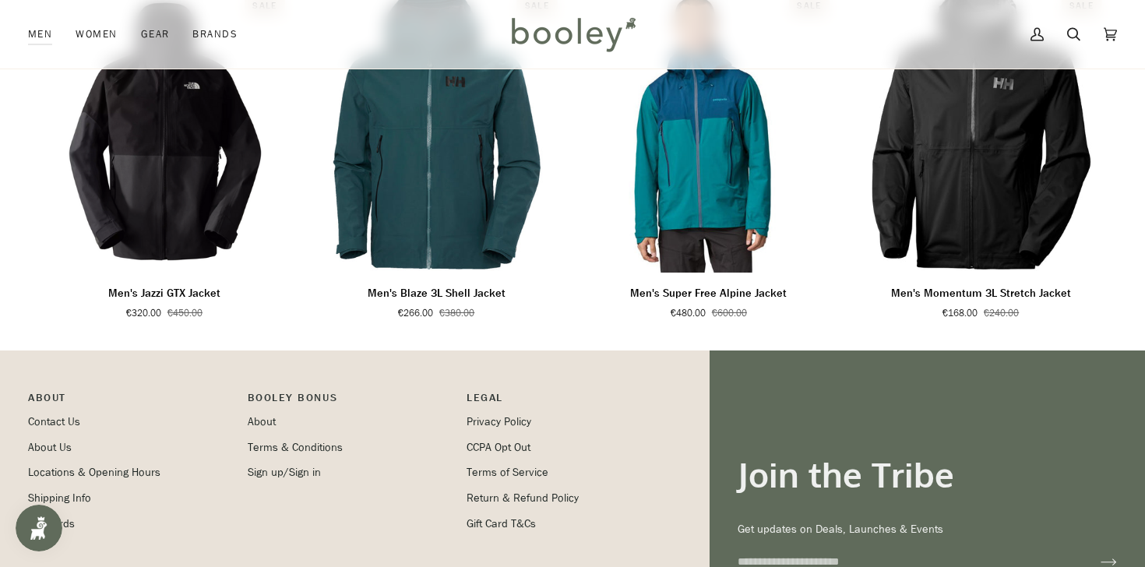
scroll to position [1150, 0]
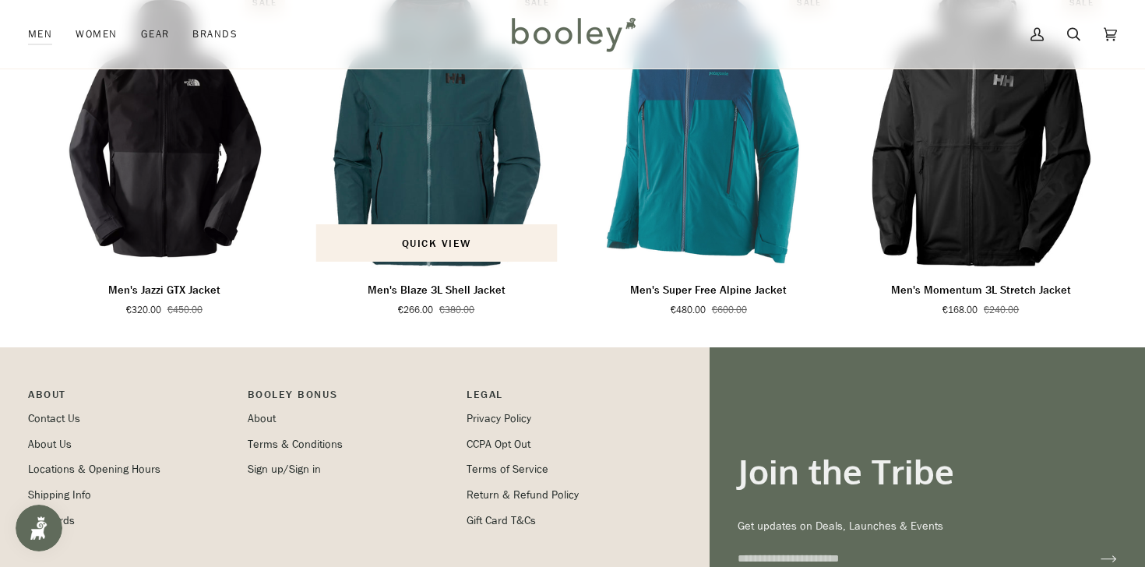
click at [457, 299] on p "Men's Blaze 3L Shell Jacket" at bounding box center [437, 290] width 138 height 17
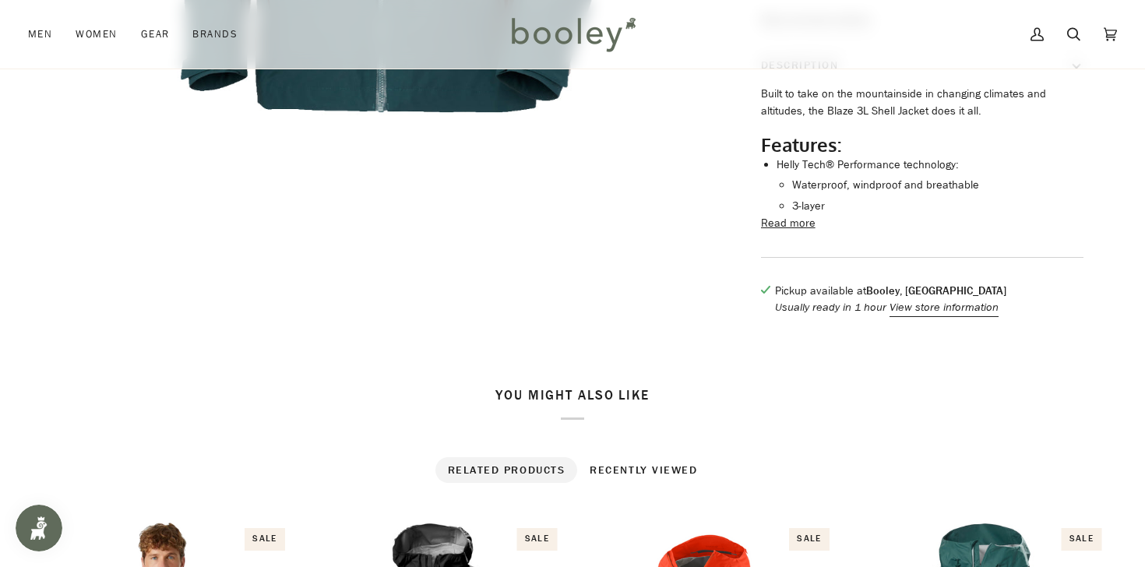
scroll to position [608, 0]
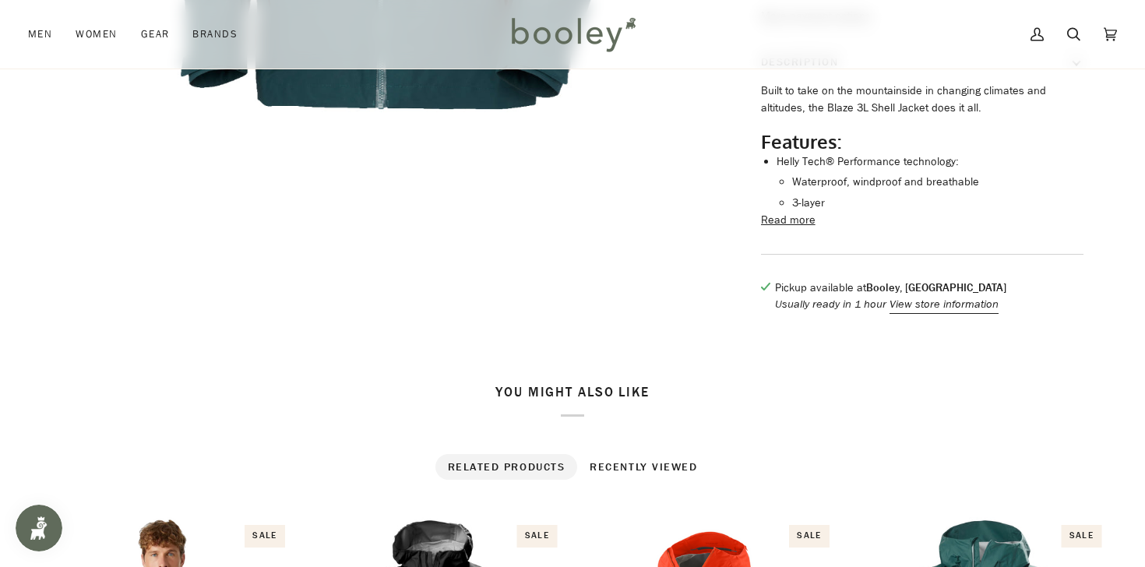
click at [780, 229] on button "Read more" at bounding box center [788, 220] width 55 height 17
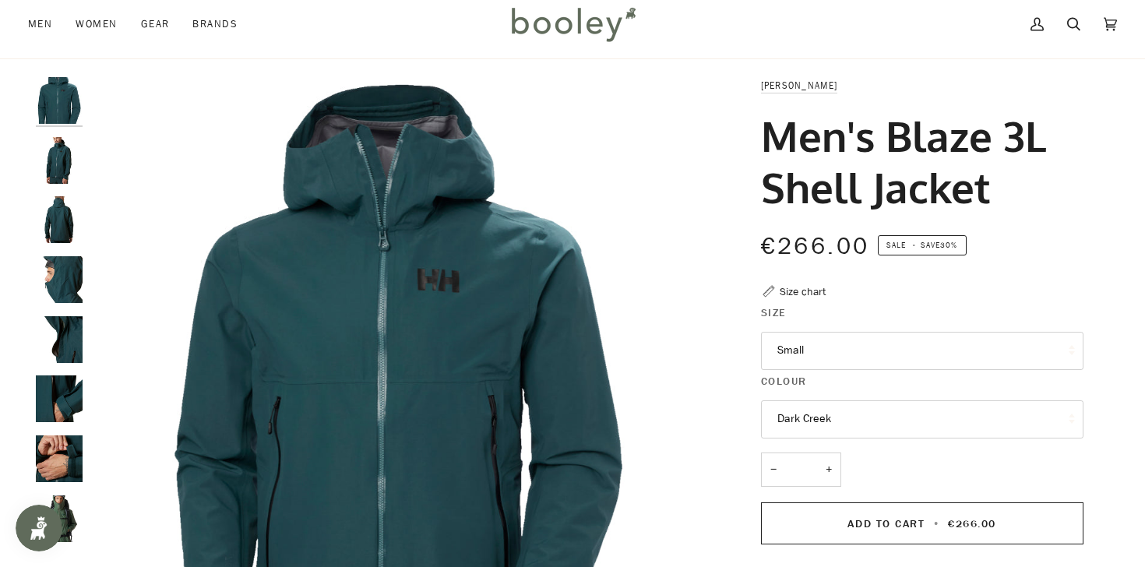
scroll to position [0, 0]
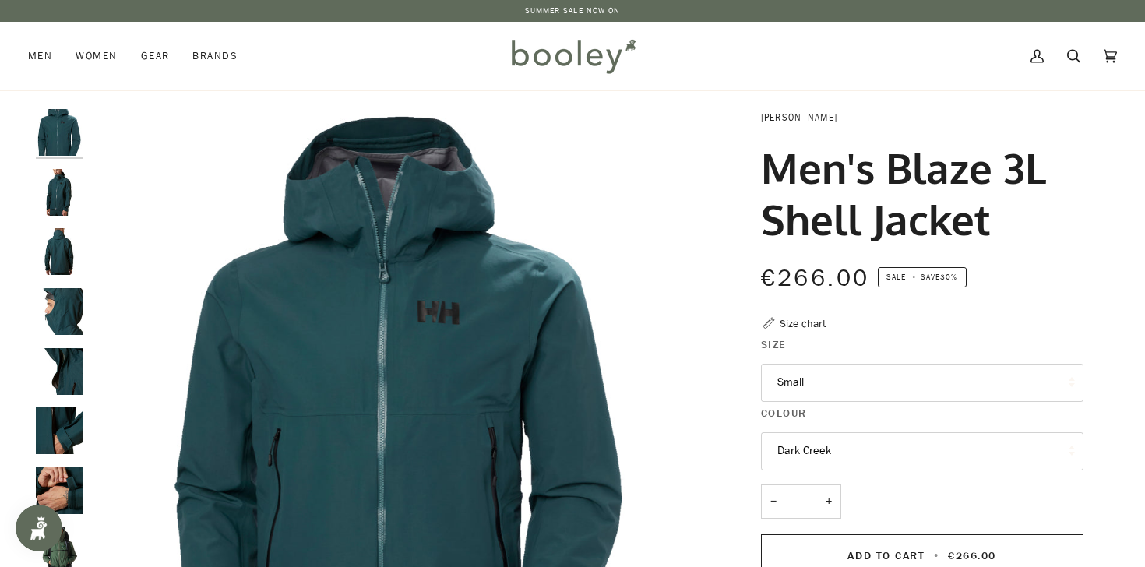
drag, startPoint x: 990, startPoint y: 231, endPoint x: 770, endPoint y: 160, distance: 230.6
click at [770, 160] on h1 "Men's Blaze 3L Shell Jacket" at bounding box center [916, 193] width 311 height 103
copy h1 "Men's Blaze 3L Shell Jacket"
